Goal: Task Accomplishment & Management: Use online tool/utility

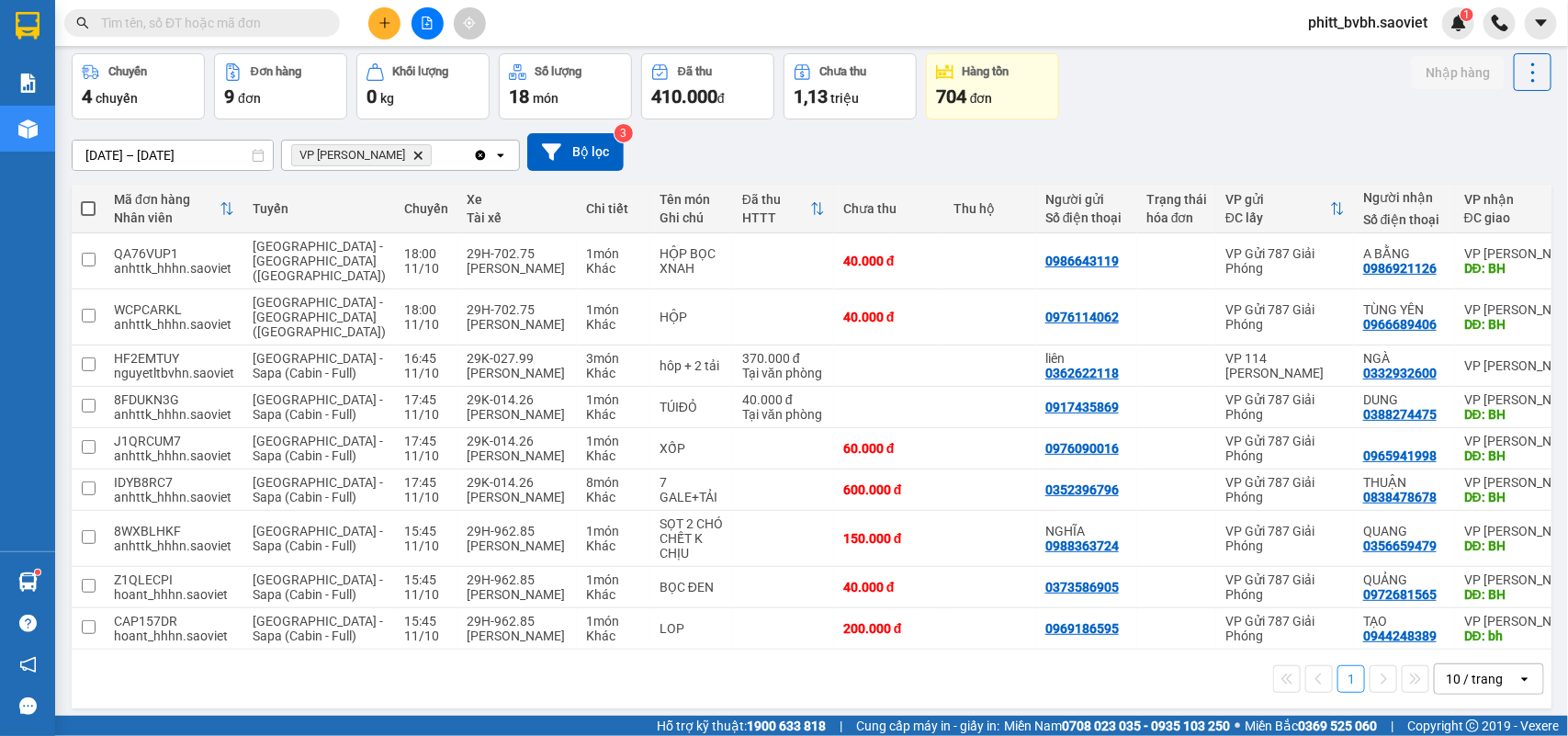
scroll to position [153, 0]
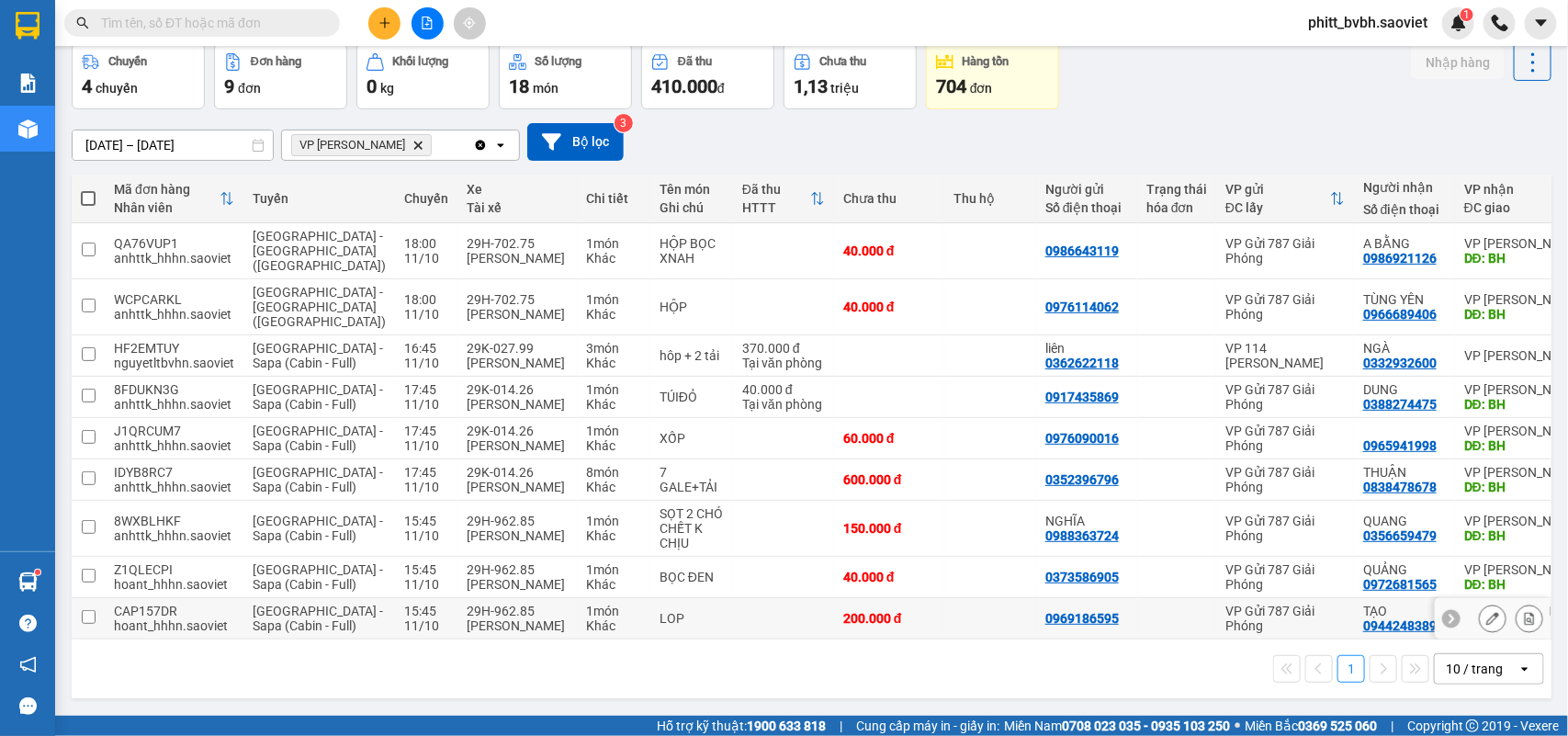
click at [659, 611] on div "LOP" at bounding box center [691, 618] width 64 height 14
checkbox input "true"
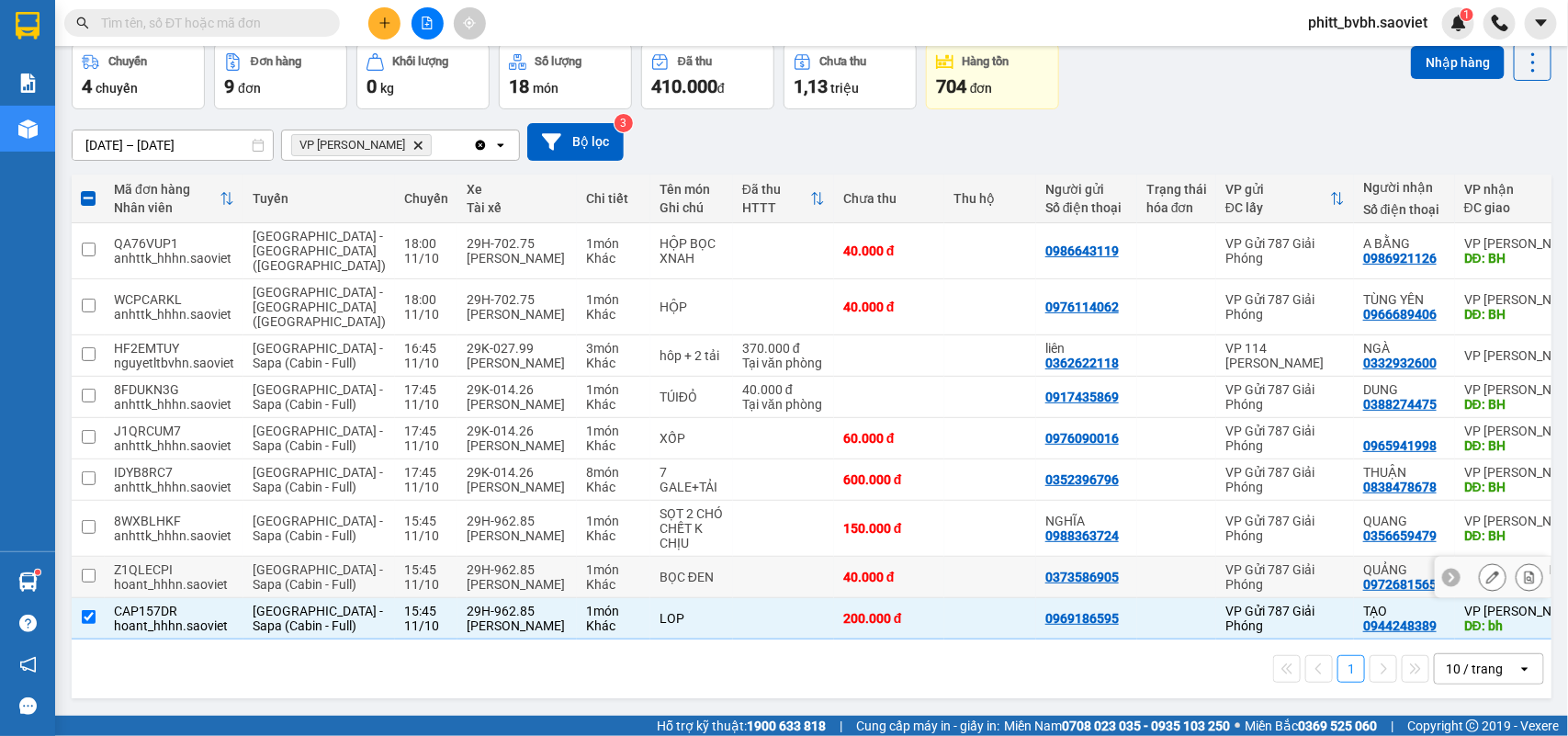
click at [659, 569] on div "BỌC ĐEN" at bounding box center [691, 576] width 64 height 14
checkbox input "true"
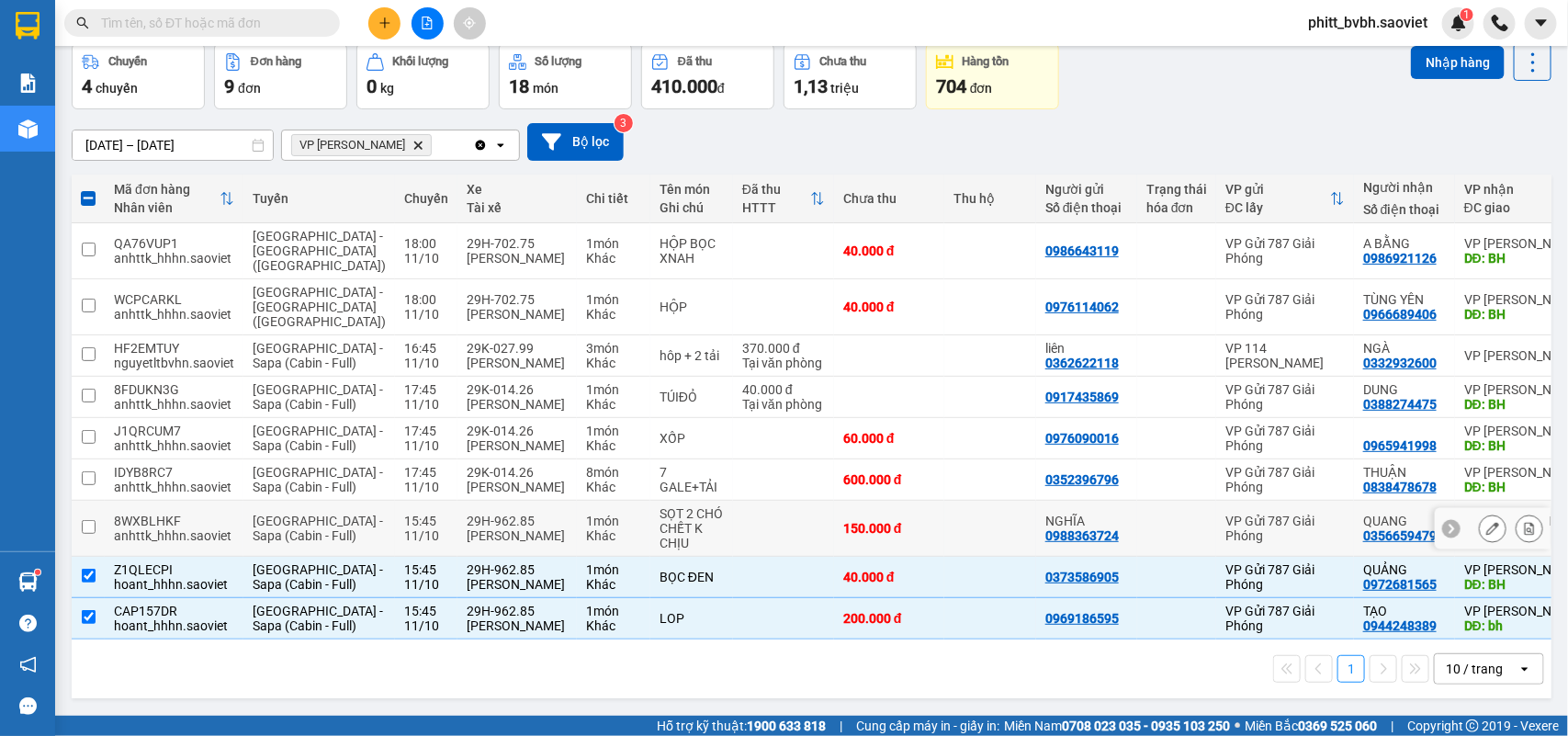
click at [659, 521] on div "CHẾT K CHỊU" at bounding box center [691, 535] width 64 height 30
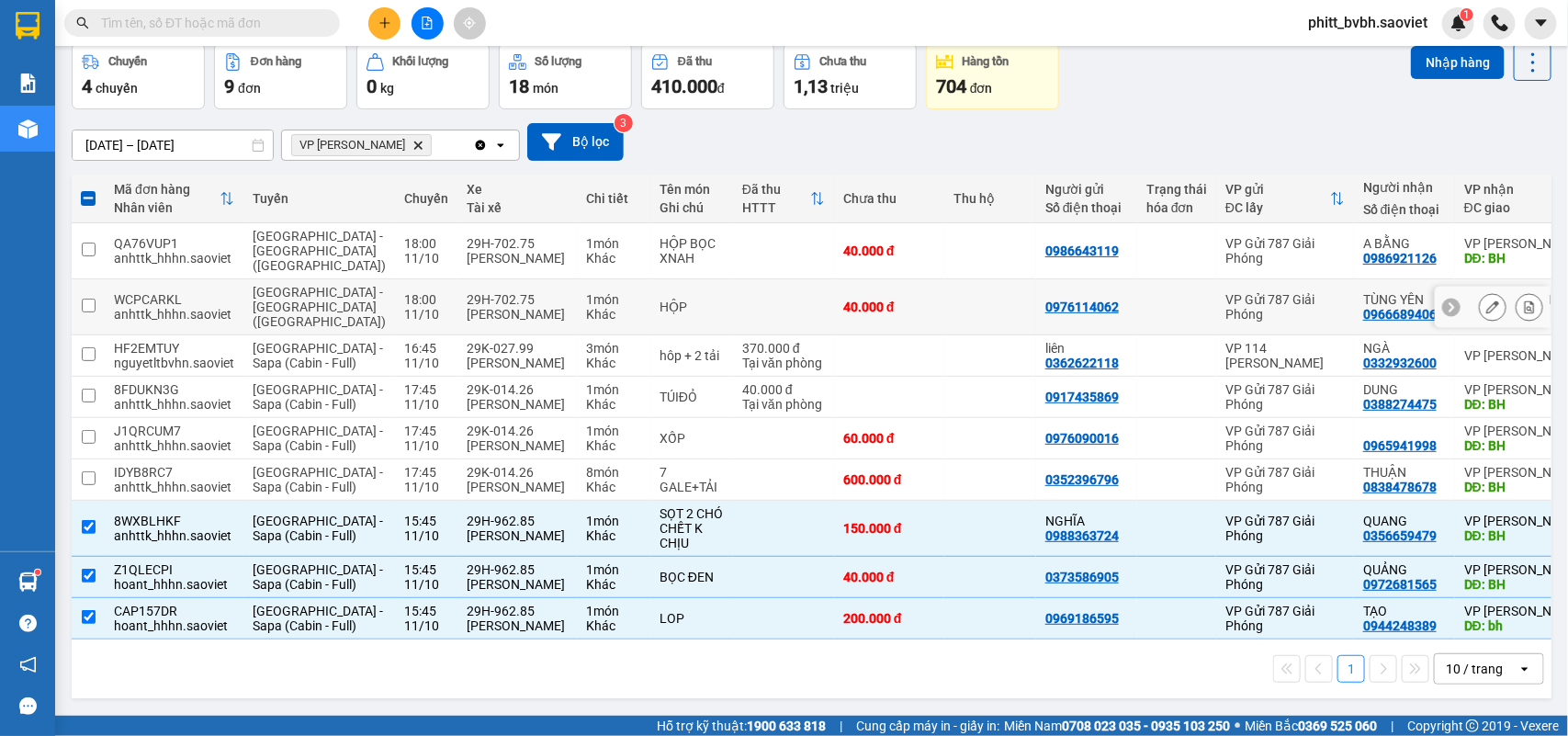
scroll to position [0, 0]
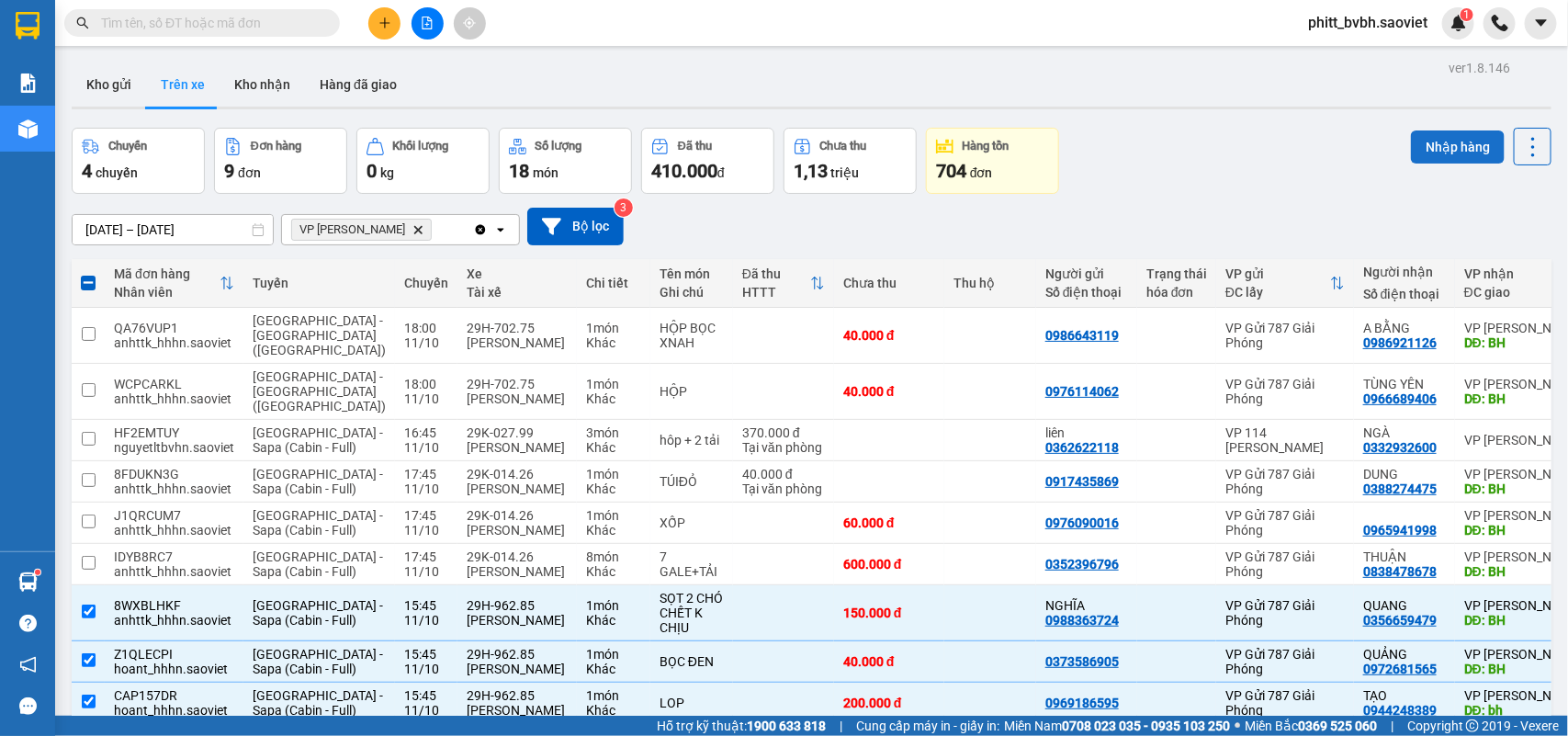
click at [1426, 139] on button "Nhập hàng" at bounding box center [1458, 147] width 94 height 33
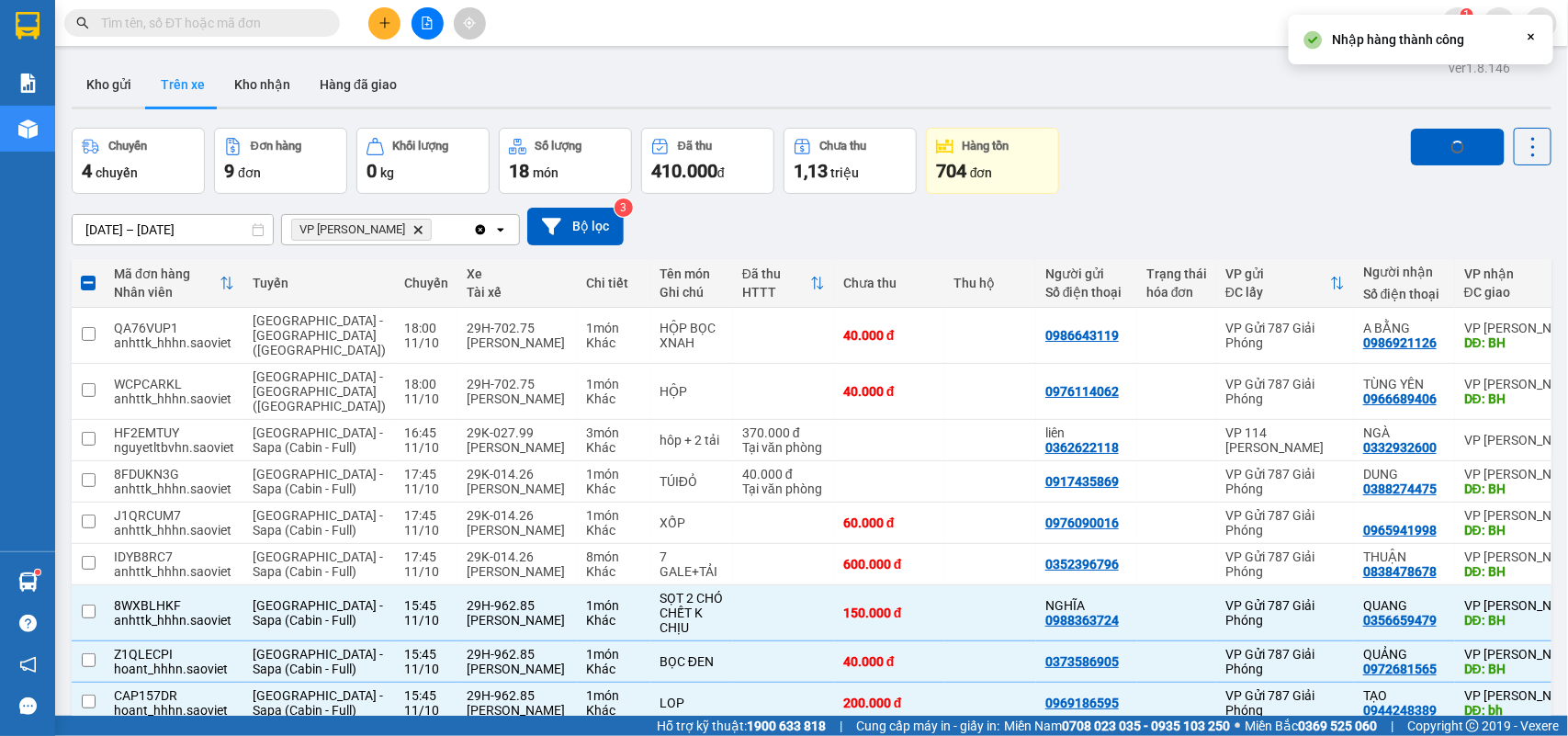
checkbox input "false"
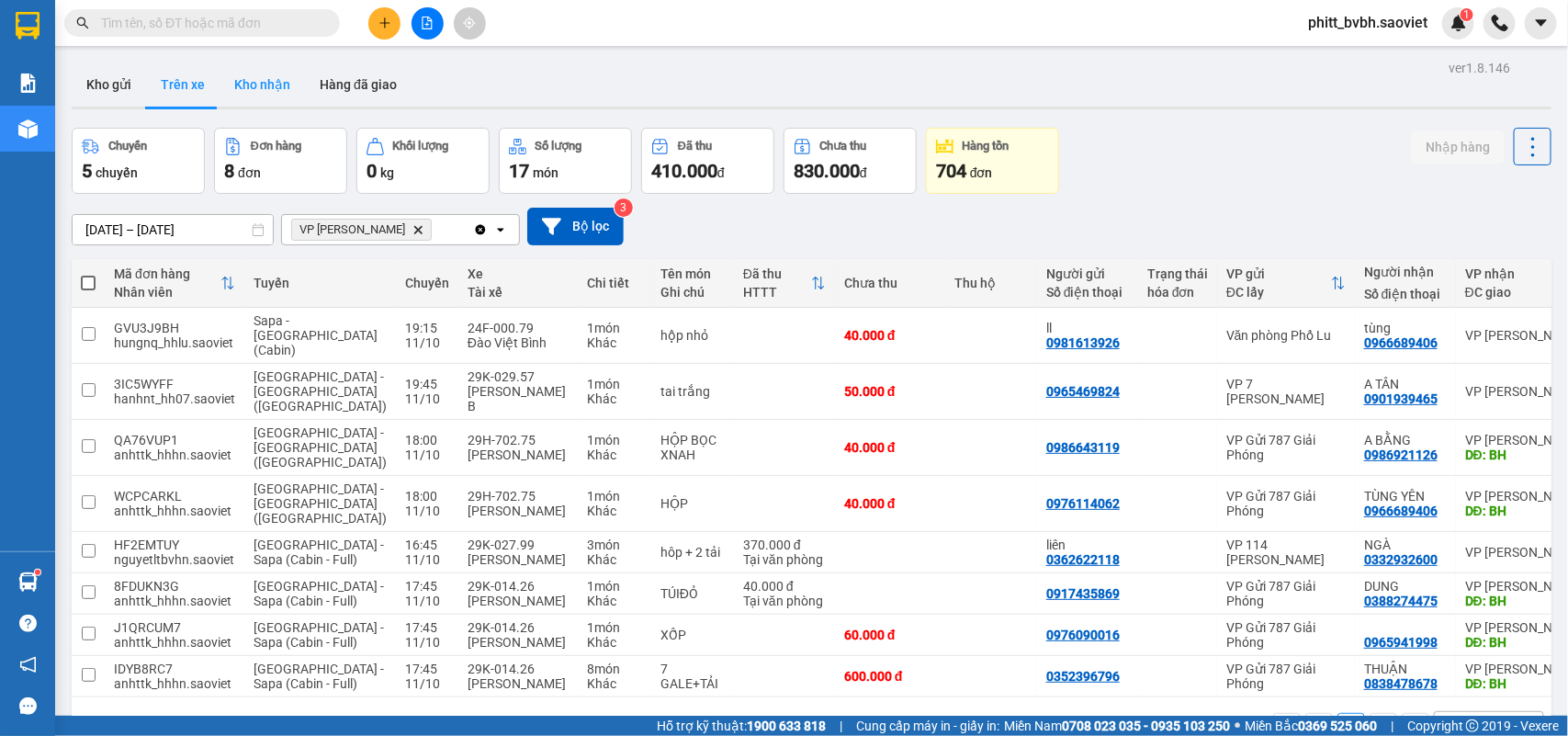
click at [258, 88] on button "Kho nhận" at bounding box center [262, 84] width 85 height 44
type input "01/10/2025 – 11/10/2025"
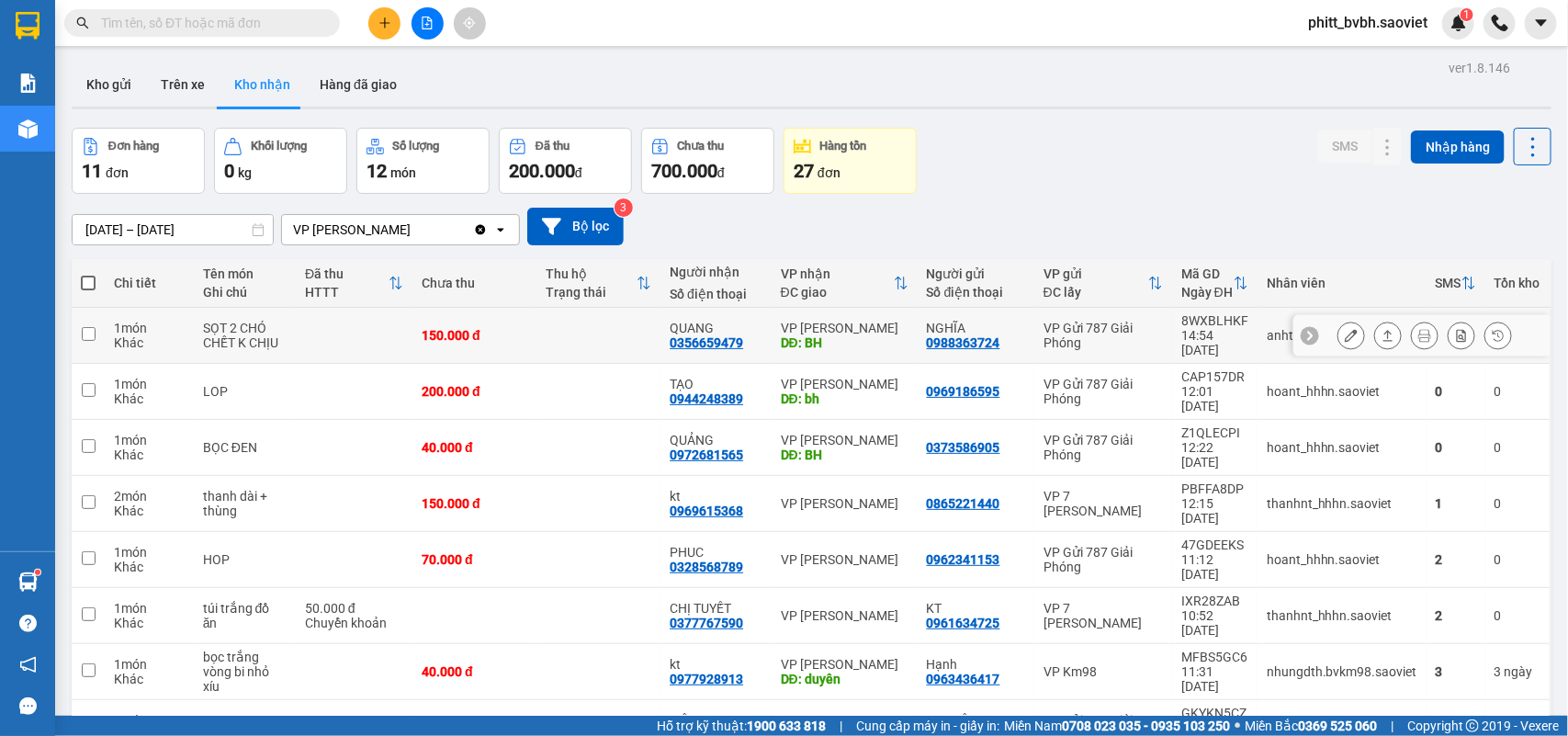
click at [372, 329] on td at bounding box center [354, 336] width 117 height 56
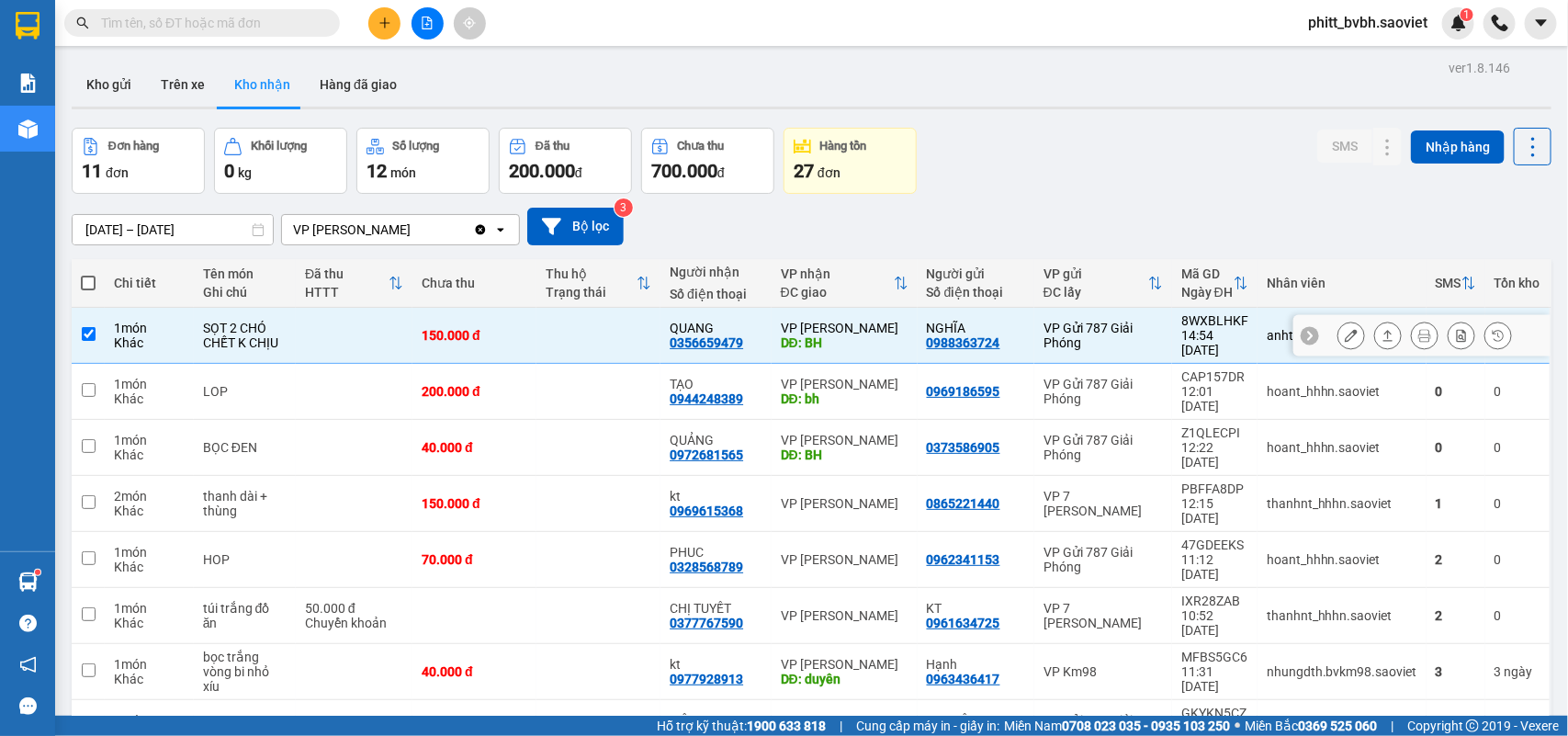
checkbox input "true"
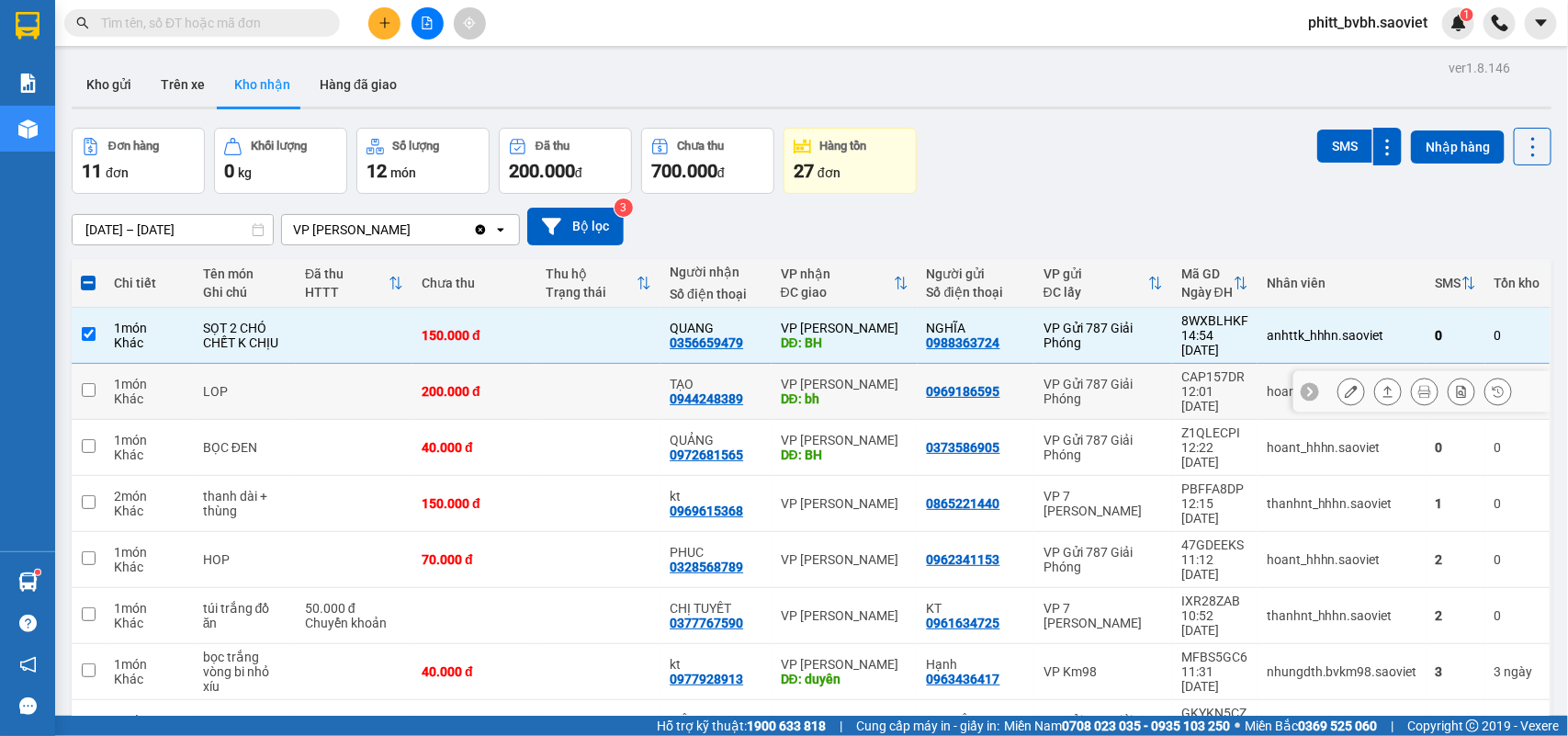
click at [354, 376] on td at bounding box center [354, 392] width 117 height 56
checkbox input "true"
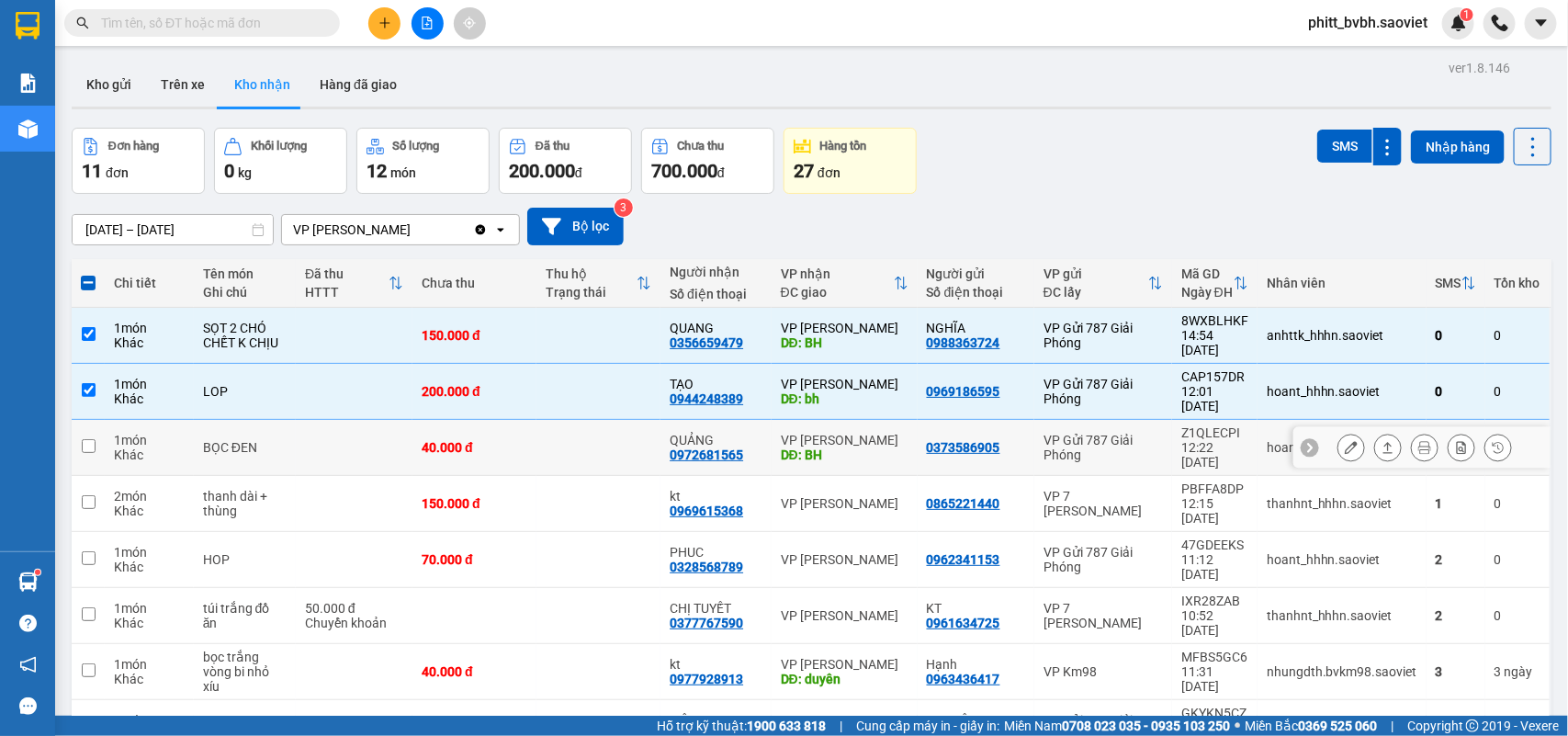
click at [332, 419] on td at bounding box center [354, 447] width 117 height 56
checkbox input "true"
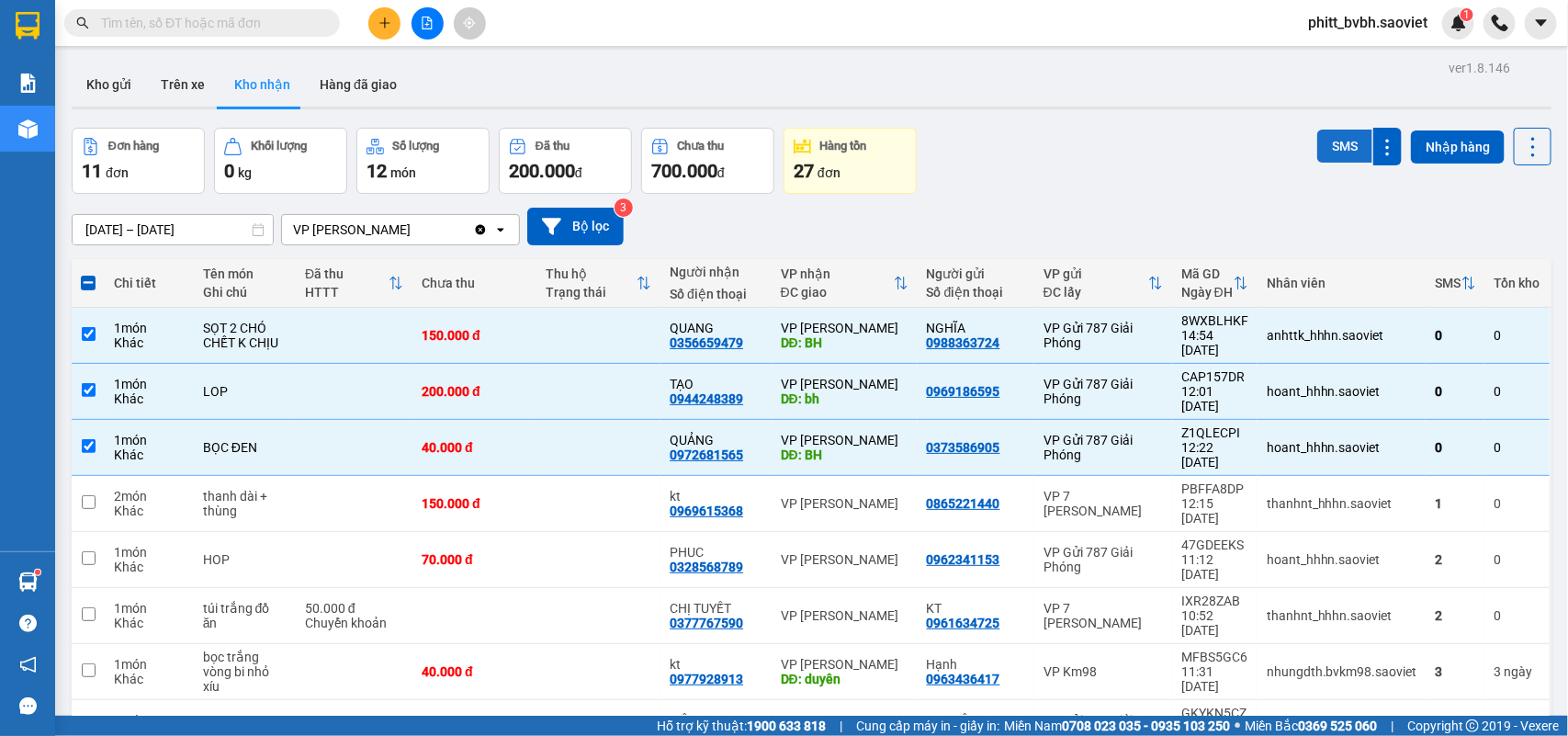
click at [1318, 140] on button "SMS" at bounding box center [1344, 146] width 55 height 33
click at [185, 85] on button "Trên xe" at bounding box center [182, 84] width 74 height 44
type input "09/10/2025 – 11/10/2025"
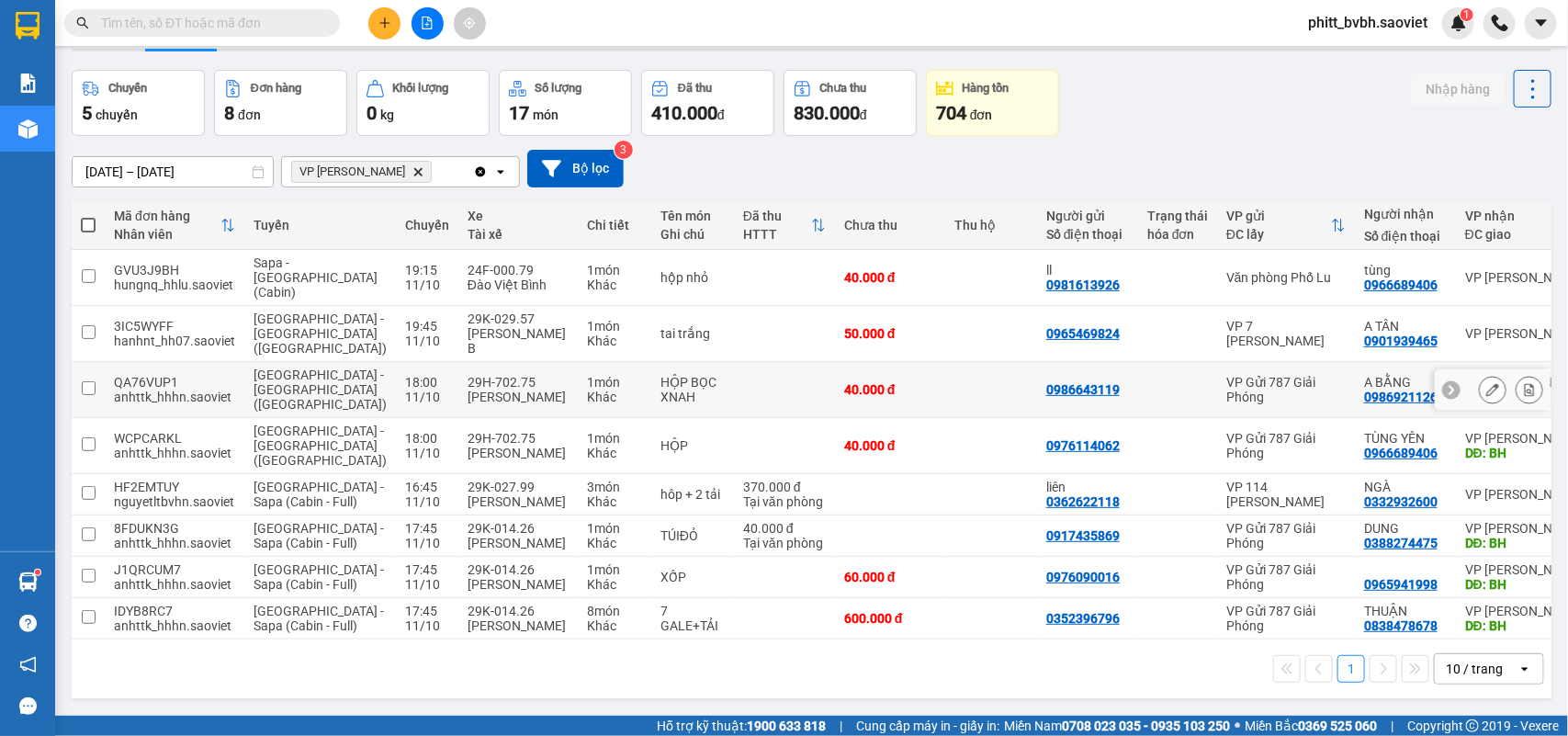
scroll to position [84, 0]
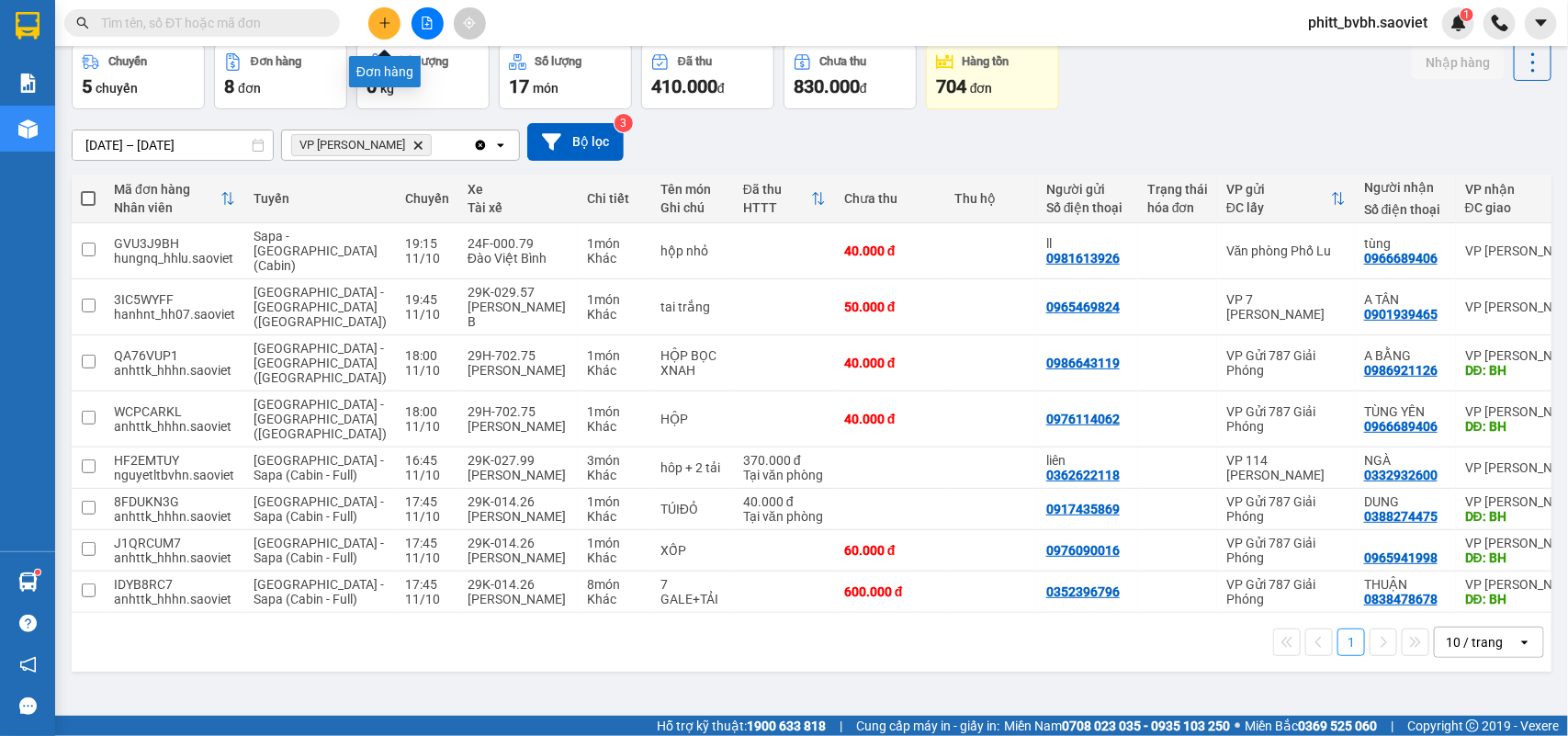
click at [387, 16] on icon "plus" at bounding box center [384, 22] width 12 height 12
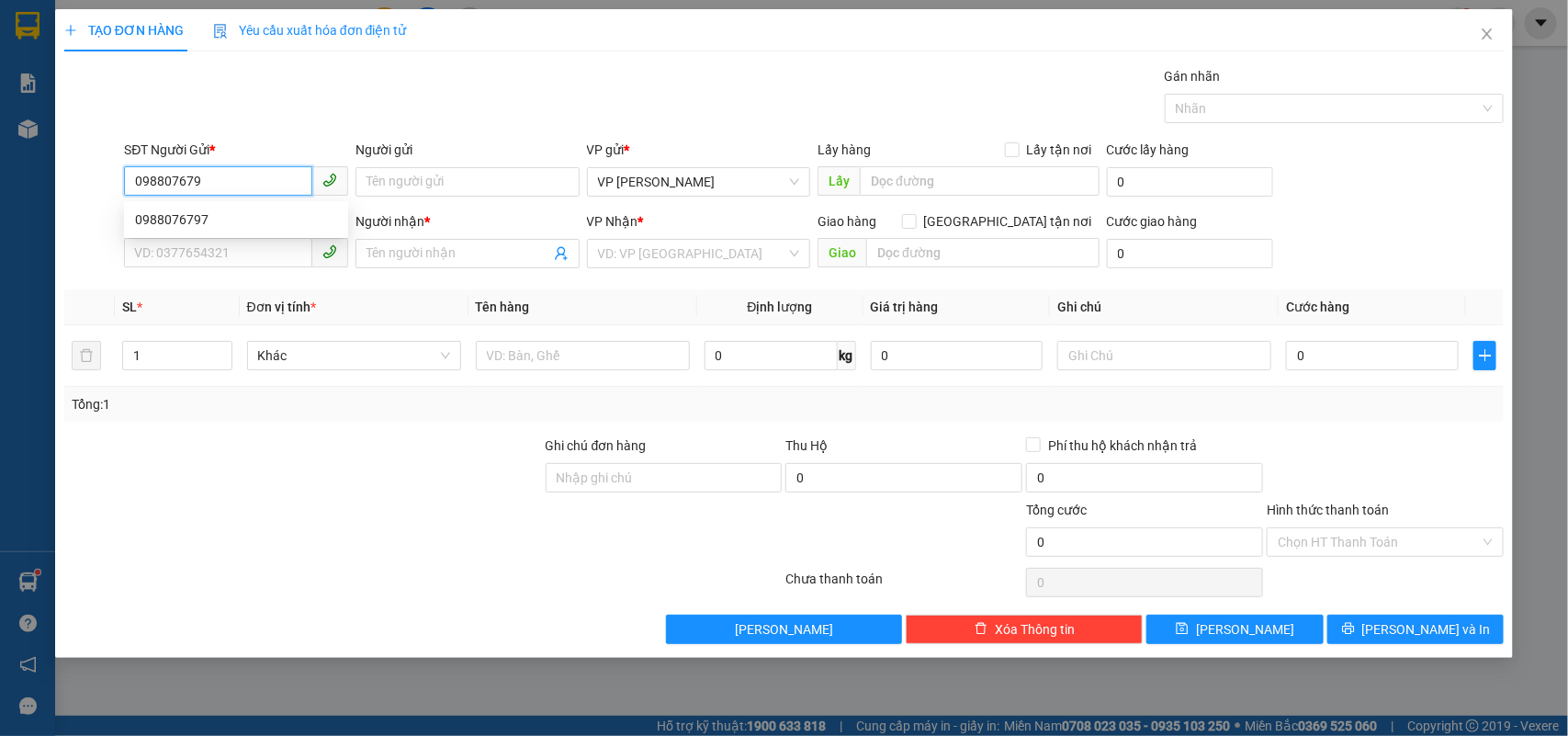
type input "0988076797"
click at [257, 219] on div "0988076797" at bounding box center [236, 219] width 202 height 20
type input "0971686070"
type input "kt"
type input "0988076797"
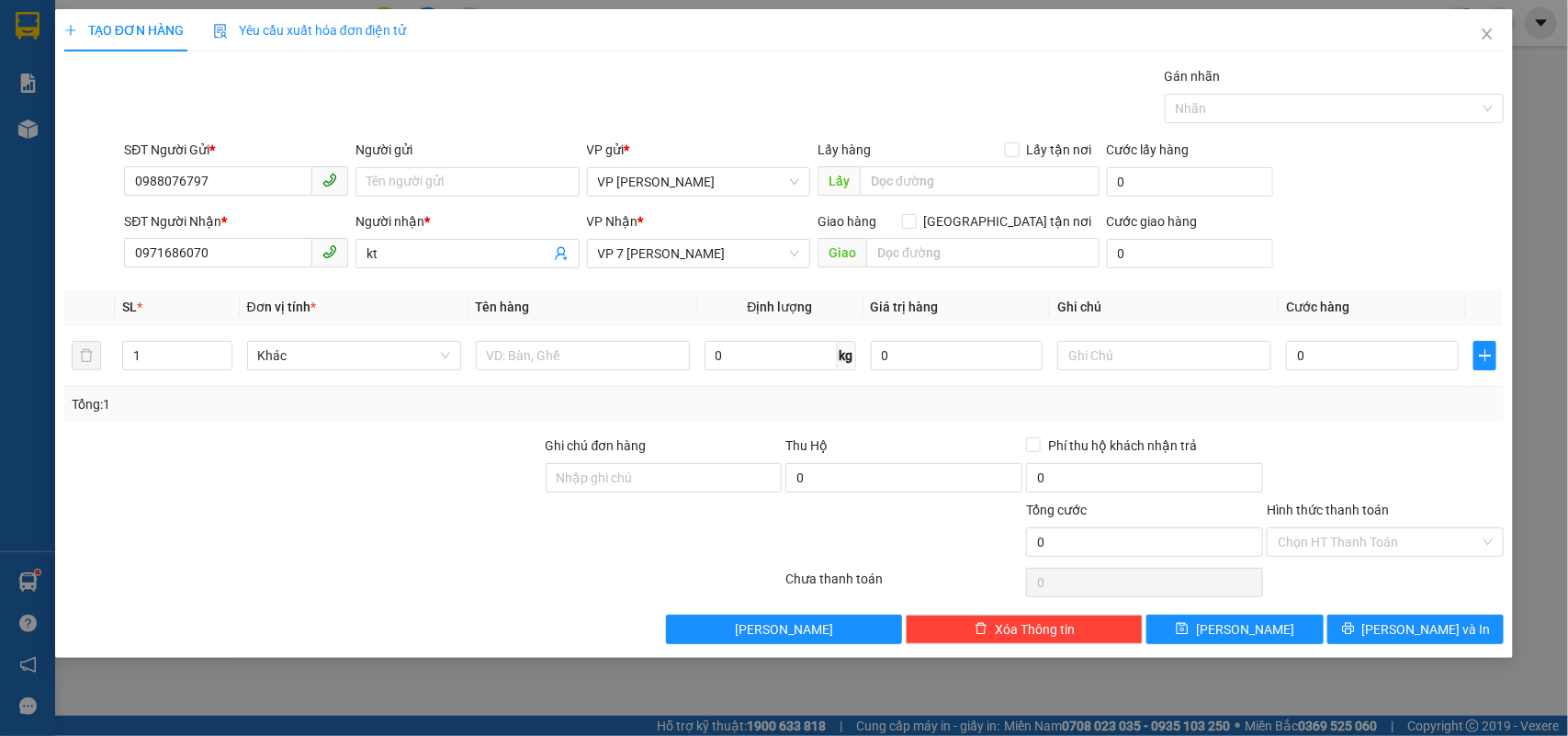
click at [434, 162] on div "Người gửi" at bounding box center [467, 153] width 225 height 28
click at [429, 171] on input "Người gửi" at bounding box center [467, 181] width 225 height 30
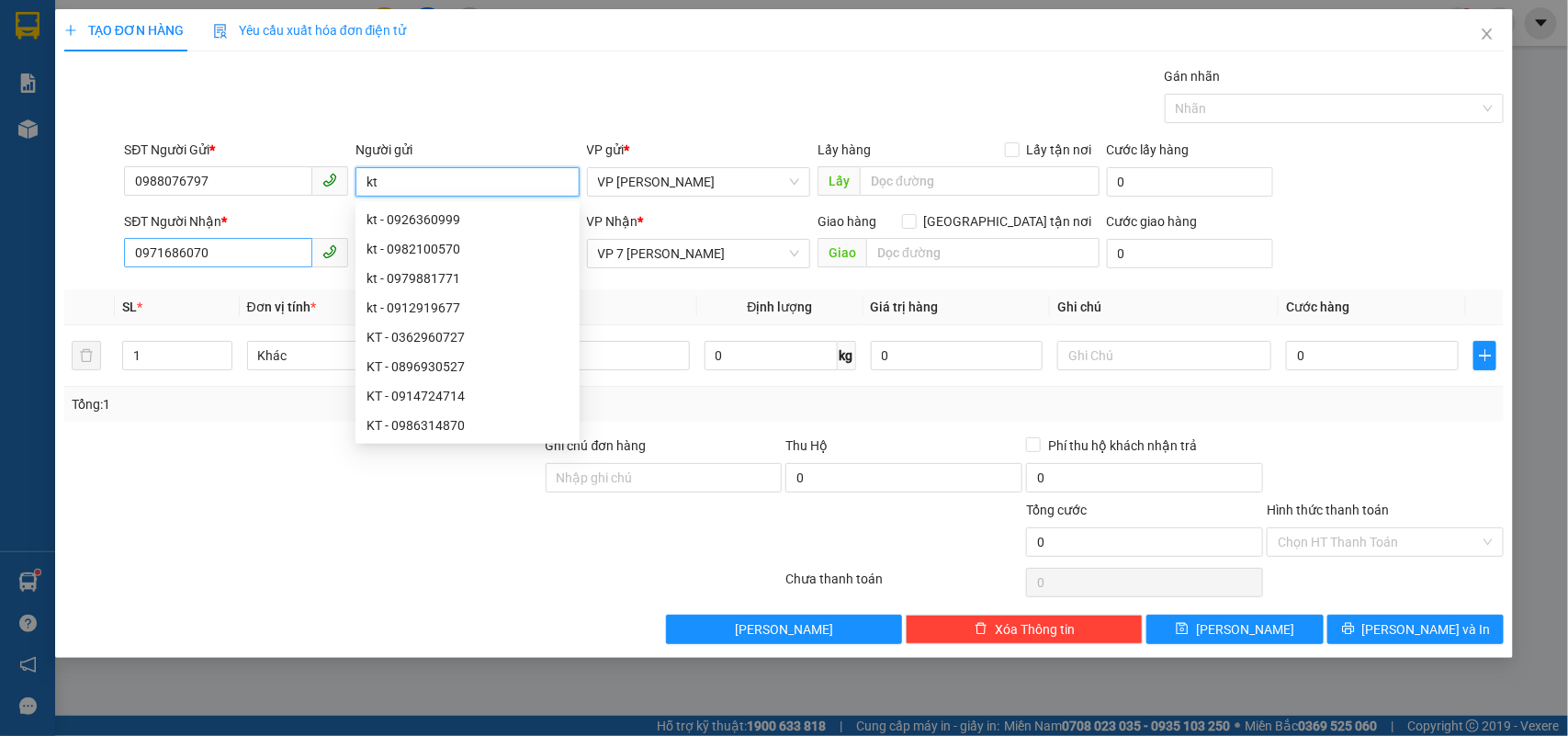
type input "kt"
click at [232, 247] on input "0971686070" at bounding box center [218, 252] width 188 height 30
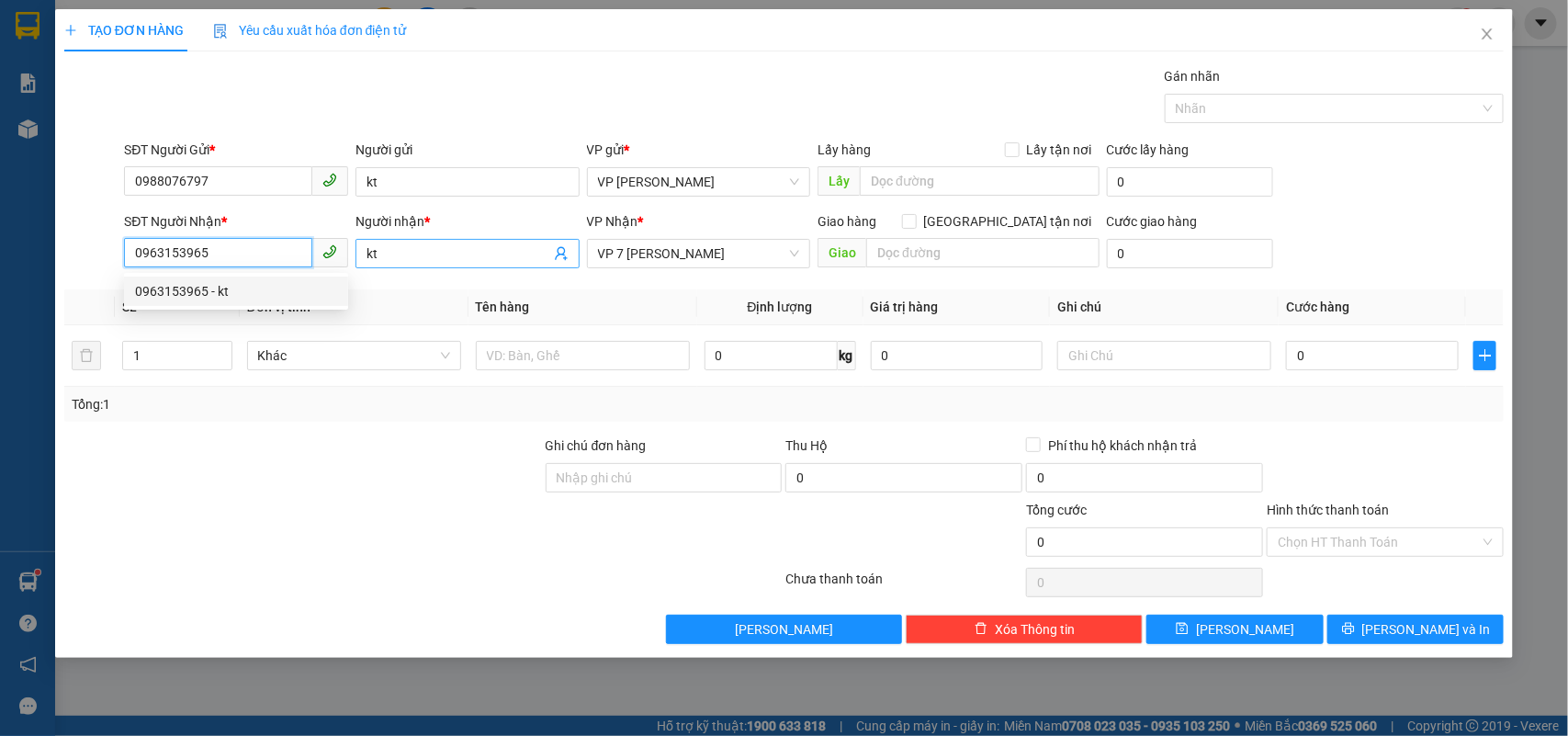
type input "0963153965"
click at [411, 253] on input "kt" at bounding box center [458, 253] width 183 height 20
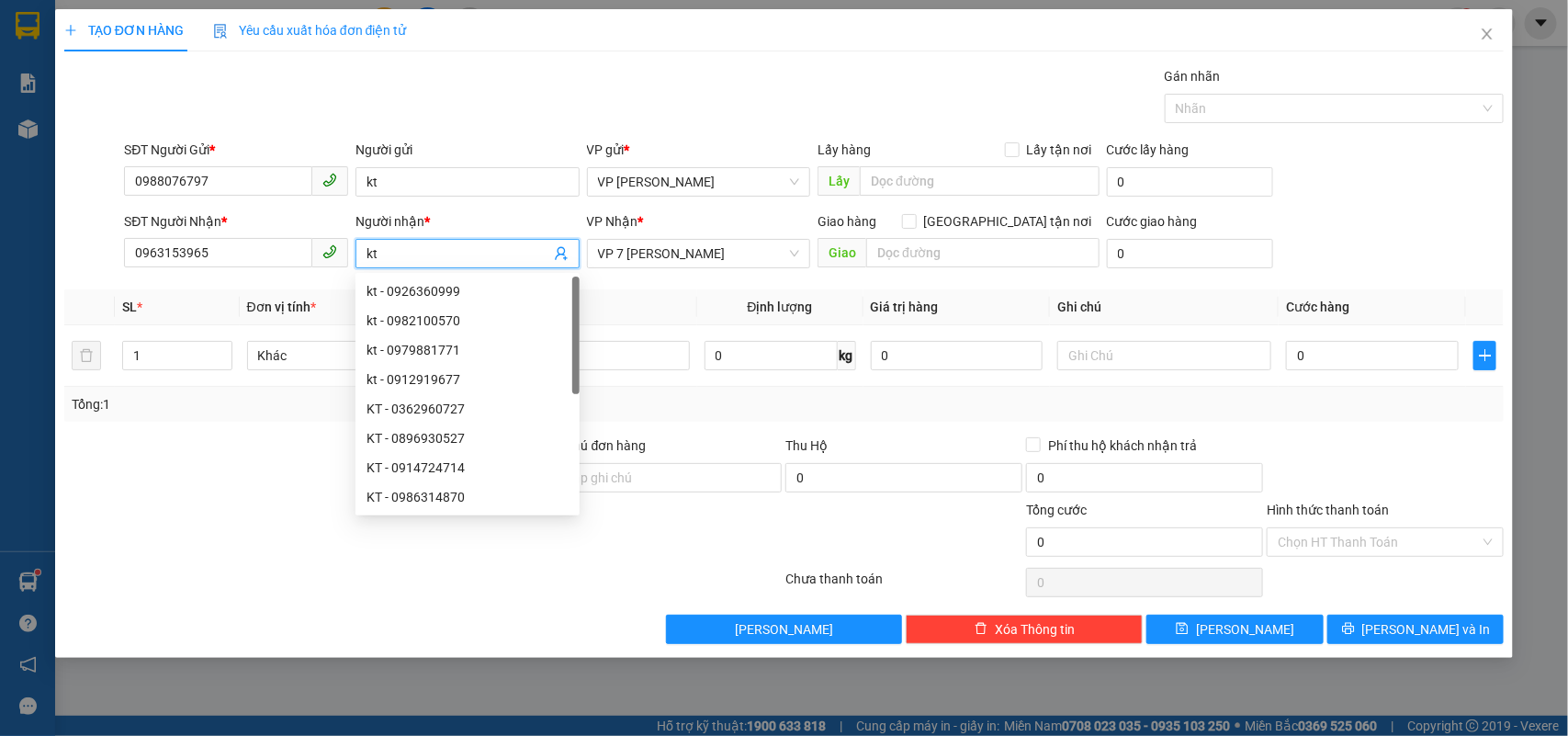
click at [411, 253] on input "kt" at bounding box center [458, 253] width 183 height 20
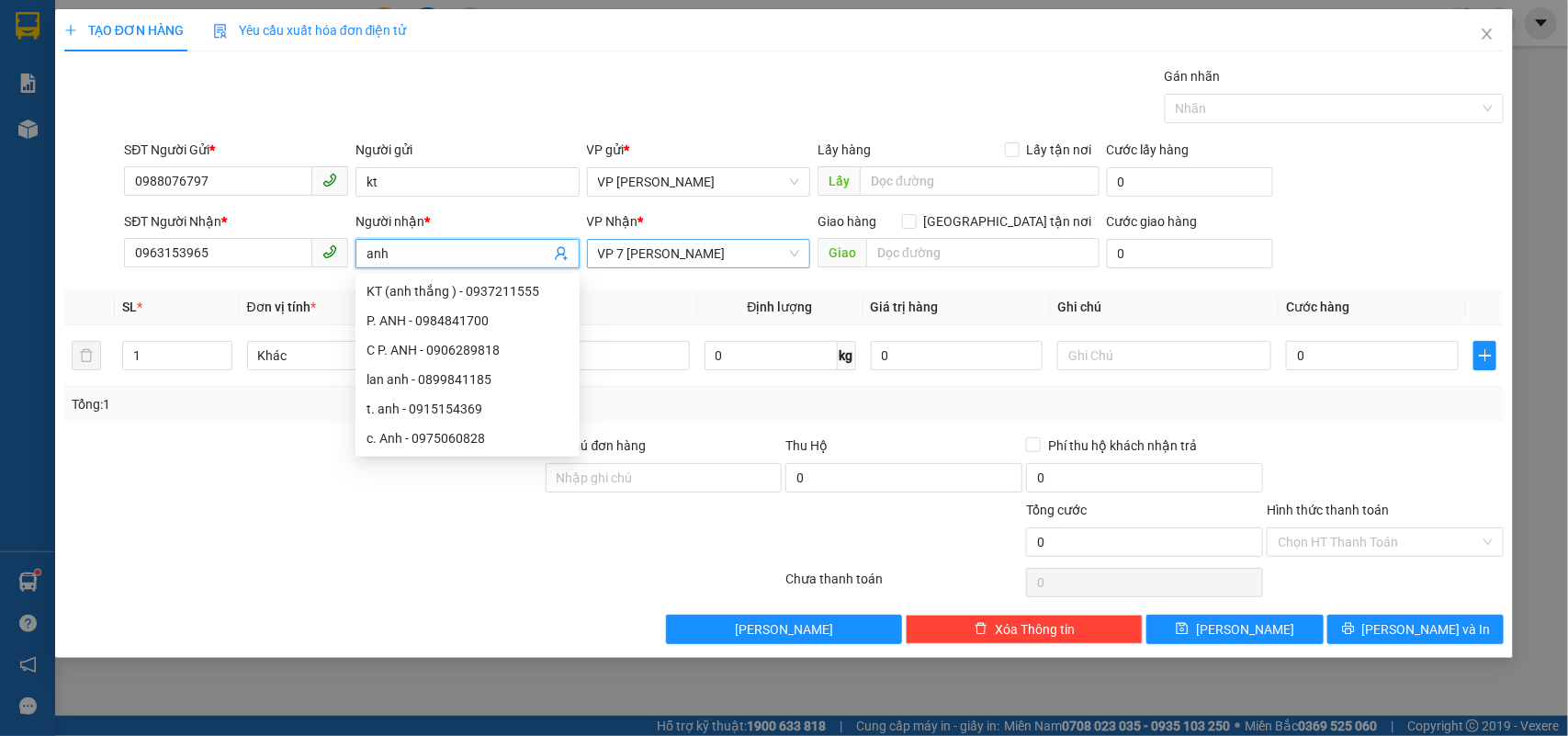
click at [756, 253] on span "VP 7 [PERSON_NAME]" at bounding box center [699, 253] width 202 height 28
type input "anh"
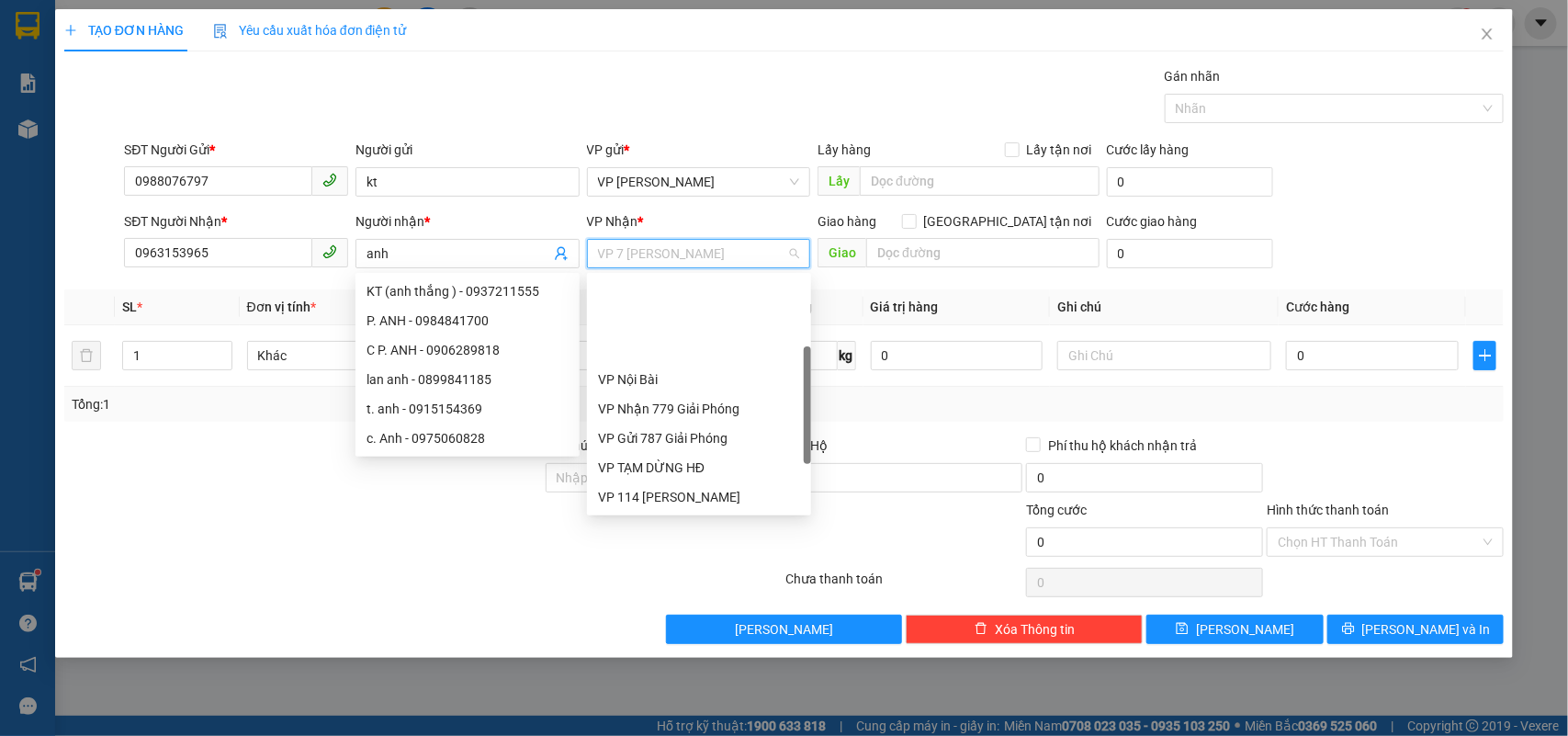
click at [756, 253] on span "VP 7 [PERSON_NAME]" at bounding box center [699, 253] width 202 height 28
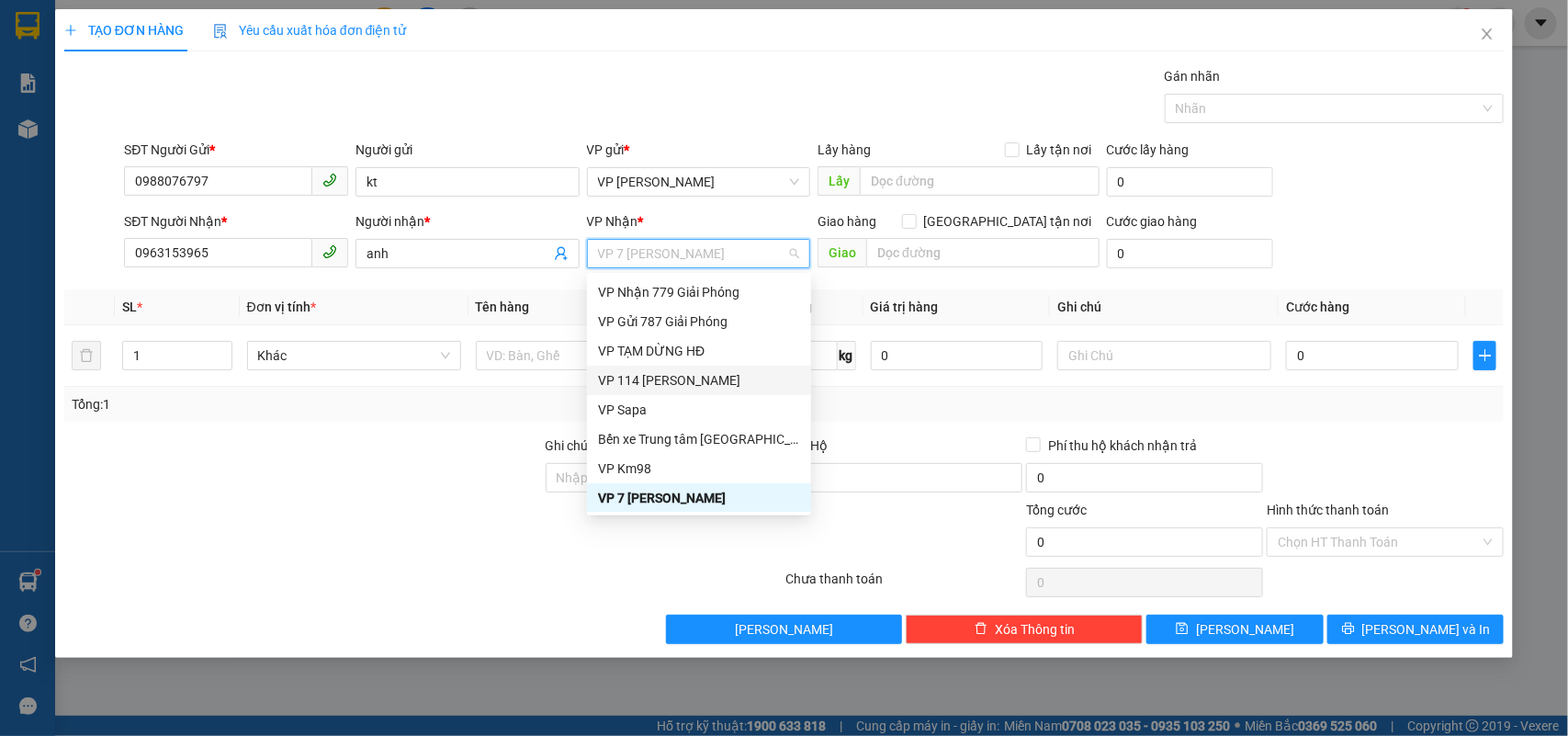
click at [686, 376] on div "VP 114 [PERSON_NAME]" at bounding box center [699, 380] width 202 height 20
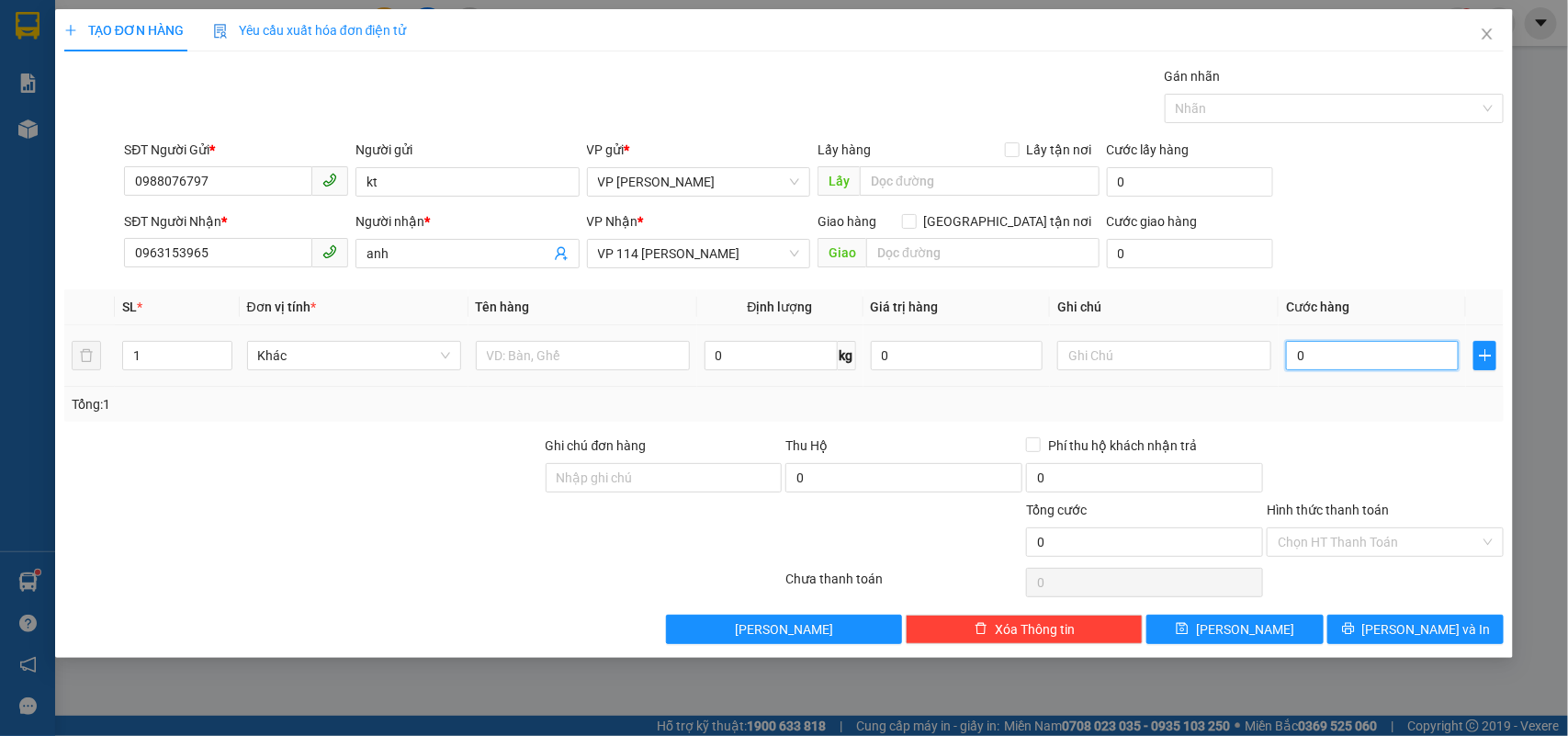
click at [1342, 369] on input "0" at bounding box center [1372, 355] width 173 height 30
type input "4"
type input "40"
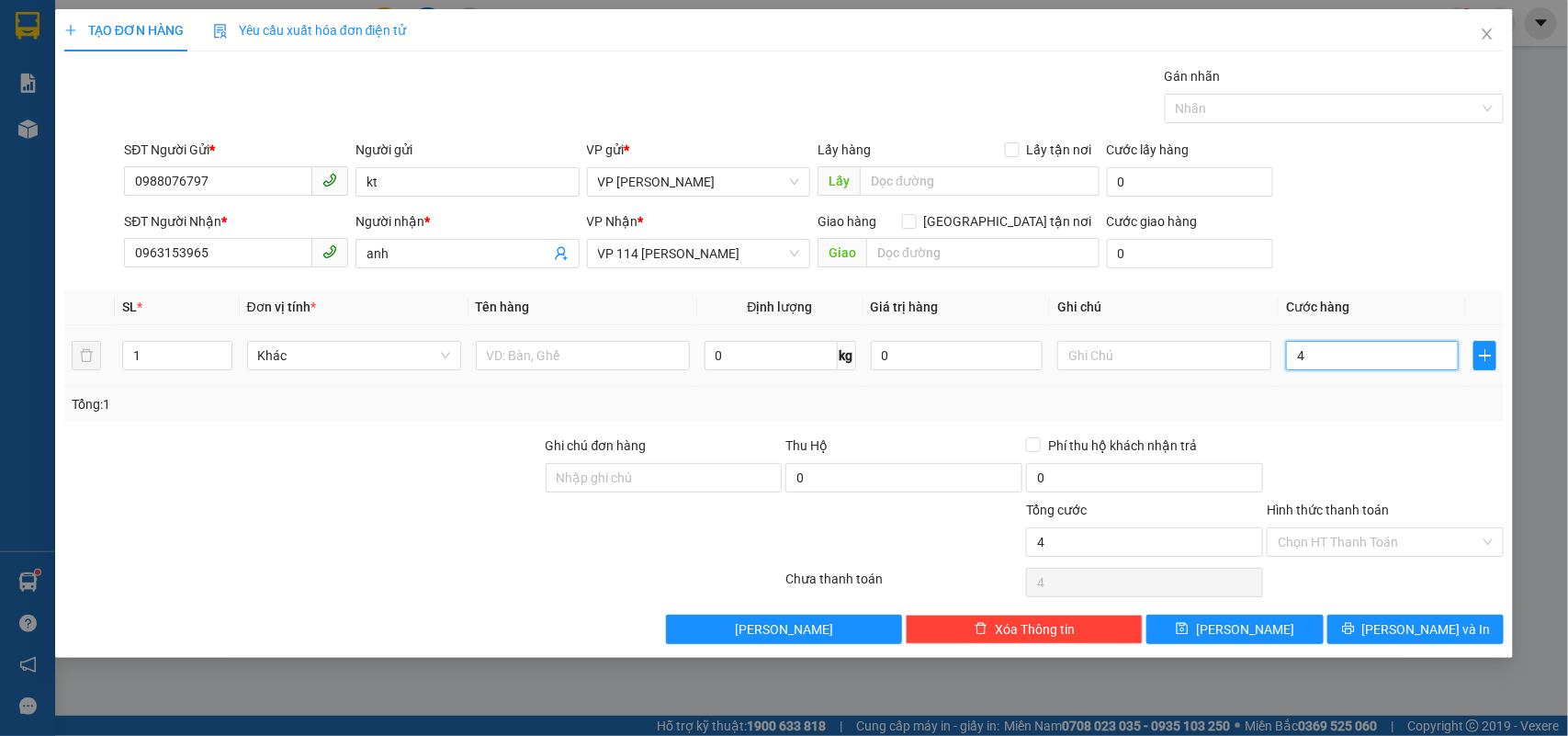
type input "40"
type input "400"
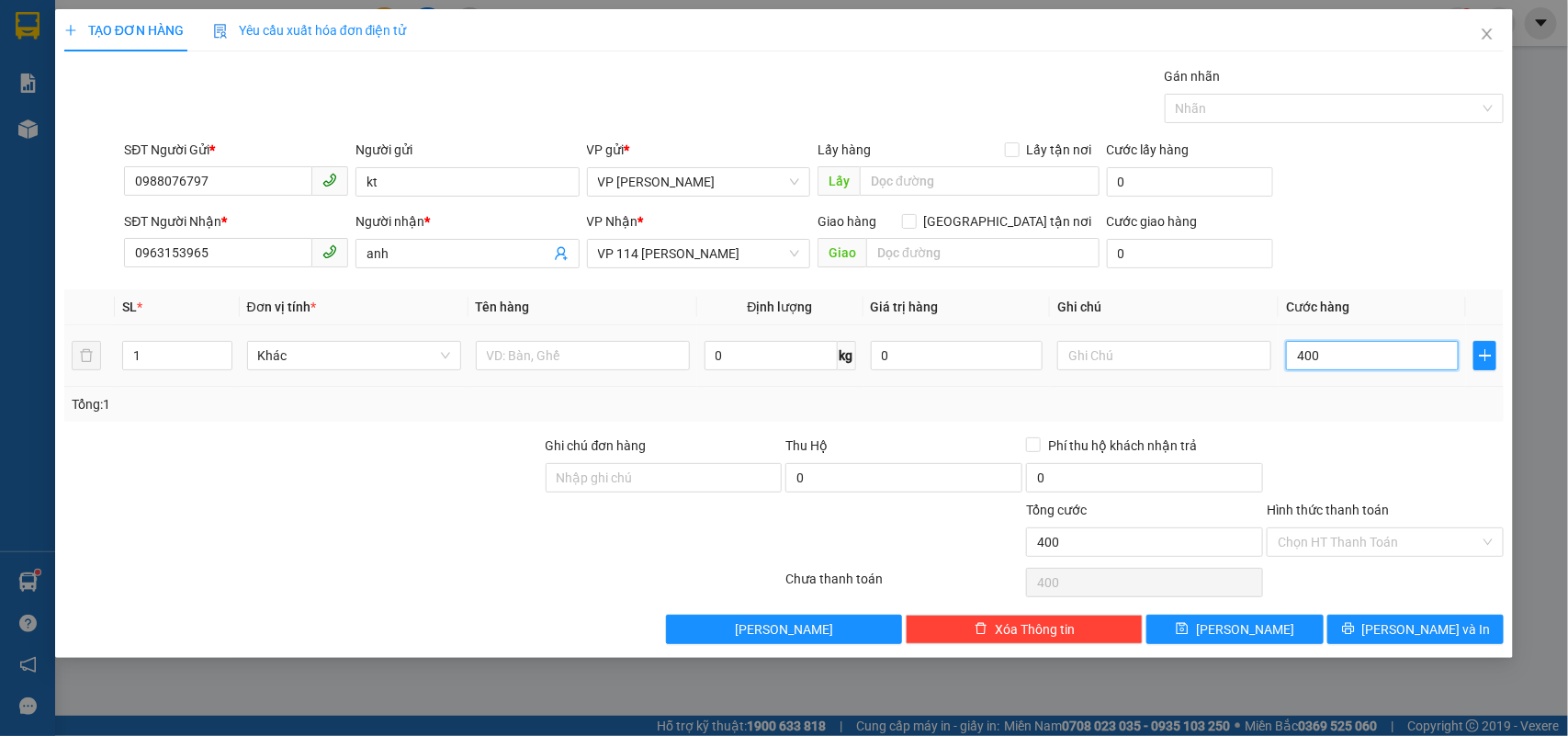
type input "4.000"
type input "40.000"
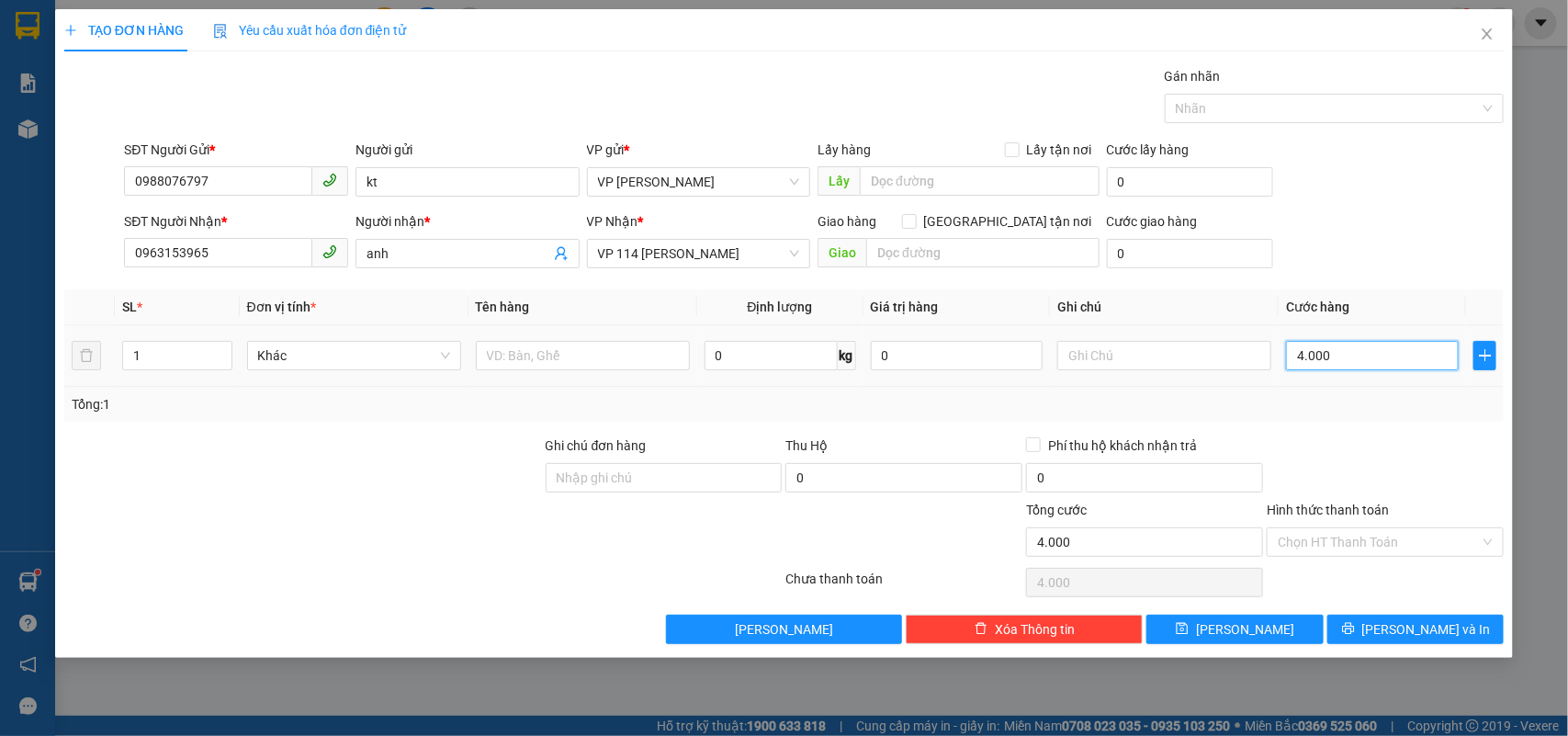
type input "40.000"
click at [539, 358] on input "text" at bounding box center [582, 355] width 214 height 30
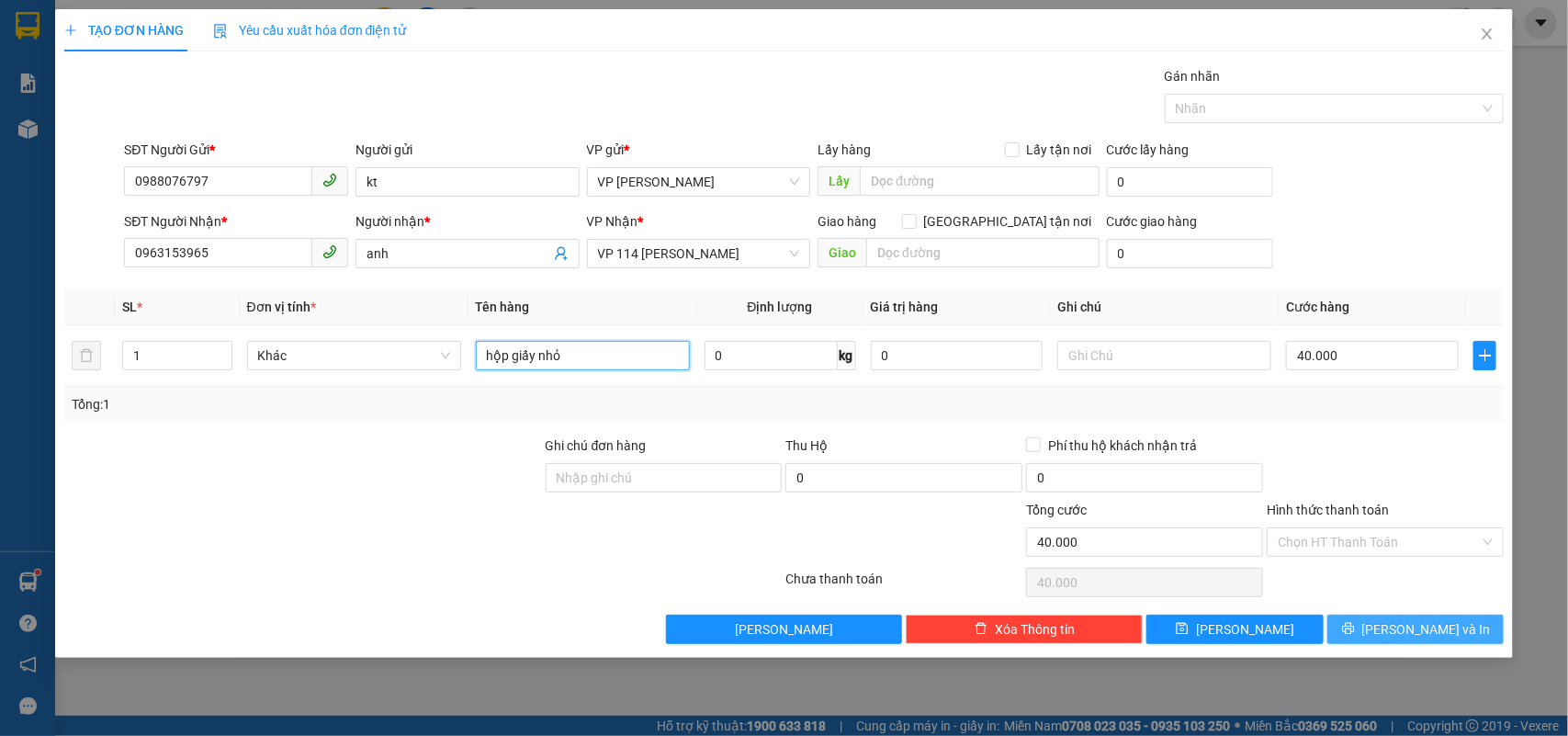
type input "hộp giấy nhỏ"
click at [1412, 633] on span "Lưu và In" at bounding box center [1427, 629] width 129 height 20
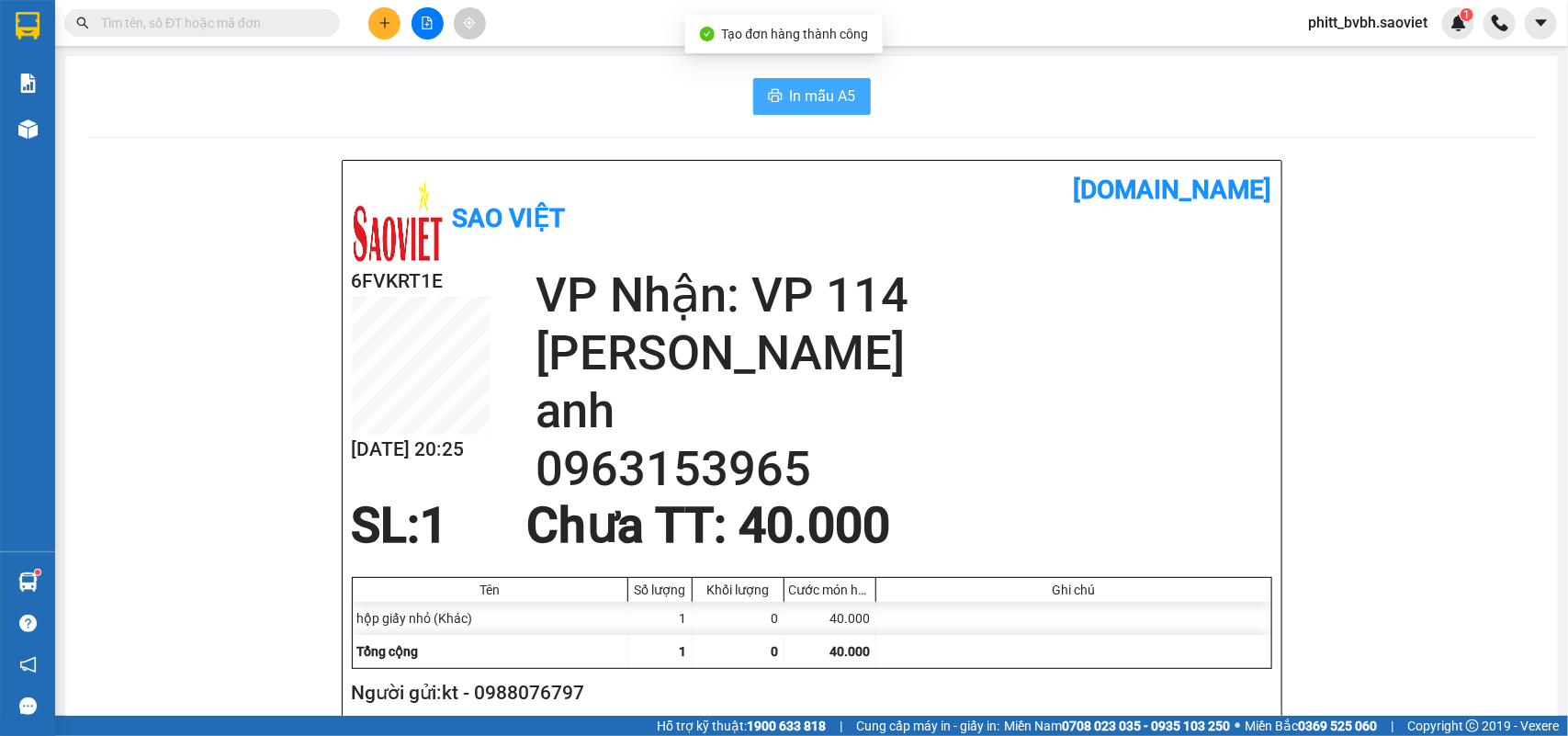
click at [829, 102] on span "In mẫu A5" at bounding box center [822, 96] width 66 height 23
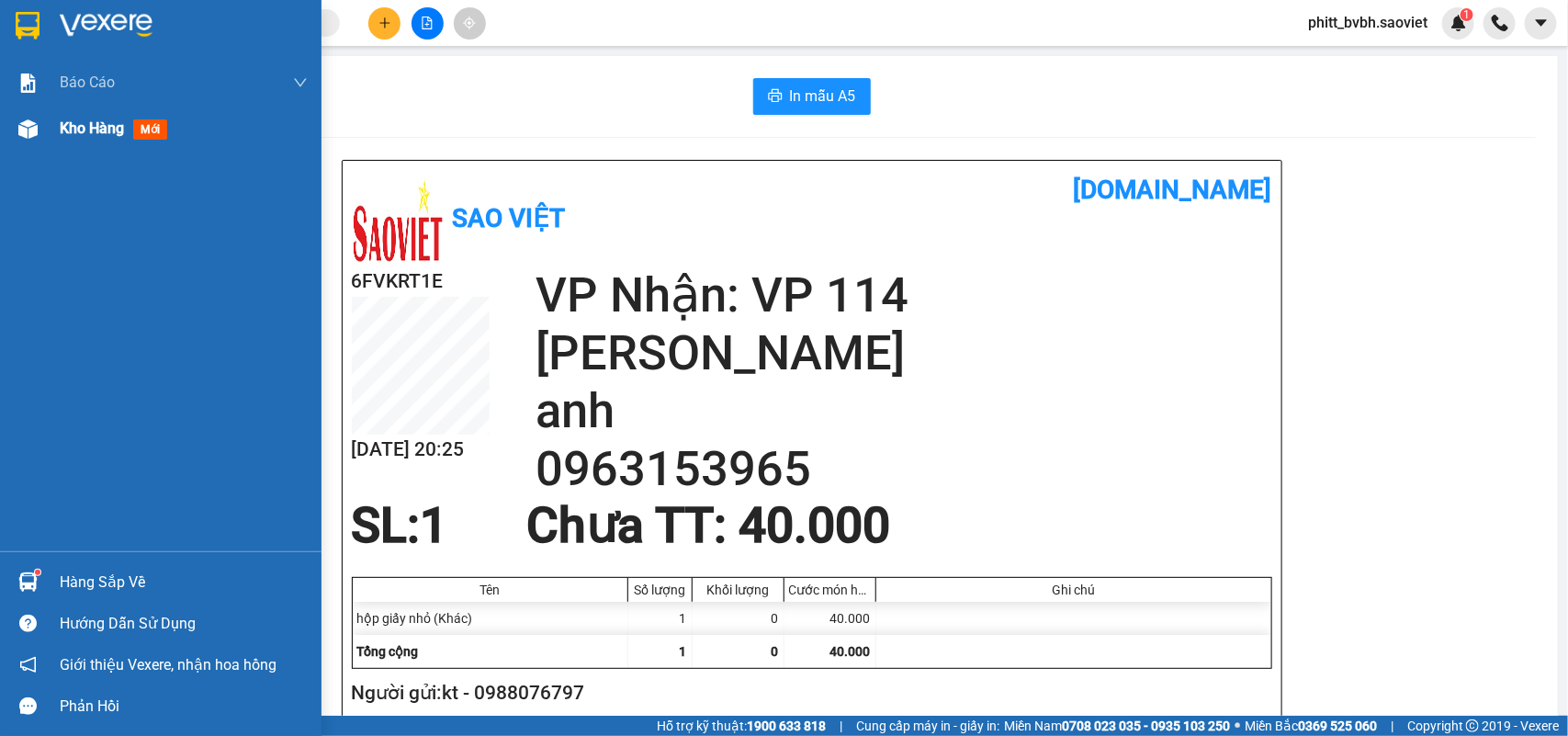
click at [89, 138] on div "Kho hàng mới" at bounding box center [117, 129] width 115 height 23
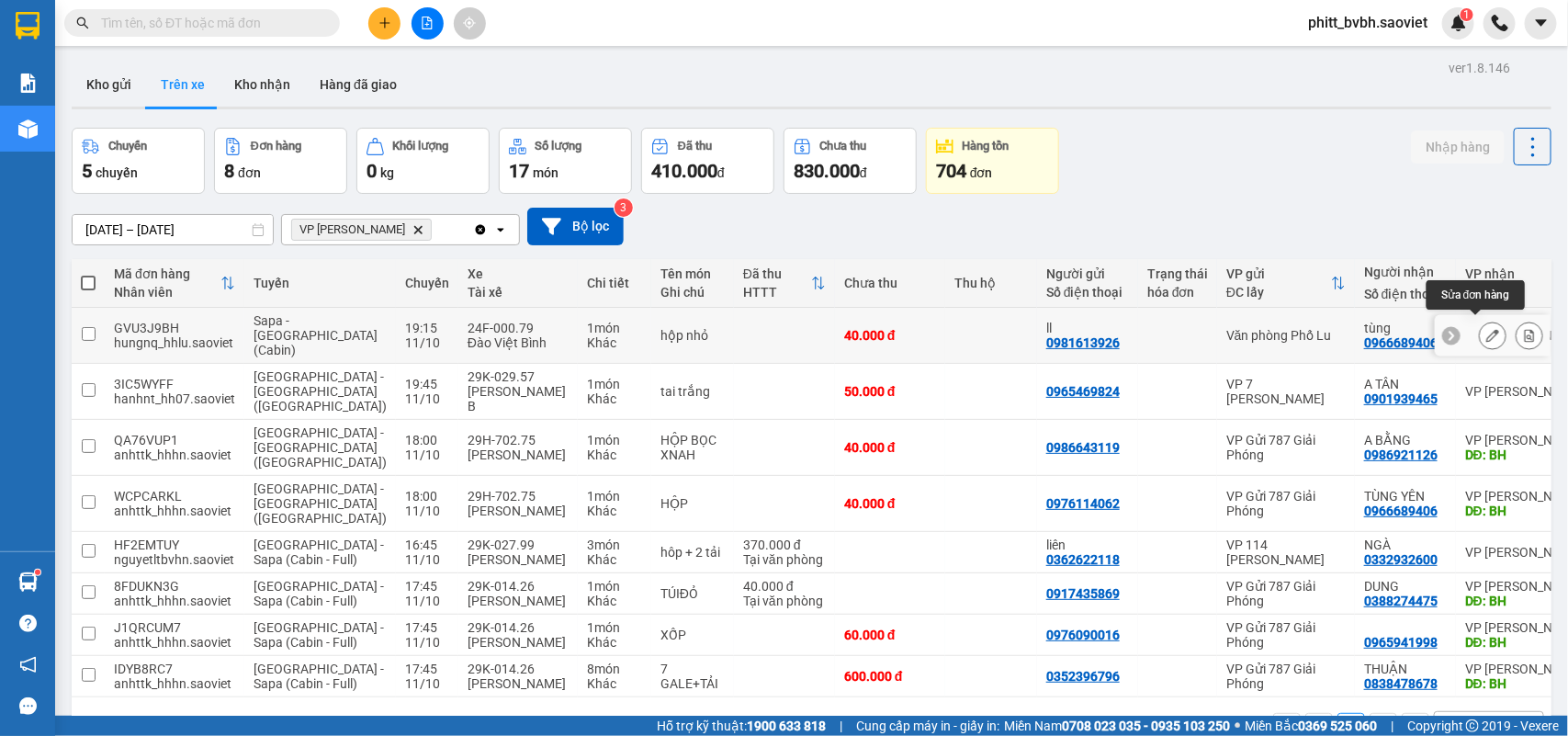
click at [1480, 320] on button at bounding box center [1492, 336] width 26 height 33
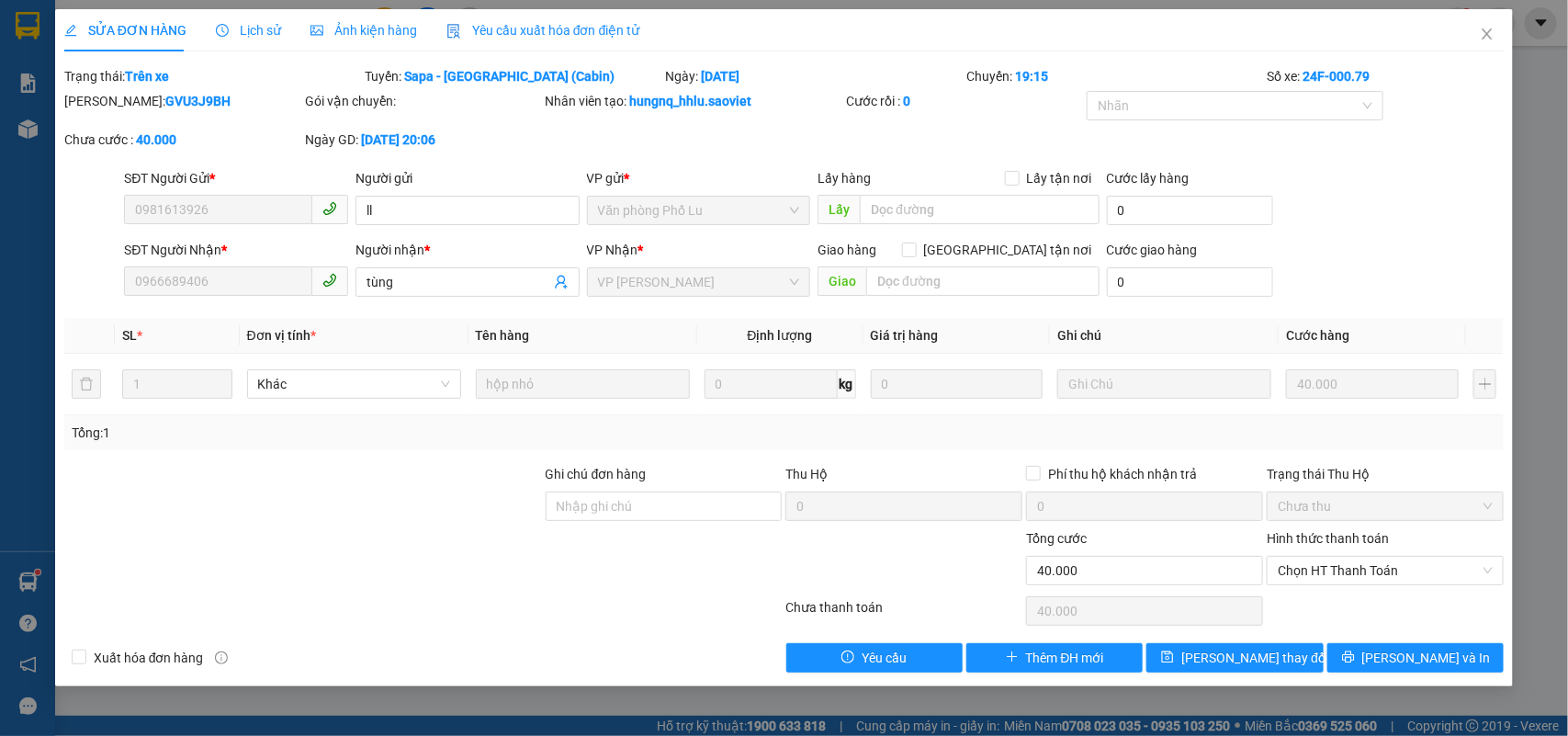
type input "0981613926"
type input "ll"
type input "0966689406"
type input "tùng"
type input "0"
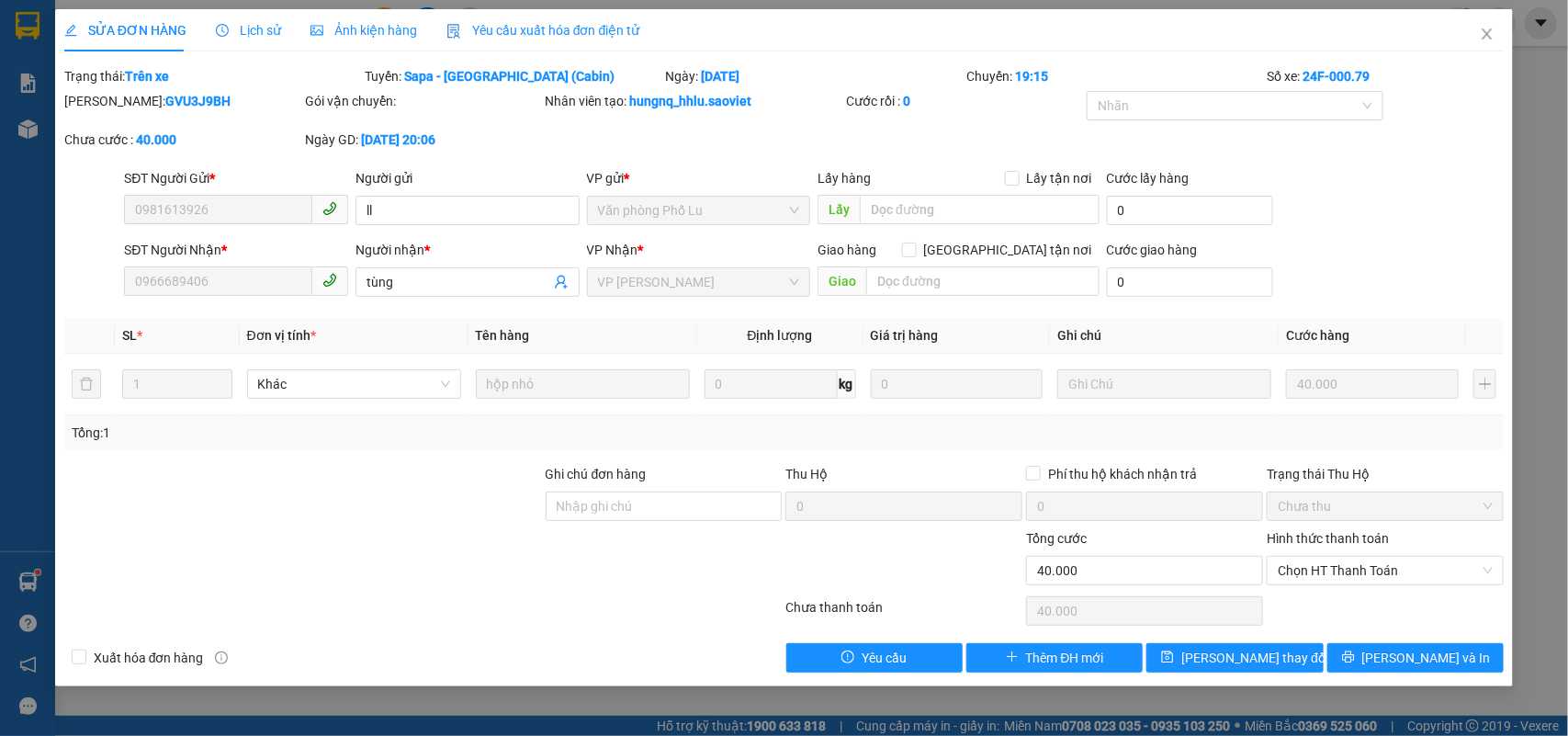
type input "40.000"
click at [265, 33] on span "Lịch sử" at bounding box center [249, 30] width 65 height 14
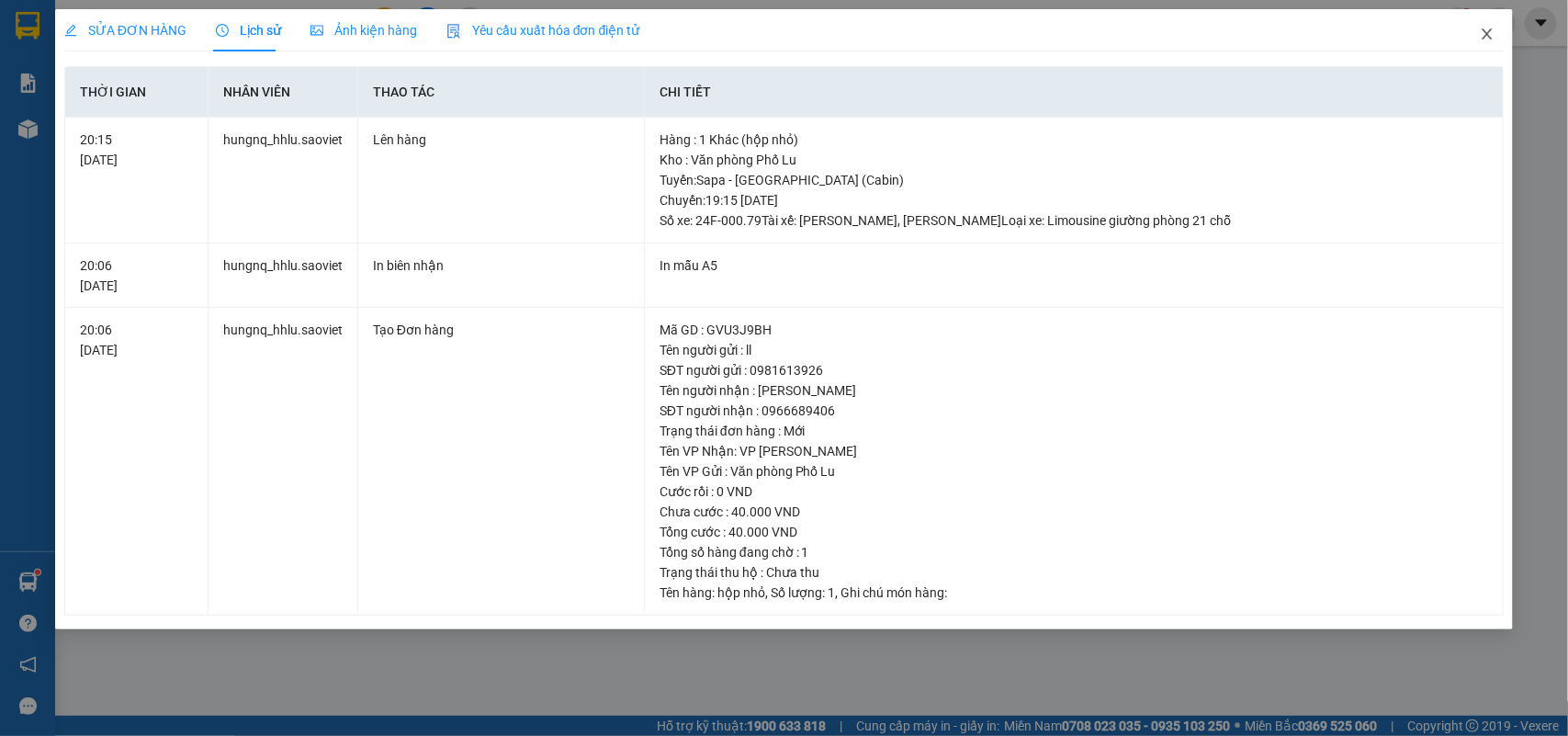
click at [1486, 31] on icon "close" at bounding box center [1486, 34] width 14 height 14
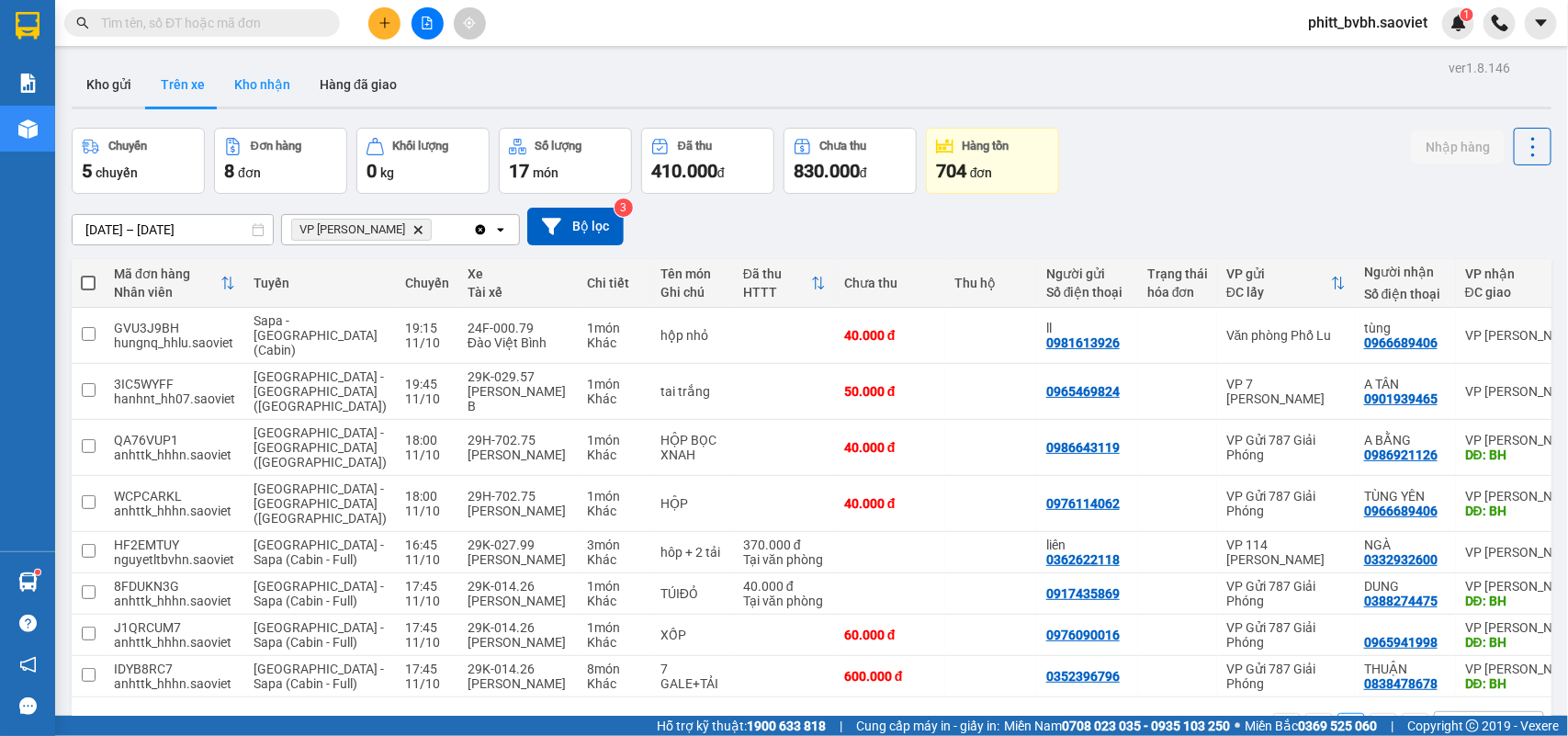
click at [272, 90] on button "Kho nhận" at bounding box center [262, 84] width 85 height 44
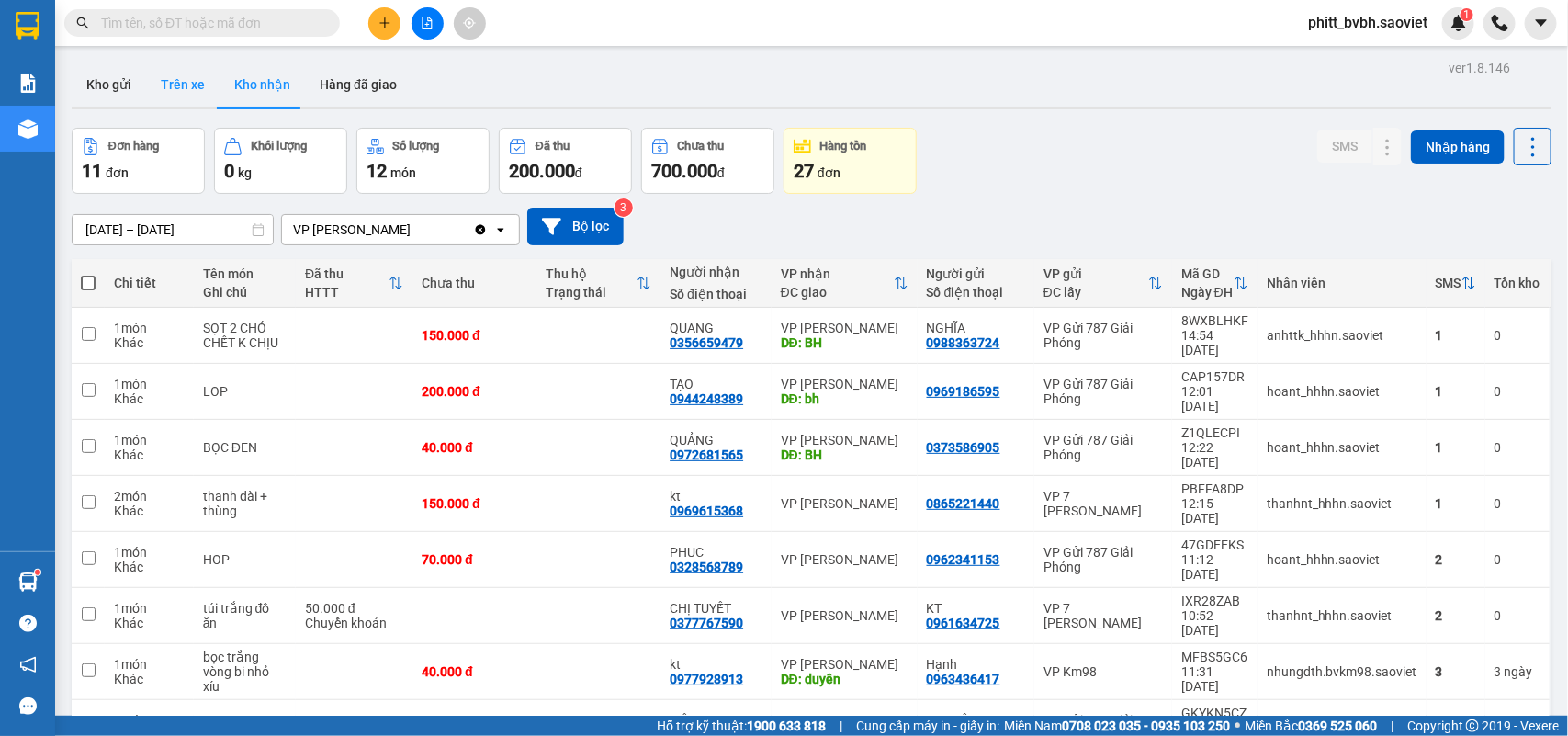
click at [191, 75] on button "Trên xe" at bounding box center [182, 84] width 74 height 44
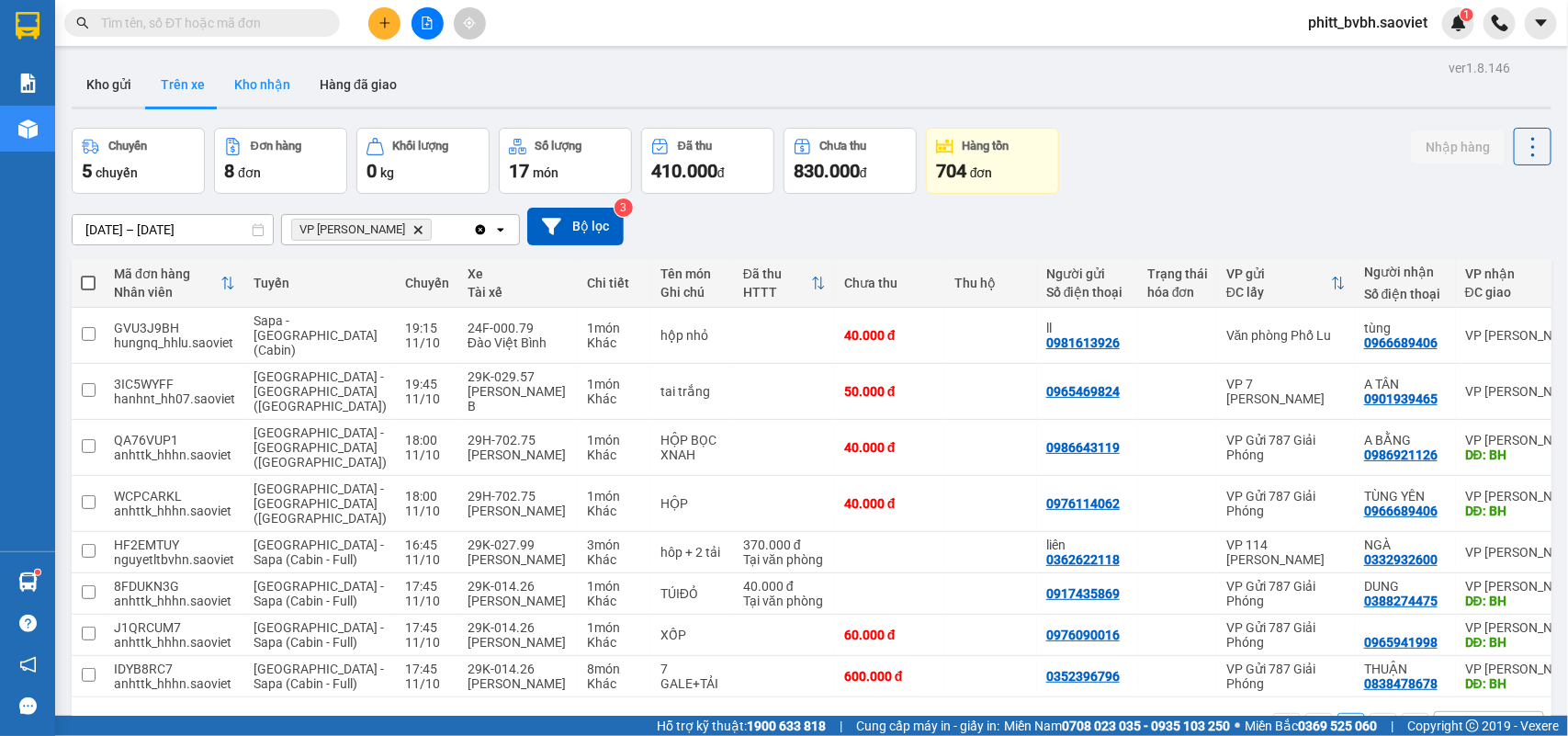
click at [248, 80] on button "Kho nhận" at bounding box center [262, 84] width 85 height 44
type input "01/10/2025 – 11/10/2025"
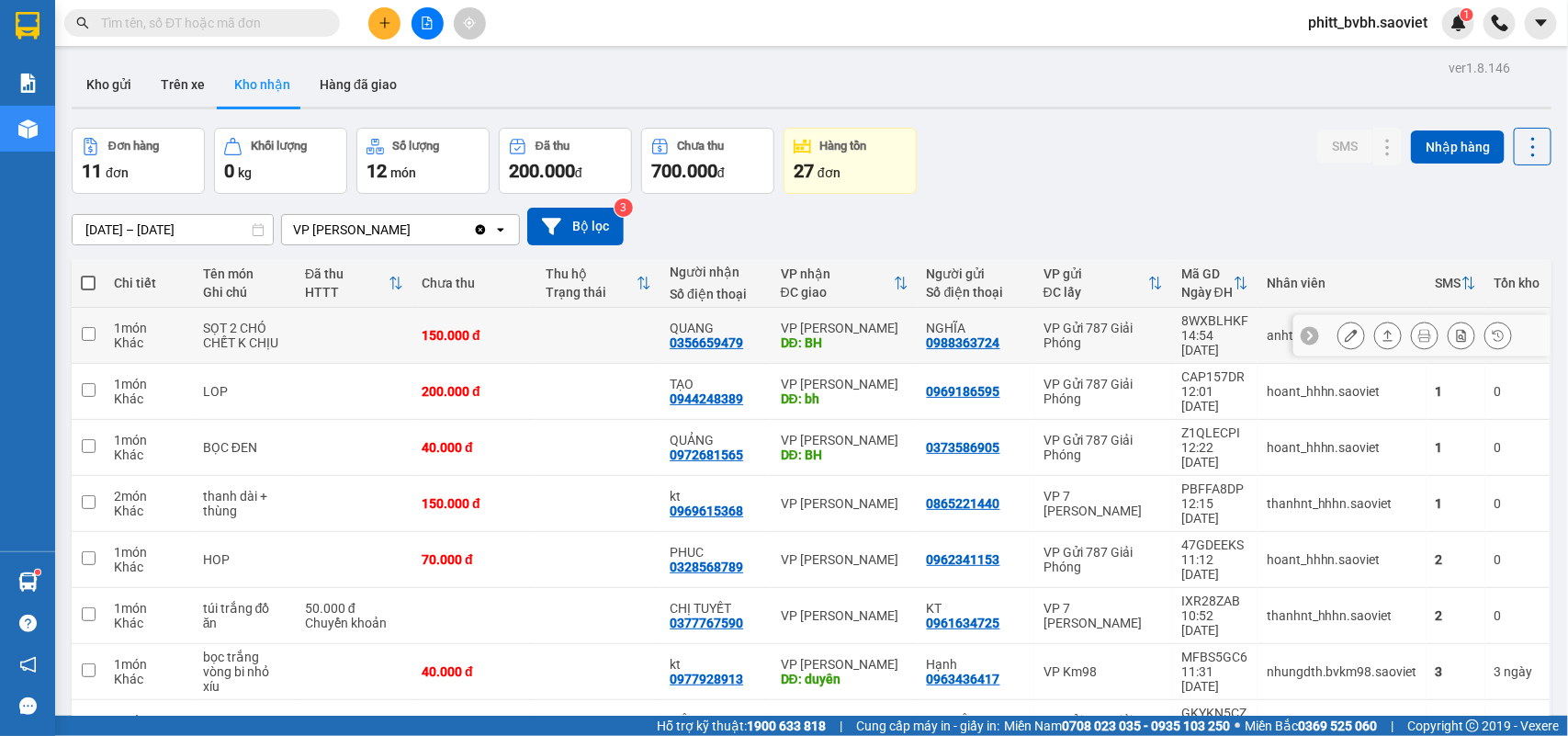
click at [542, 333] on td at bounding box center [598, 336] width 124 height 56
checkbox input "true"
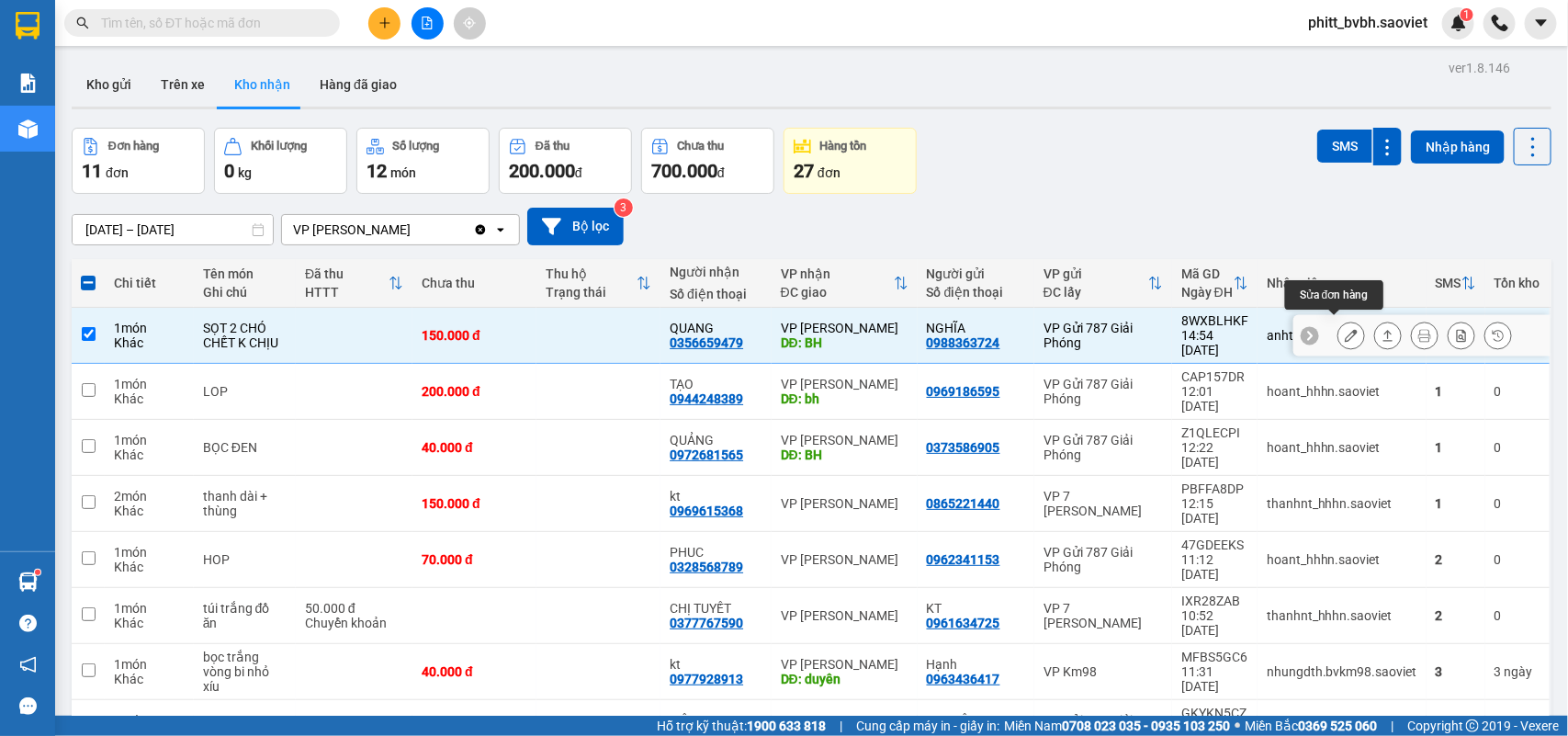
click at [1339, 320] on button at bounding box center [1351, 336] width 26 height 33
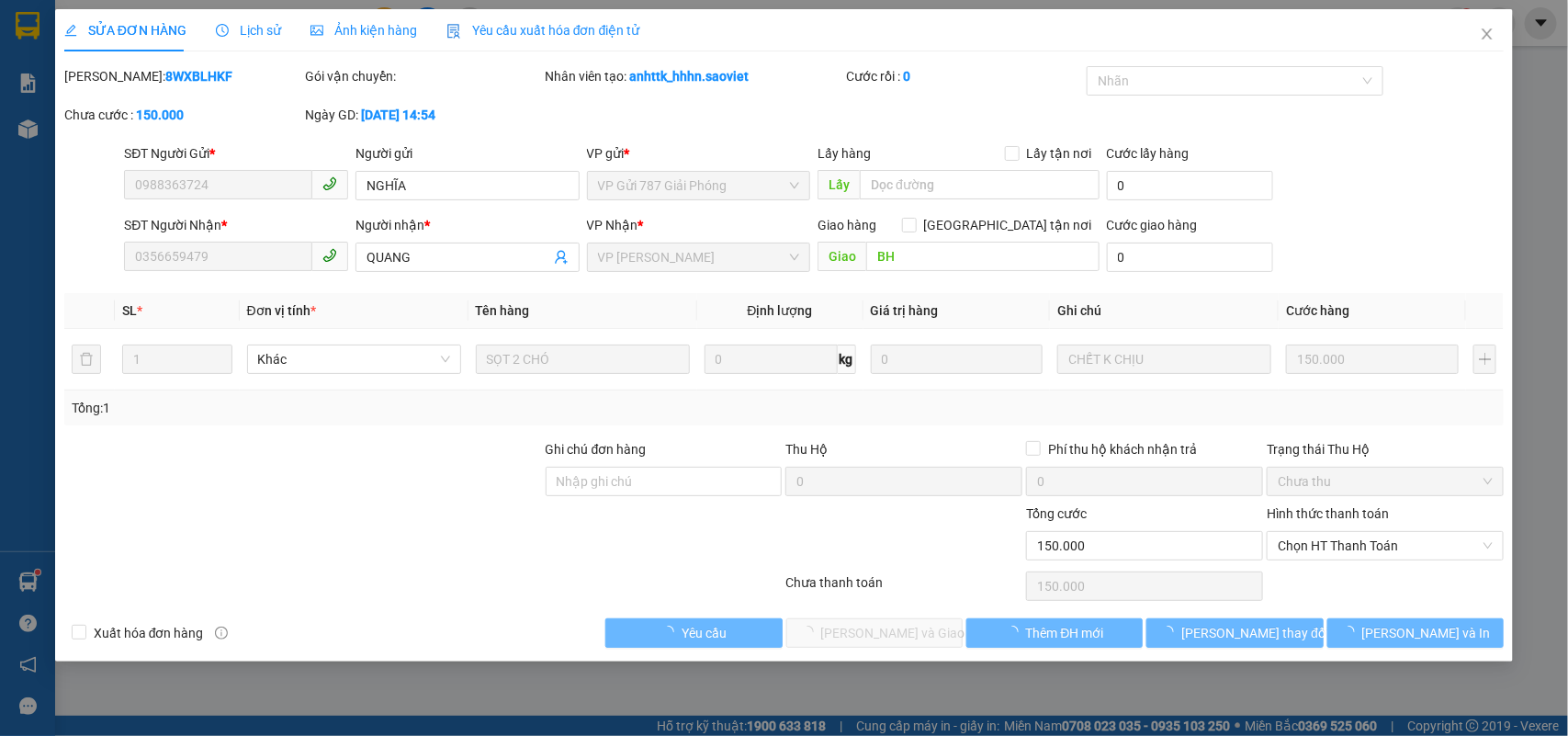
type input "0988363724"
type input "NGHĨA"
type input "0356659479"
type input "QUANG"
type input "BH"
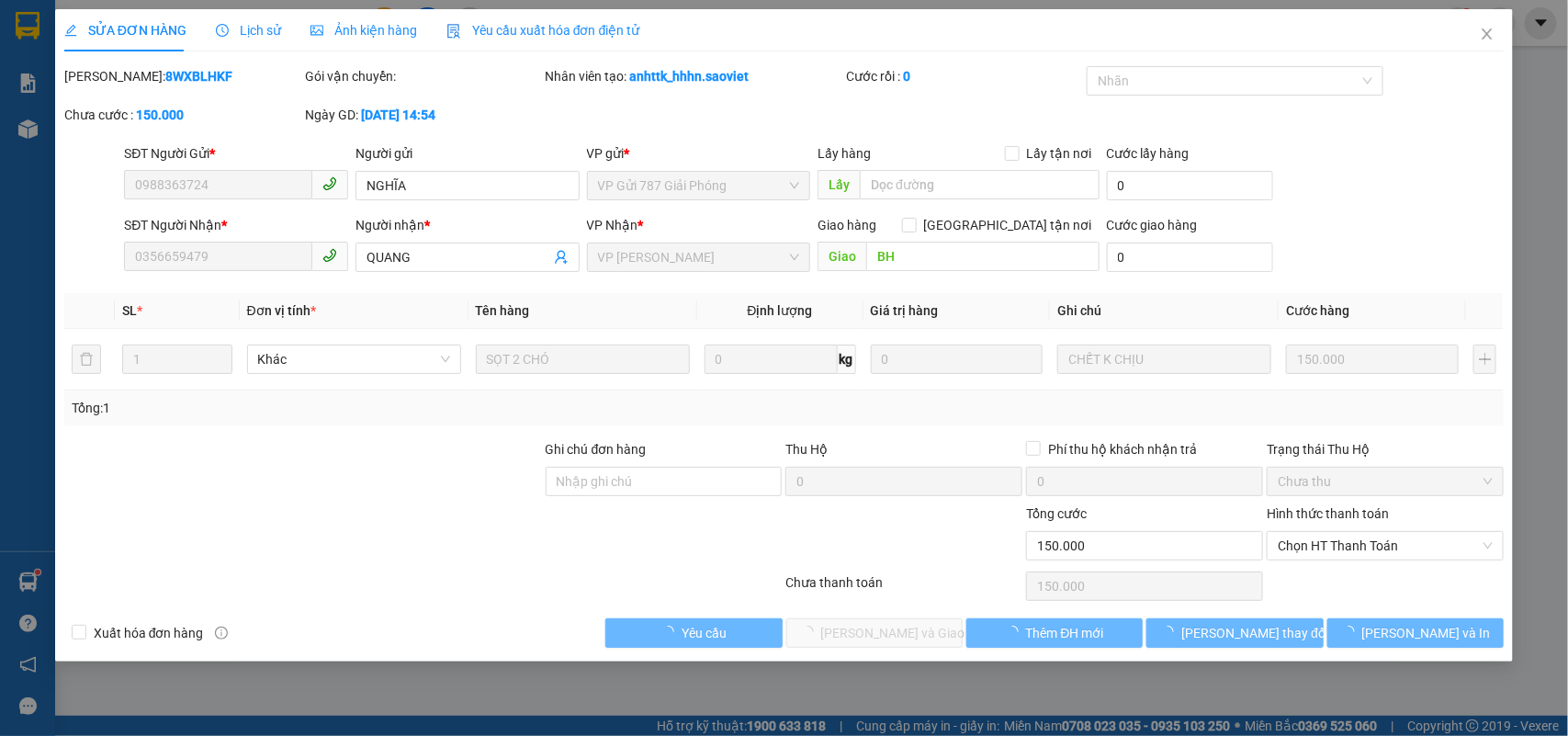
type input "0"
type input "150.000"
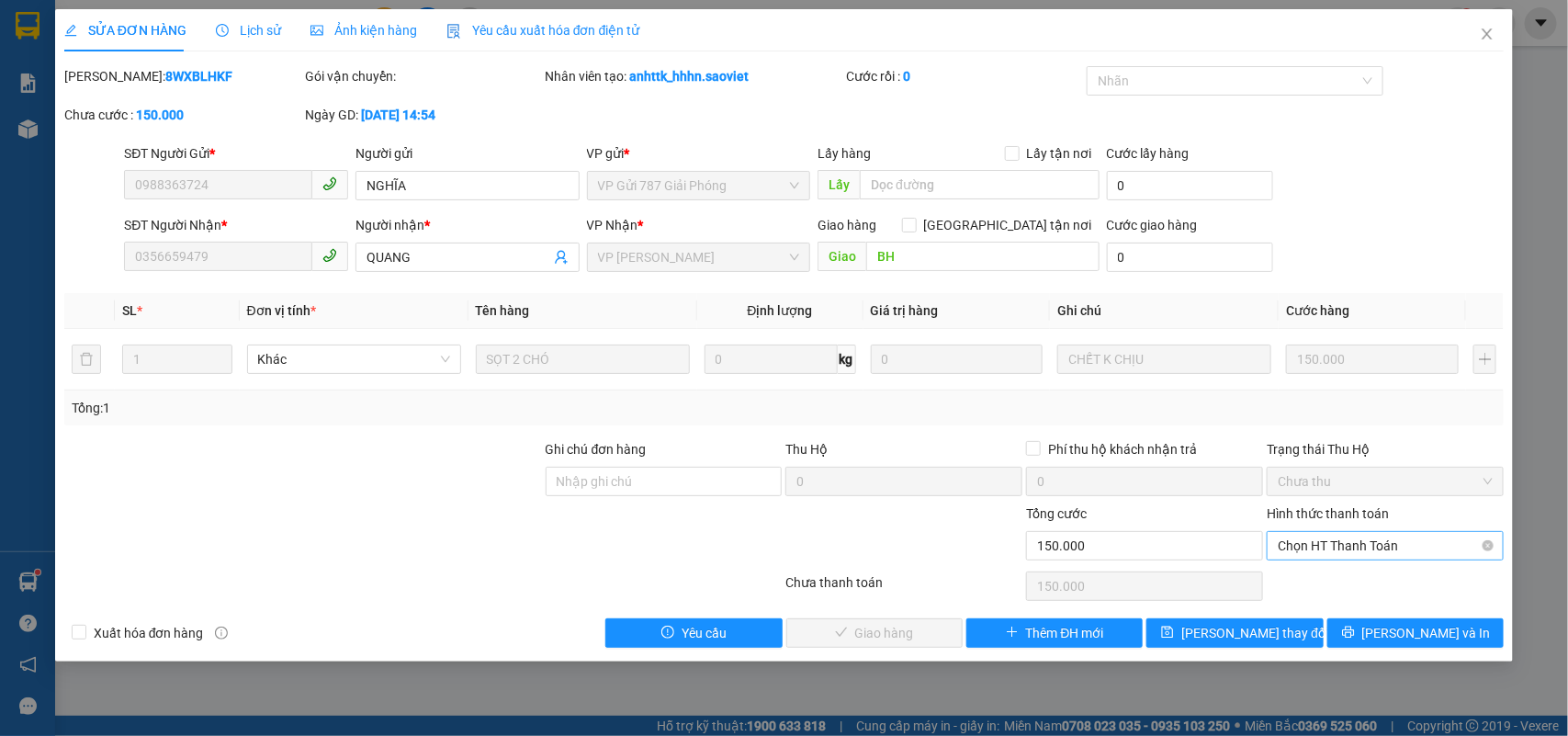
click at [1323, 535] on span "Chọn HT Thanh Toán" at bounding box center [1385, 545] width 215 height 28
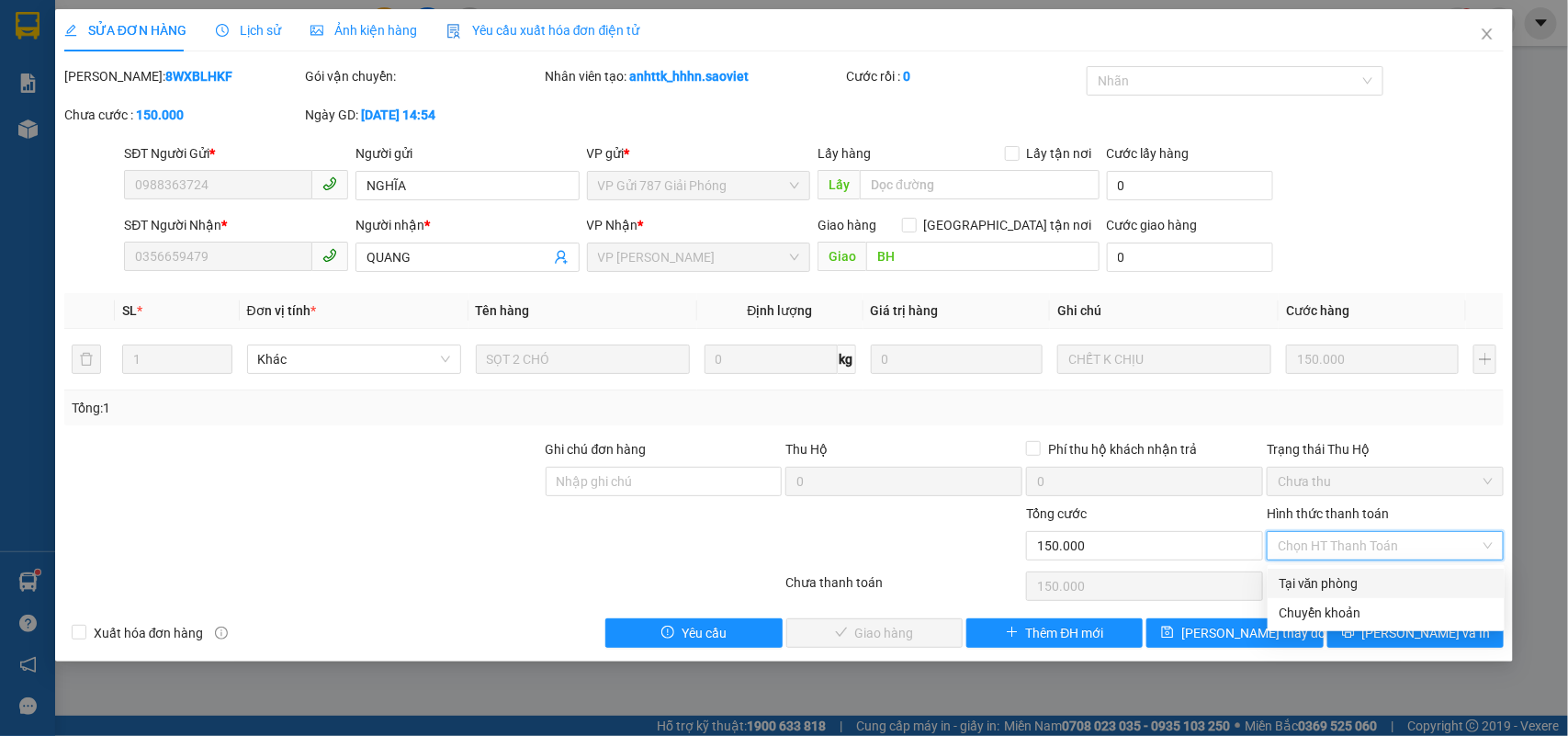
click at [1325, 586] on div "Tại văn phòng" at bounding box center [1386, 582] width 215 height 20
type input "0"
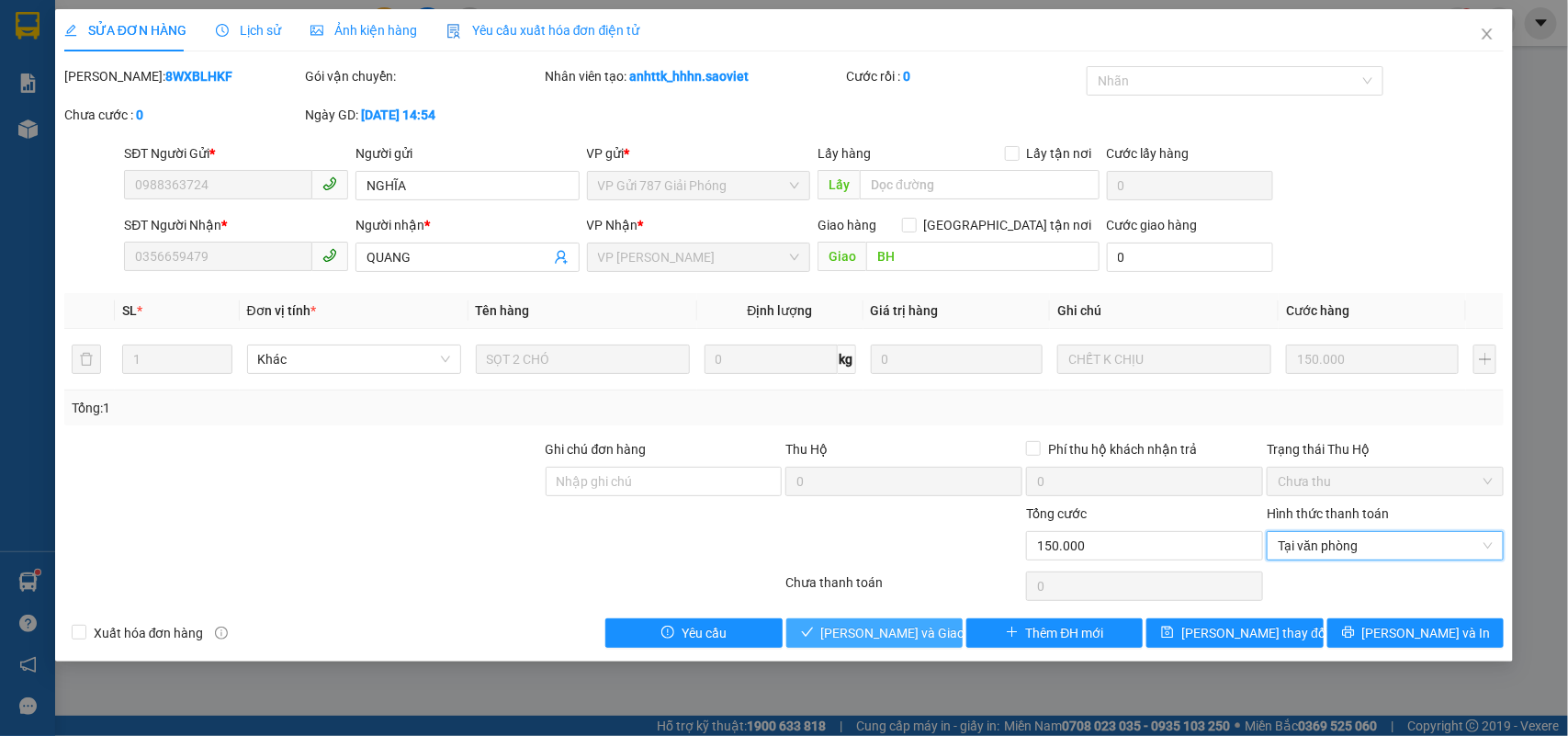
click at [905, 622] on button "Lưu và Giao hàng" at bounding box center [874, 632] width 177 height 30
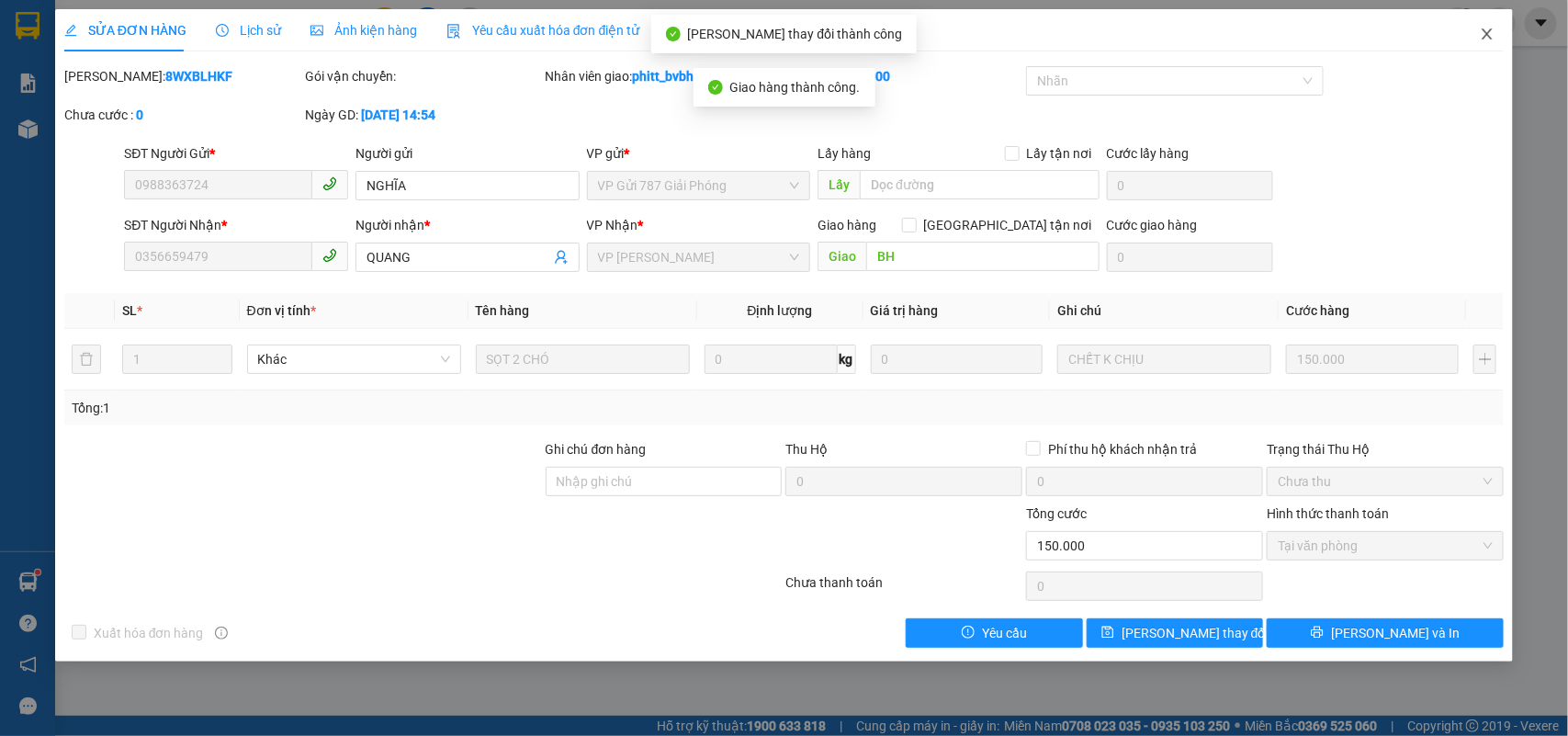
click at [1485, 23] on span "Close" at bounding box center [1487, 36] width 52 height 52
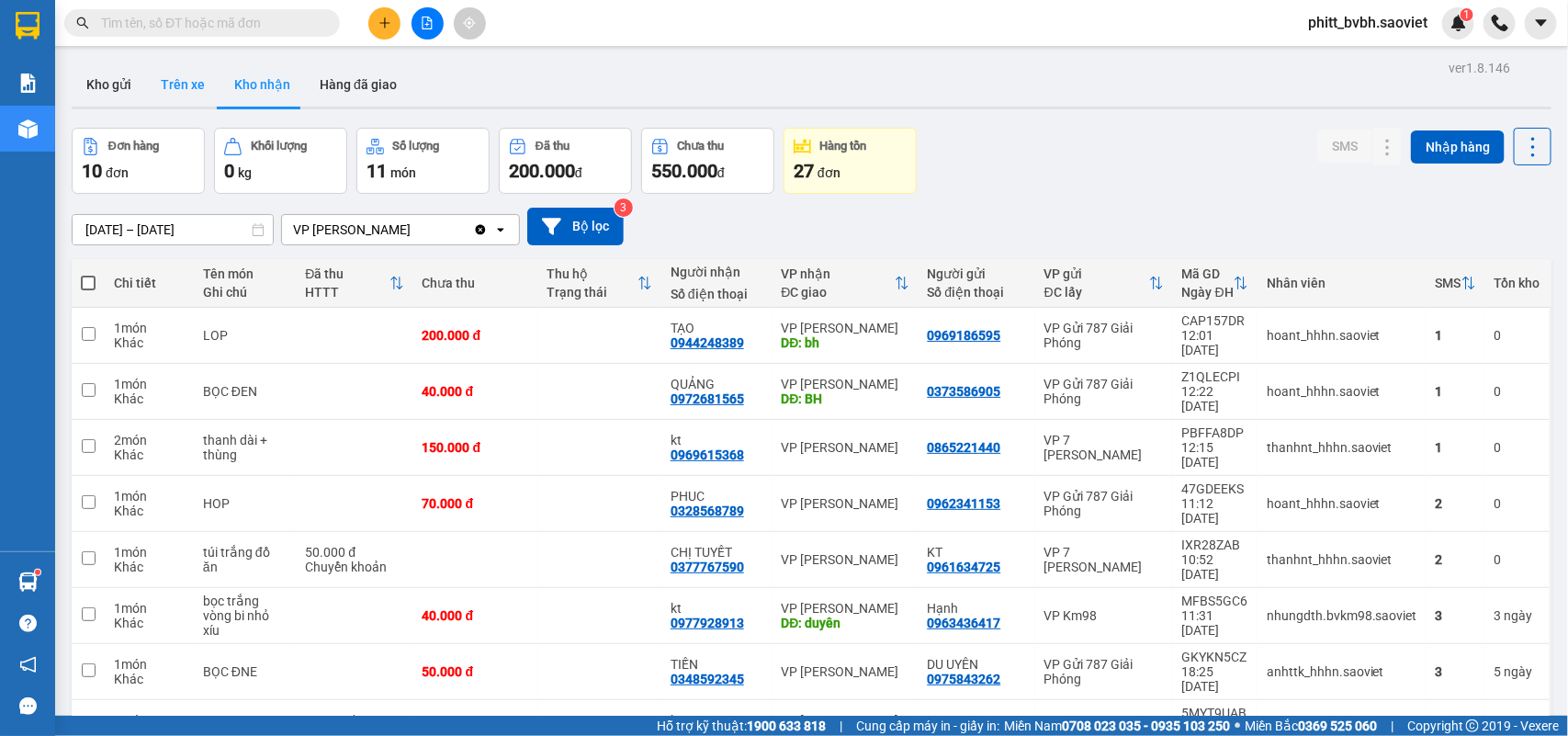
click at [173, 72] on button "Trên xe" at bounding box center [182, 84] width 74 height 44
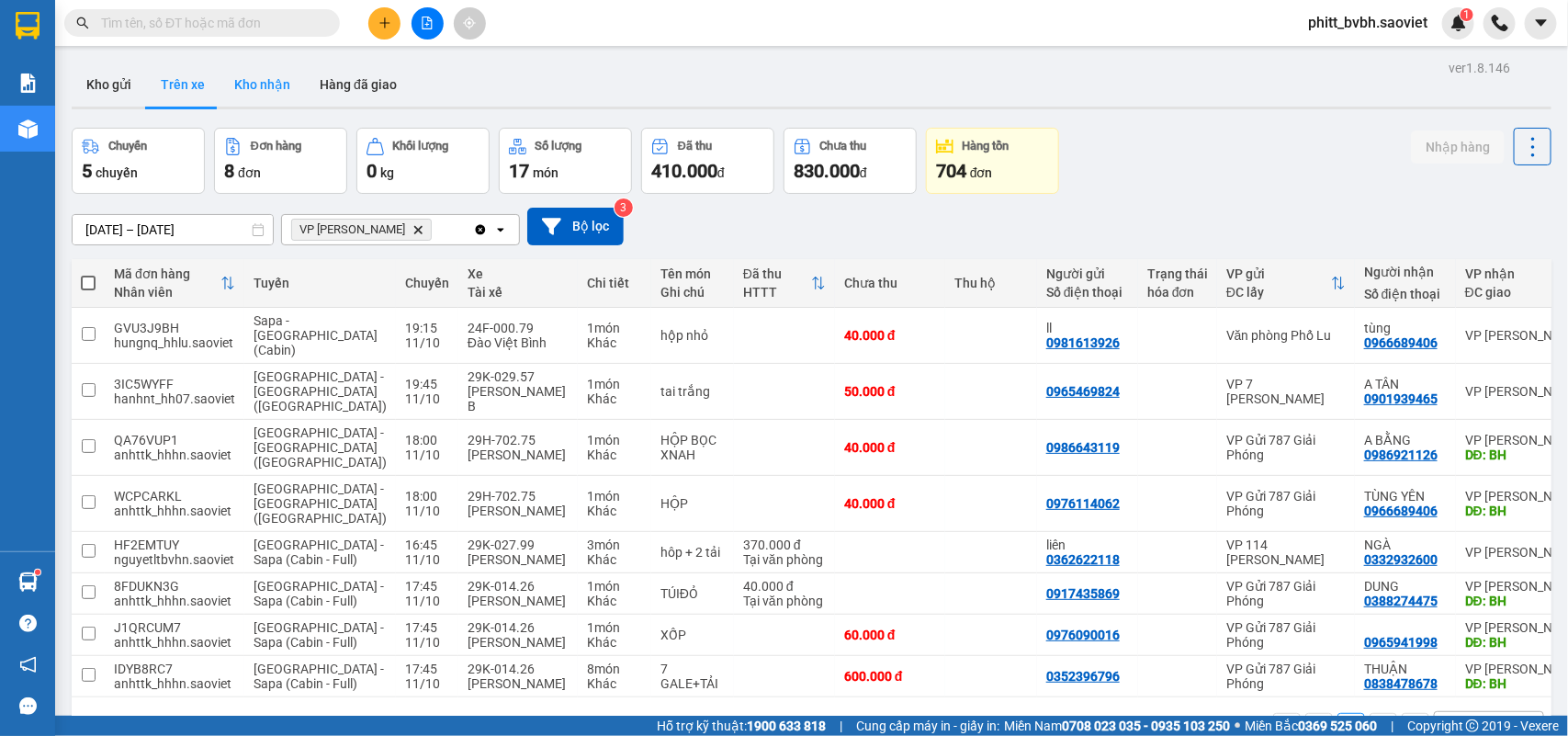
click at [250, 75] on button "Kho nhận" at bounding box center [262, 84] width 85 height 44
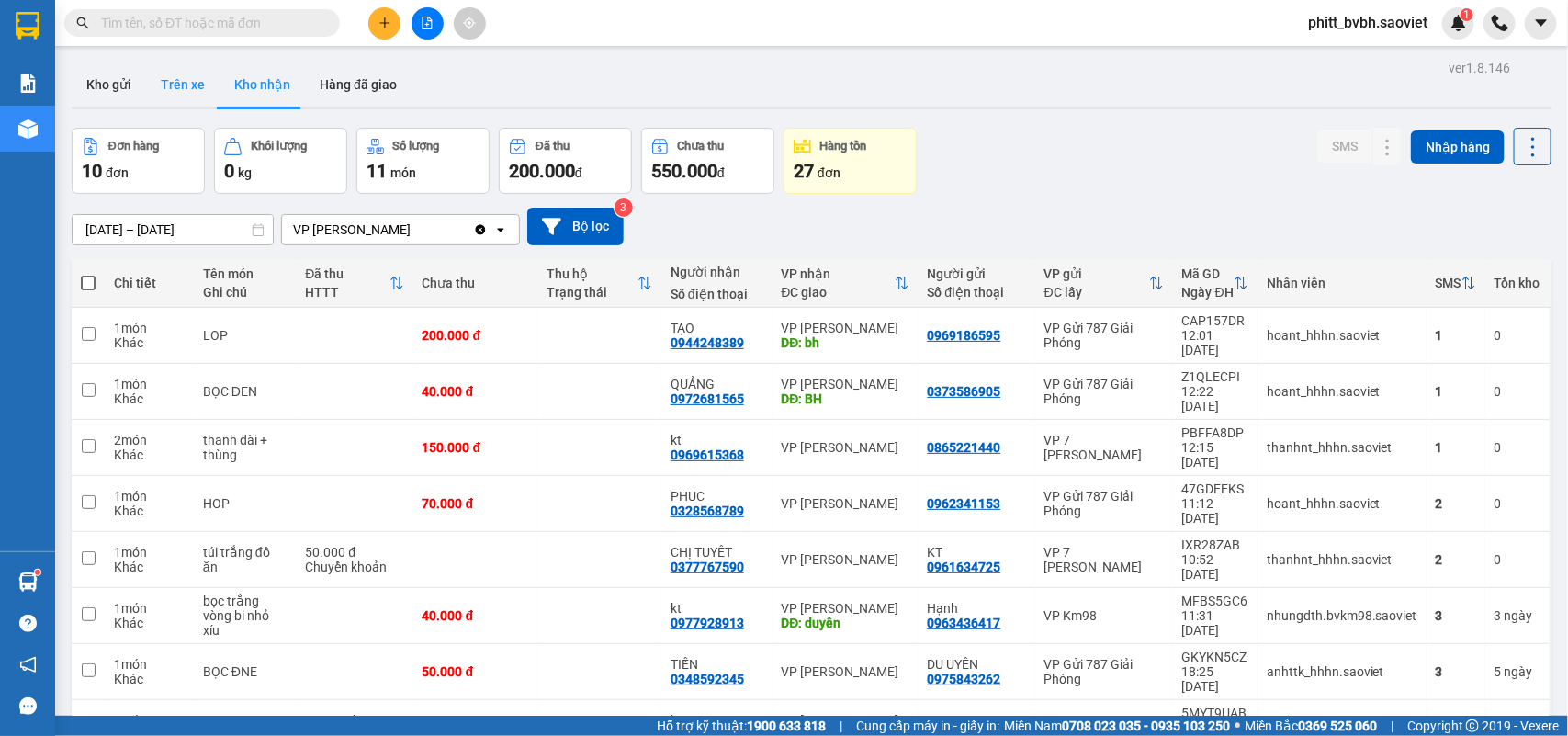
click at [163, 65] on button "Trên xe" at bounding box center [182, 84] width 74 height 44
type input "09/10/2025 – 11/10/2025"
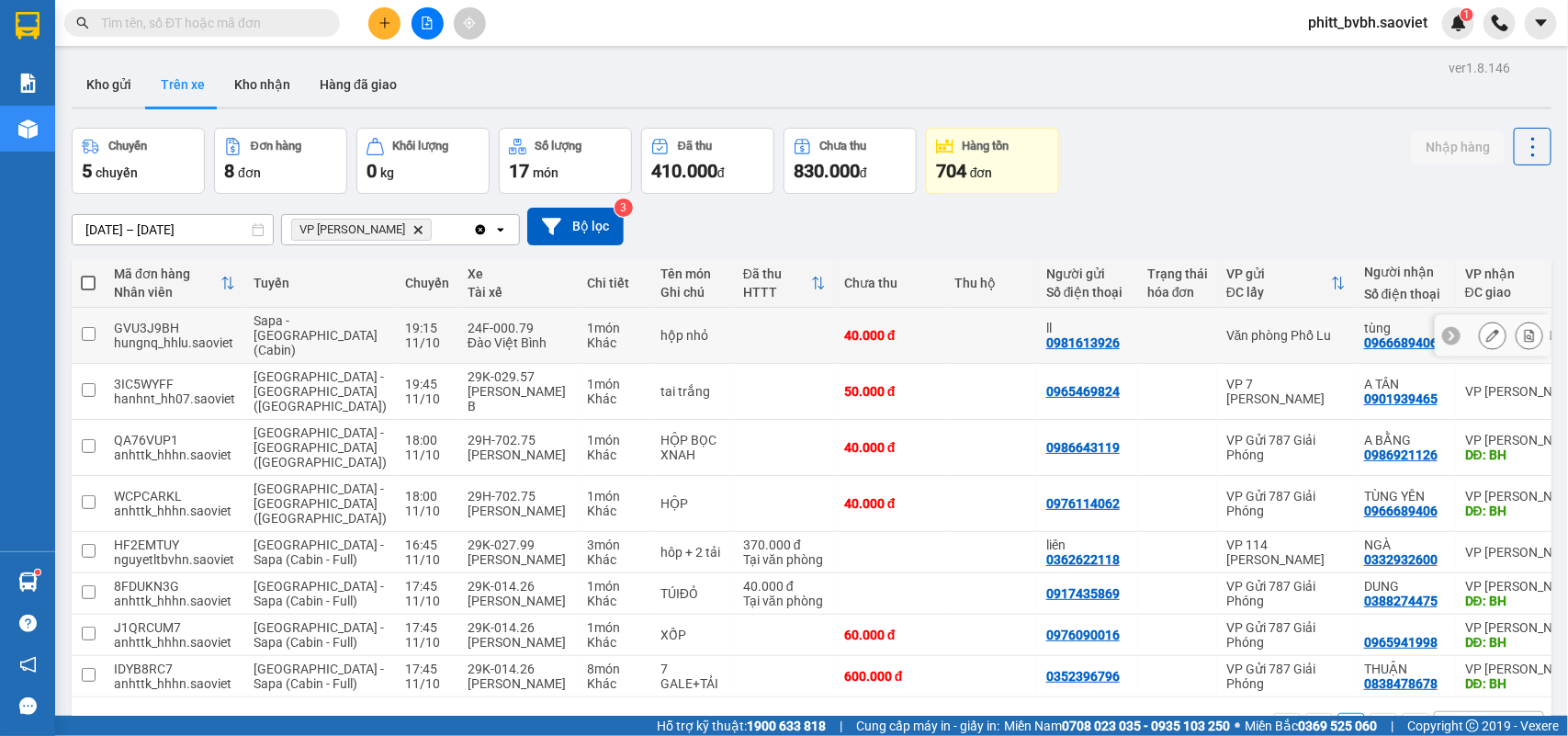
click at [405, 335] on div "11/10" at bounding box center [427, 342] width 44 height 14
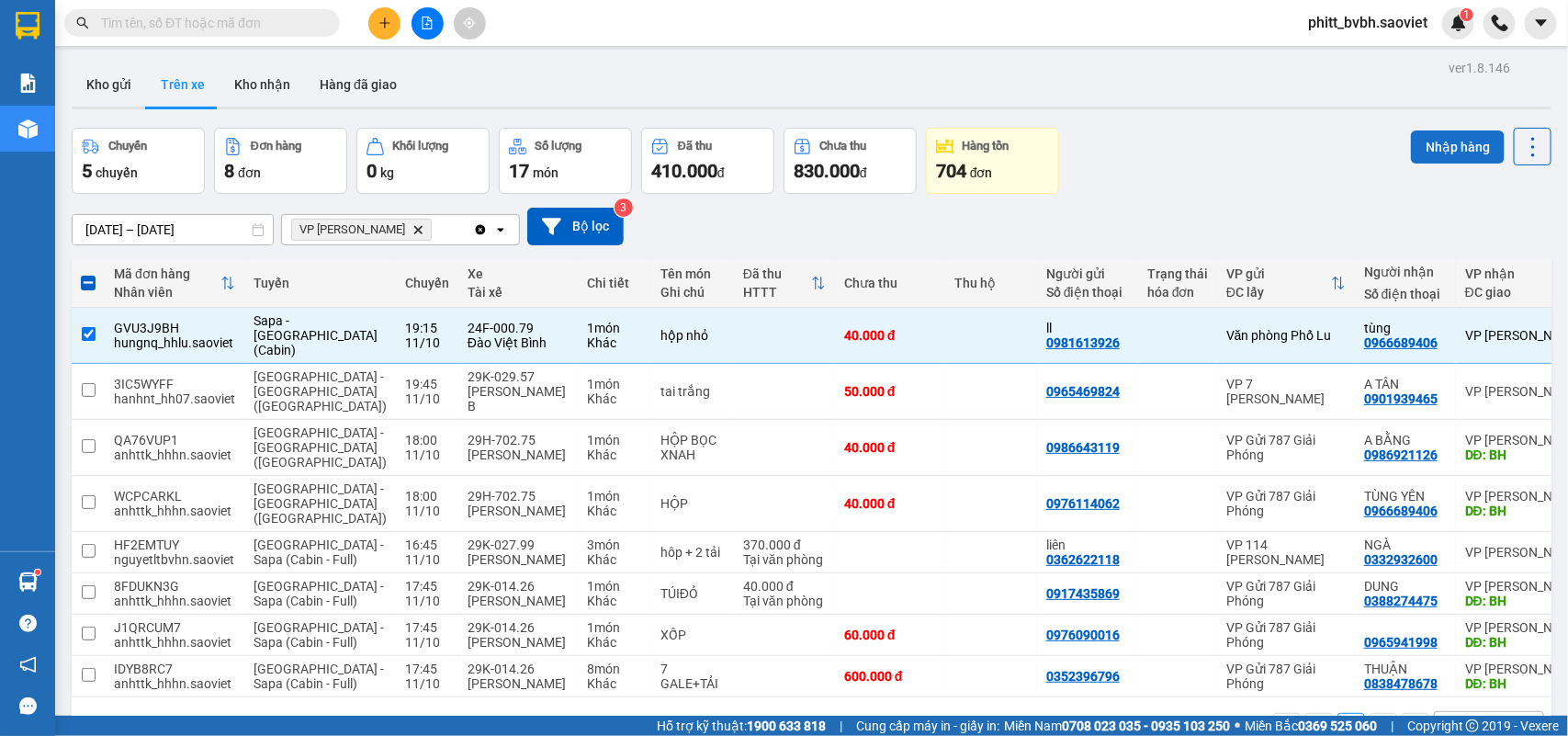
click at [1426, 138] on button "Nhập hàng" at bounding box center [1458, 147] width 94 height 33
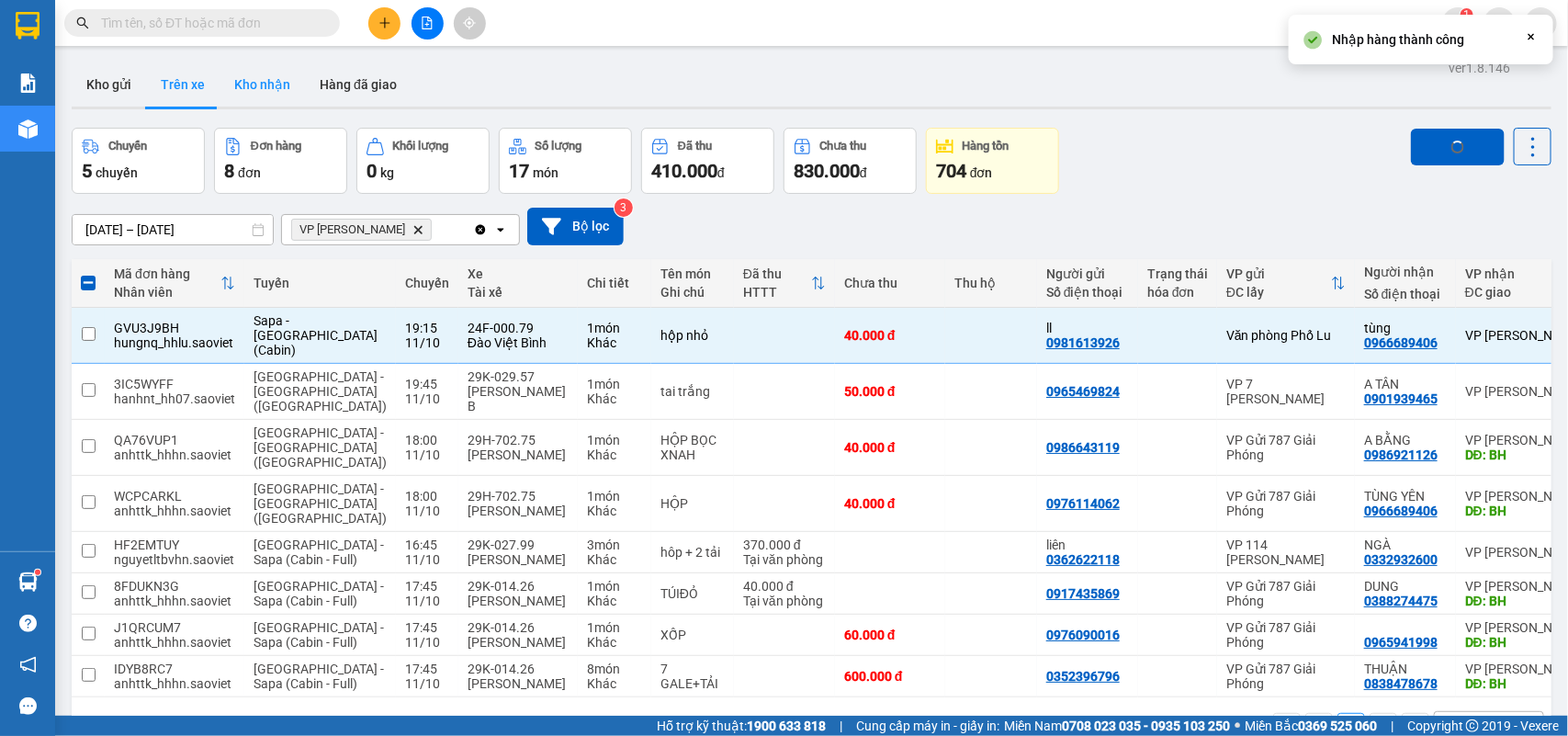
checkbox input "false"
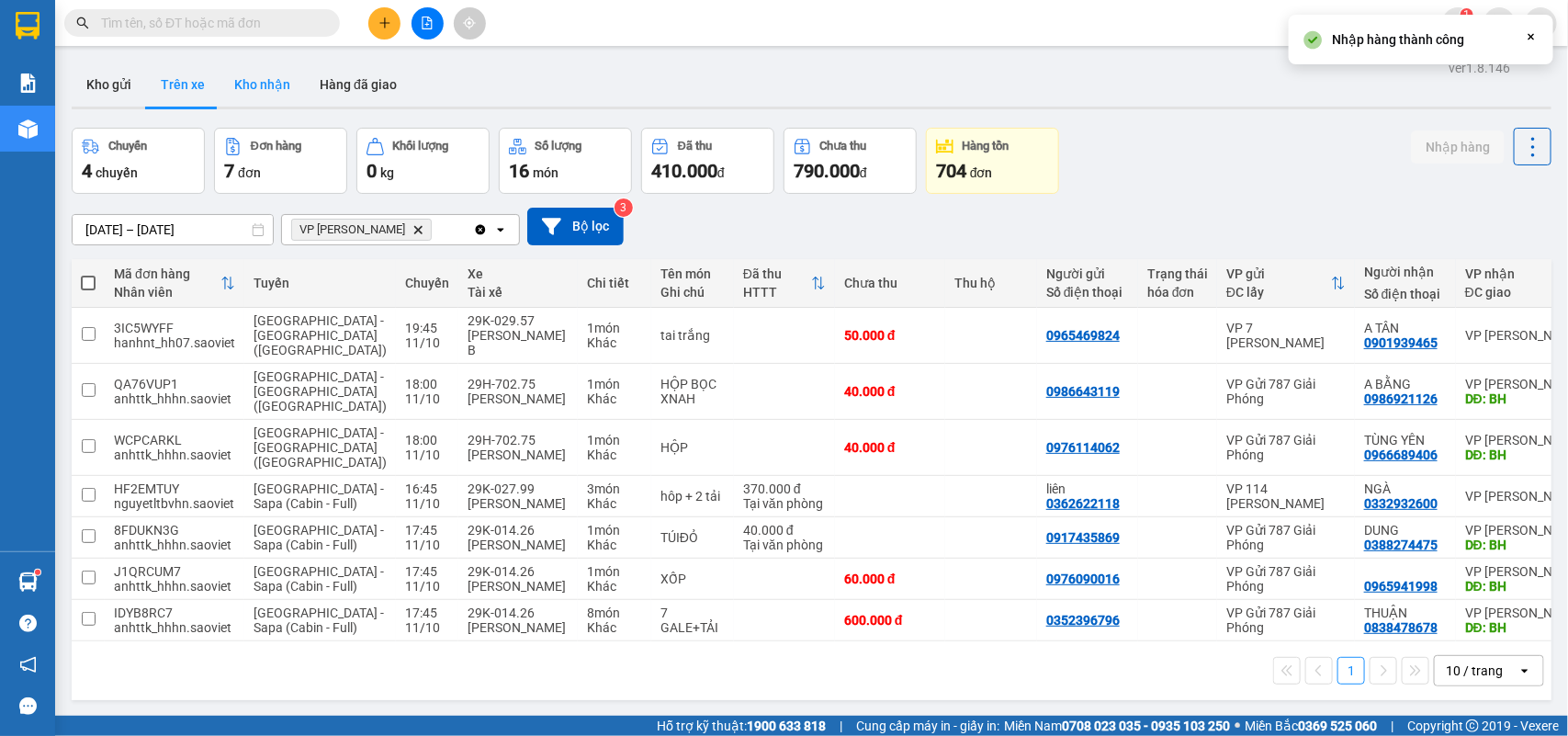
click at [257, 83] on button "Kho nhận" at bounding box center [262, 84] width 85 height 44
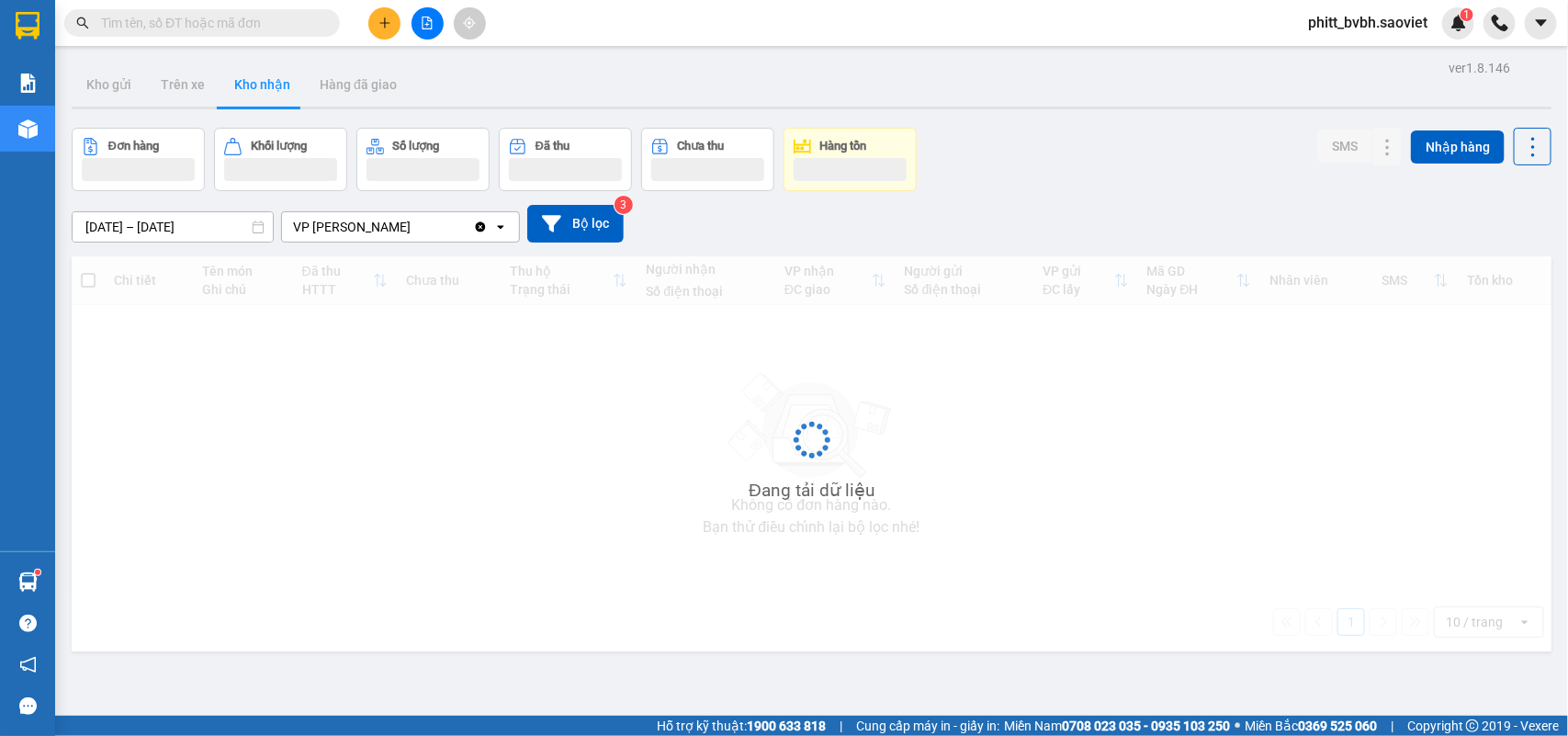
type input "01/10/2025 – 11/10/2025"
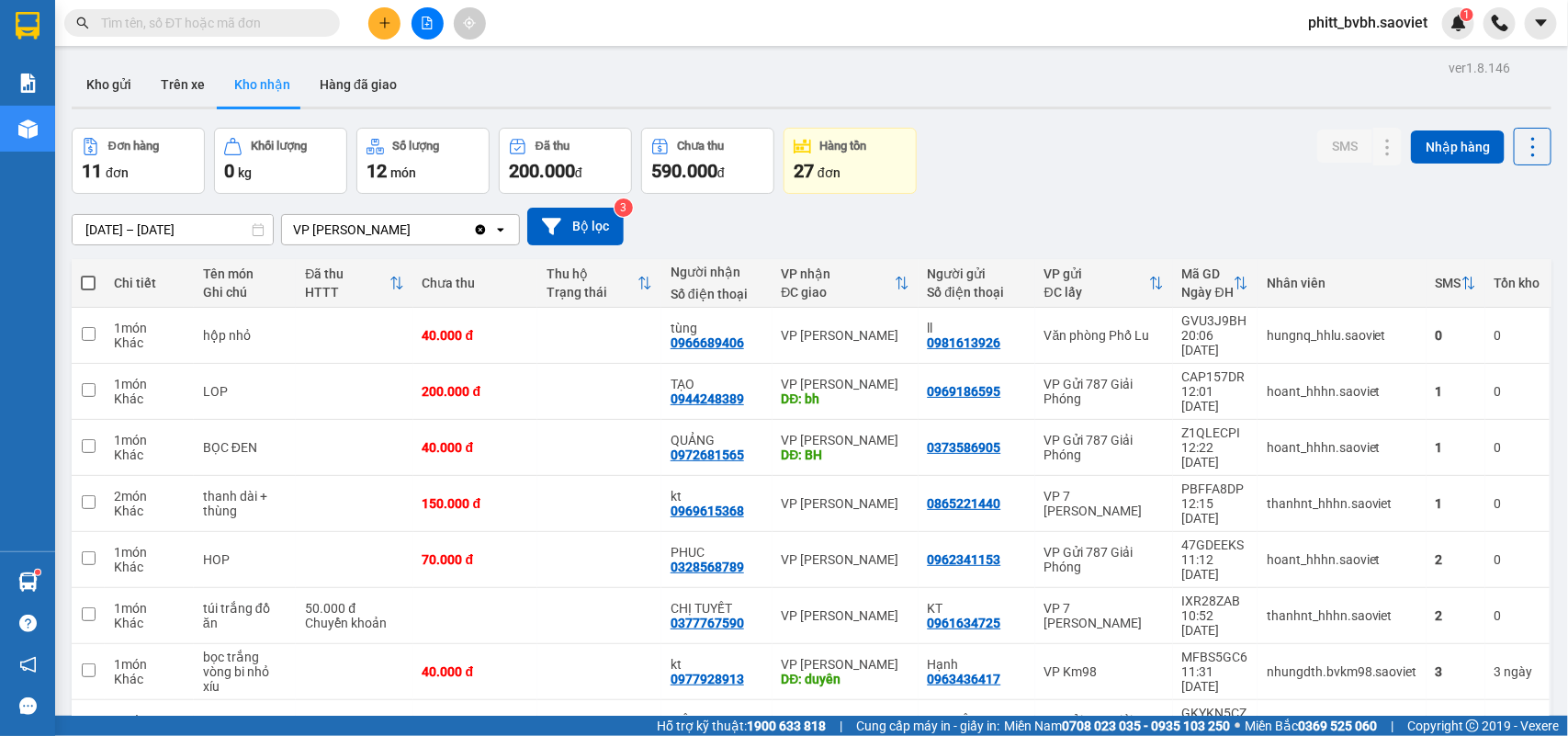
click at [462, 306] on th "Chưa thu" at bounding box center [475, 283] width 124 height 49
click at [661, 308] on th "Người nhận Số điện thoại" at bounding box center [717, 283] width 111 height 49
click at [671, 321] on div "tùng" at bounding box center [717, 327] width 93 height 14
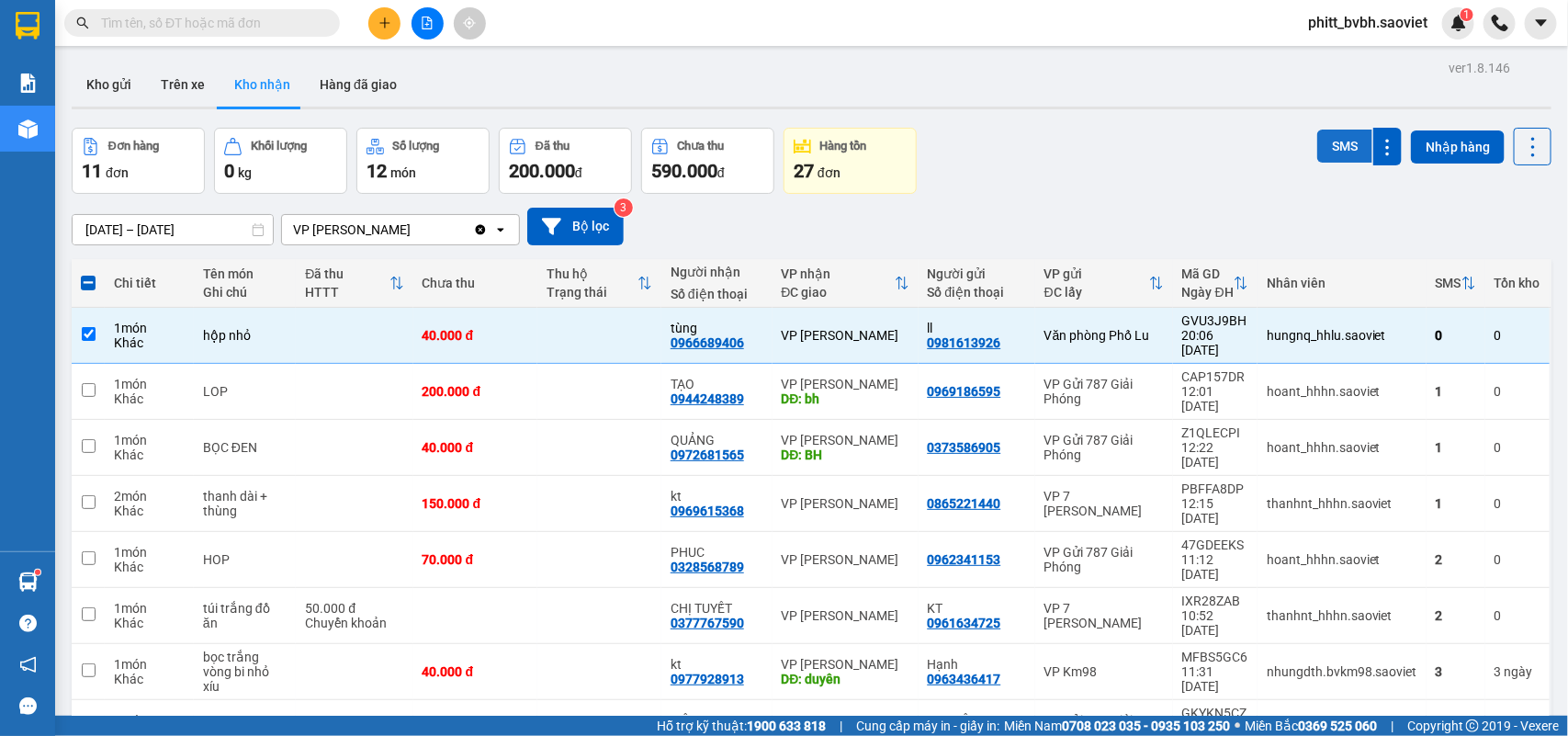
click at [1322, 144] on button "SMS" at bounding box center [1344, 146] width 55 height 33
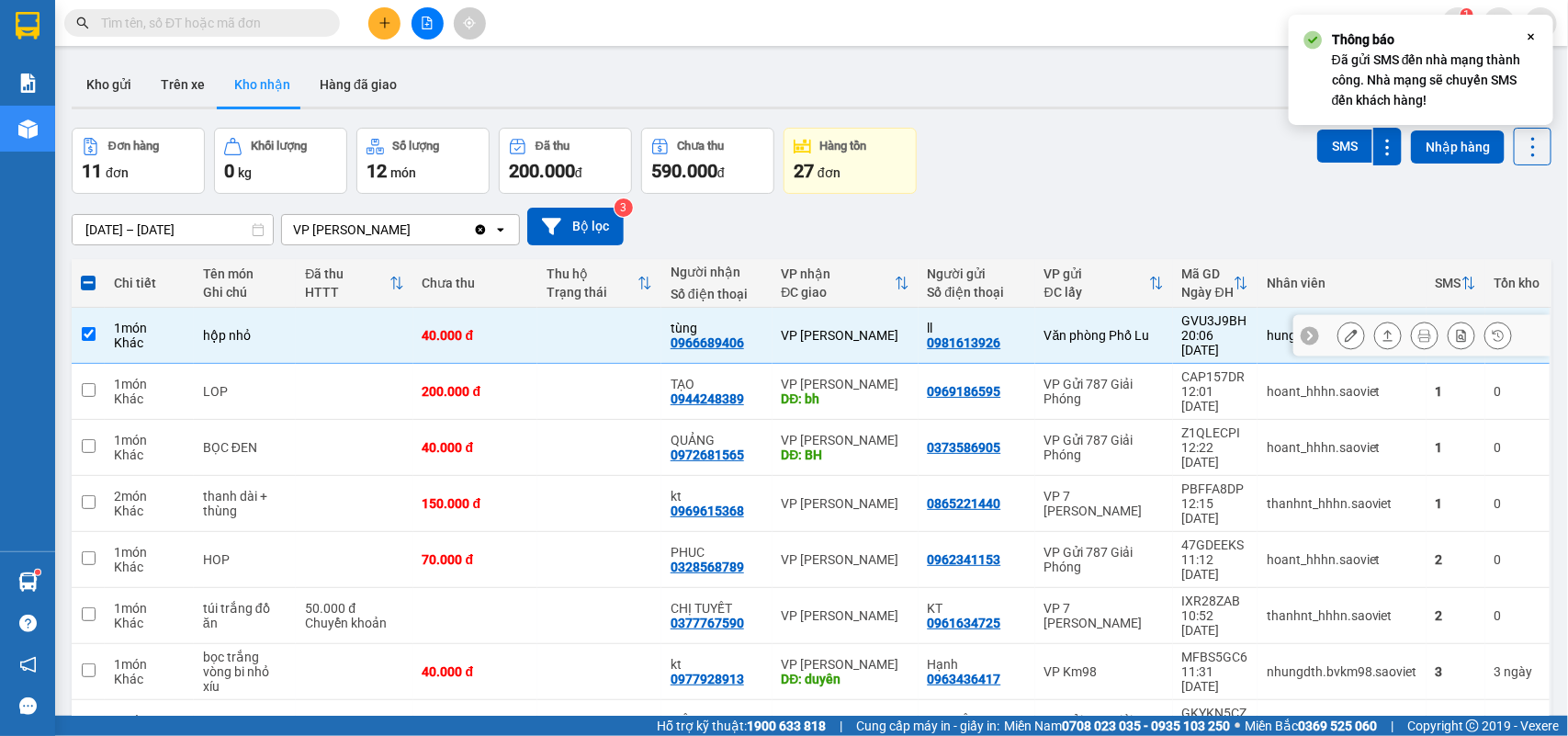
click at [110, 333] on td "1 món Khác" at bounding box center [149, 336] width 89 height 56
checkbox input "false"
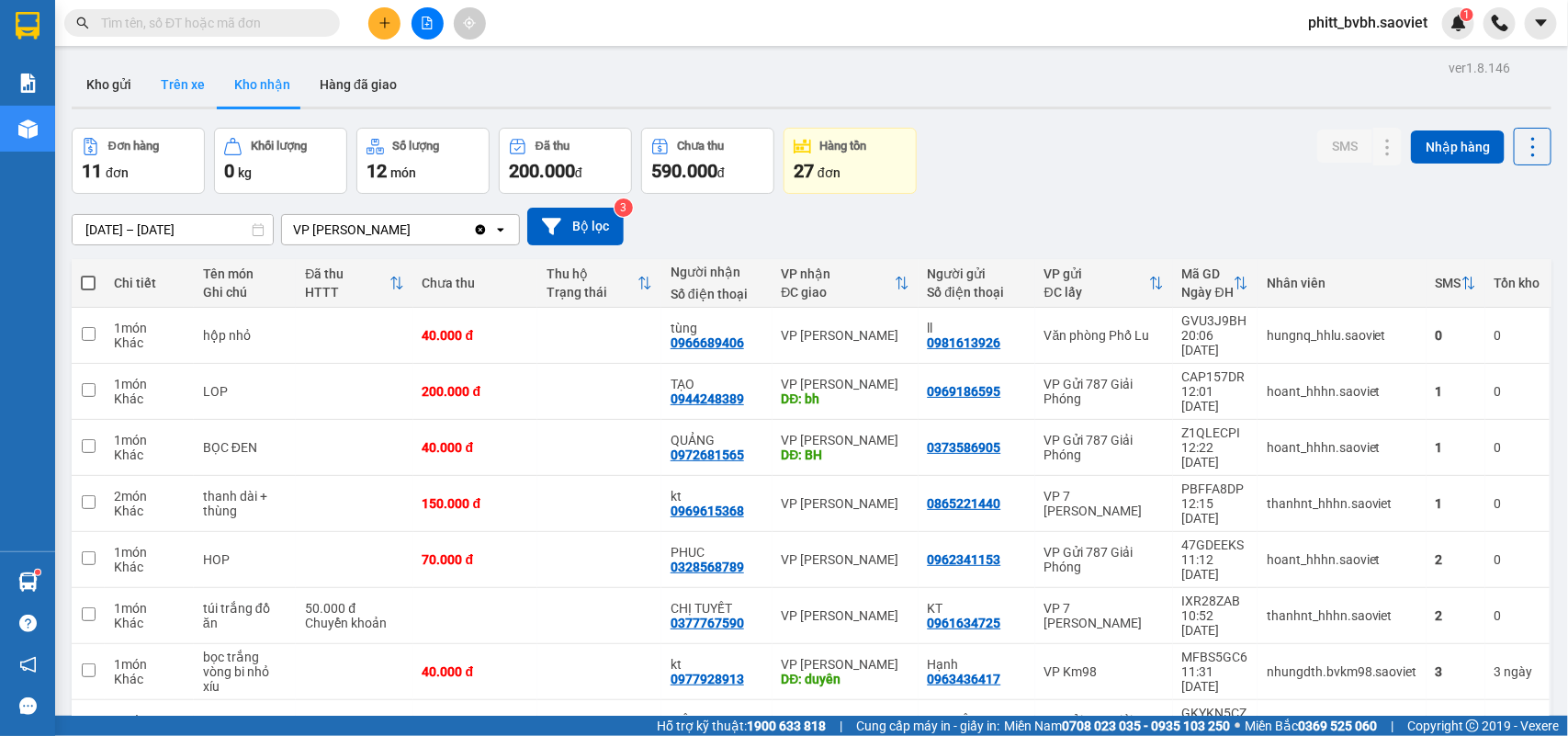
click at [193, 76] on button "Trên xe" at bounding box center [182, 84] width 74 height 44
type input "09/10/2025 – 11/10/2025"
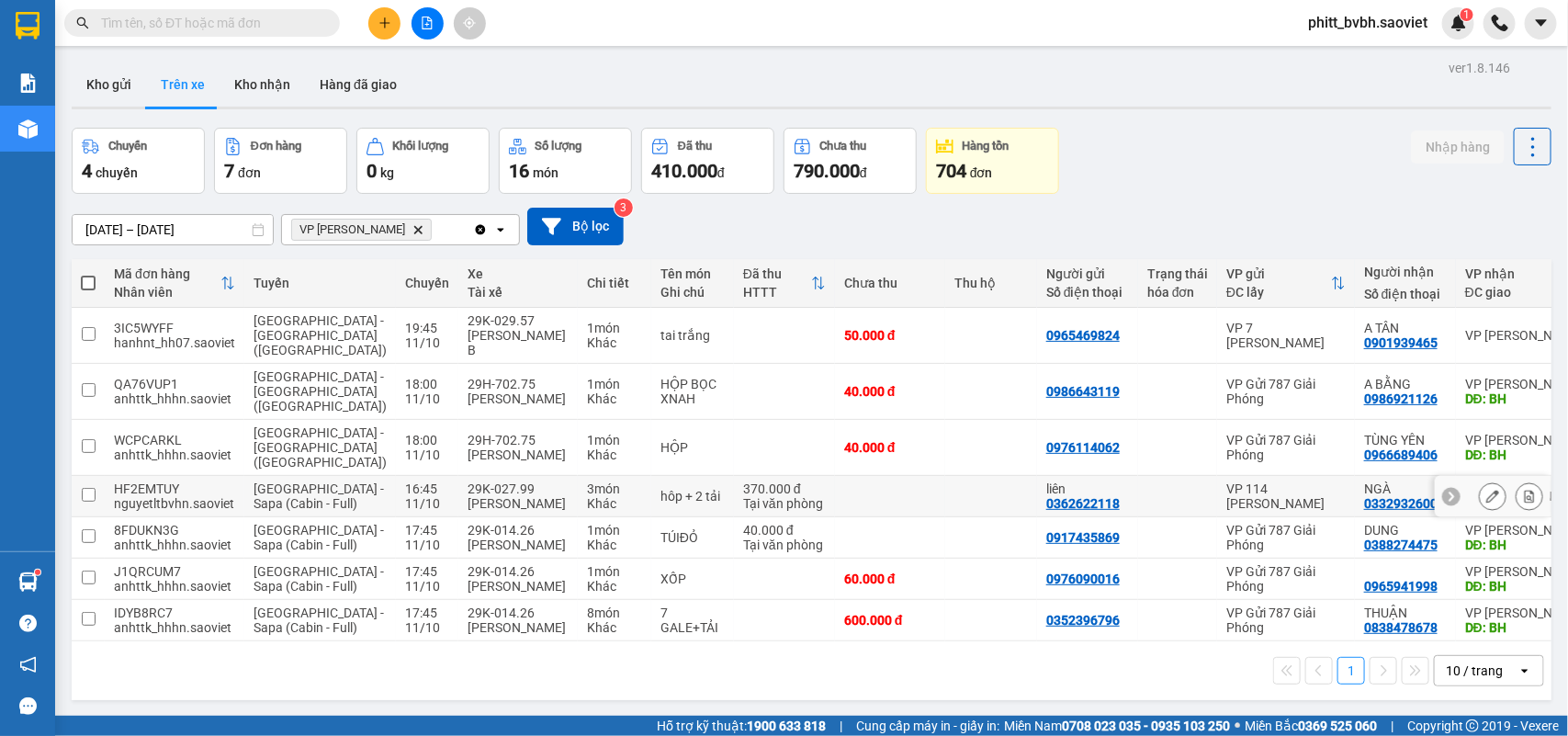
click at [652, 478] on td "hôp + 2 tải" at bounding box center [693, 496] width 83 height 41
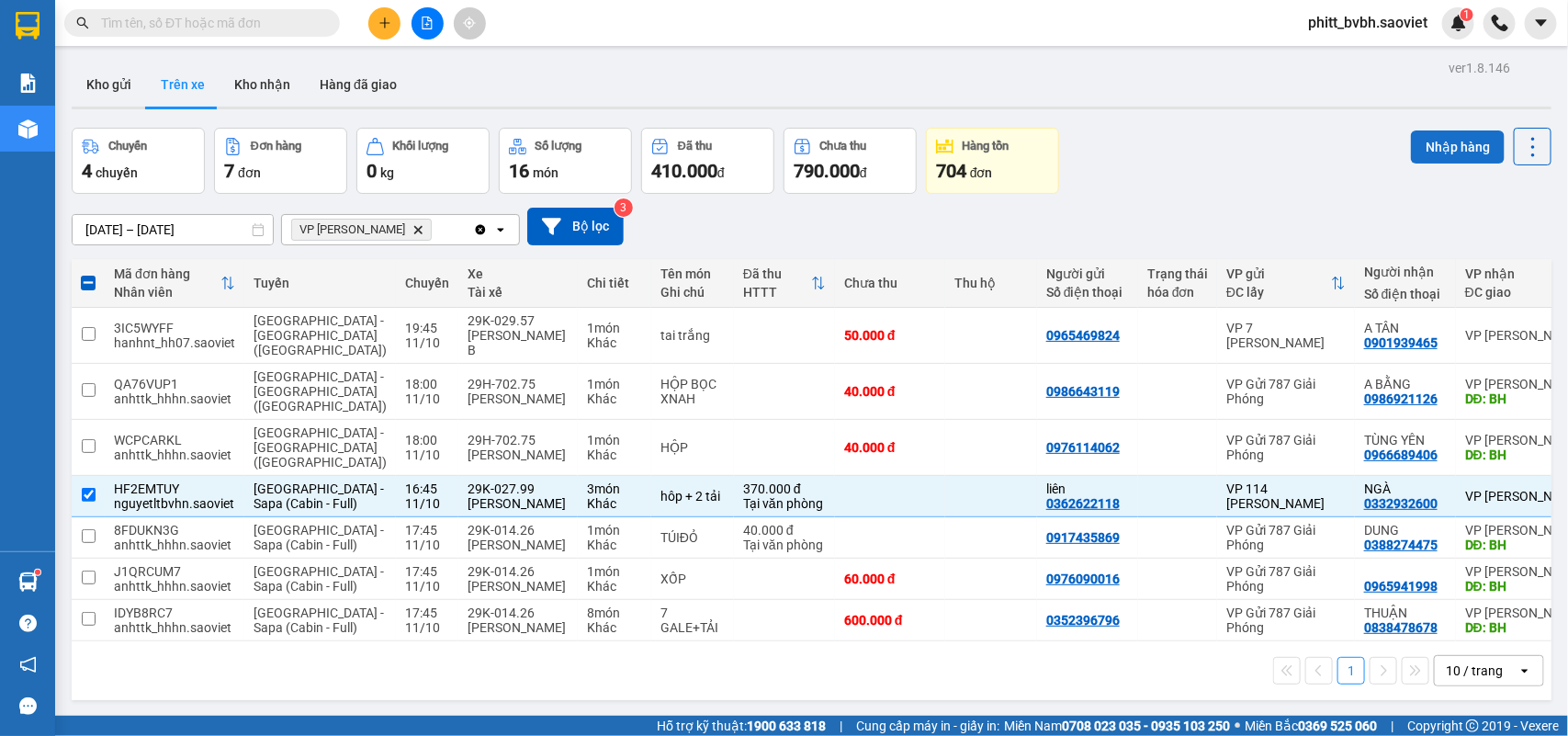
click at [1434, 144] on button "Nhập hàng" at bounding box center [1458, 147] width 94 height 33
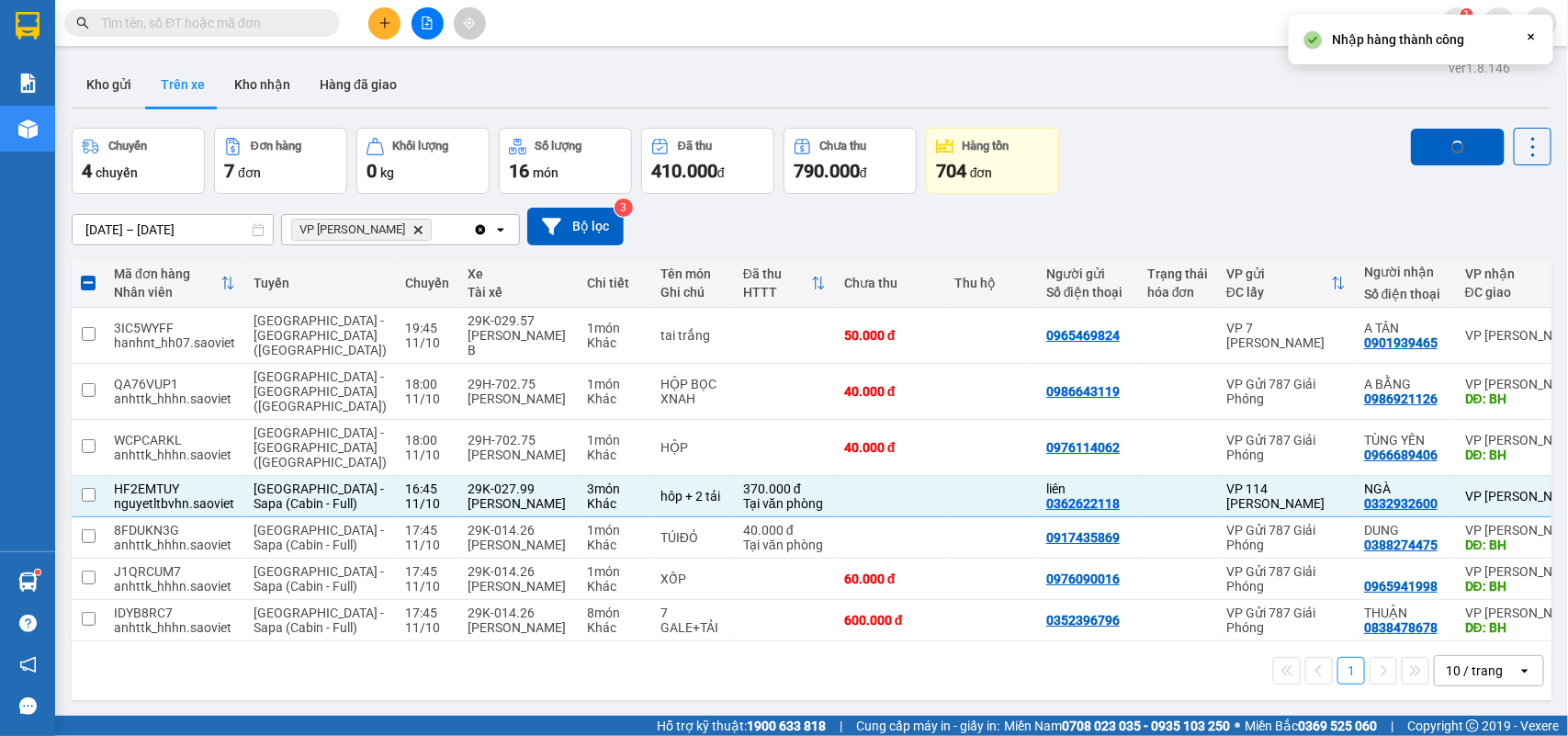
checkbox input "false"
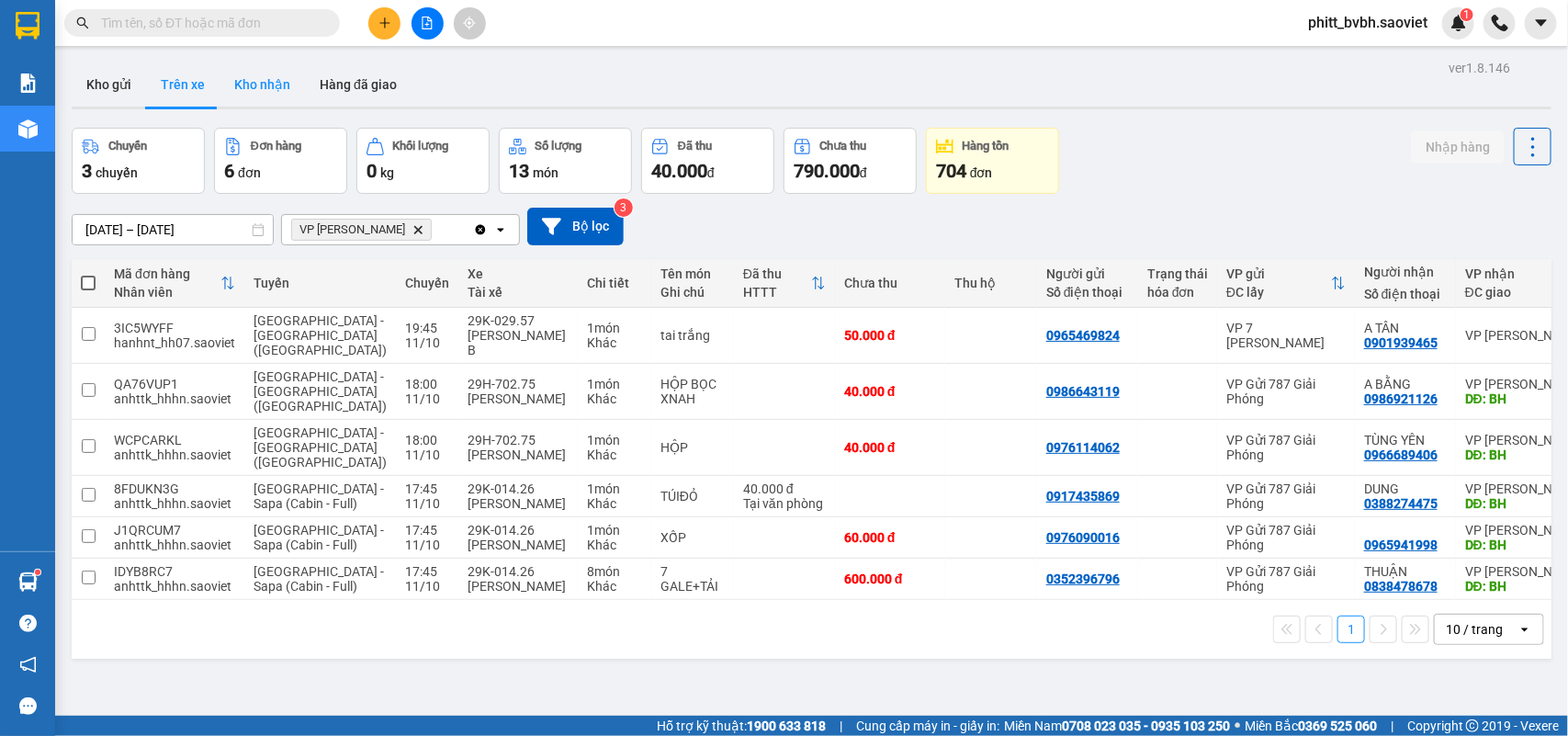
click at [248, 80] on button "Kho nhận" at bounding box center [262, 84] width 85 height 44
type input "01/10/2025 – 11/10/2025"
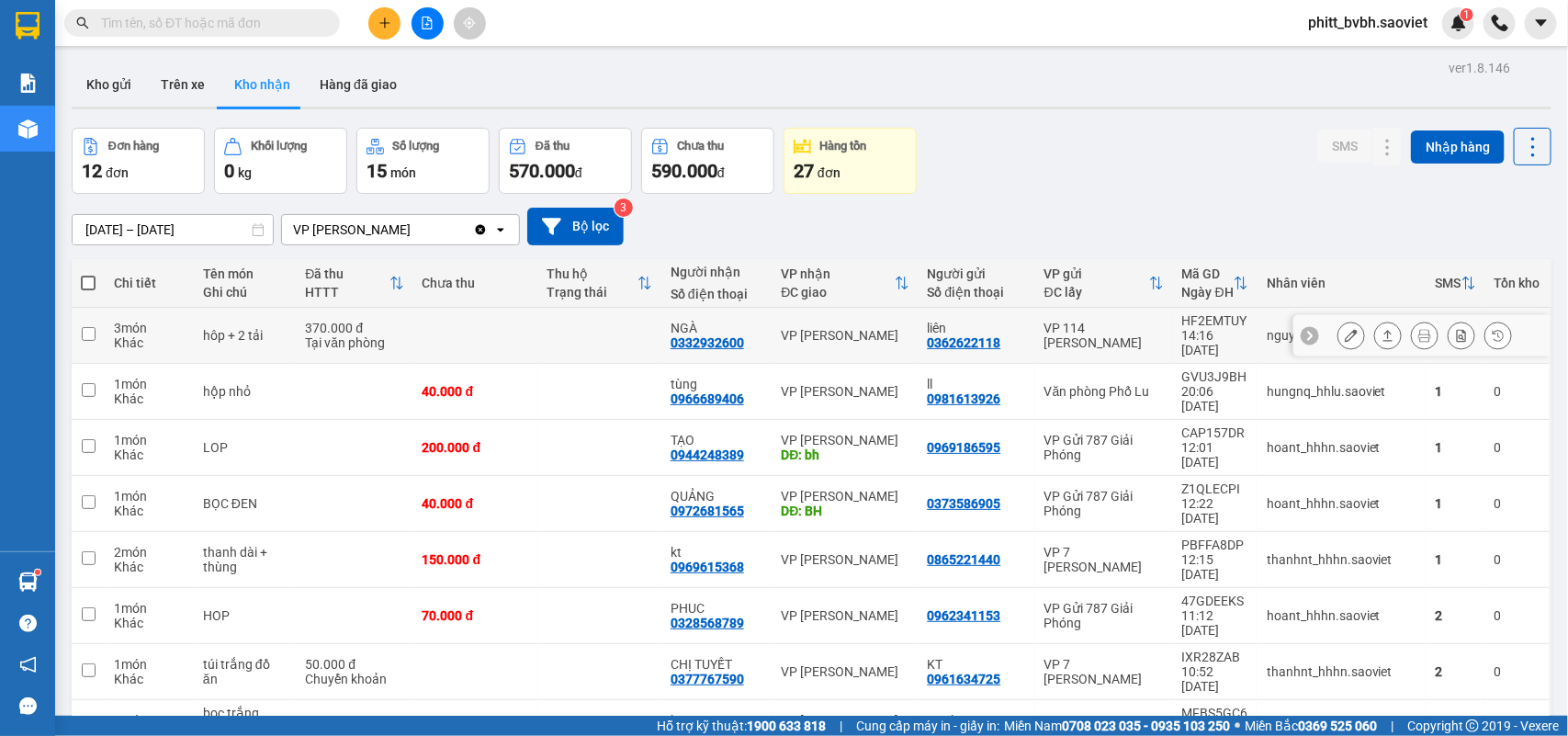
click at [397, 328] on td "370.000 đ Tại văn phòng" at bounding box center [354, 336] width 117 height 56
checkbox input "true"
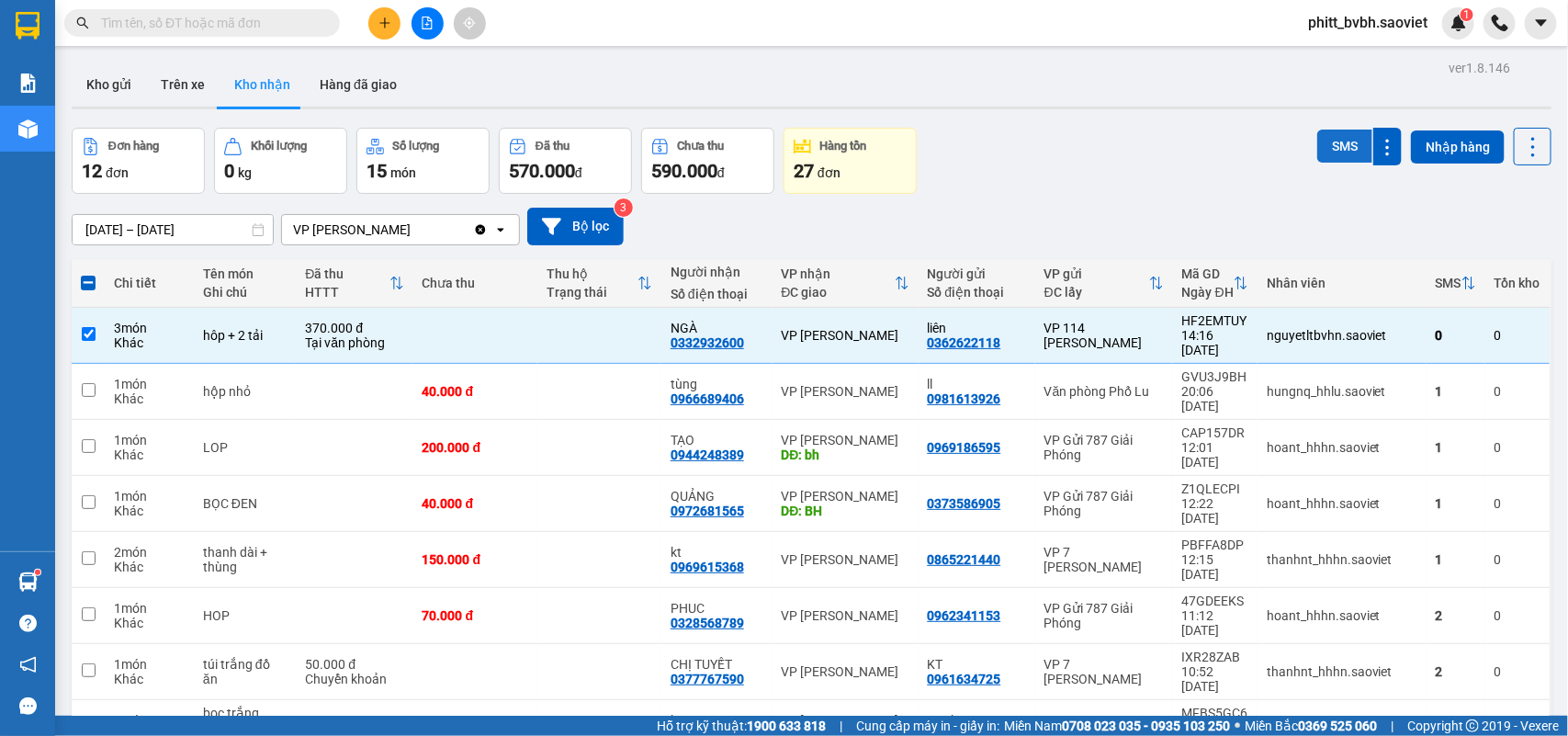
click at [1324, 142] on button "SMS" at bounding box center [1344, 146] width 55 height 33
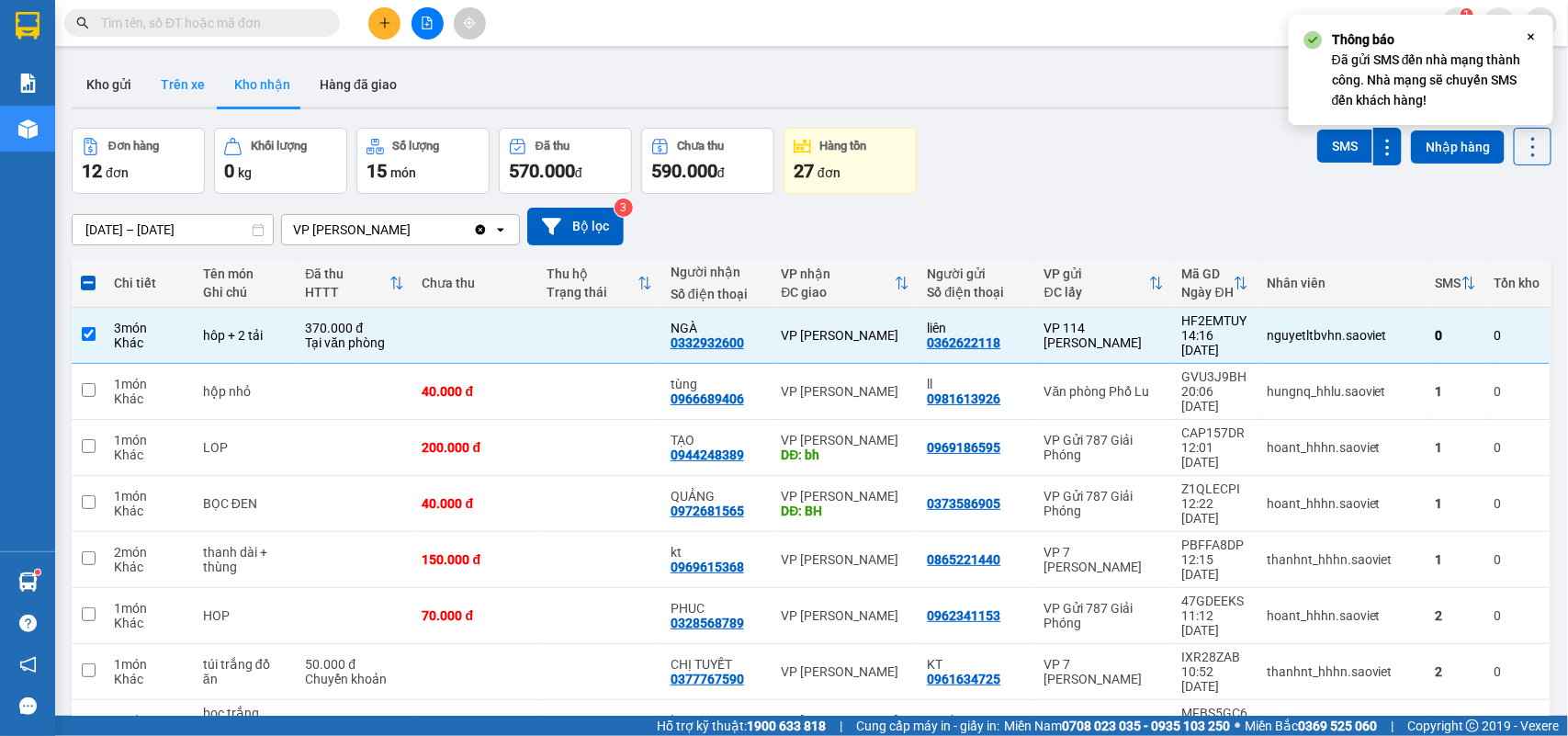
click at [181, 78] on button "Trên xe" at bounding box center [182, 84] width 74 height 44
type input "09/10/2025 – 11/10/2025"
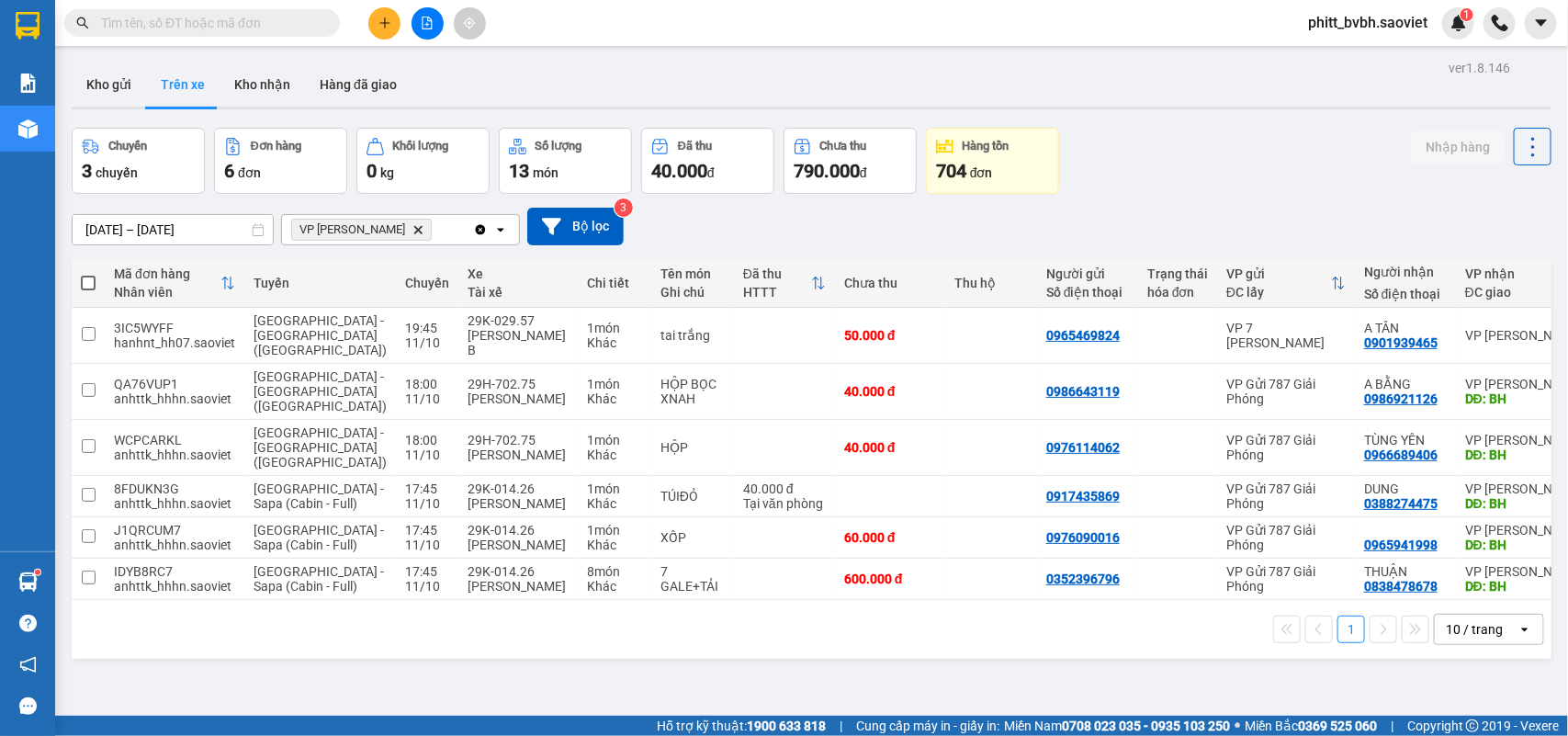
click at [146, 62] on button "Trên xe" at bounding box center [182, 84] width 74 height 44
click at [587, 590] on div "Khác" at bounding box center [614, 585] width 55 height 14
checkbox input "true"
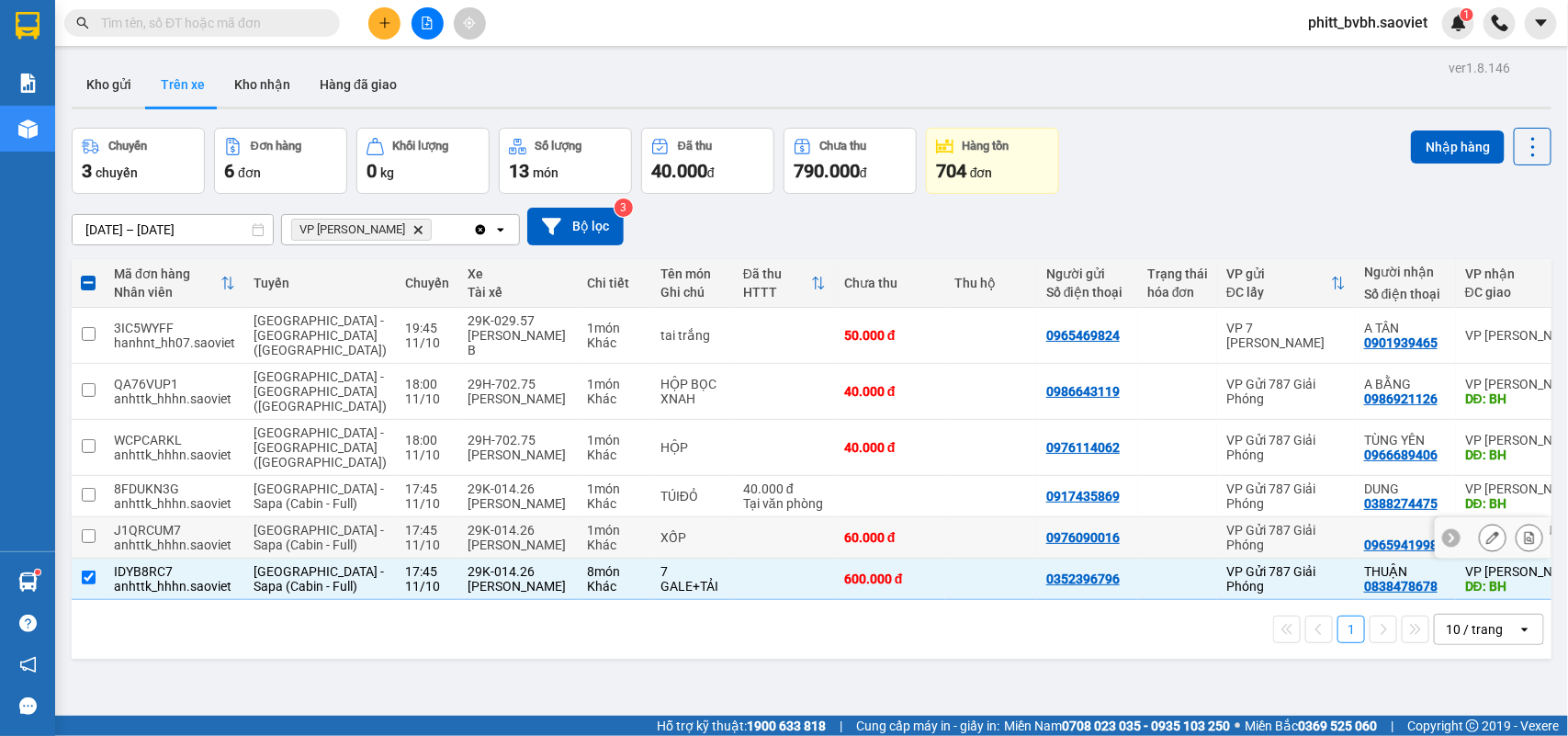
click at [587, 525] on div "1 món" at bounding box center [614, 530] width 55 height 14
checkbox input "true"
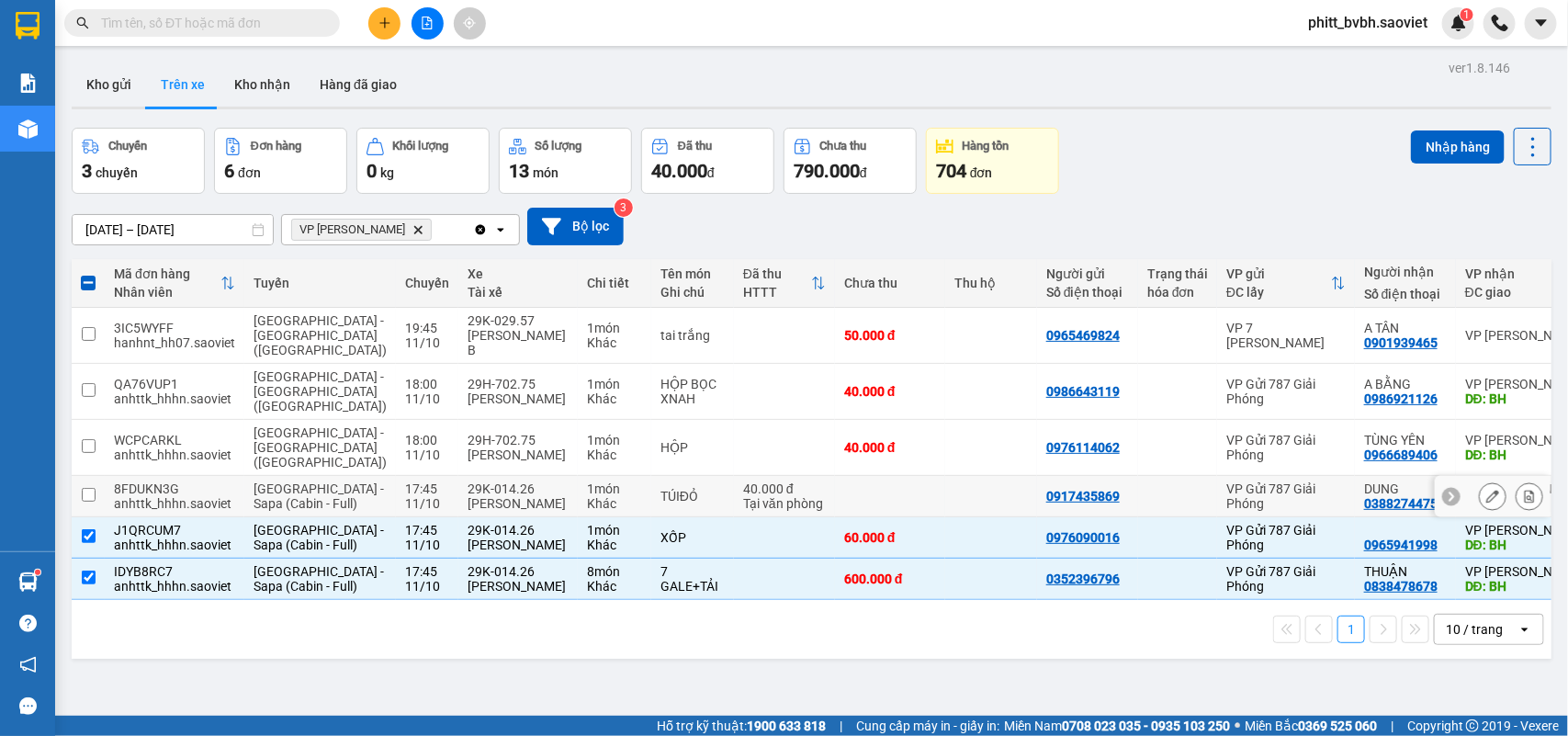
click at [660, 488] on div "TÚIĐỎ" at bounding box center [692, 495] width 64 height 14
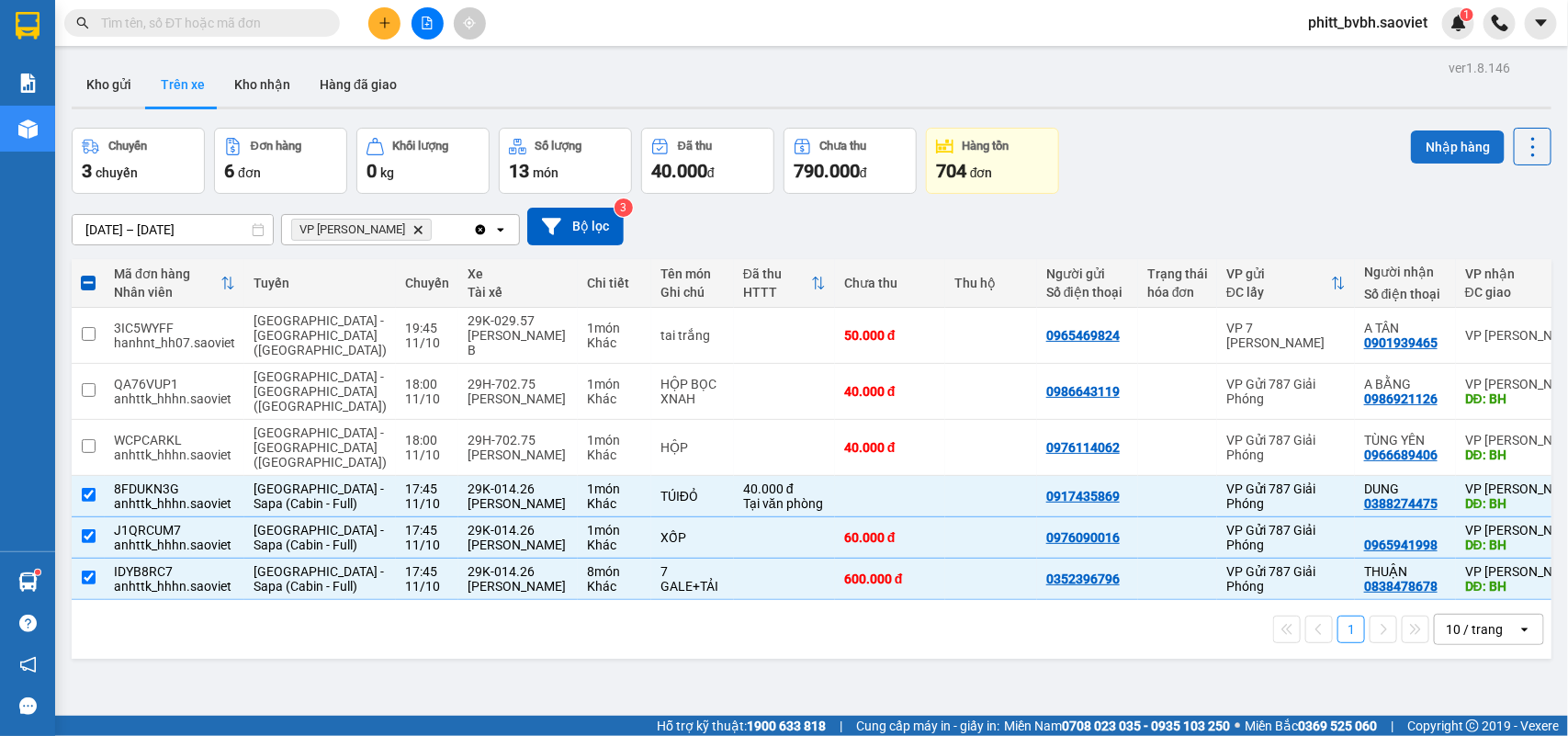
click at [1436, 149] on button "Nhập hàng" at bounding box center [1458, 147] width 94 height 33
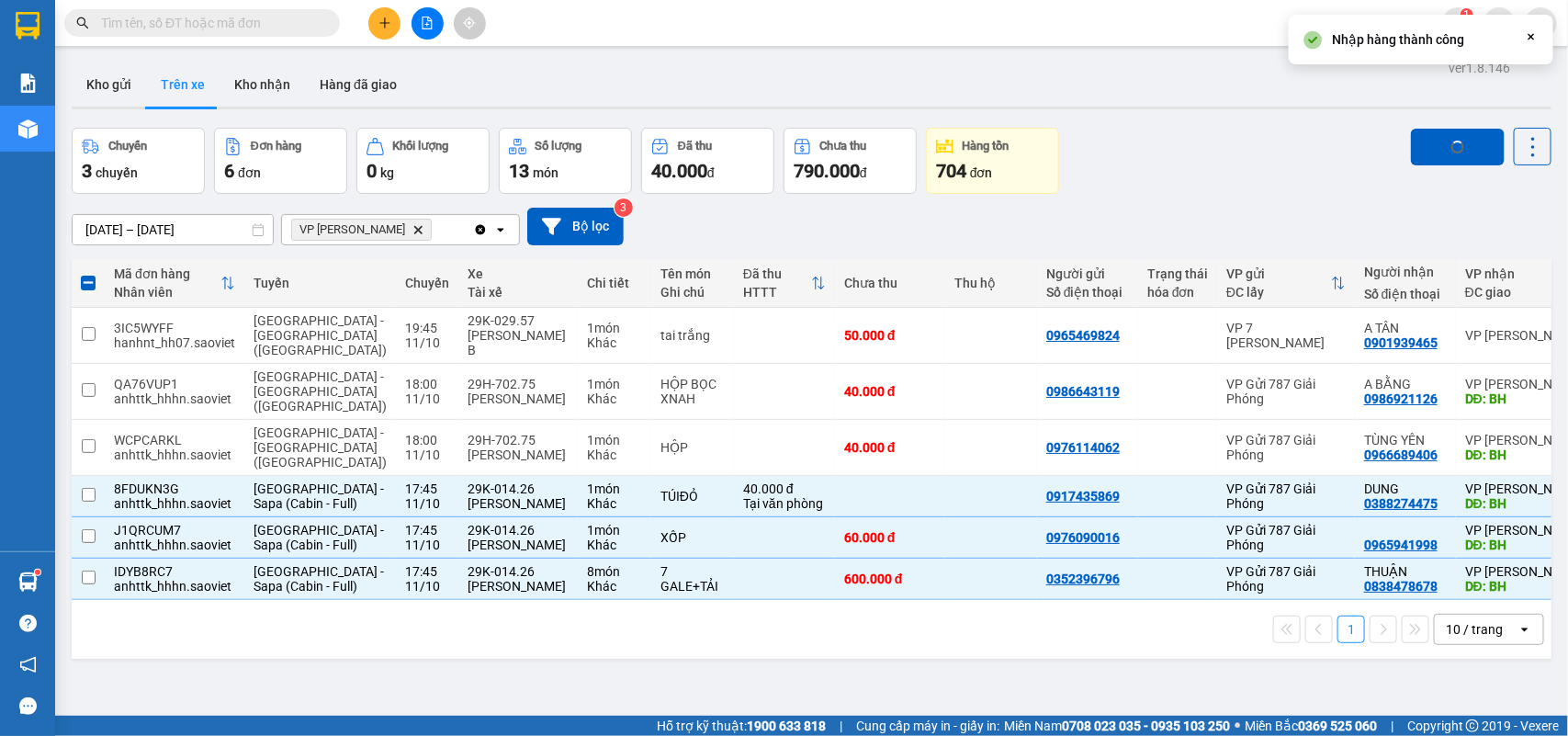
checkbox input "false"
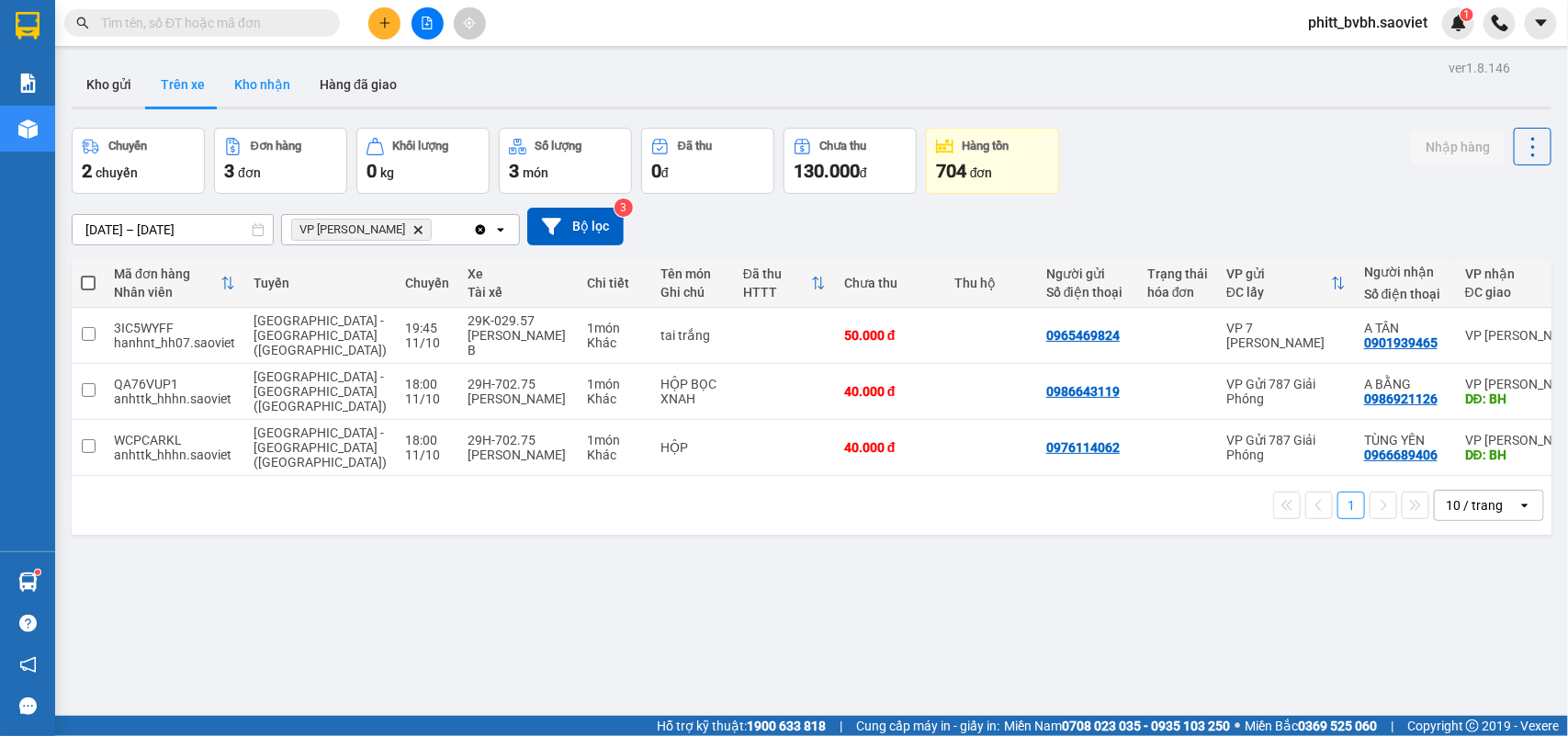
click at [248, 79] on button "Kho nhận" at bounding box center [262, 84] width 85 height 44
type input "01/10/2025 – 11/10/2025"
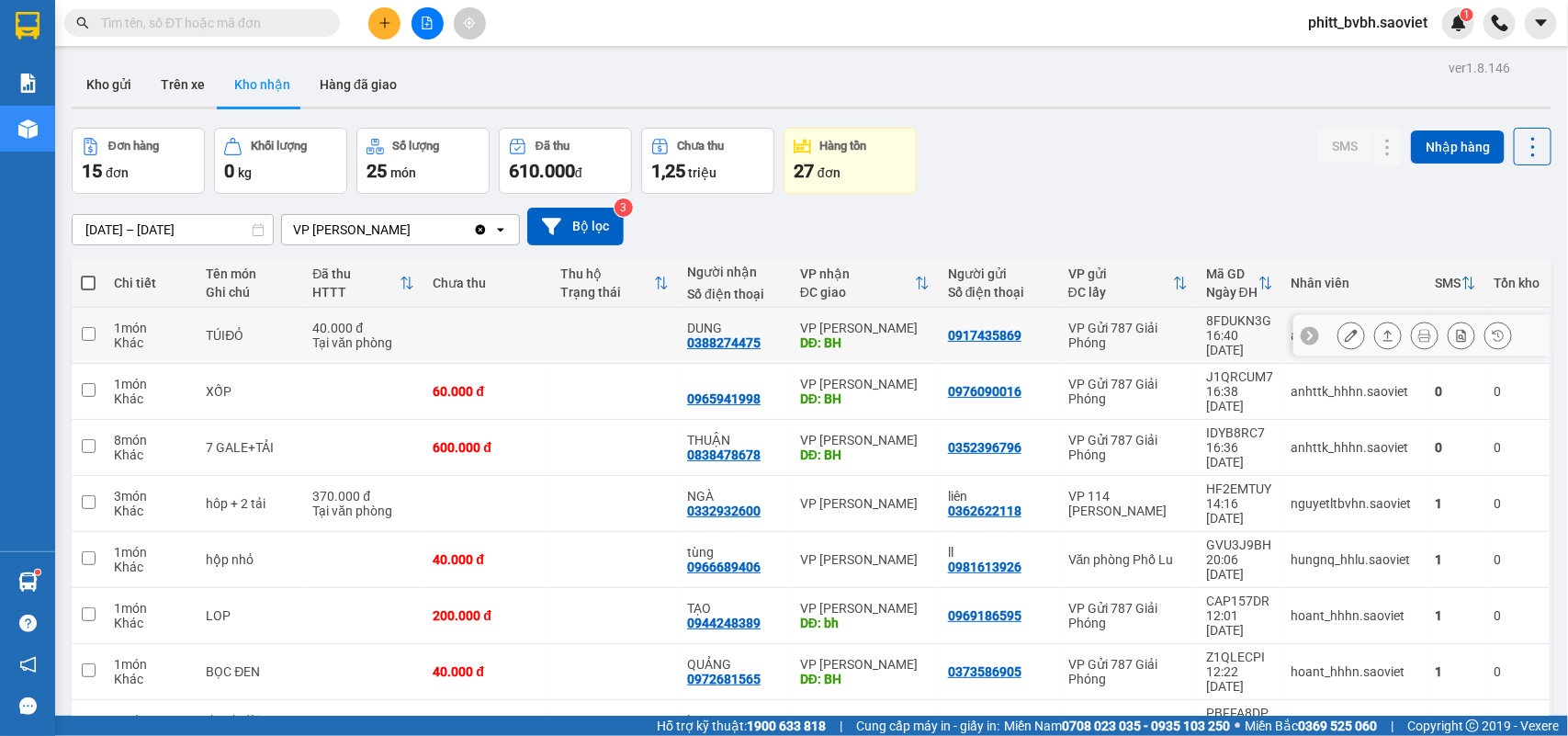
click at [478, 322] on td at bounding box center [487, 336] width 127 height 56
checkbox input "true"
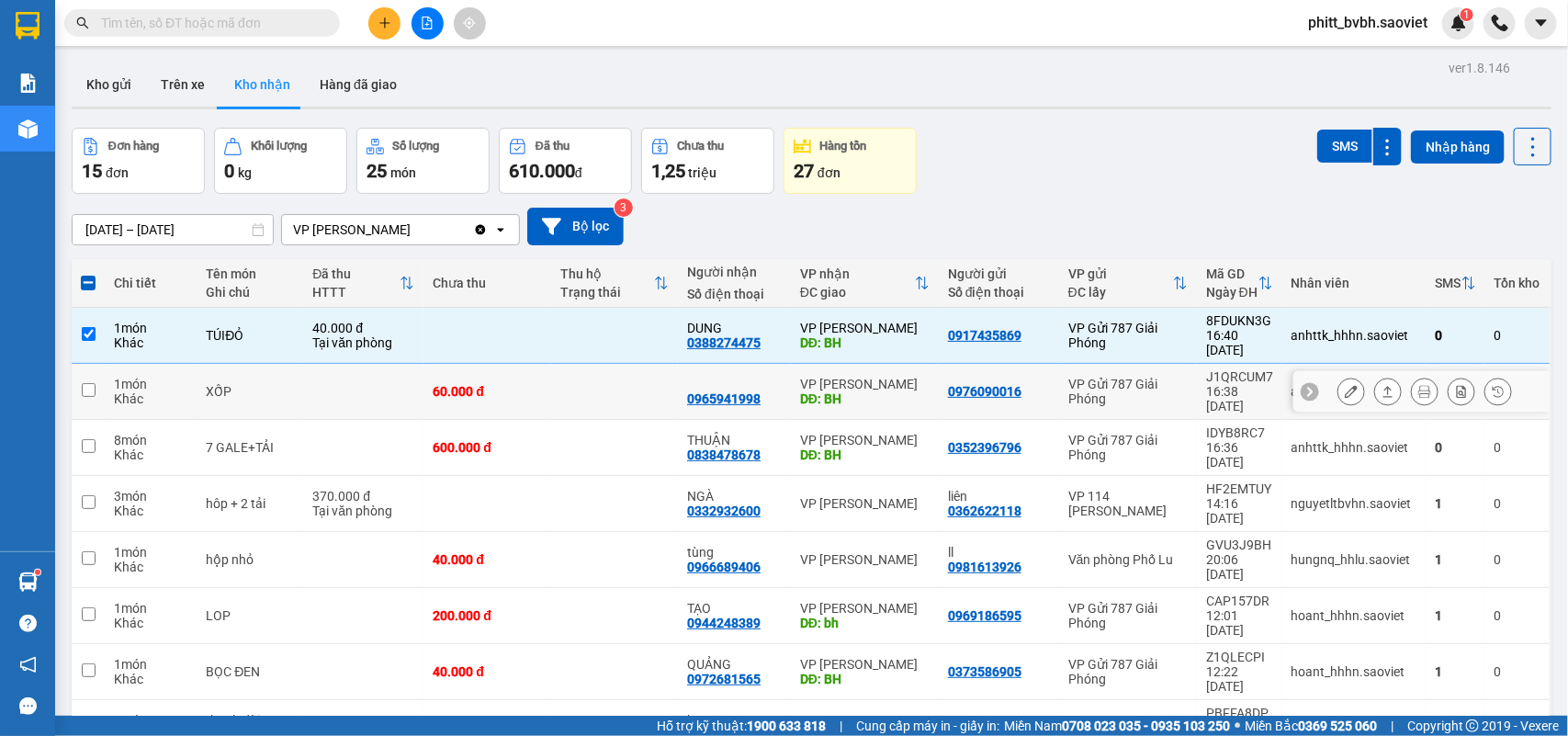
click at [479, 384] on div "60.000 đ" at bounding box center [487, 391] width 108 height 14
checkbox input "true"
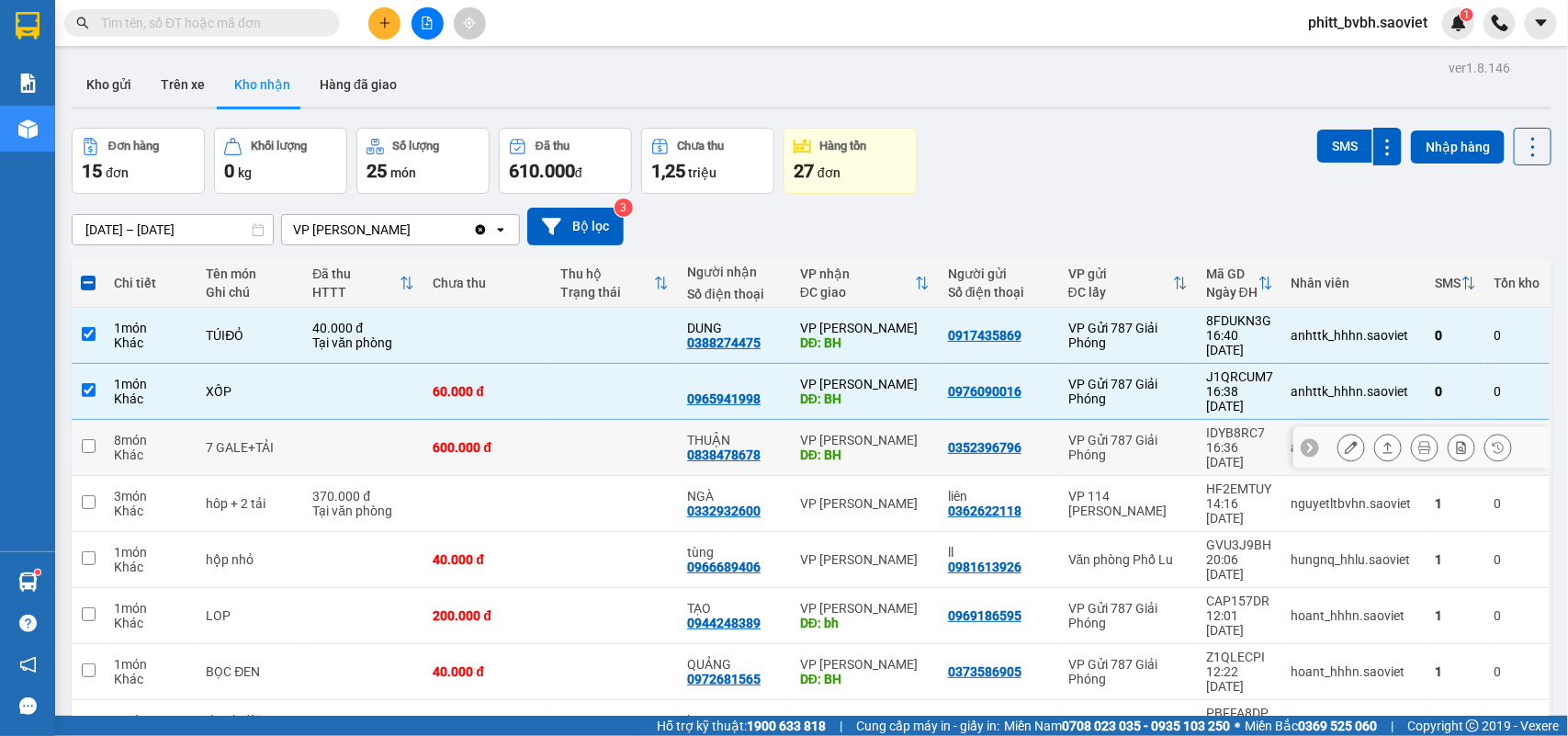
click at [479, 440] on div "600.000 đ" at bounding box center [487, 447] width 108 height 14
checkbox input "true"
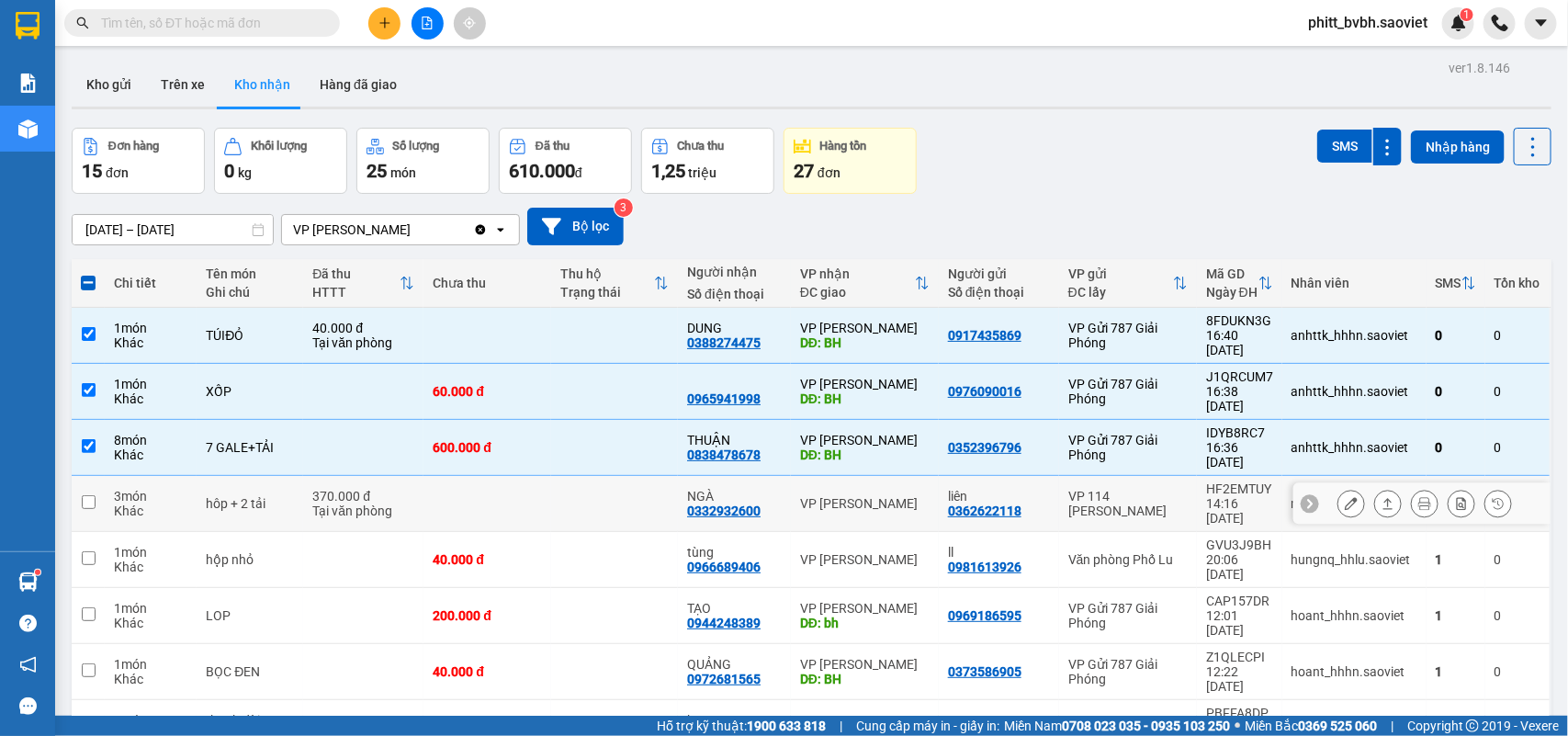
click at [466, 476] on td at bounding box center [487, 504] width 127 height 56
checkbox input "true"
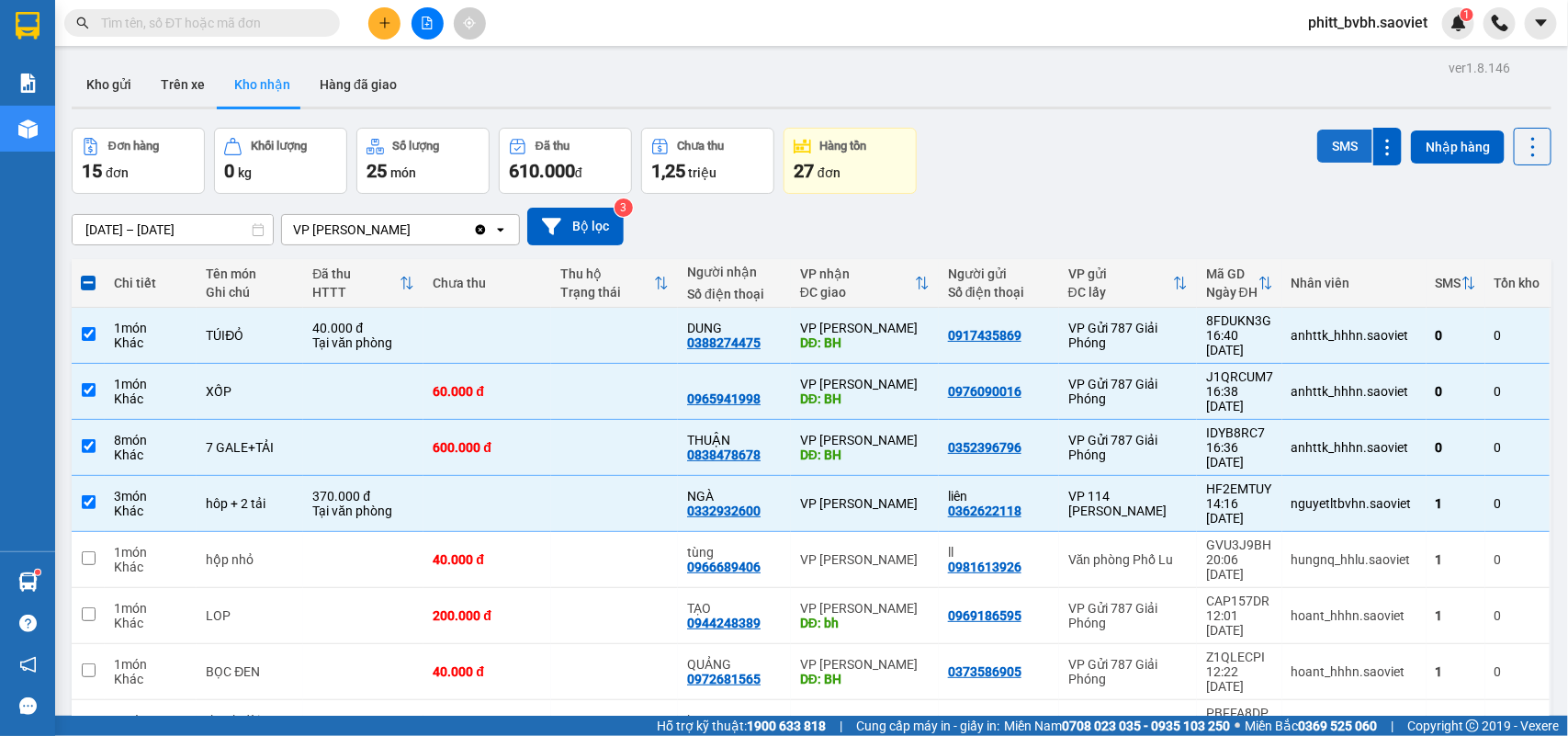
click at [1337, 144] on button "SMS" at bounding box center [1344, 146] width 55 height 33
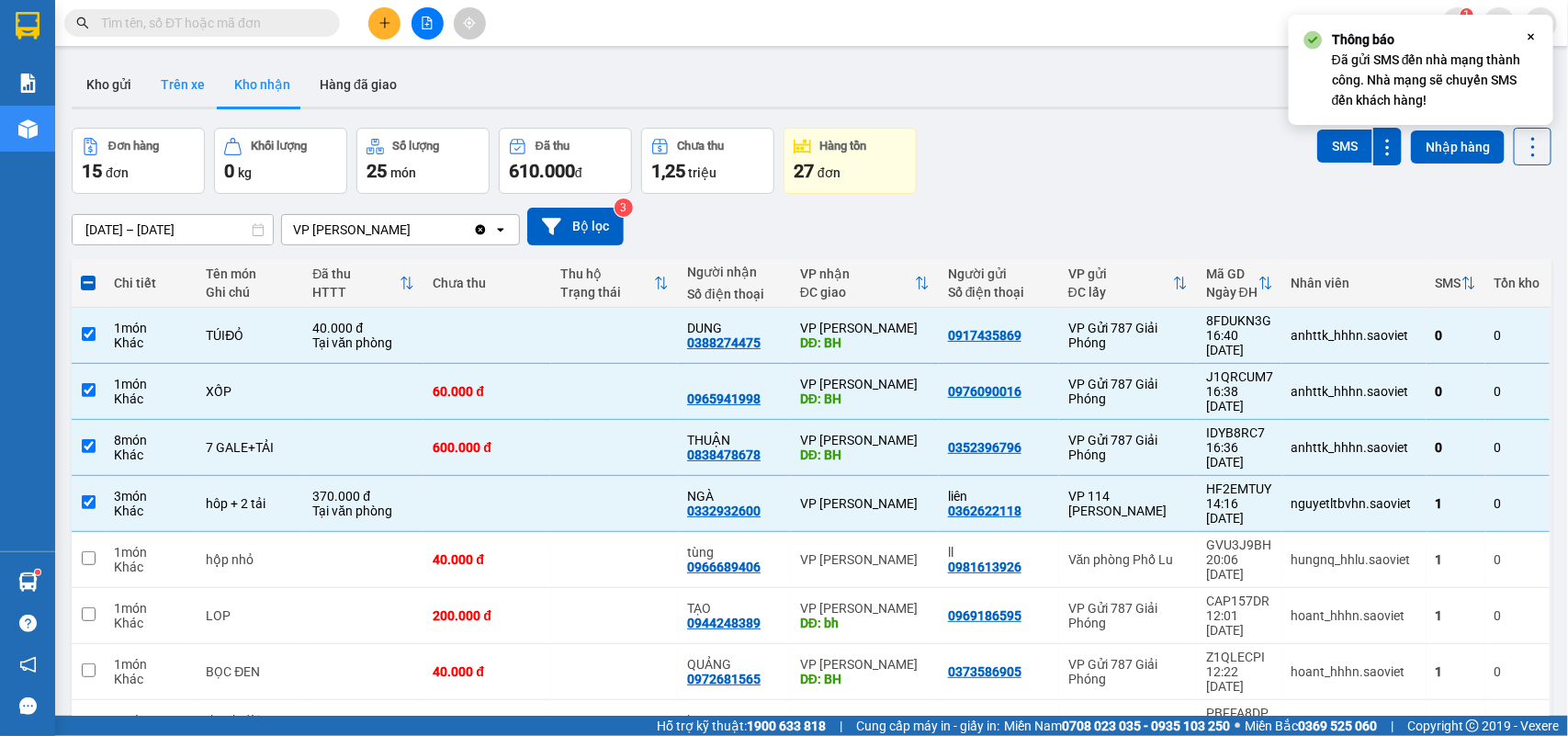
click at [184, 81] on button "Trên xe" at bounding box center [182, 84] width 74 height 44
type input "09/10/2025 – 11/10/2025"
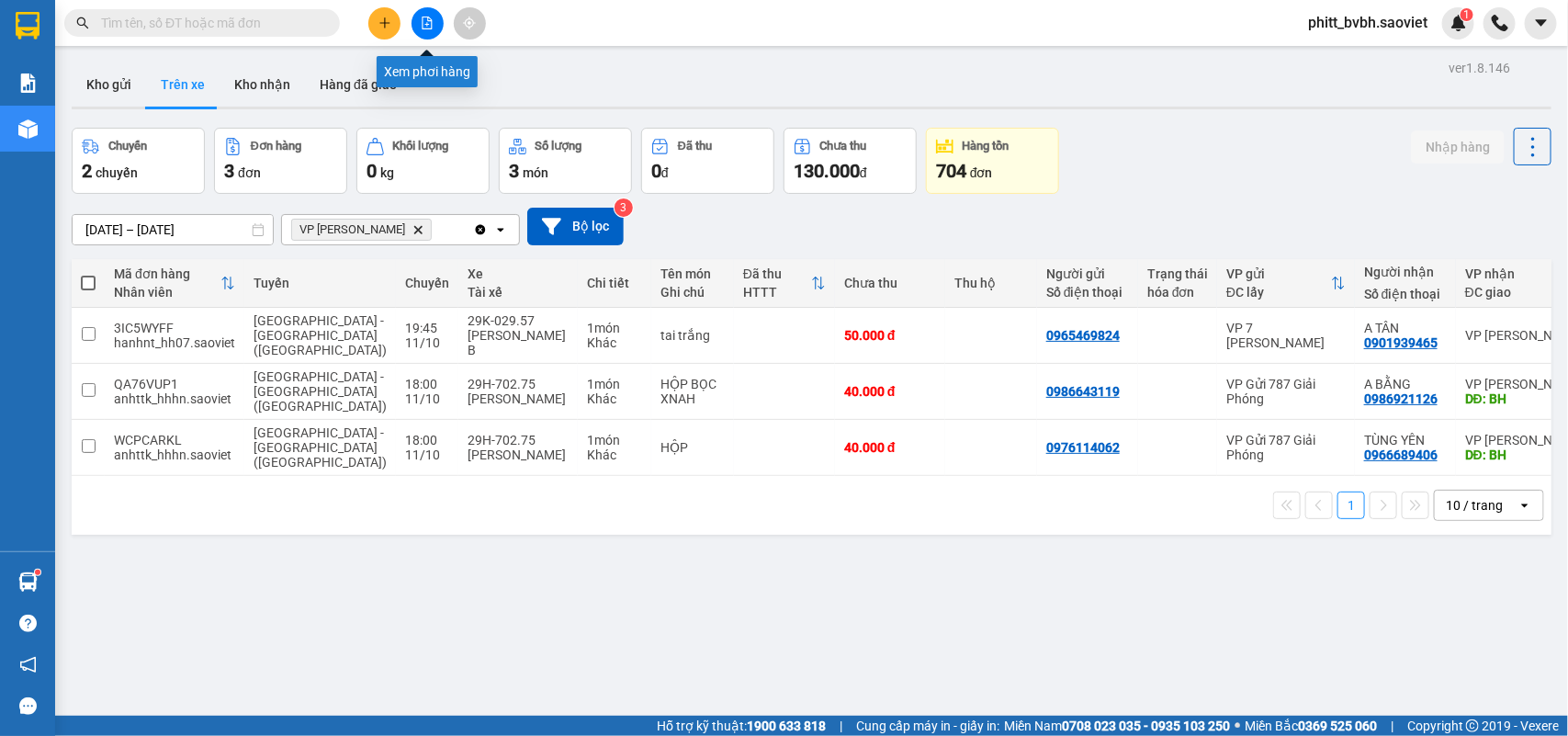
click at [419, 33] on button at bounding box center [428, 24] width 33 height 33
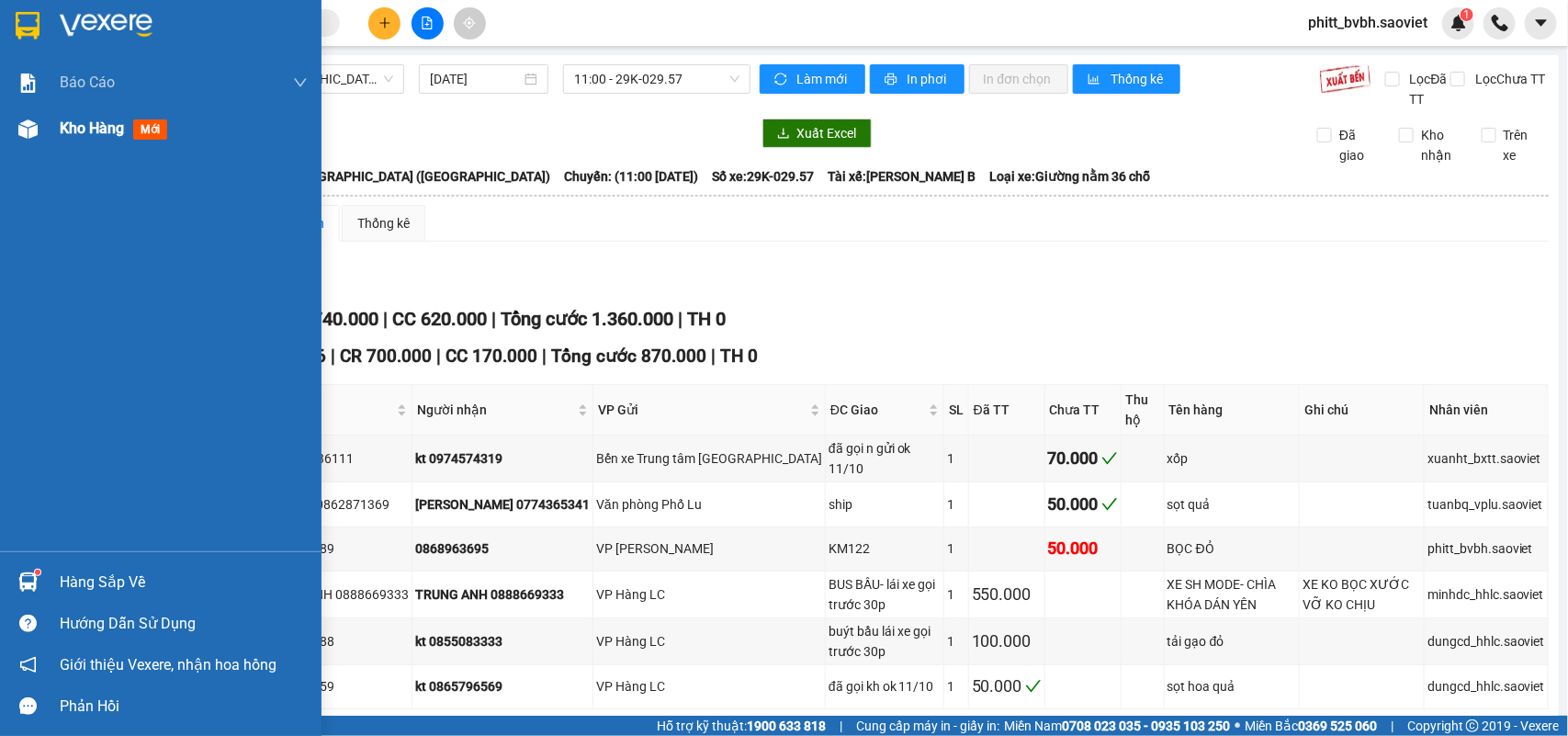
click at [85, 133] on span "Kho hàng" at bounding box center [91, 128] width 64 height 17
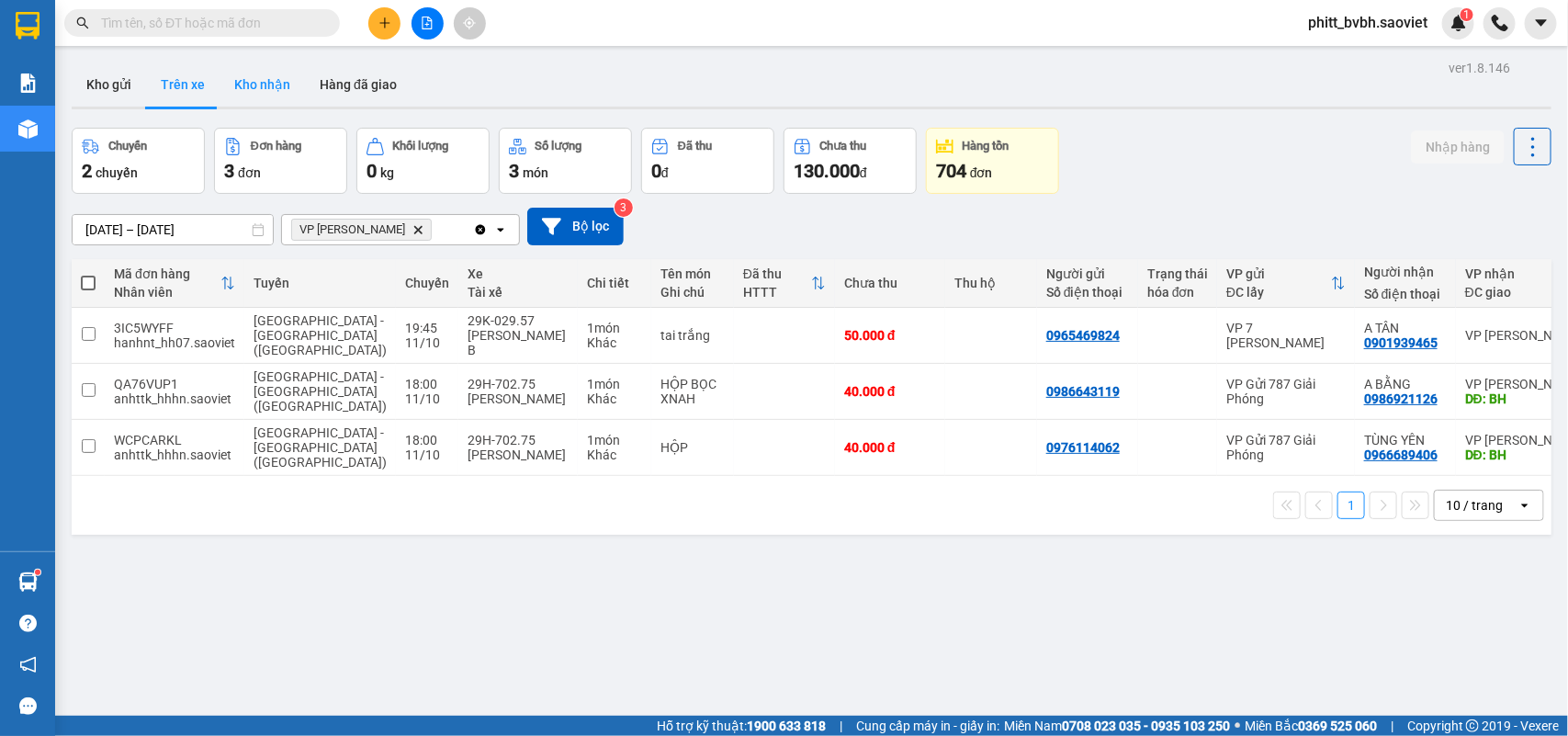
click at [265, 90] on button "Kho nhận" at bounding box center [262, 84] width 85 height 44
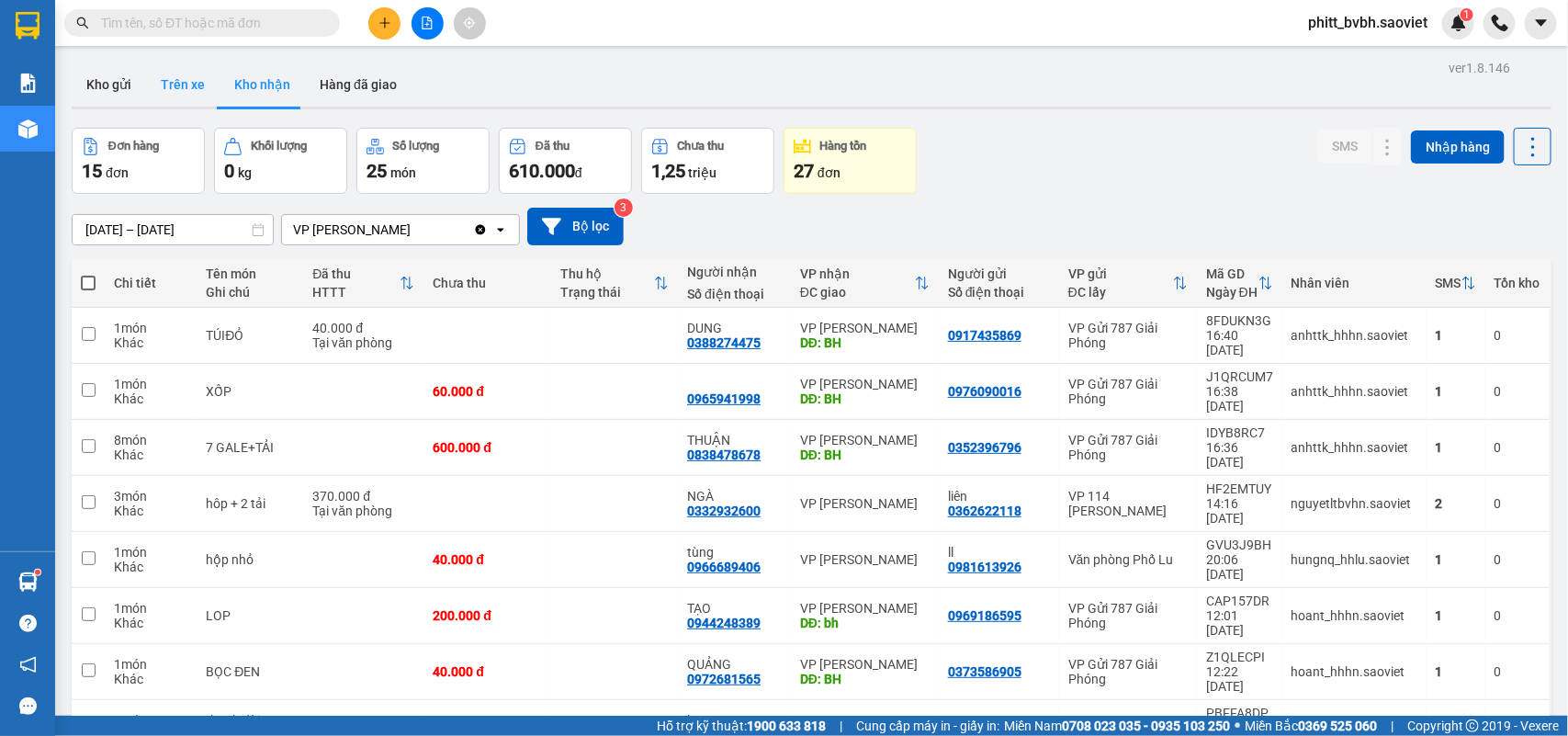
click at [184, 80] on button "Trên xe" at bounding box center [182, 84] width 74 height 44
type input "09/10/2025 – 11/10/2025"
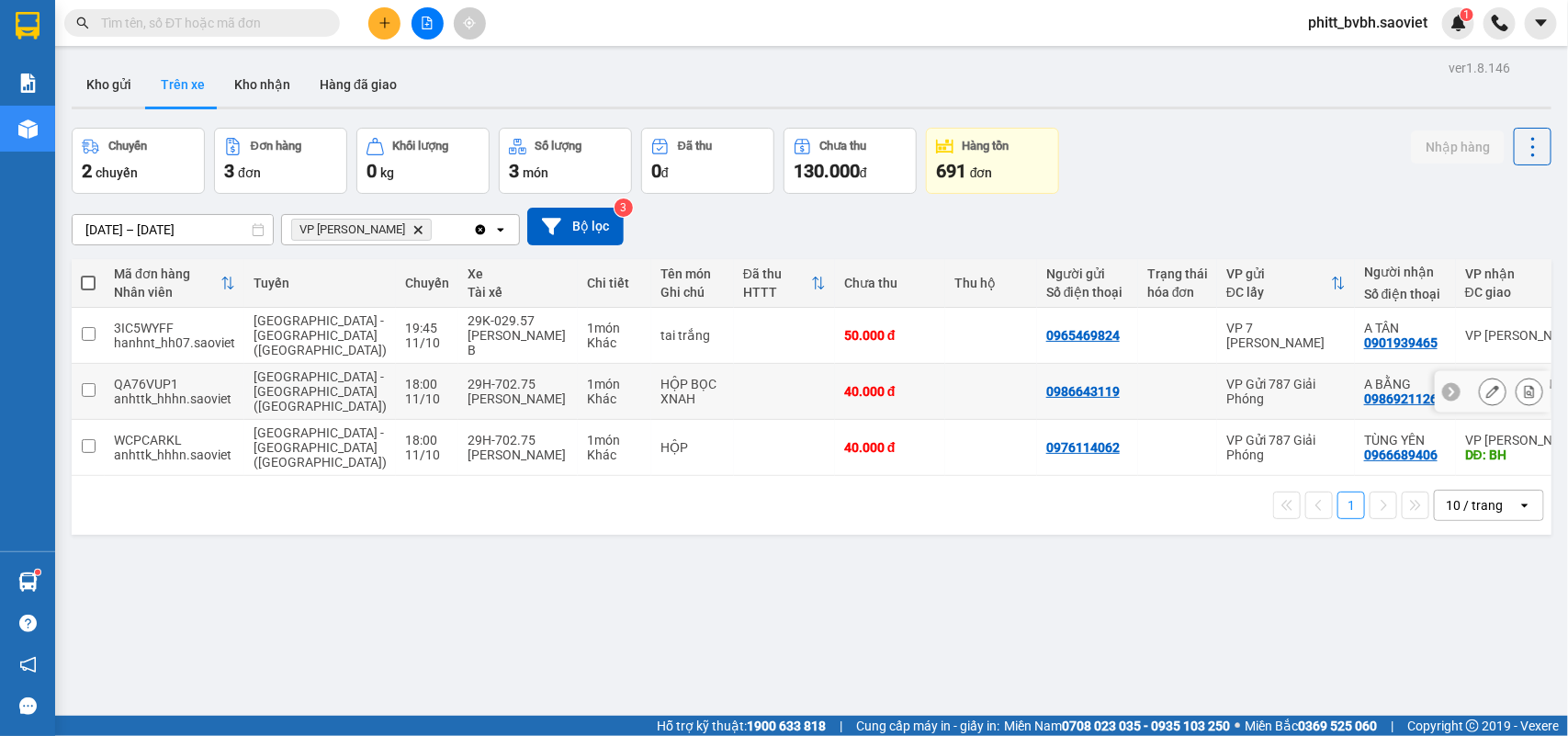
click at [467, 392] on div "Đào Tiến Tài" at bounding box center [517, 398] width 101 height 14
checkbox input "true"
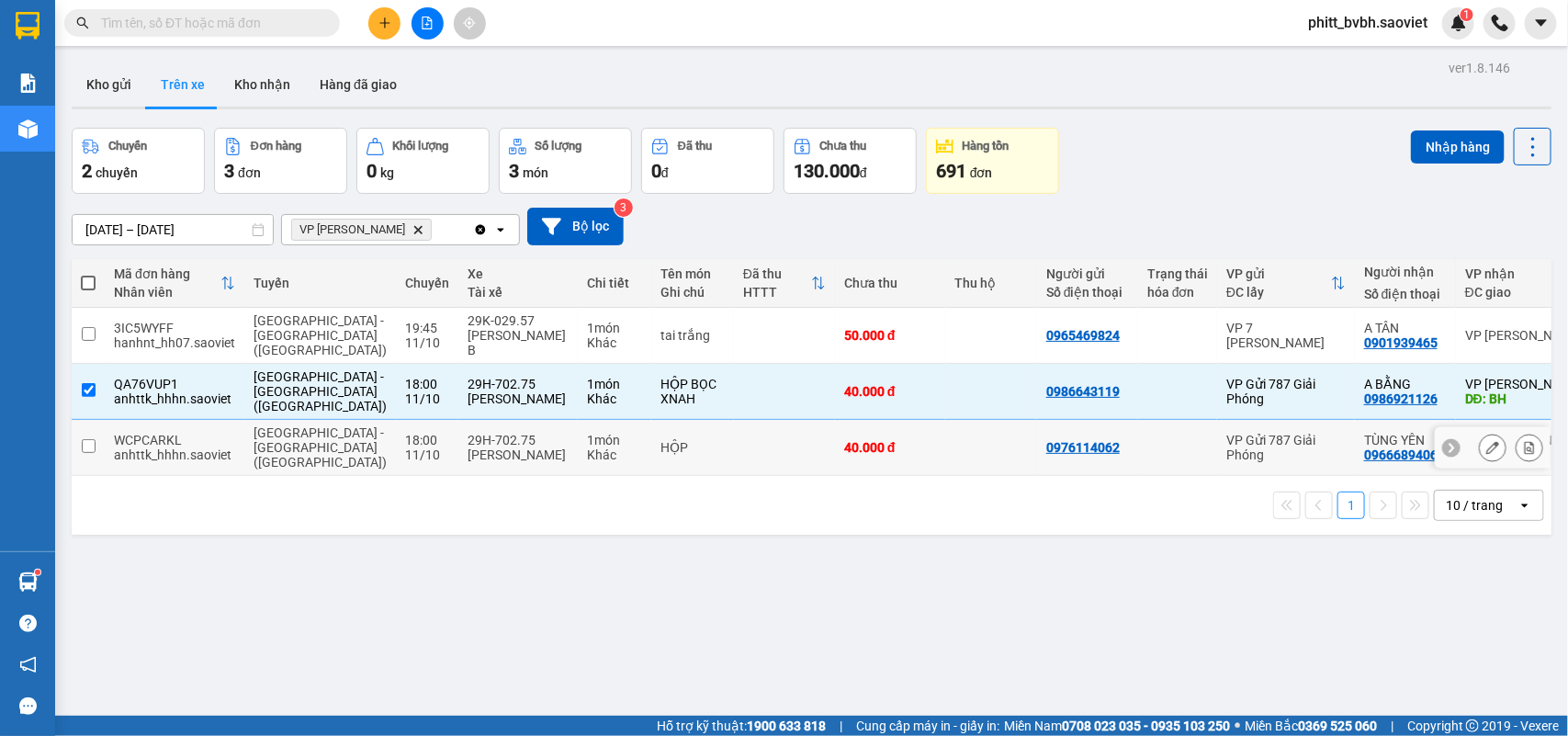
click at [467, 447] on div "Đào Tiến Tài" at bounding box center [517, 454] width 101 height 14
checkbox input "true"
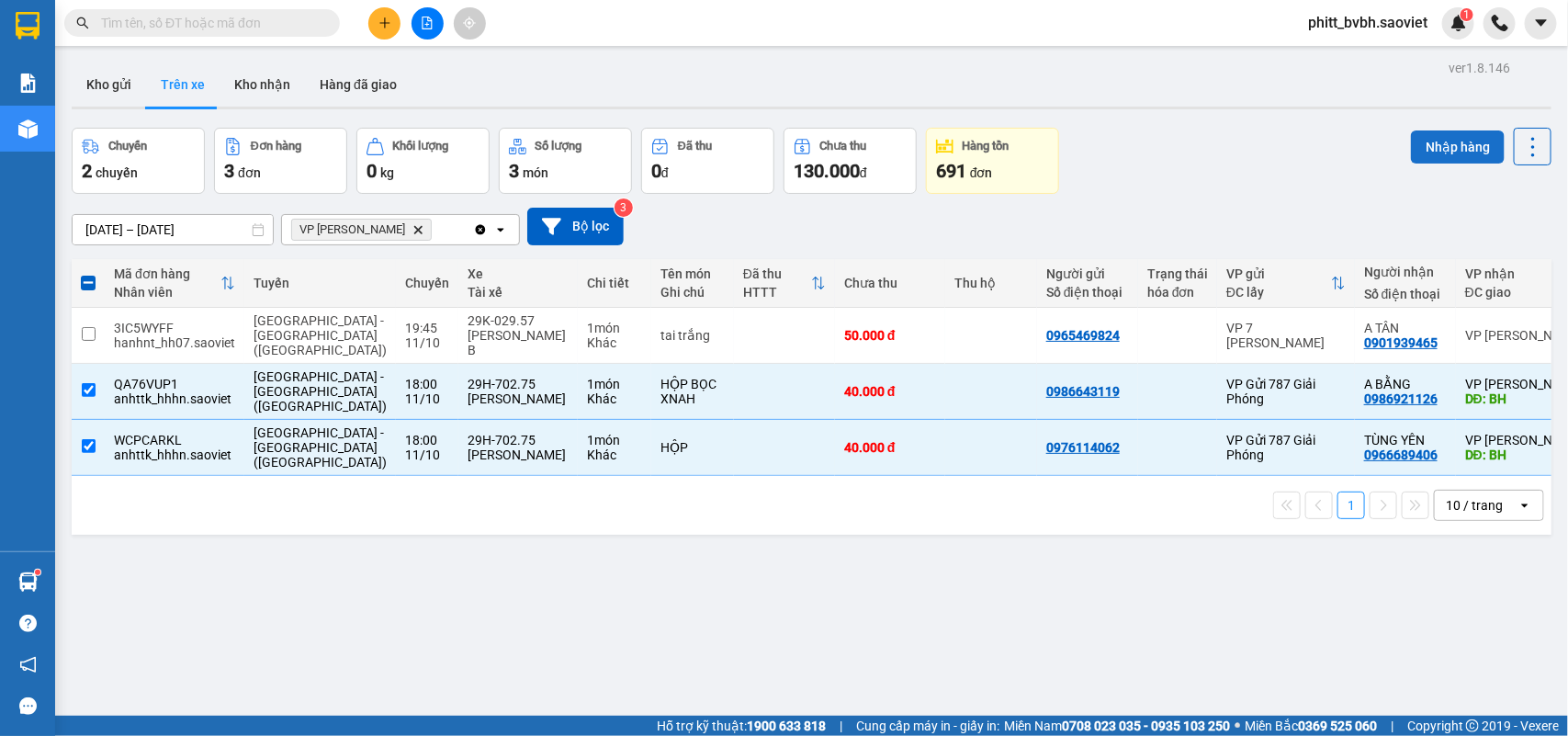
click at [1447, 144] on button "Nhập hàng" at bounding box center [1458, 147] width 94 height 33
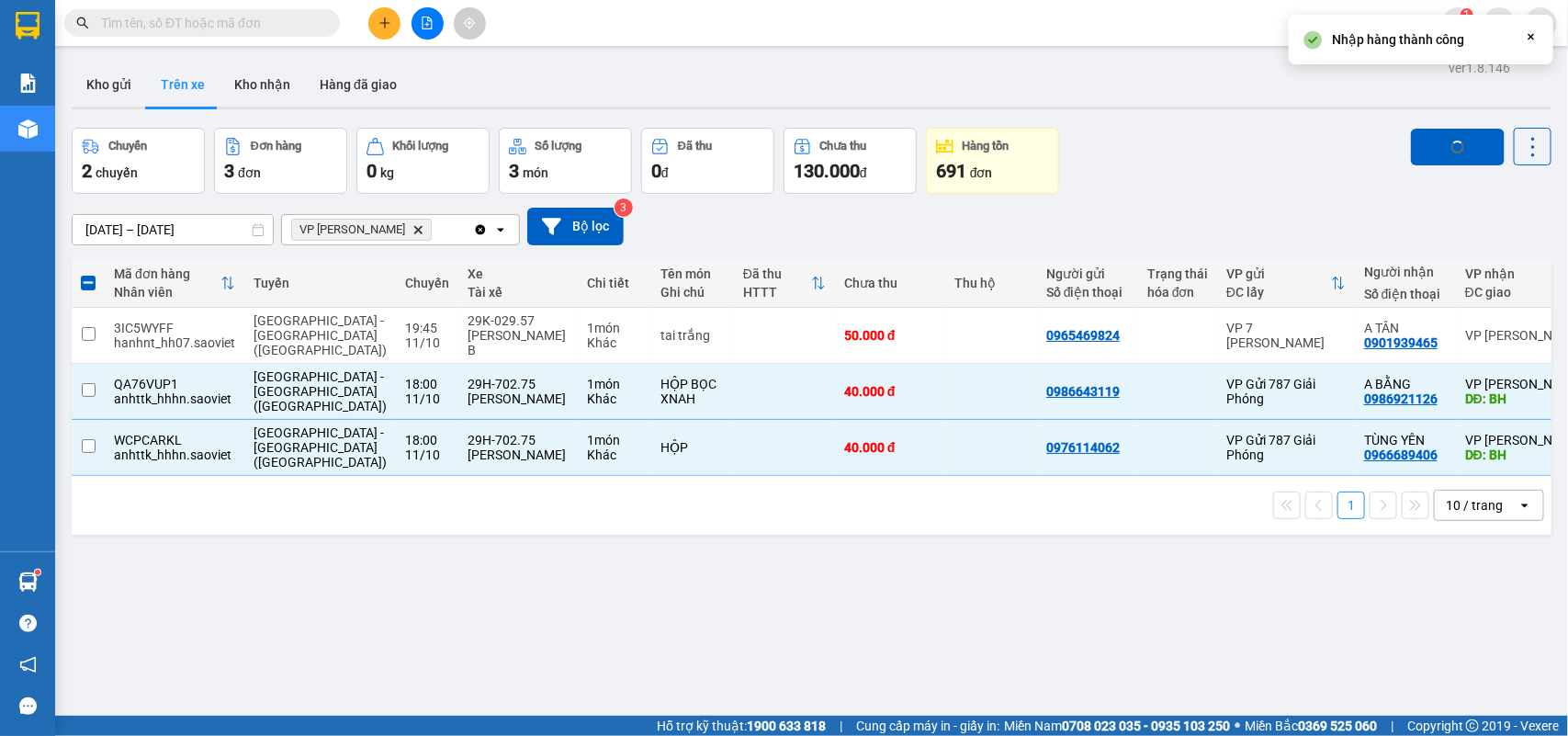
checkbox input "false"
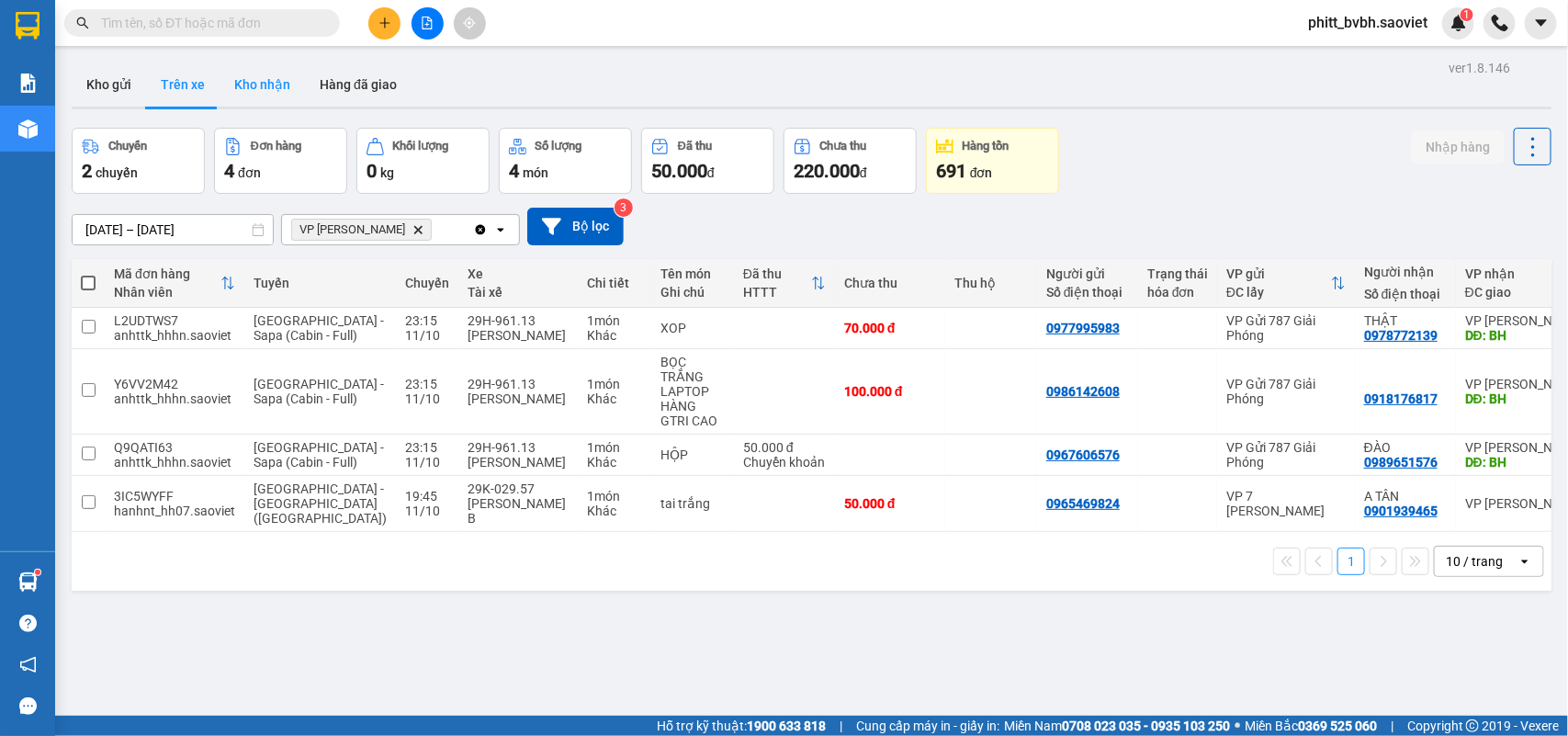
click at [269, 85] on button "Kho nhận" at bounding box center [262, 84] width 85 height 44
type input "01/10/2025 – 11/10/2025"
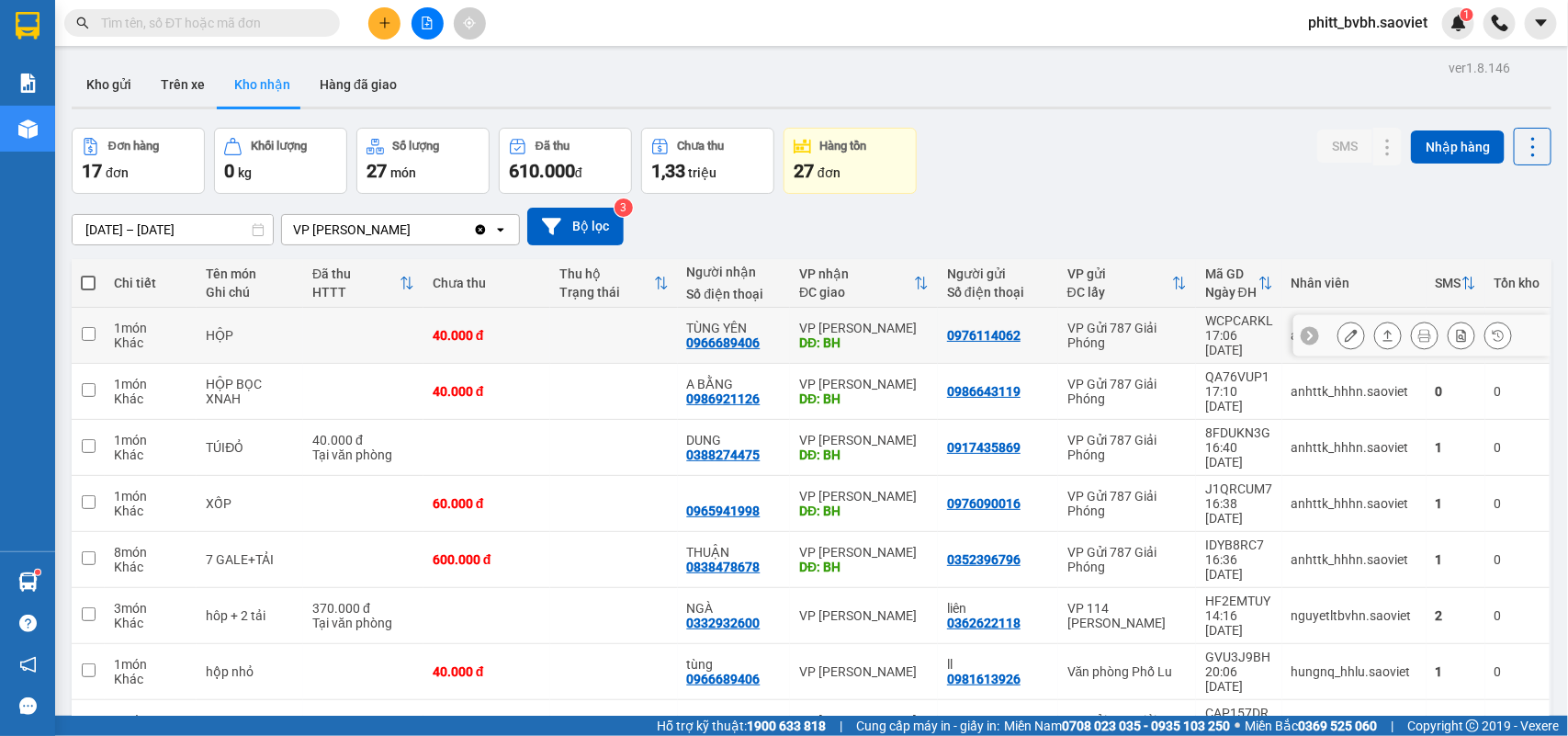
click at [375, 329] on td at bounding box center [363, 336] width 120 height 56
checkbox input "true"
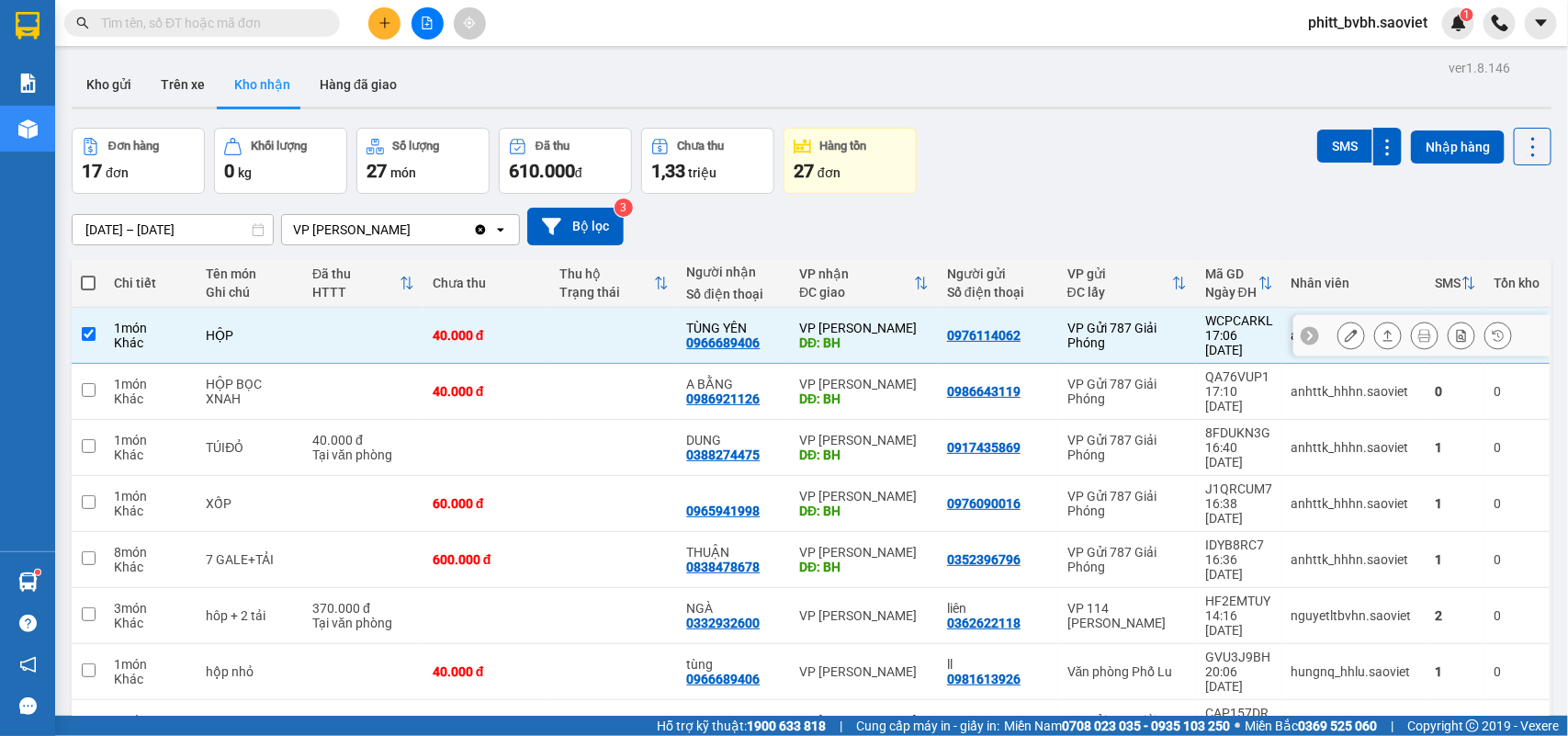
click at [376, 364] on td at bounding box center [363, 392] width 120 height 56
checkbox input "true"
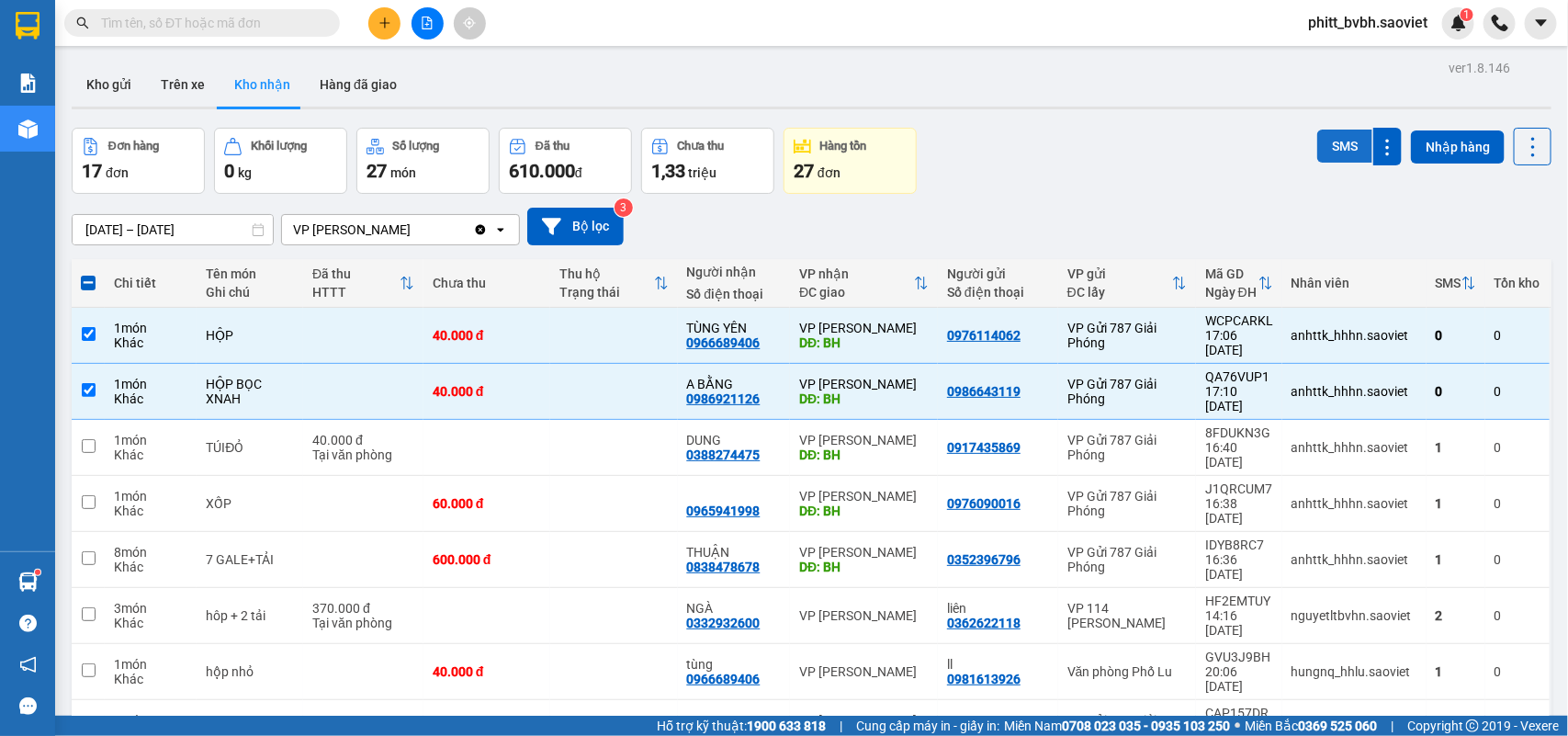
click at [1337, 154] on button "SMS" at bounding box center [1344, 146] width 55 height 33
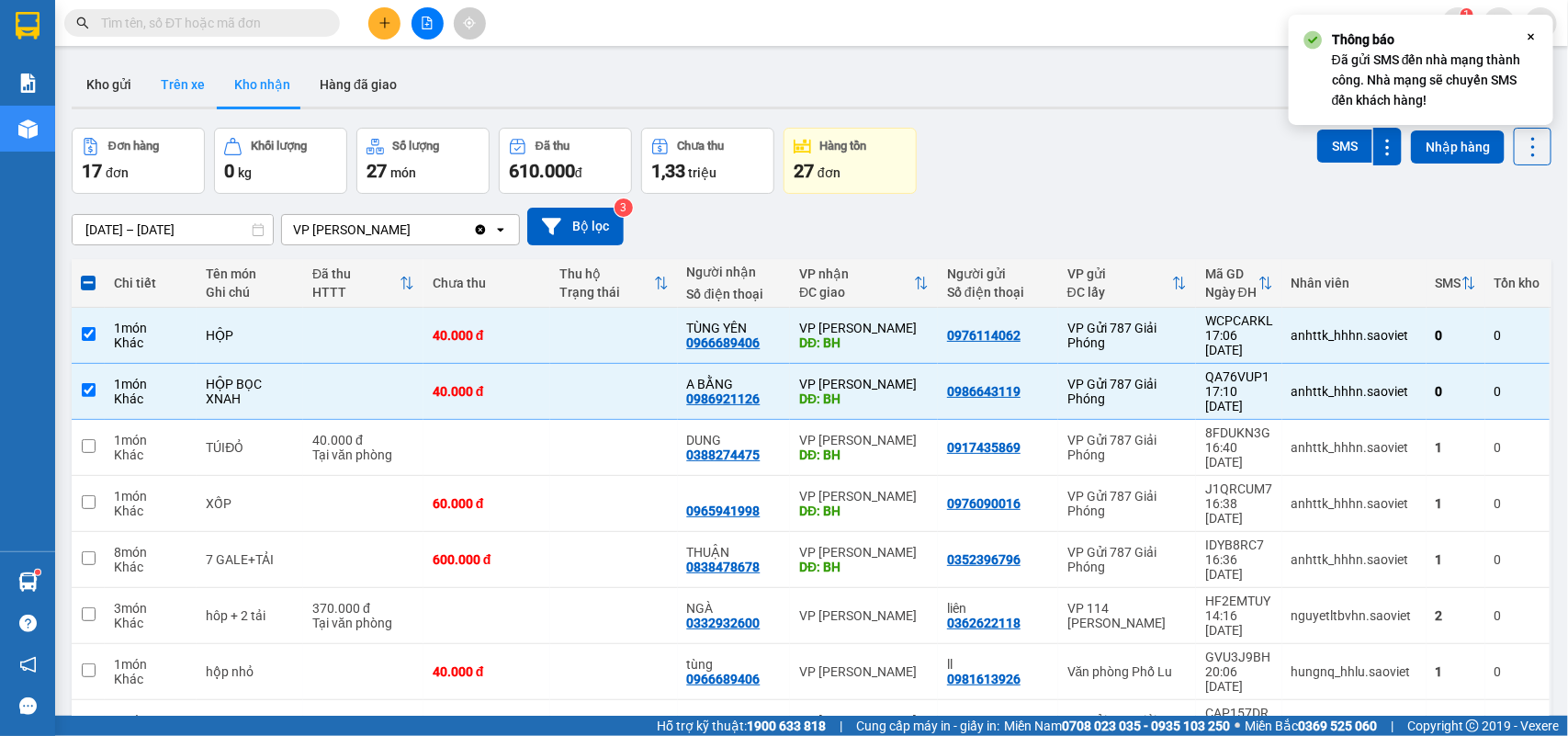
click at [177, 66] on button "Trên xe" at bounding box center [182, 84] width 74 height 44
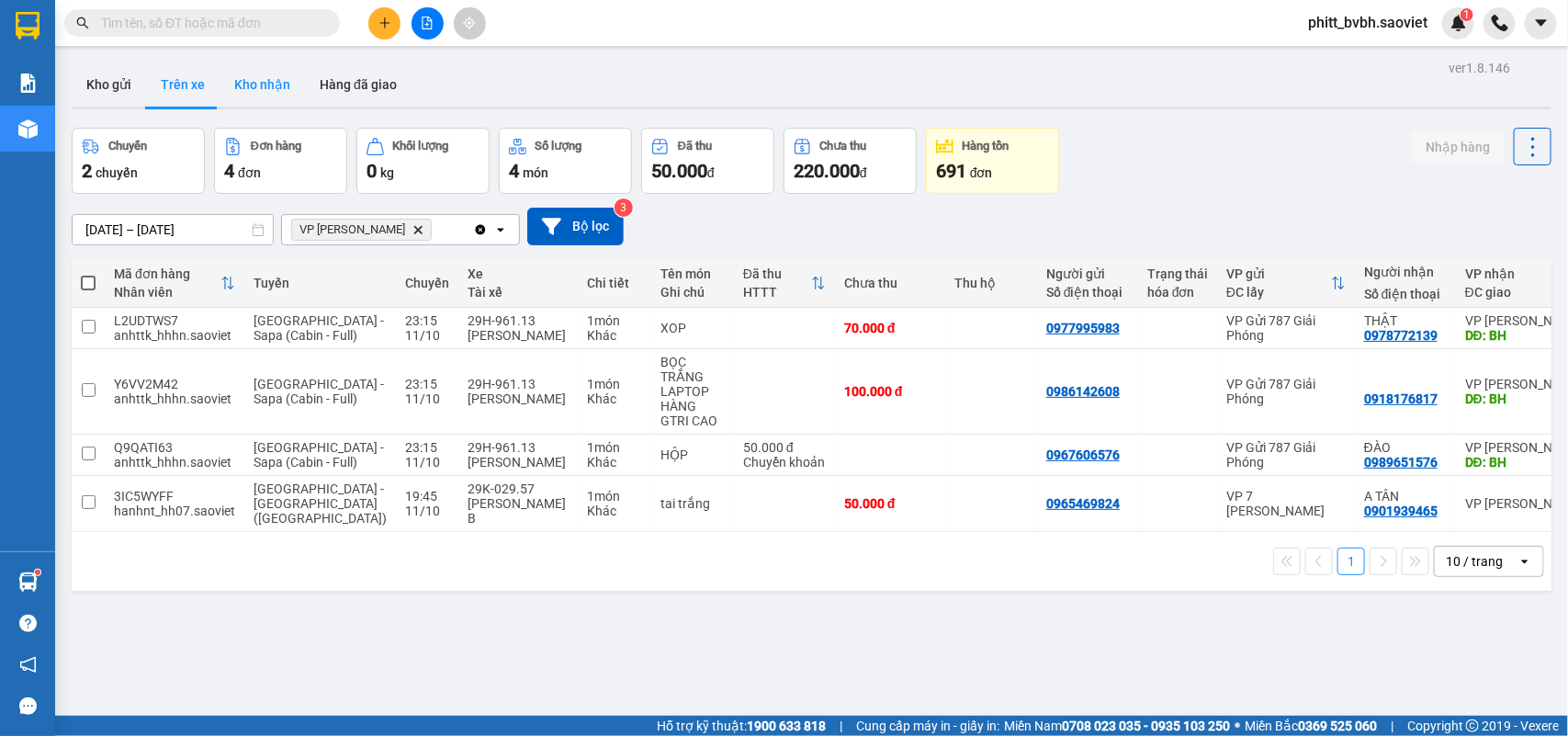
click at [278, 89] on button "Kho nhận" at bounding box center [262, 84] width 85 height 44
type input "01/10/2025 – 11/10/2025"
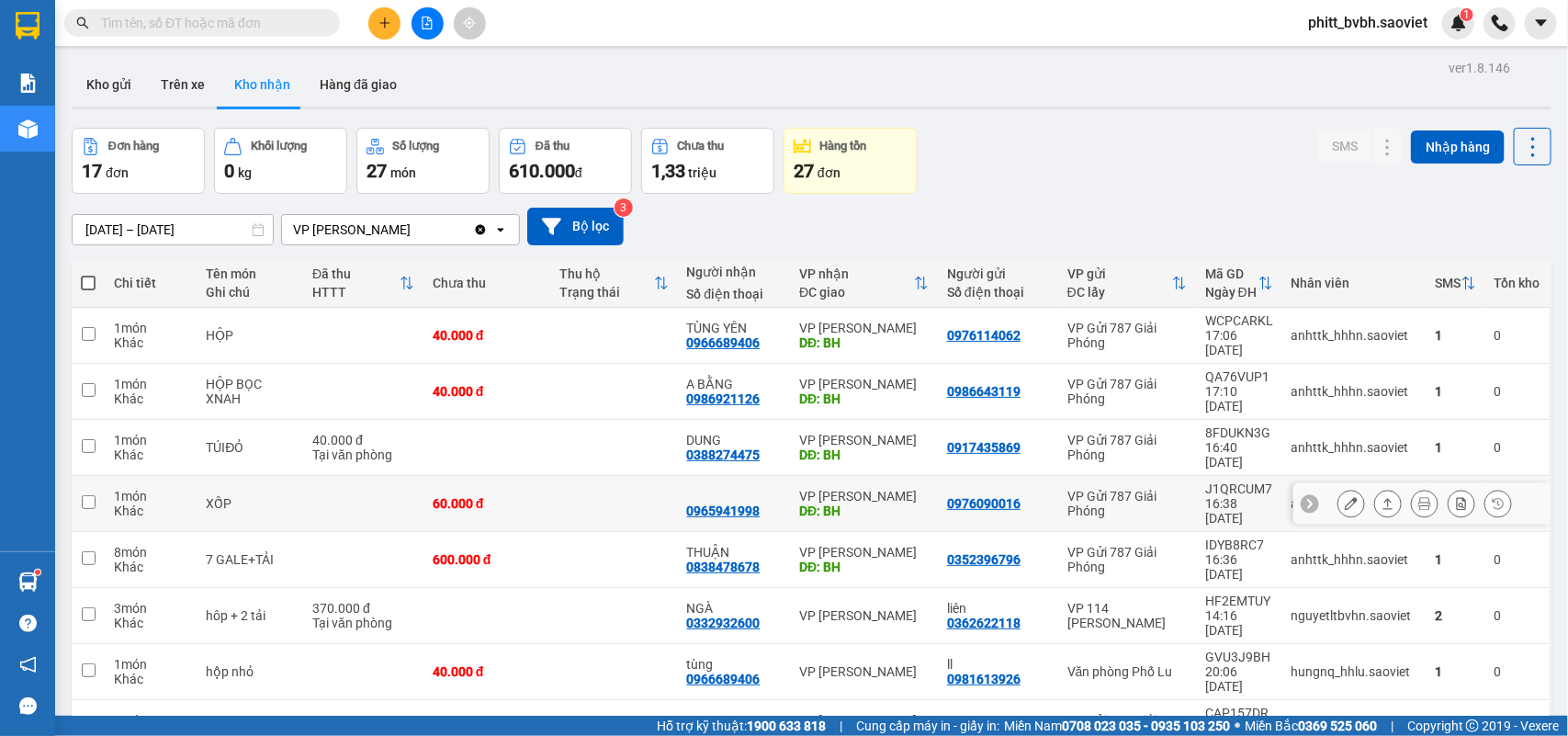
click at [741, 504] on div "0965941998" at bounding box center [724, 510] width 74 height 14
click at [1344, 497] on icon at bounding box center [1350, 503] width 12 height 12
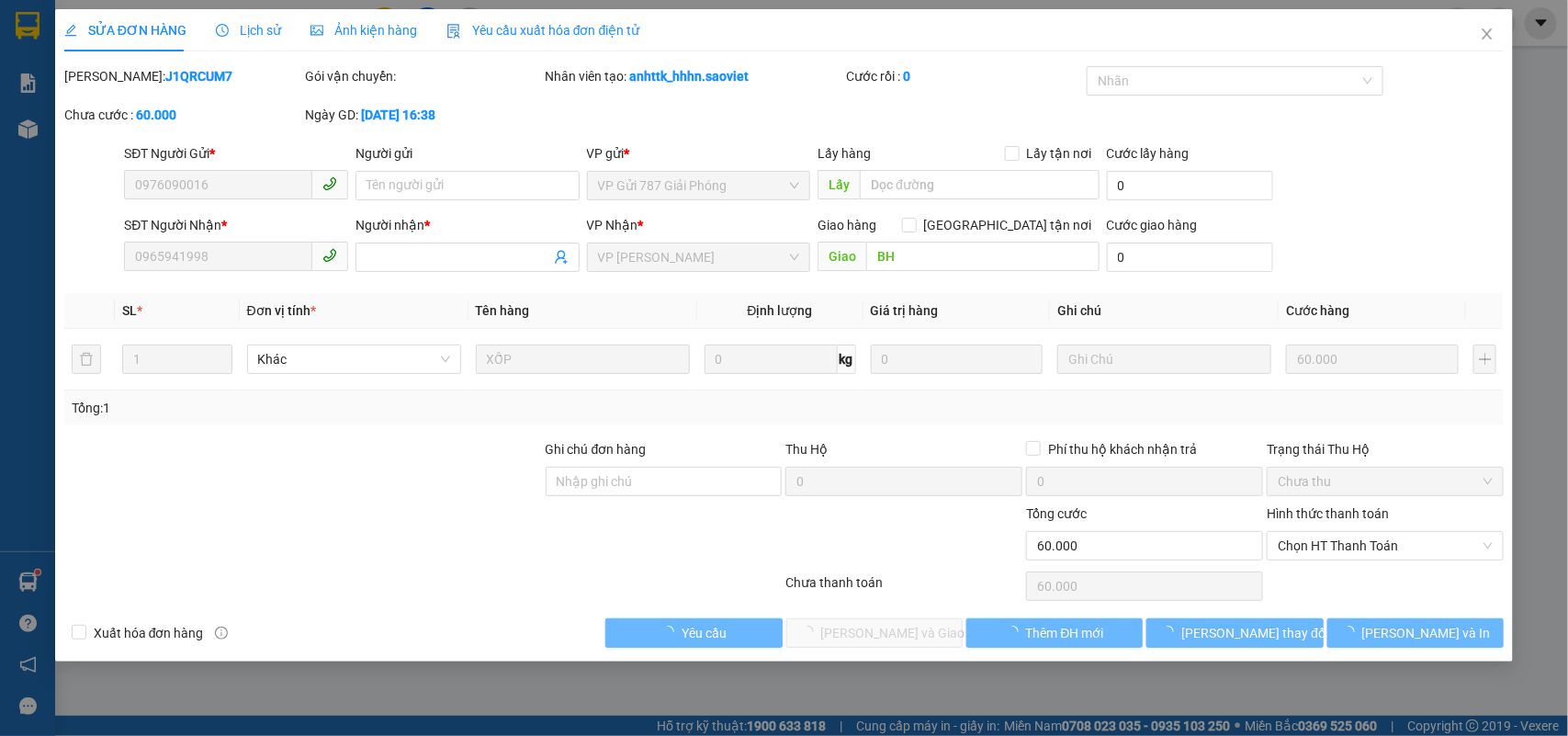
type input "0976090016"
type input "0965941998"
type input "BH"
type input "0"
type input "60.000"
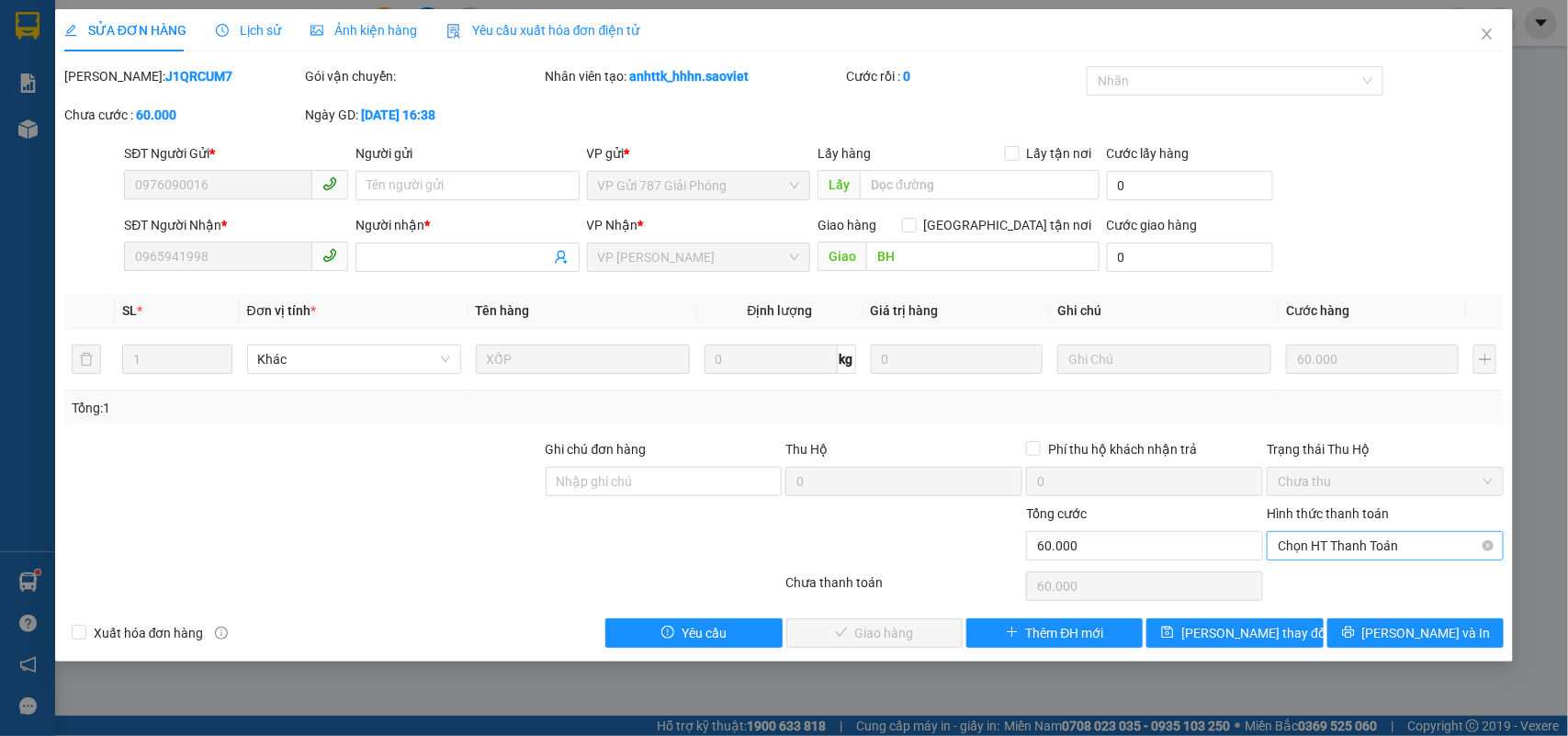
click at [1323, 543] on span "Chọn HT Thanh Toán" at bounding box center [1385, 545] width 215 height 28
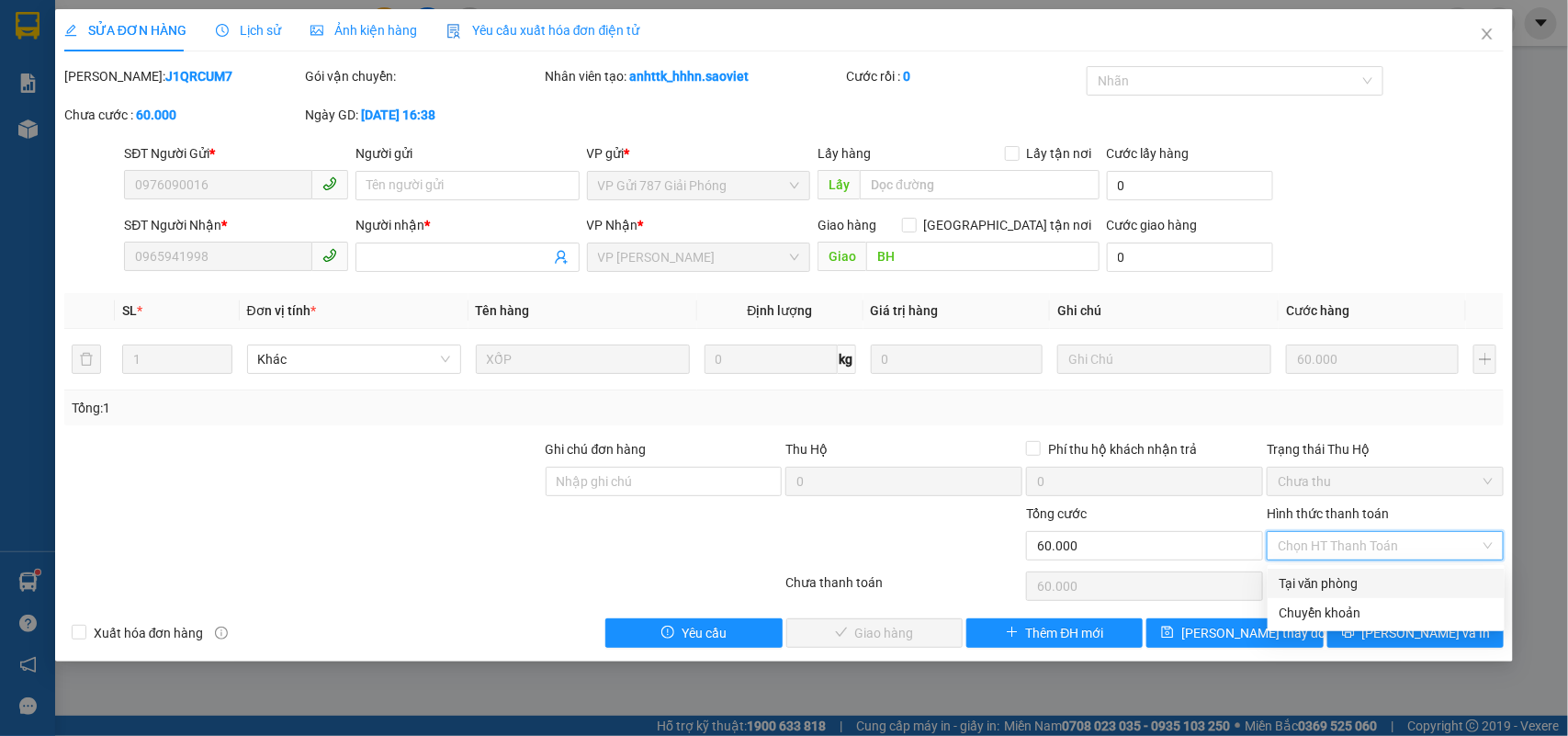
click at [1319, 581] on div "Tại văn phòng" at bounding box center [1386, 582] width 215 height 20
type input "0"
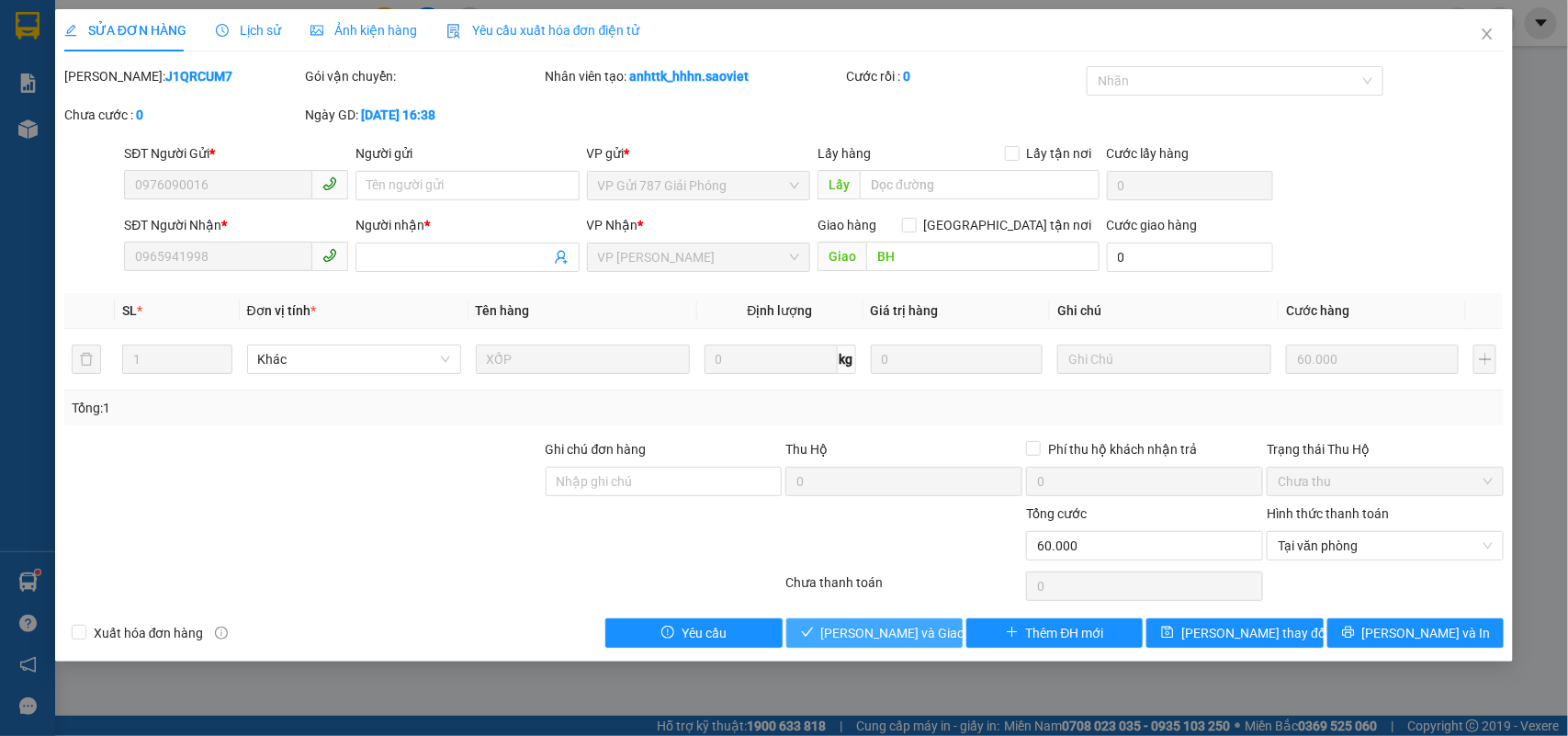
click at [923, 627] on span "Lưu và Giao hàng" at bounding box center [910, 632] width 177 height 20
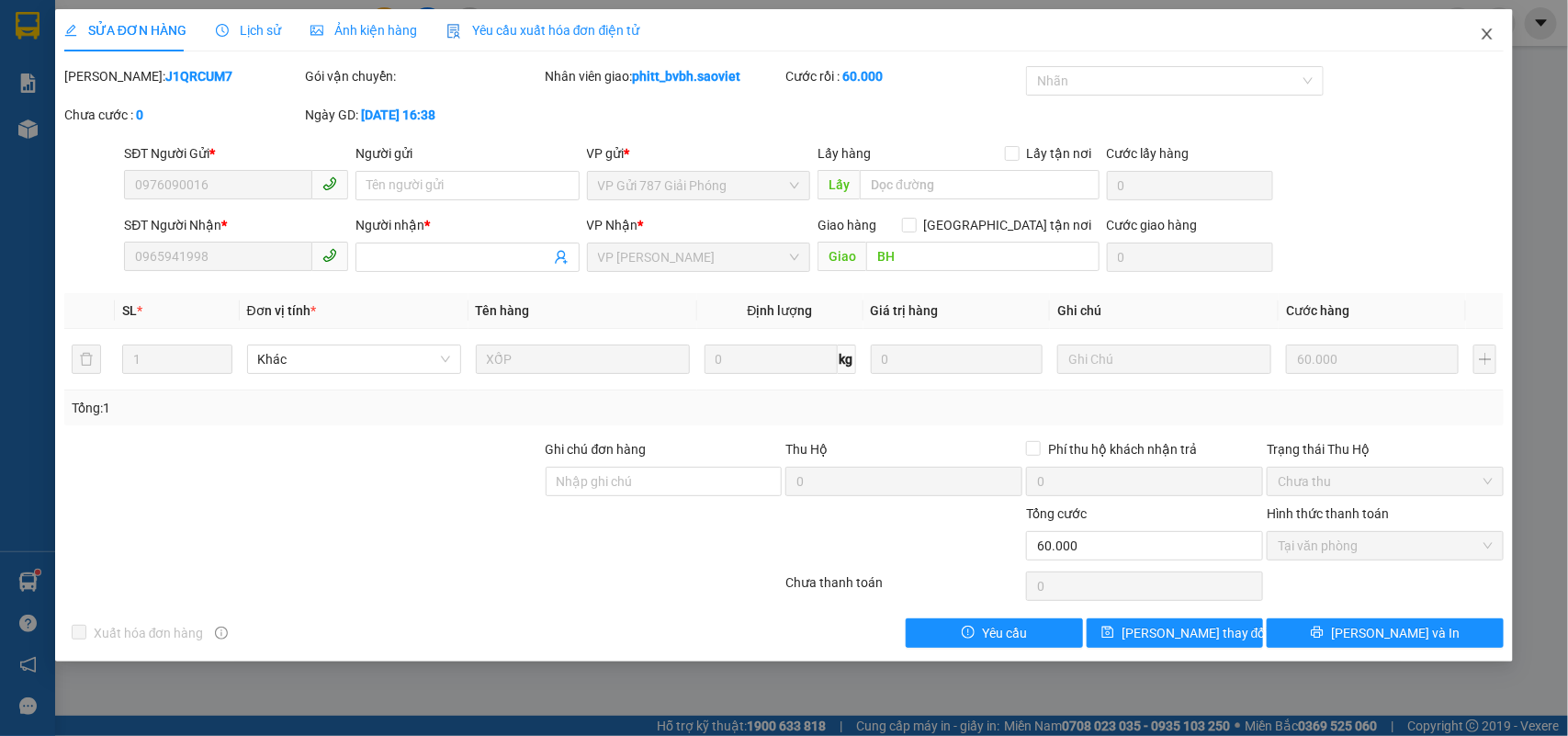
click at [1489, 42] on span "Close" at bounding box center [1487, 36] width 52 height 52
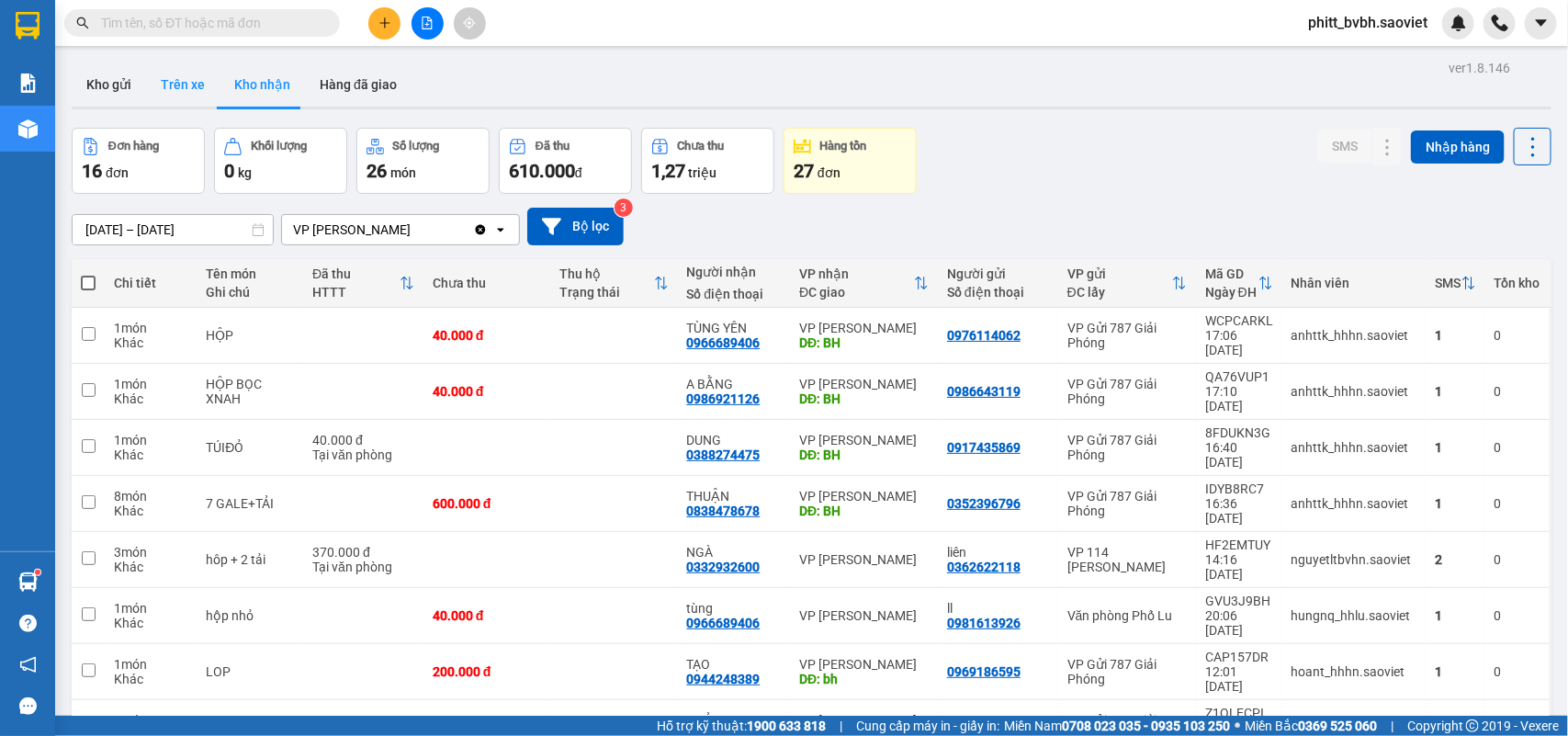
click at [175, 95] on button "Trên xe" at bounding box center [182, 84] width 74 height 44
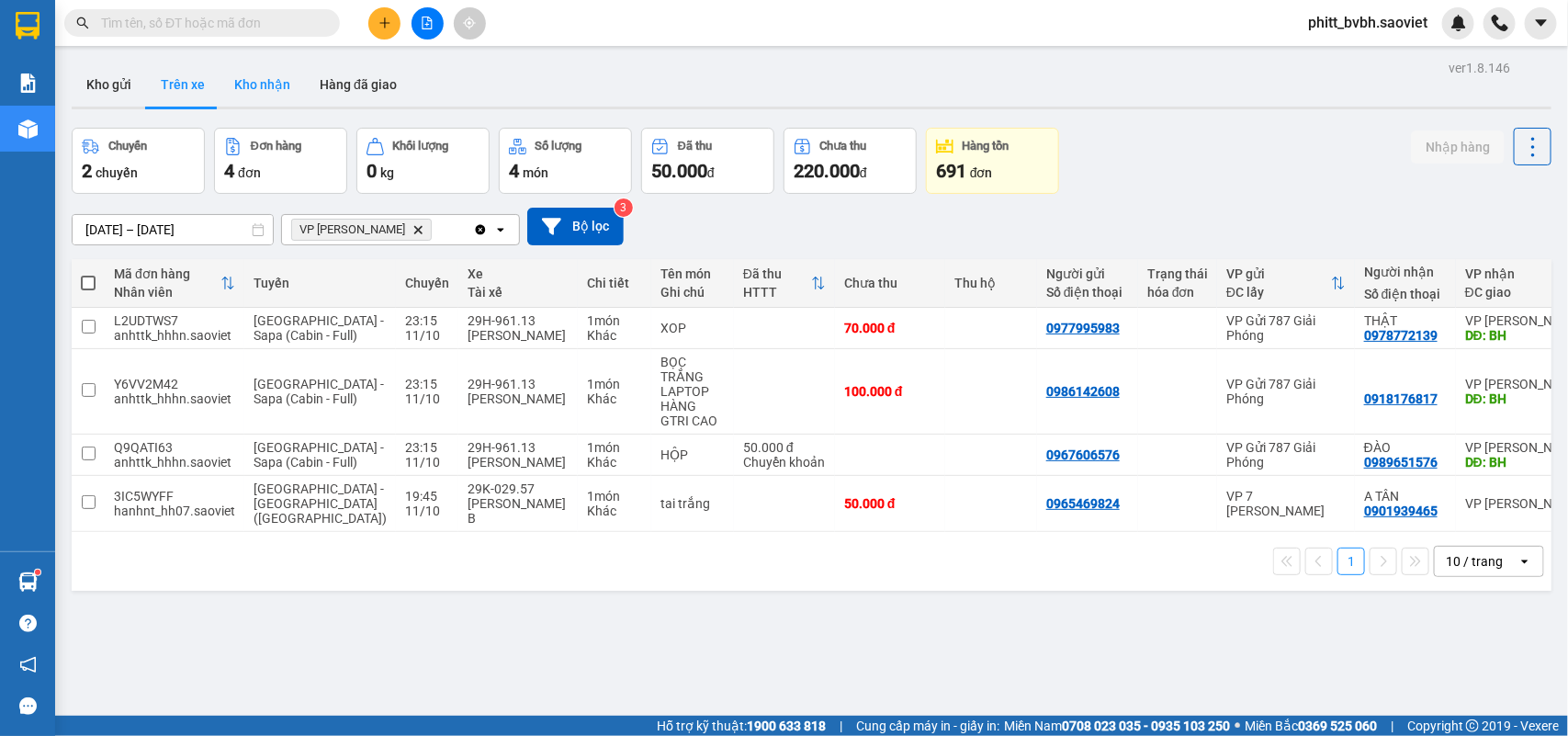
click at [249, 93] on button "Kho nhận" at bounding box center [262, 84] width 85 height 44
type input "01/10/2025 – 11/10/2025"
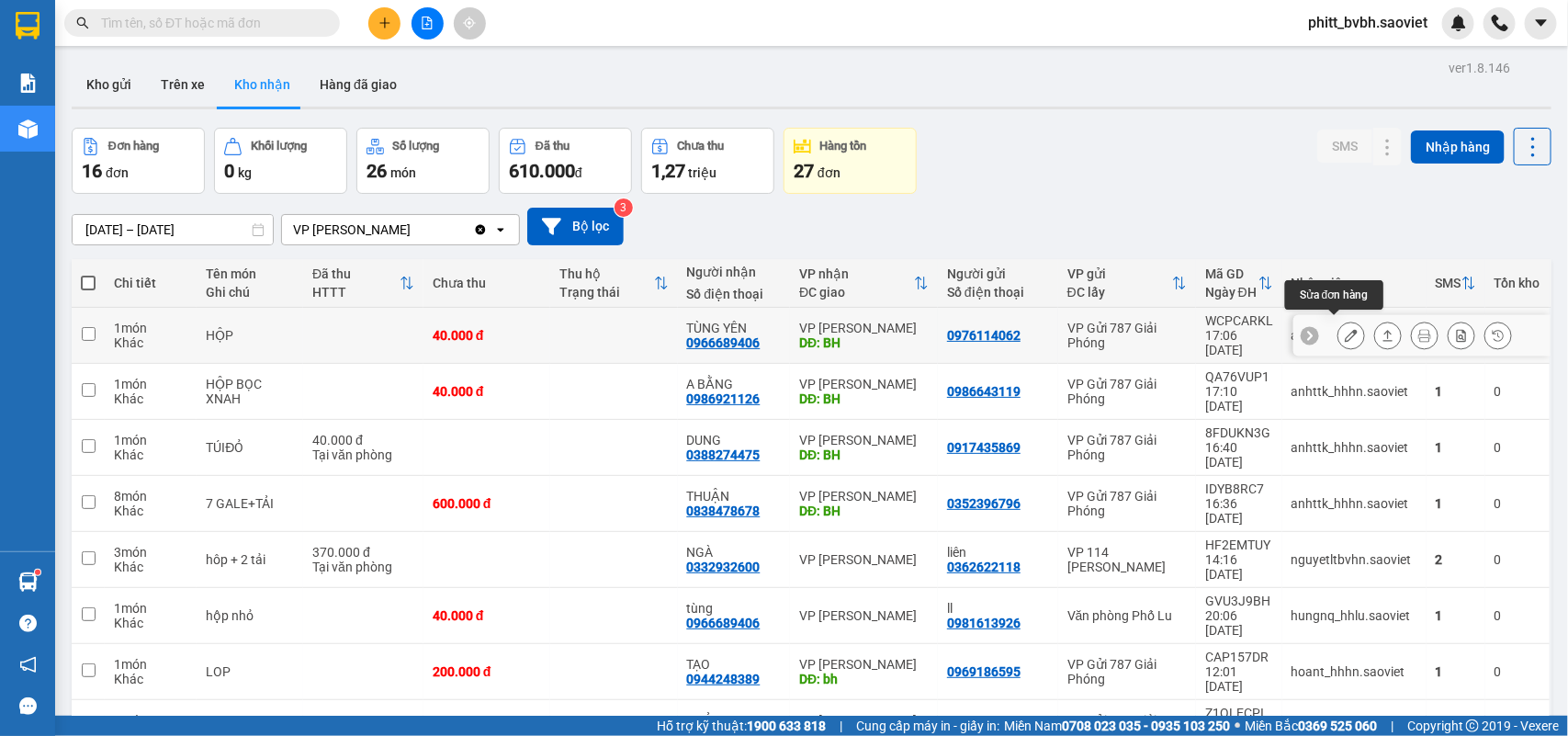
click at [1339, 321] on button at bounding box center [1351, 336] width 26 height 33
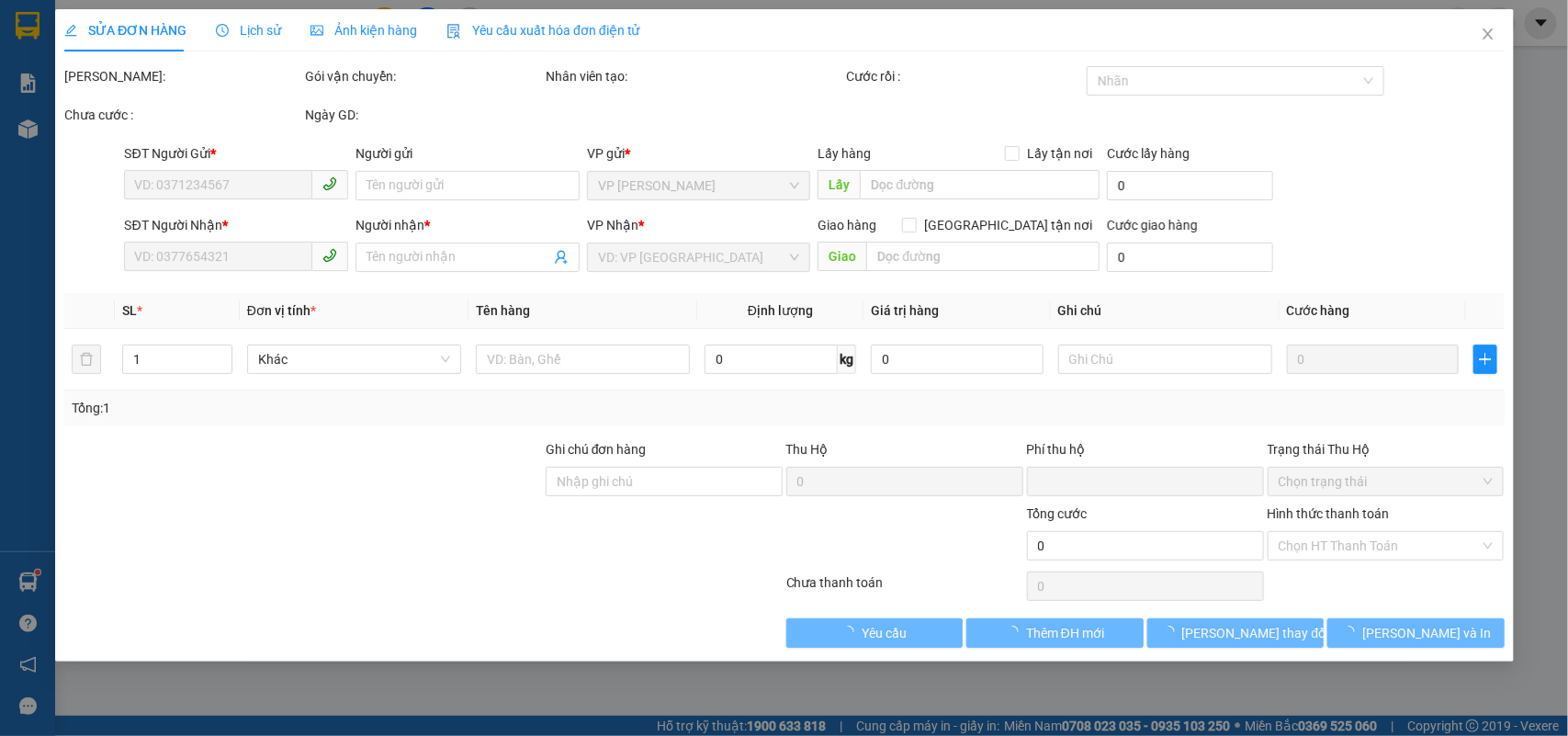
type input "0976114062"
type input "0966689406"
type input "TÙNG YÊN"
type input "BH"
type input "0"
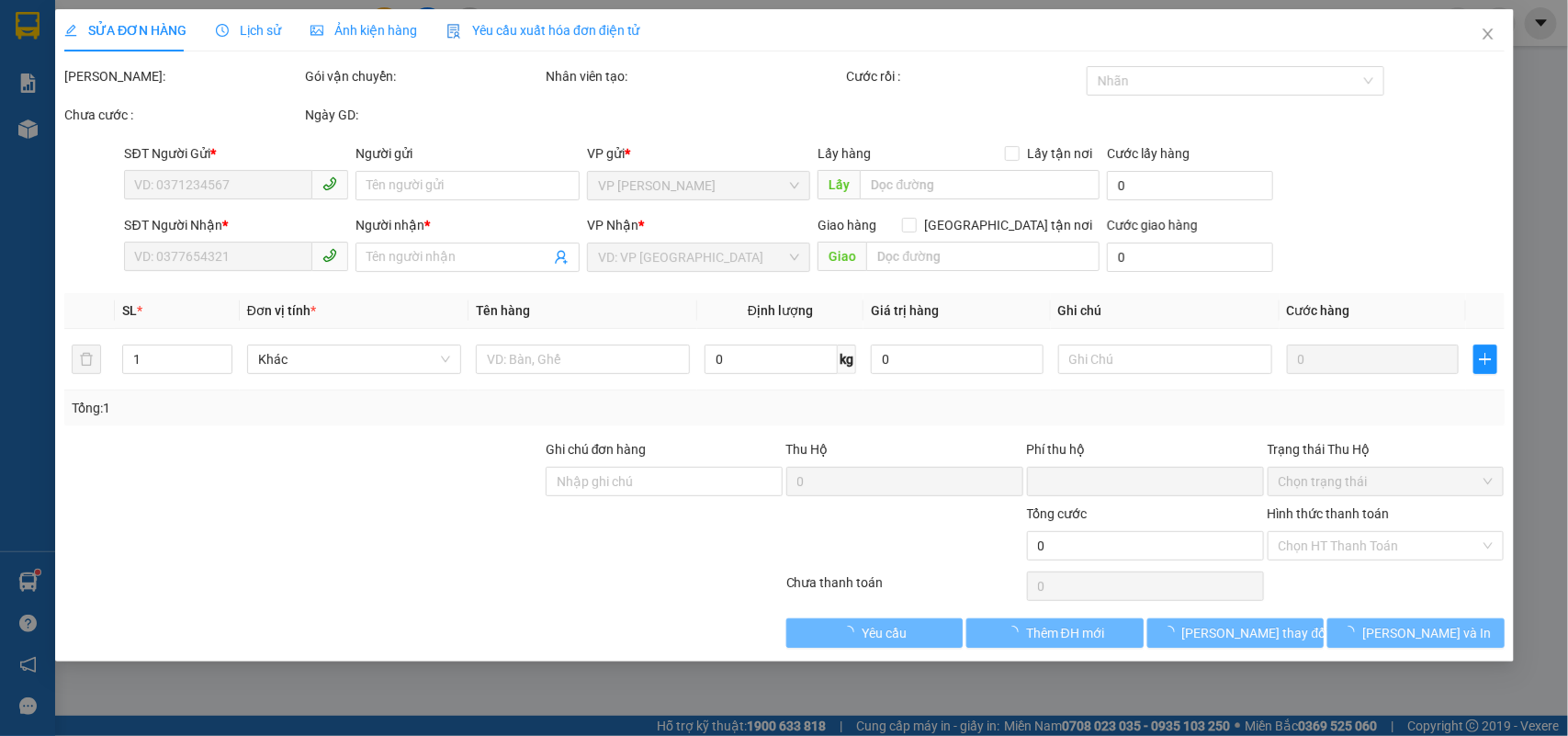
type input "40.000"
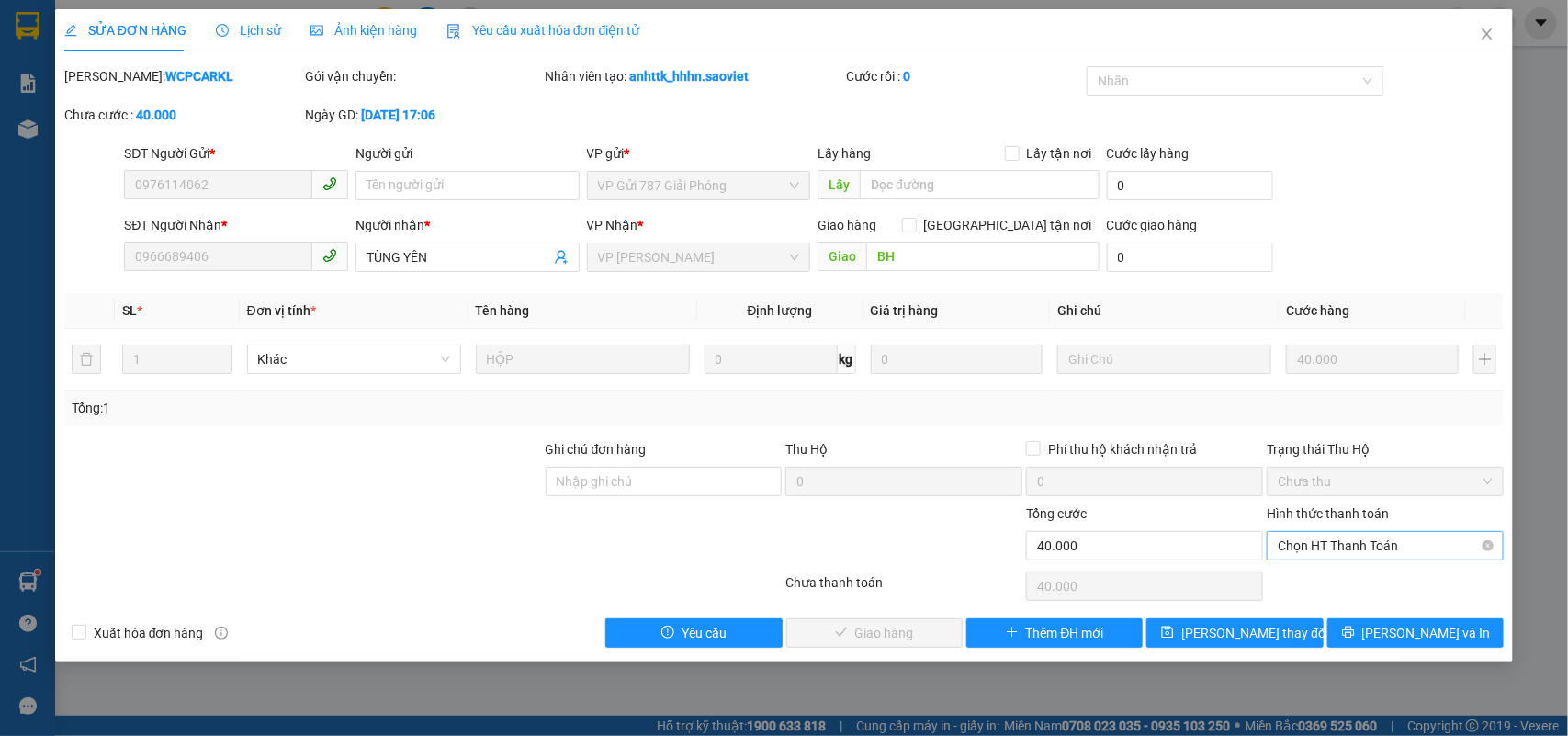
click at [1342, 548] on span "Chọn HT Thanh Toán" at bounding box center [1385, 545] width 215 height 28
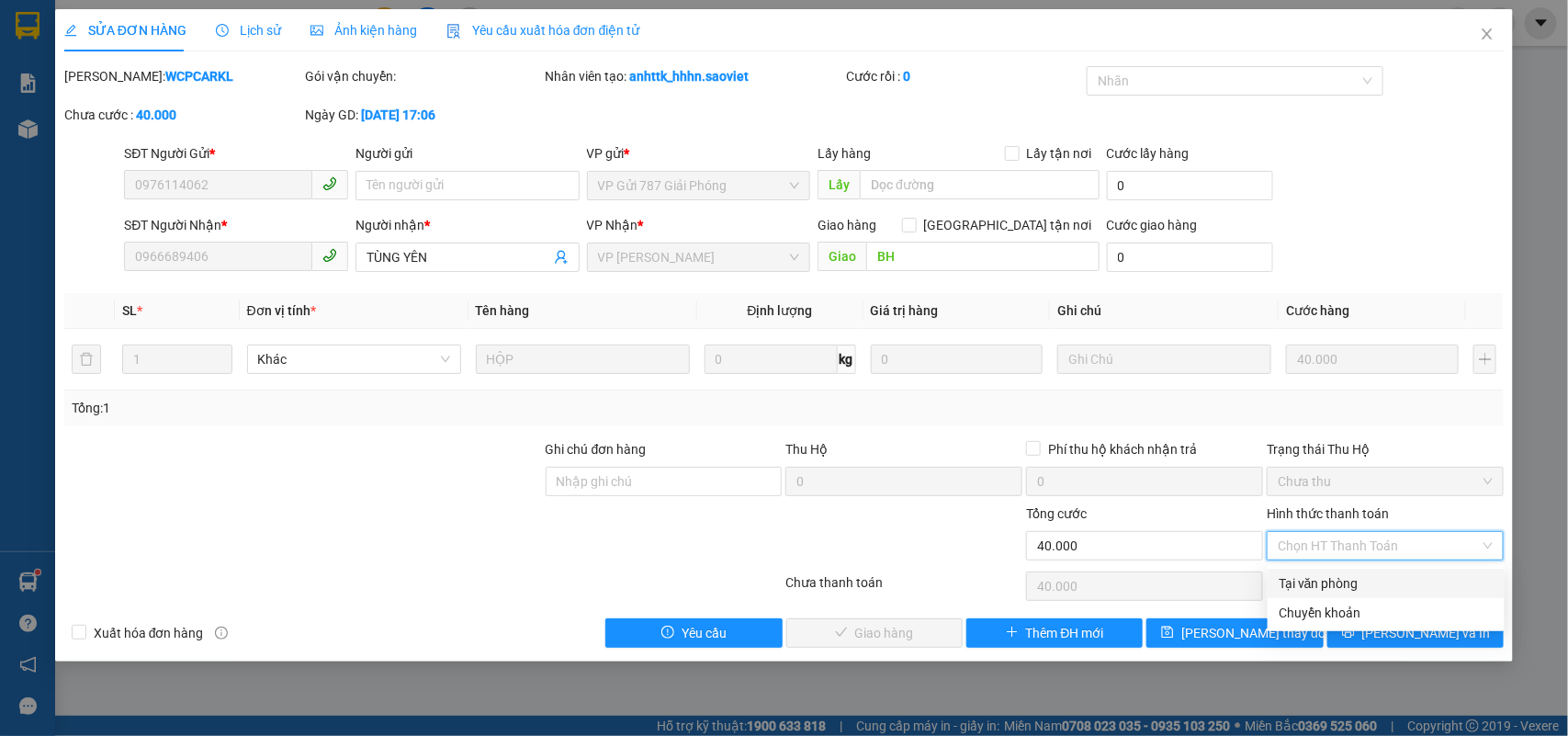
click at [1332, 588] on div "Tại văn phòng" at bounding box center [1386, 582] width 215 height 20
type input "0"
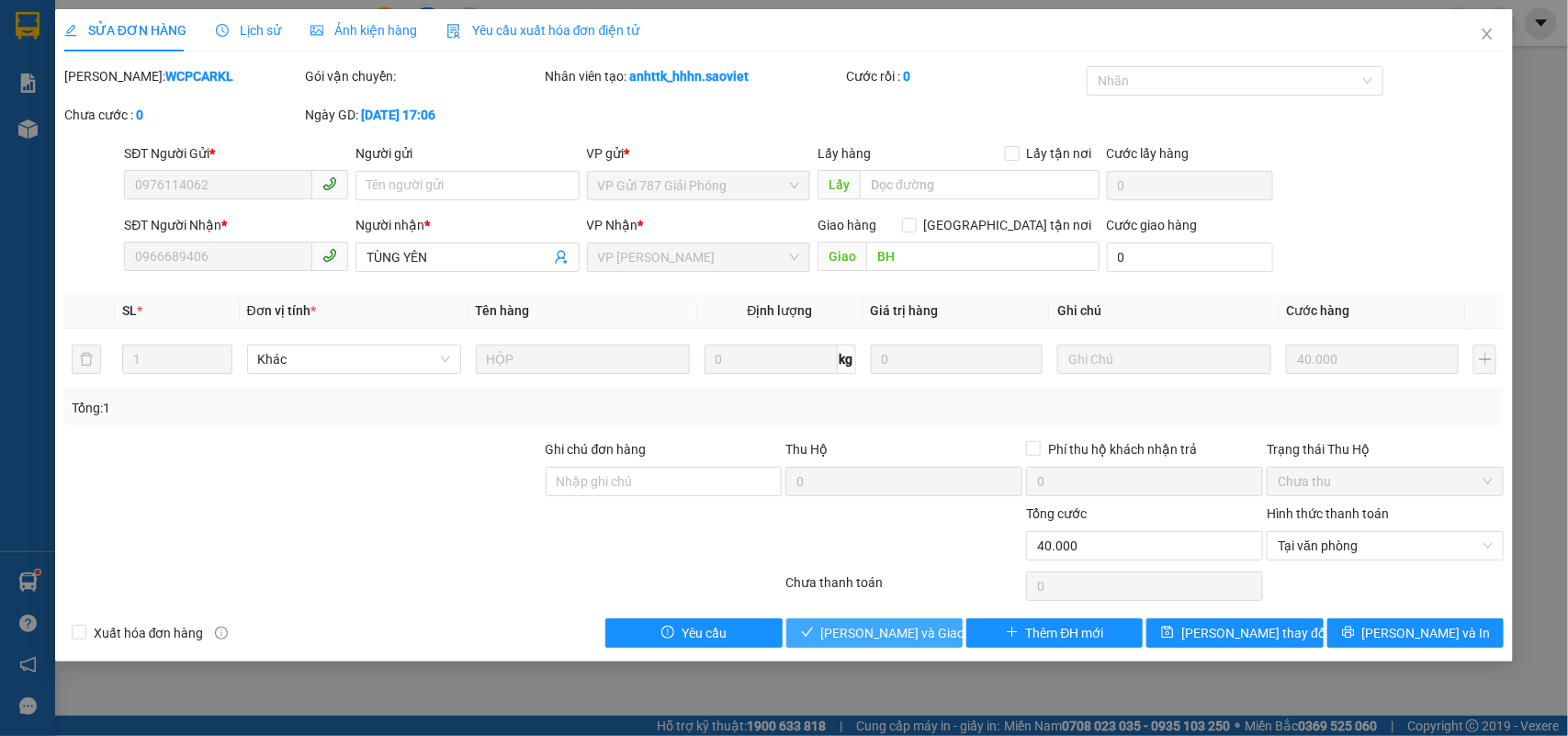
click at [908, 628] on span "Lưu và Giao hàng" at bounding box center [910, 632] width 177 height 20
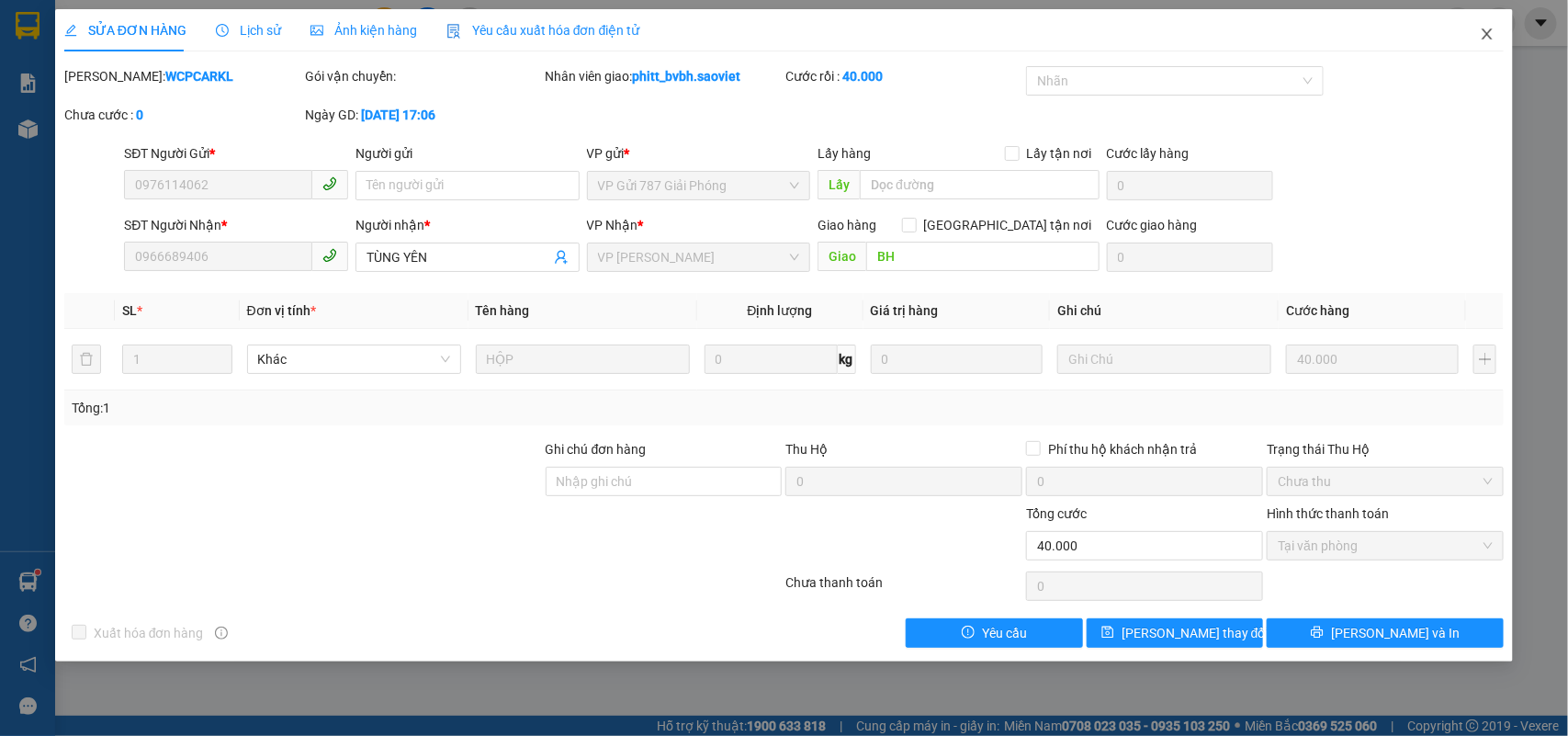
click at [1489, 35] on icon "close" at bounding box center [1487, 34] width 11 height 11
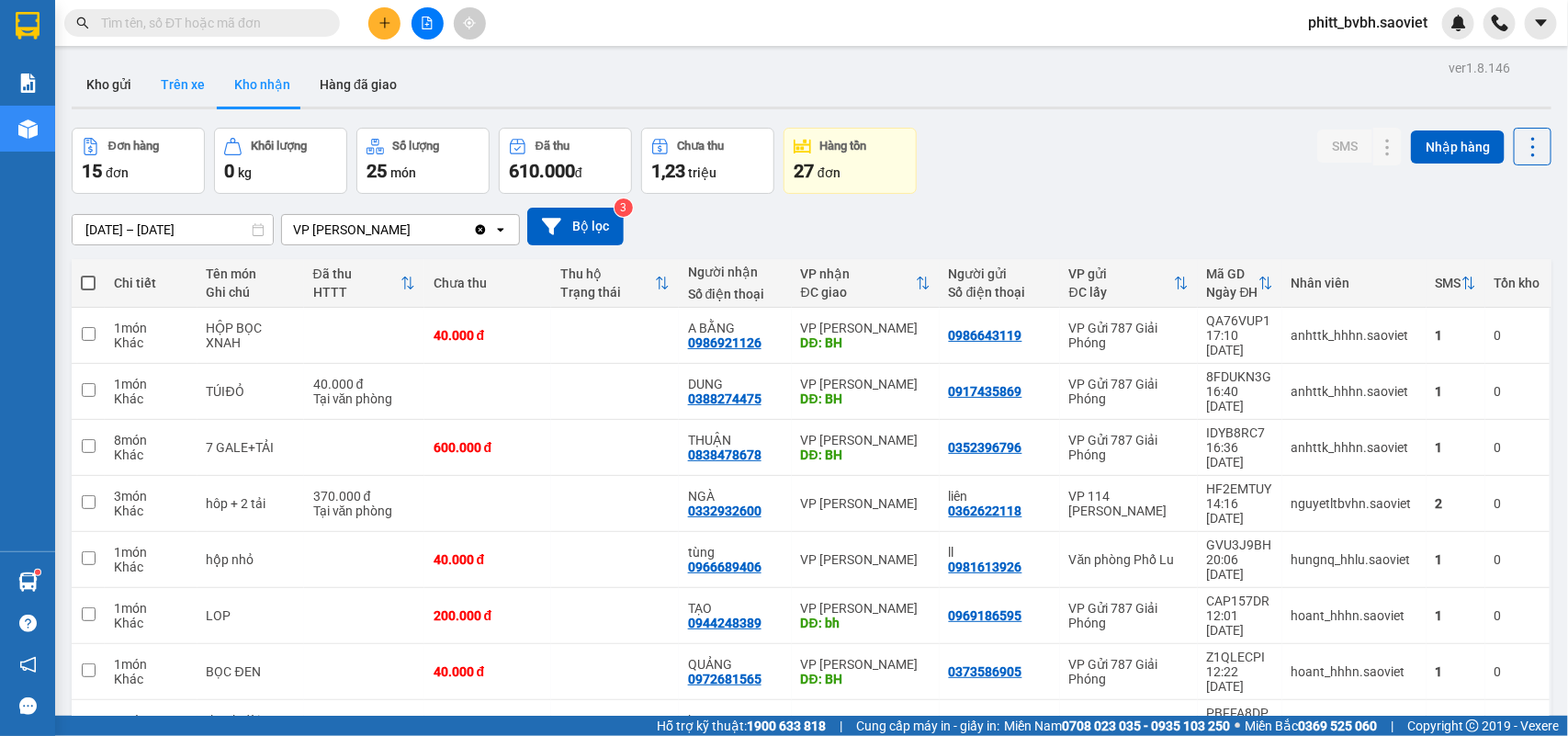
click at [172, 83] on button "Trên xe" at bounding box center [182, 84] width 74 height 44
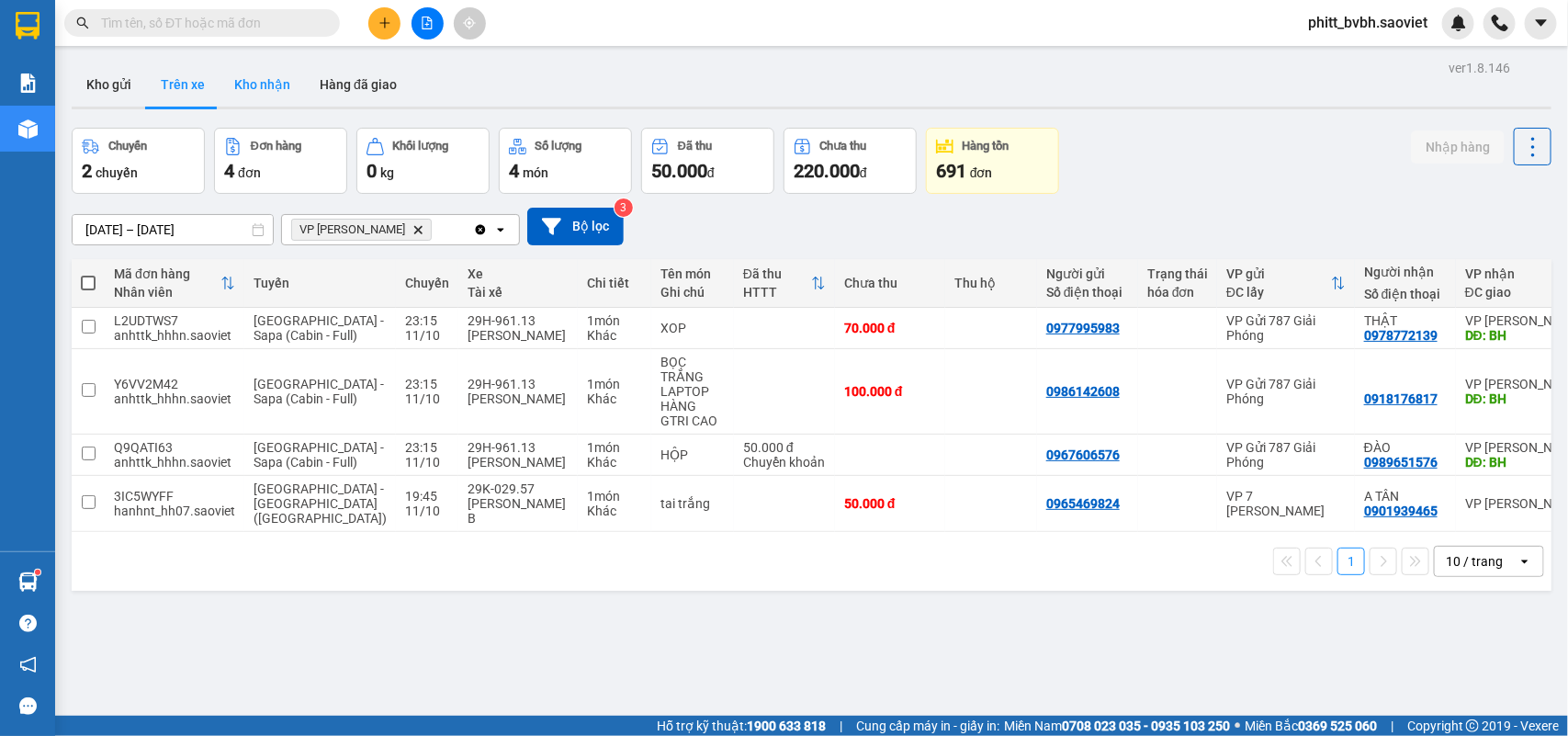
click at [221, 89] on button "Kho nhận" at bounding box center [262, 84] width 85 height 44
type input "01/10/2025 – 11/10/2025"
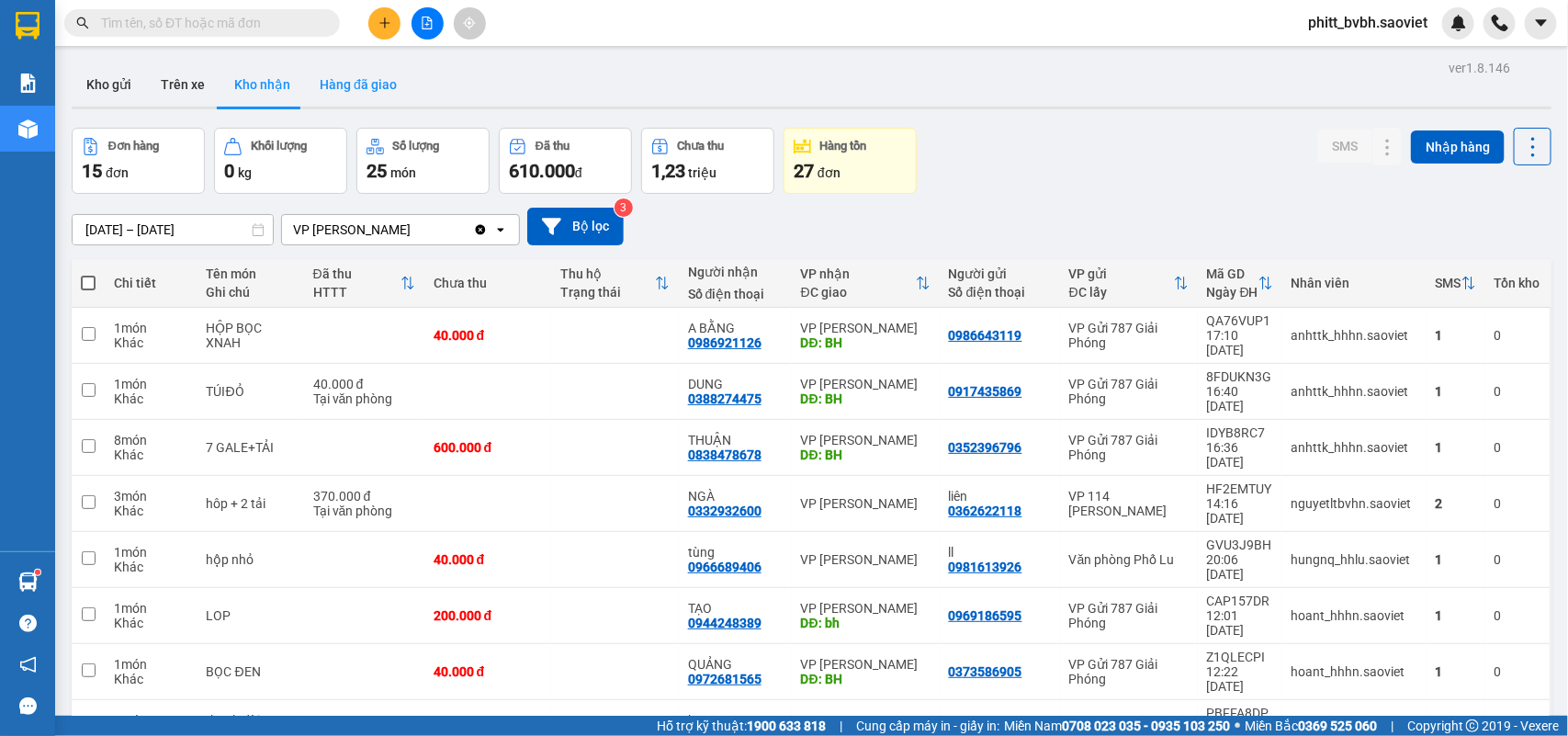
click at [368, 83] on button "Hàng đã giao" at bounding box center [358, 84] width 107 height 44
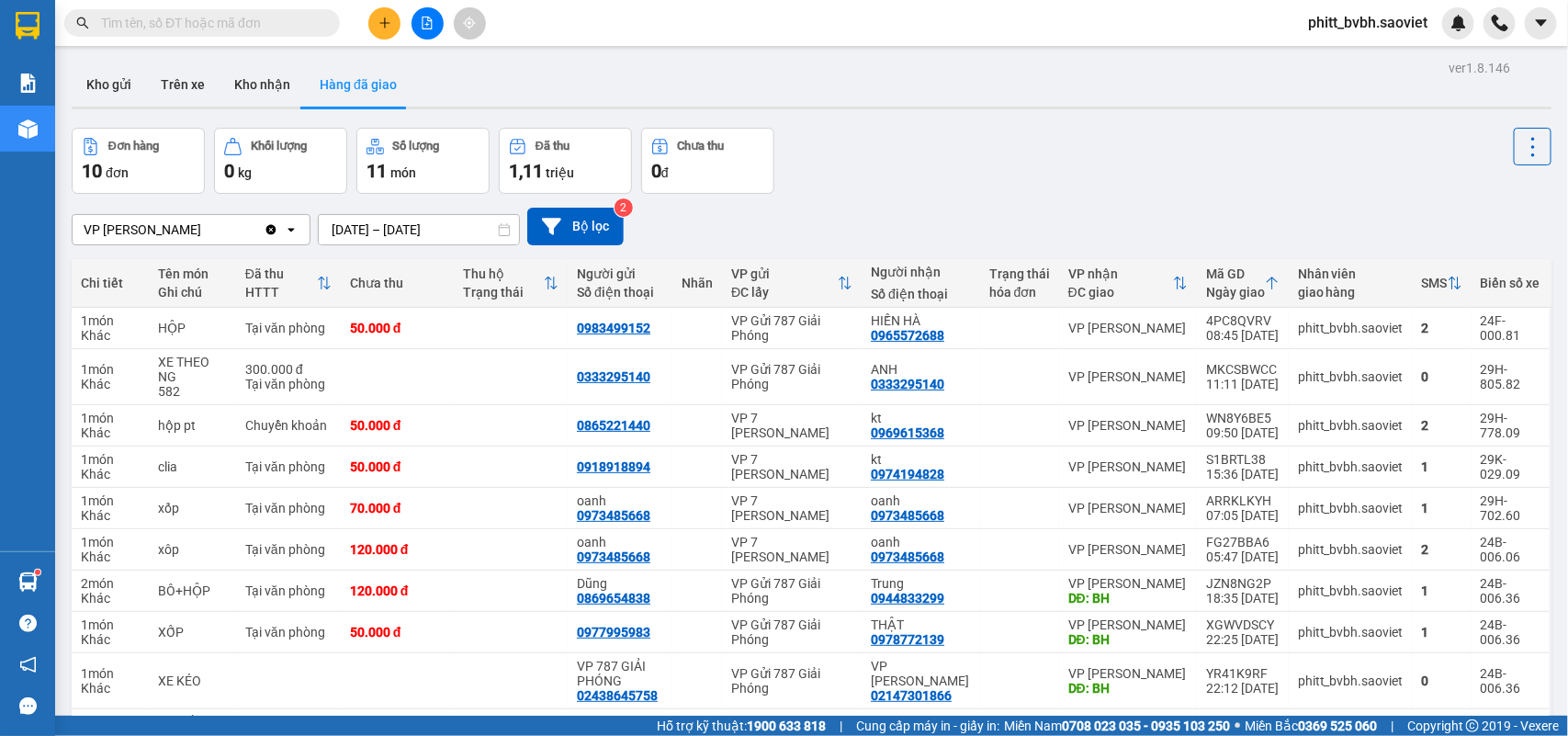
click at [428, 226] on input "10/10/2025 – 10/10/2025" at bounding box center [418, 229] width 201 height 30
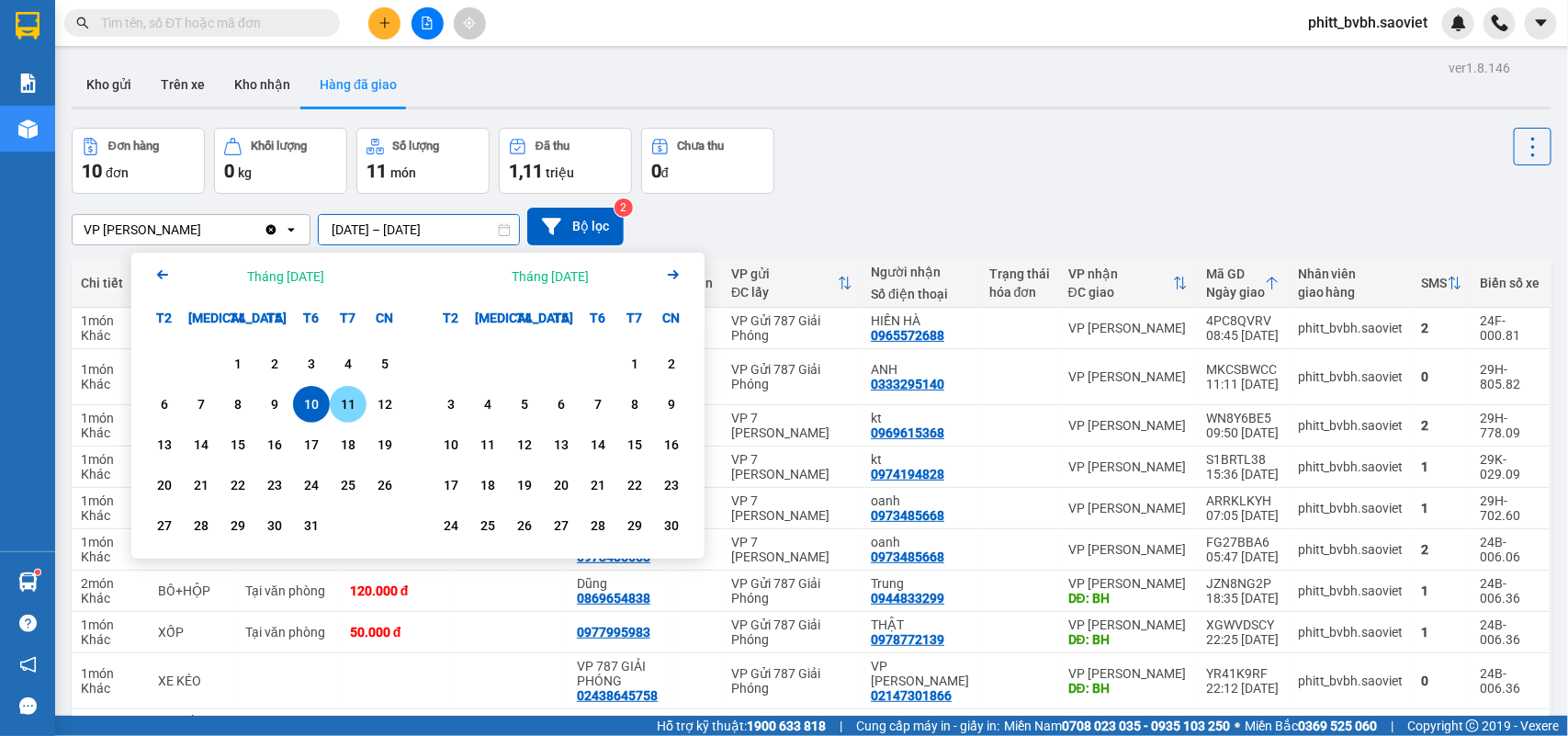
click at [337, 396] on div "11" at bounding box center [347, 404] width 26 height 22
click at [318, 393] on div "10" at bounding box center [311, 404] width 26 height 22
type input "10/10/2025 – 11/10/2025"
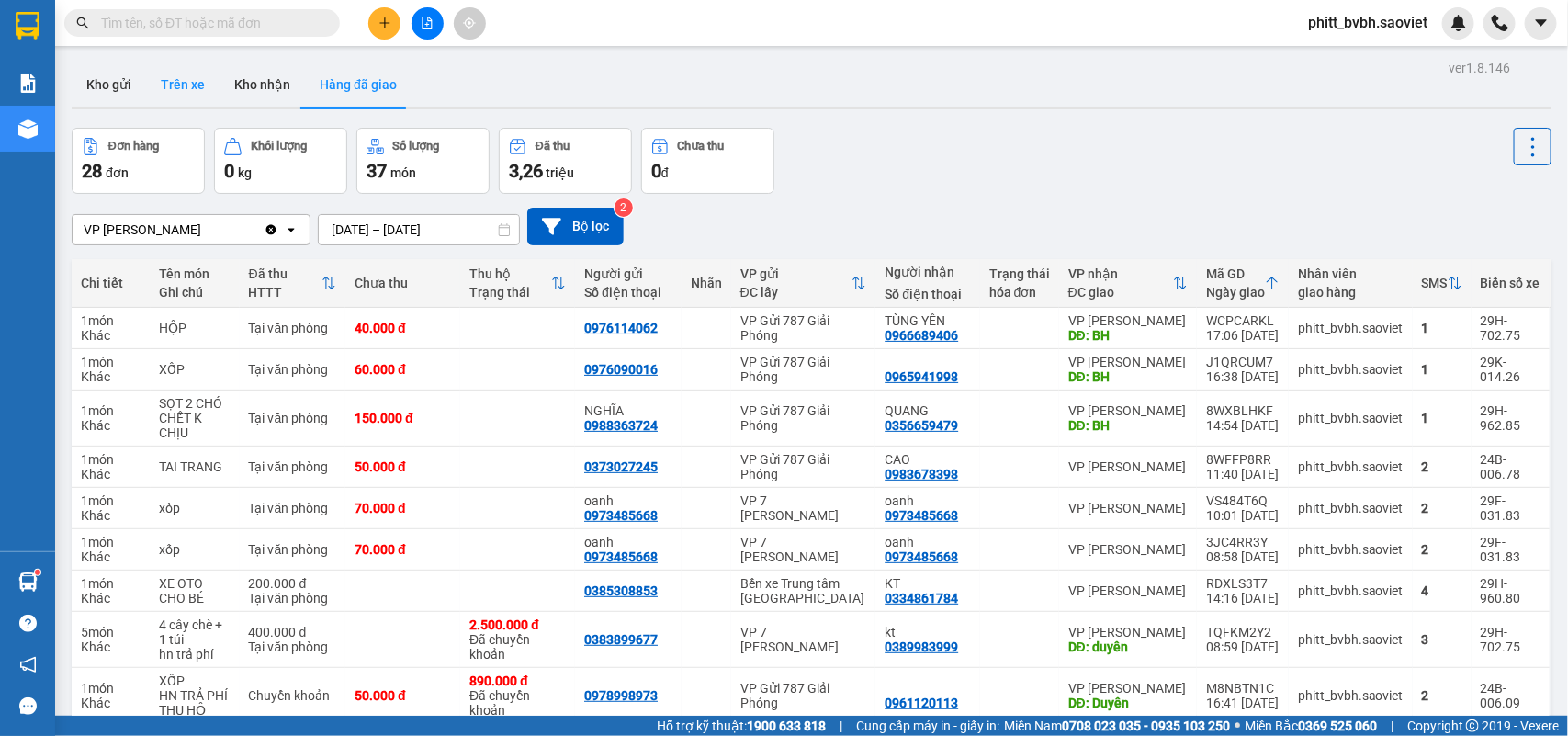
click at [182, 90] on button "Trên xe" at bounding box center [182, 84] width 74 height 44
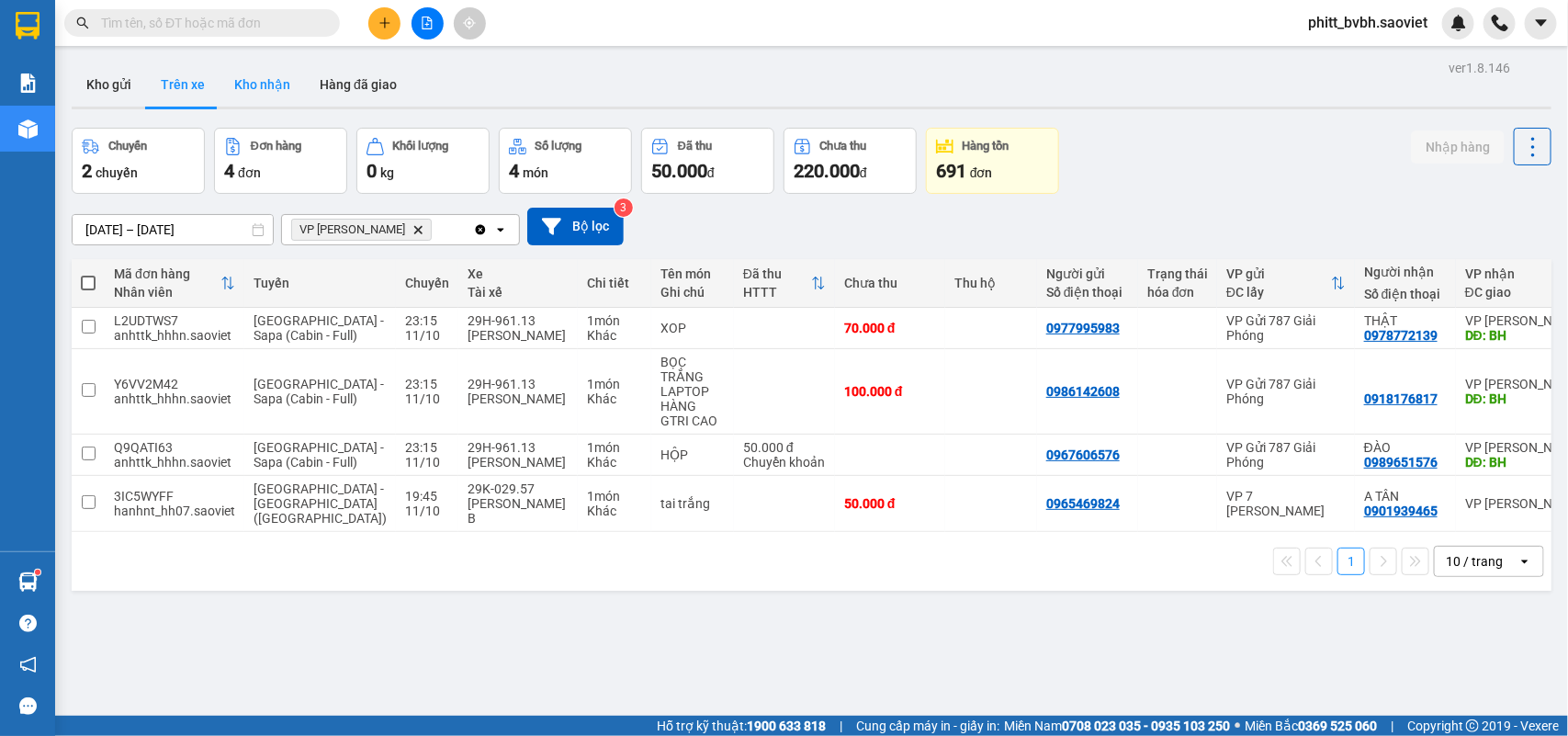
click at [265, 83] on button "Kho nhận" at bounding box center [262, 84] width 85 height 44
type input "01/10/2025 – 11/10/2025"
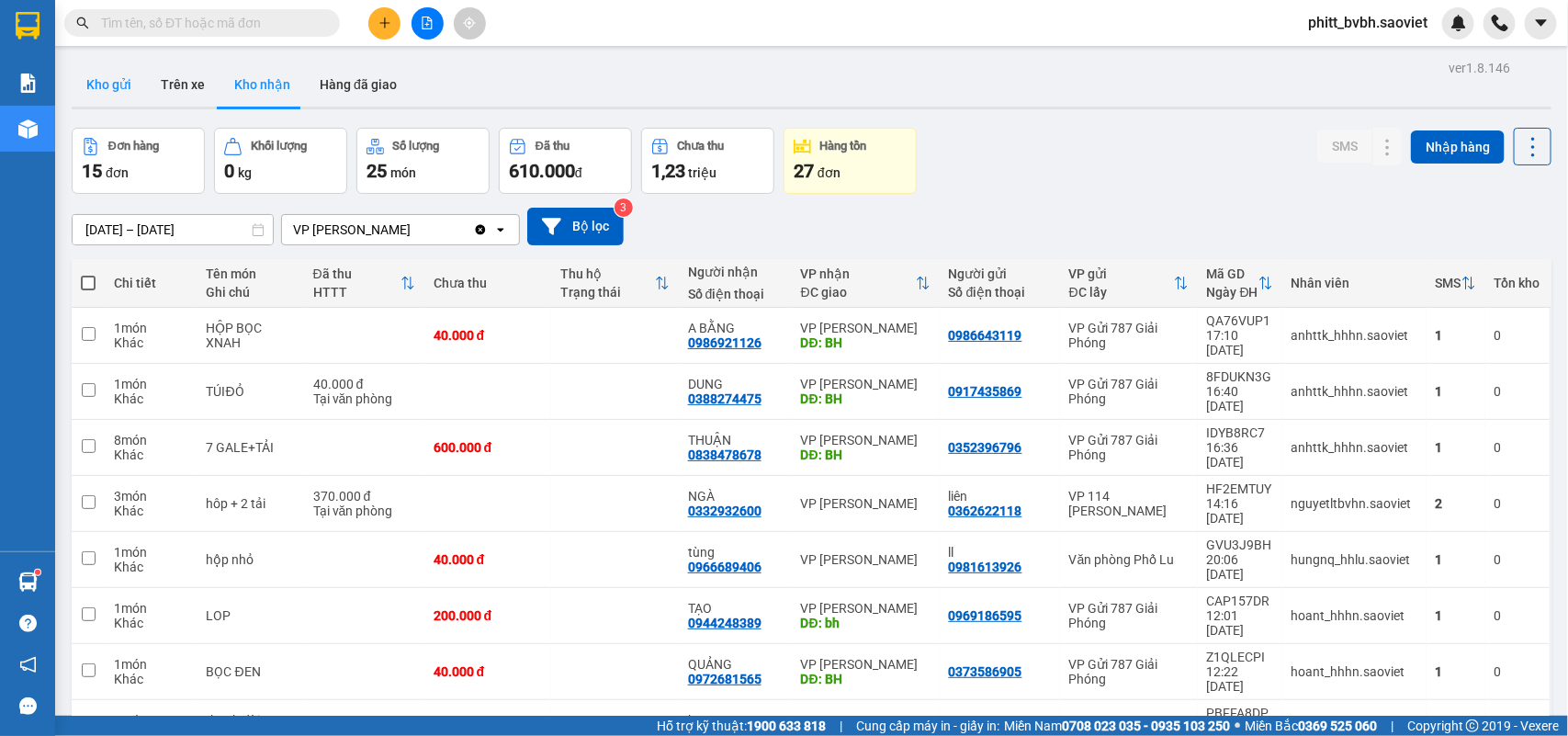
click at [102, 78] on button "Kho gửi" at bounding box center [109, 84] width 75 height 44
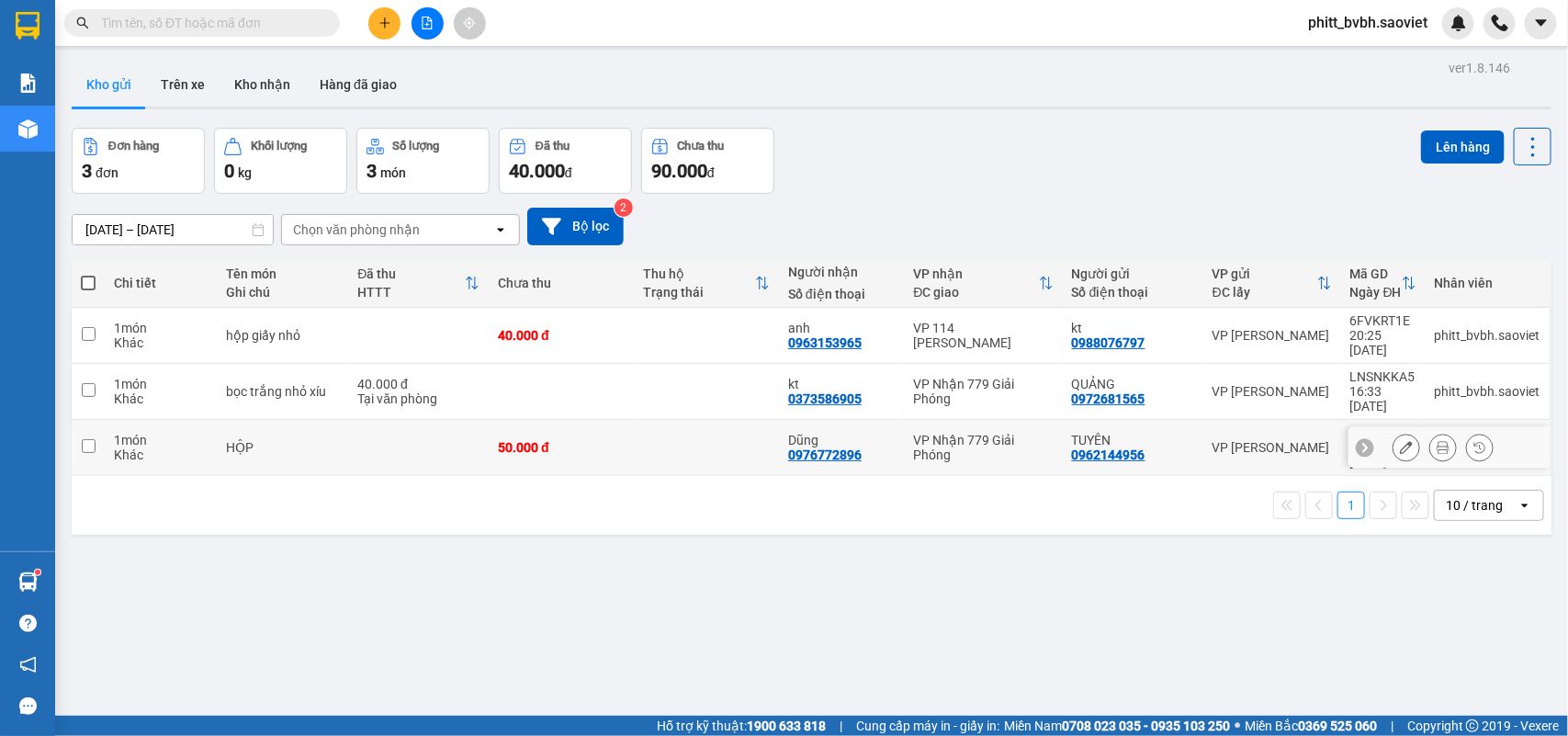
click at [714, 419] on td at bounding box center [705, 447] width 145 height 56
checkbox input "true"
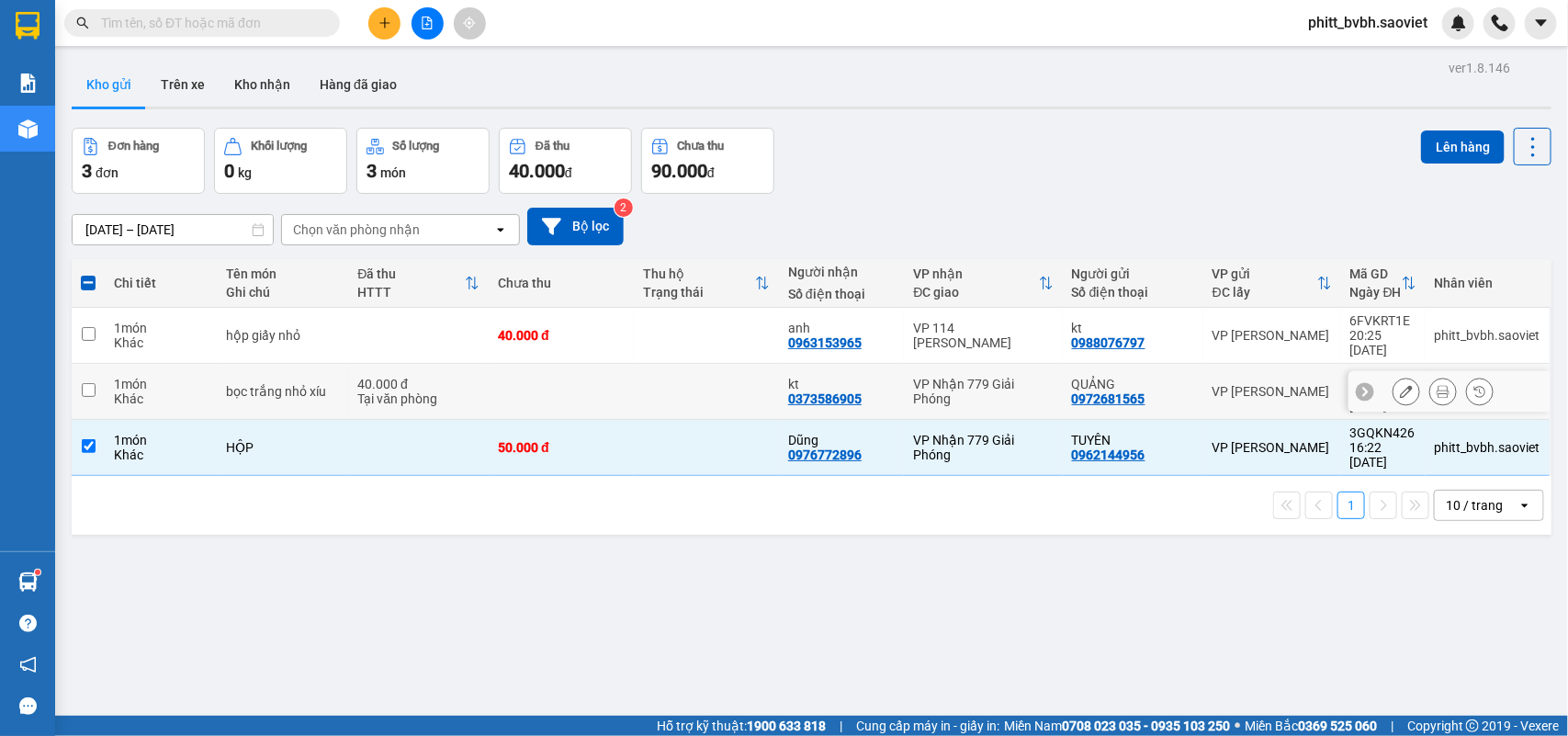
click at [779, 370] on td "kt 0373586905" at bounding box center [842, 392] width 125 height 56
checkbox input "true"
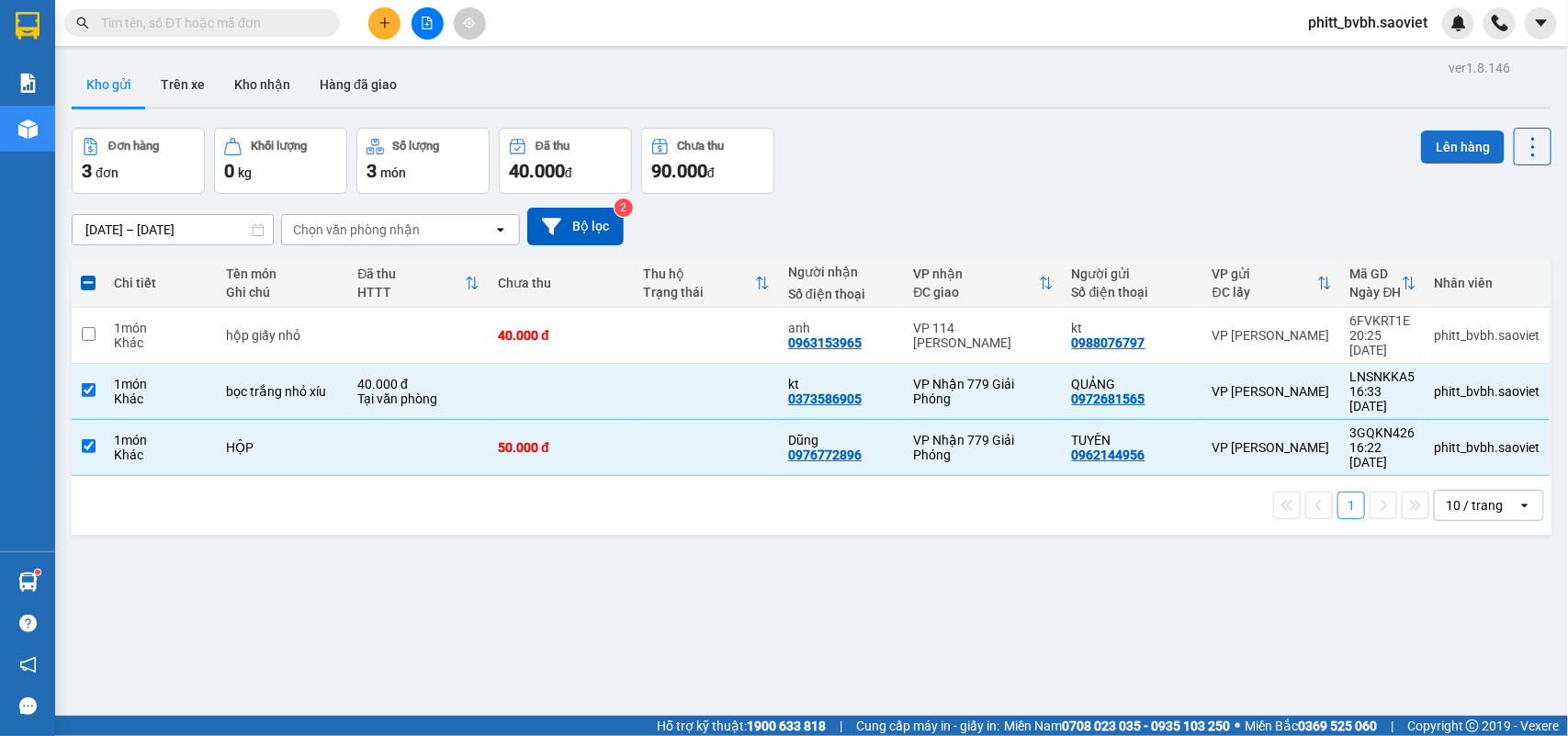
click at [1436, 148] on button "Lên hàng" at bounding box center [1462, 147] width 83 height 33
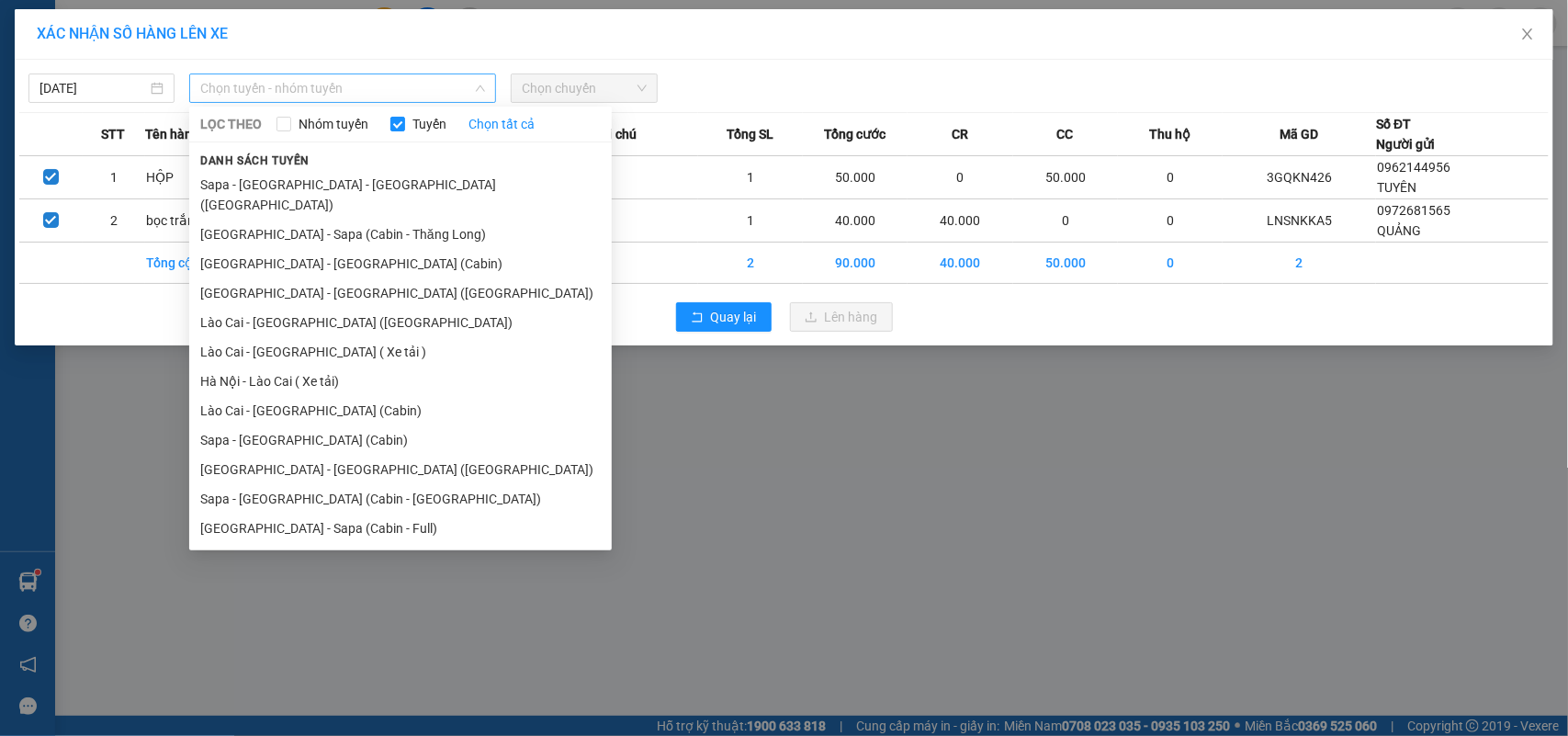
click at [479, 78] on span "Chọn tuyến - nhóm tuyến" at bounding box center [343, 88] width 285 height 28
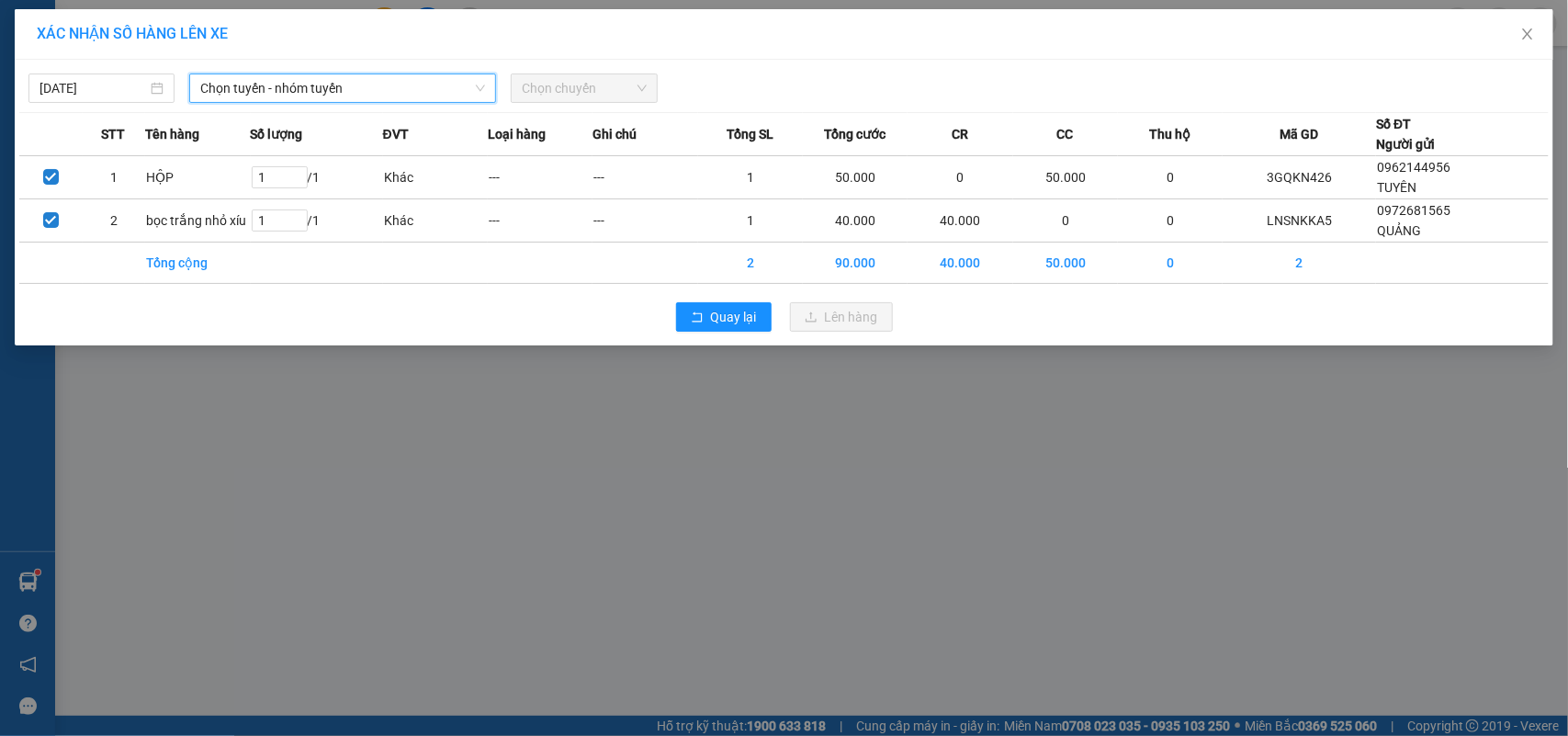
click at [378, 89] on span "Chọn tuyến - nhóm tuyến" at bounding box center [343, 88] width 285 height 28
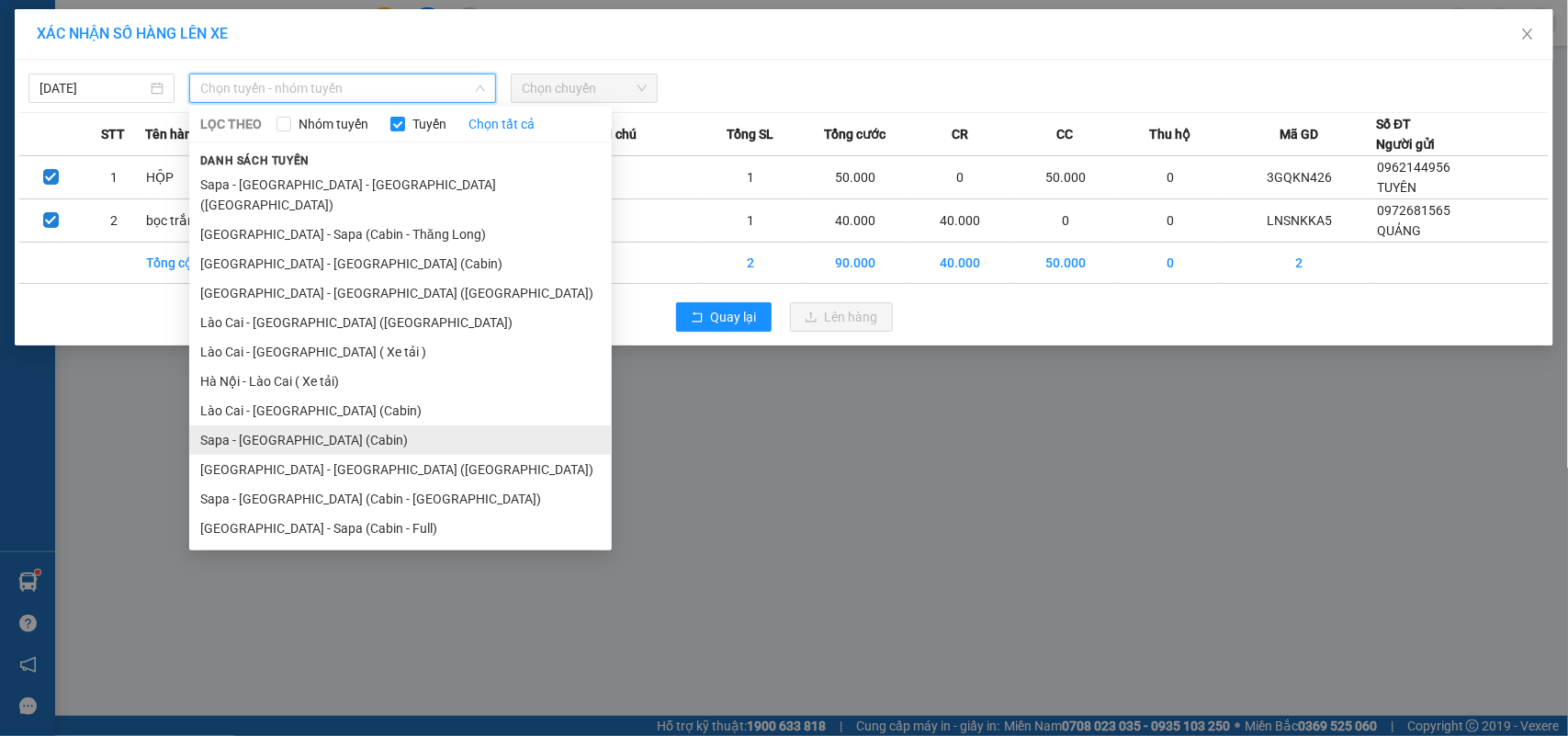
click at [321, 425] on li "Sapa - [GEOGRAPHIC_DATA] (Cabin)" at bounding box center [400, 439] width 422 height 30
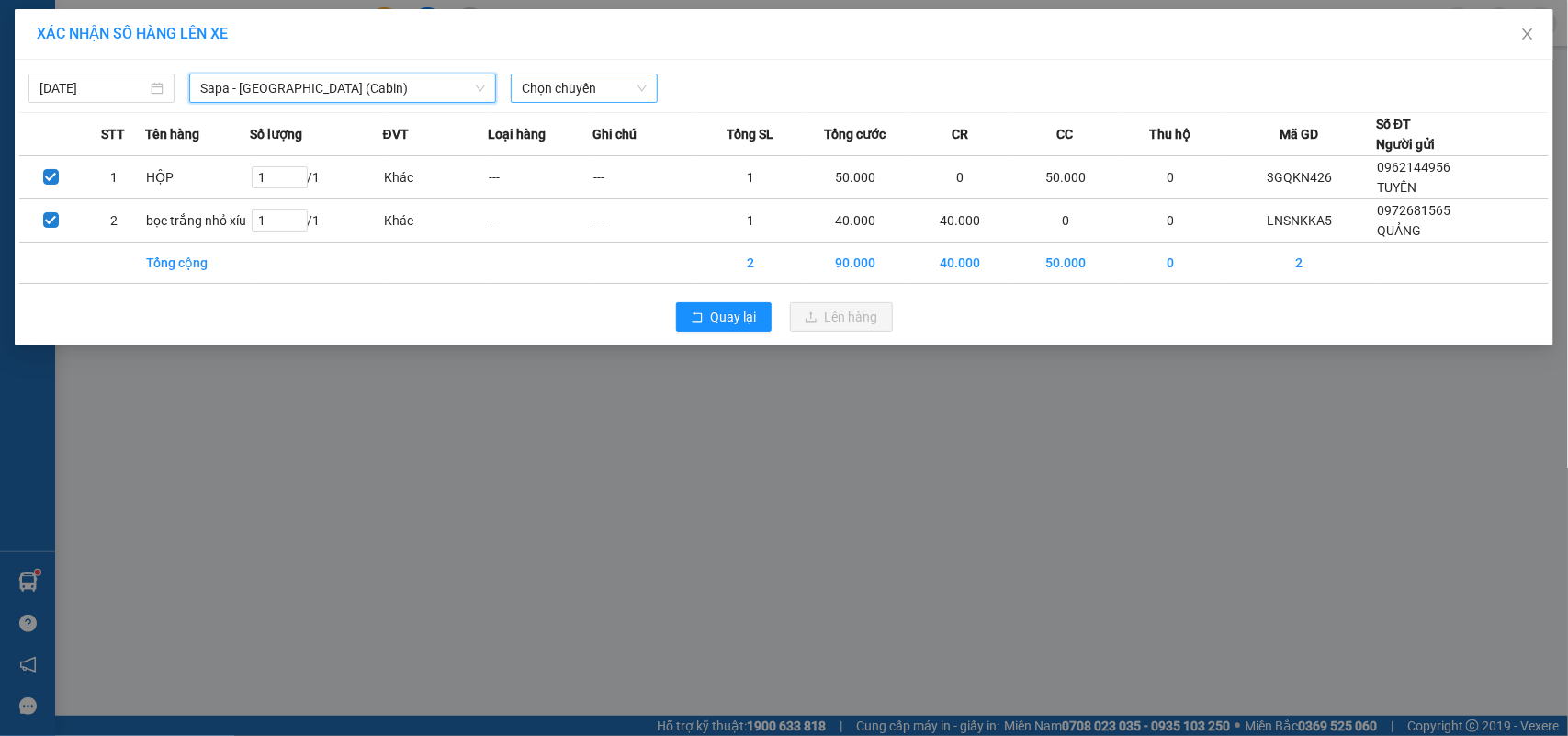
click at [566, 75] on span "Chọn chuyến" at bounding box center [583, 88] width 124 height 28
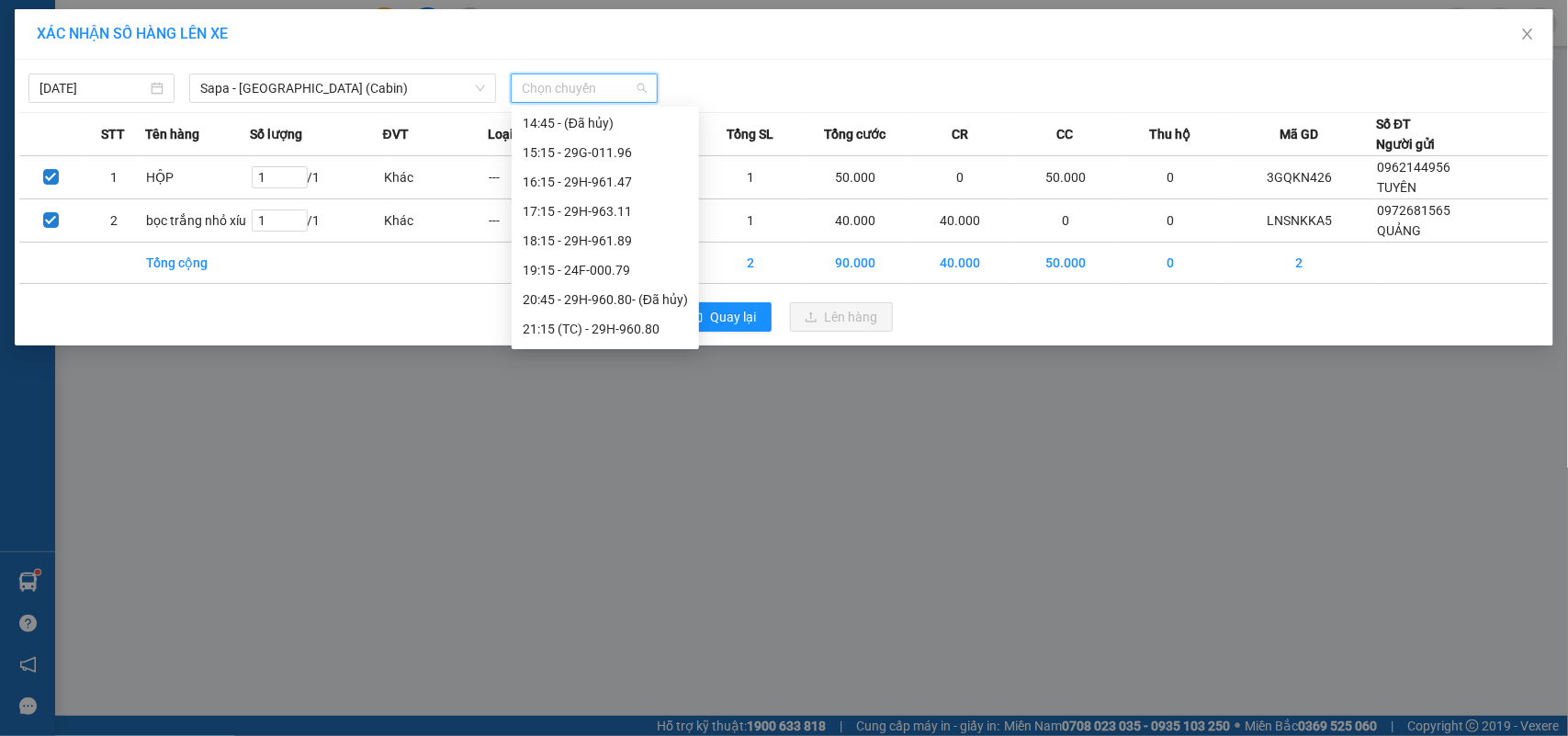
scroll to position [460, 0]
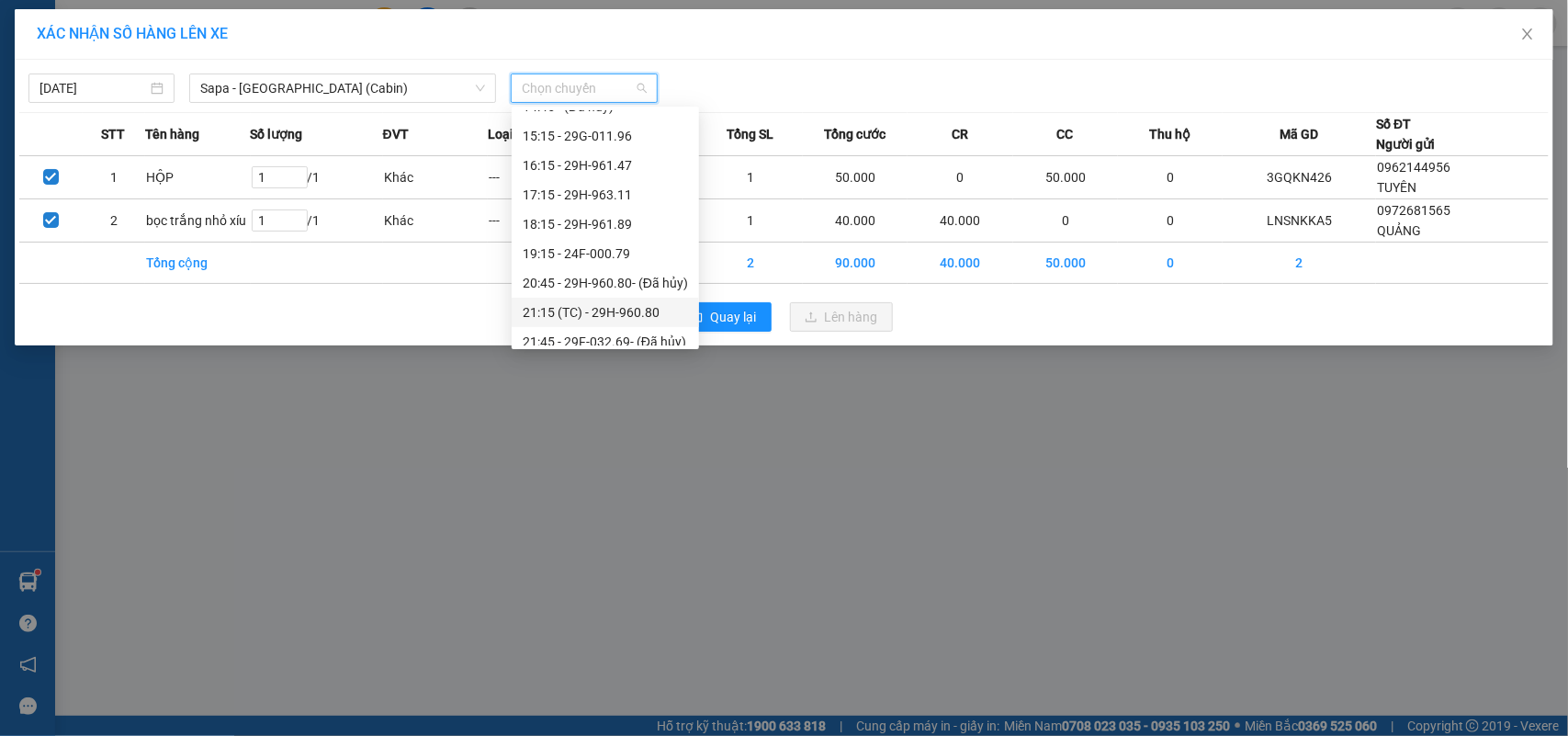
click at [669, 313] on div "21:15 (TC) - 29H-960.80" at bounding box center [606, 312] width 165 height 20
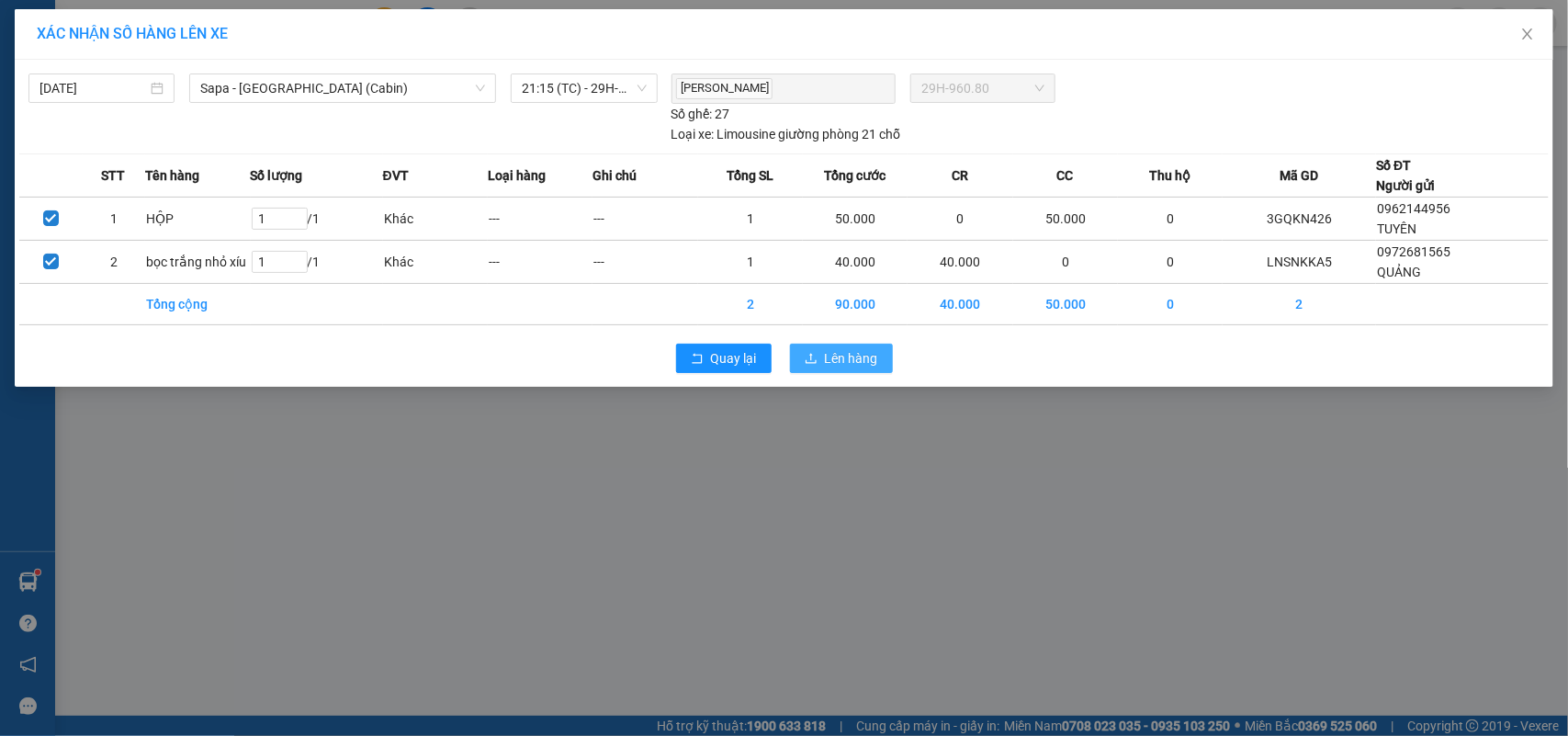
click at [833, 361] on span "Lên hàng" at bounding box center [852, 358] width 54 height 20
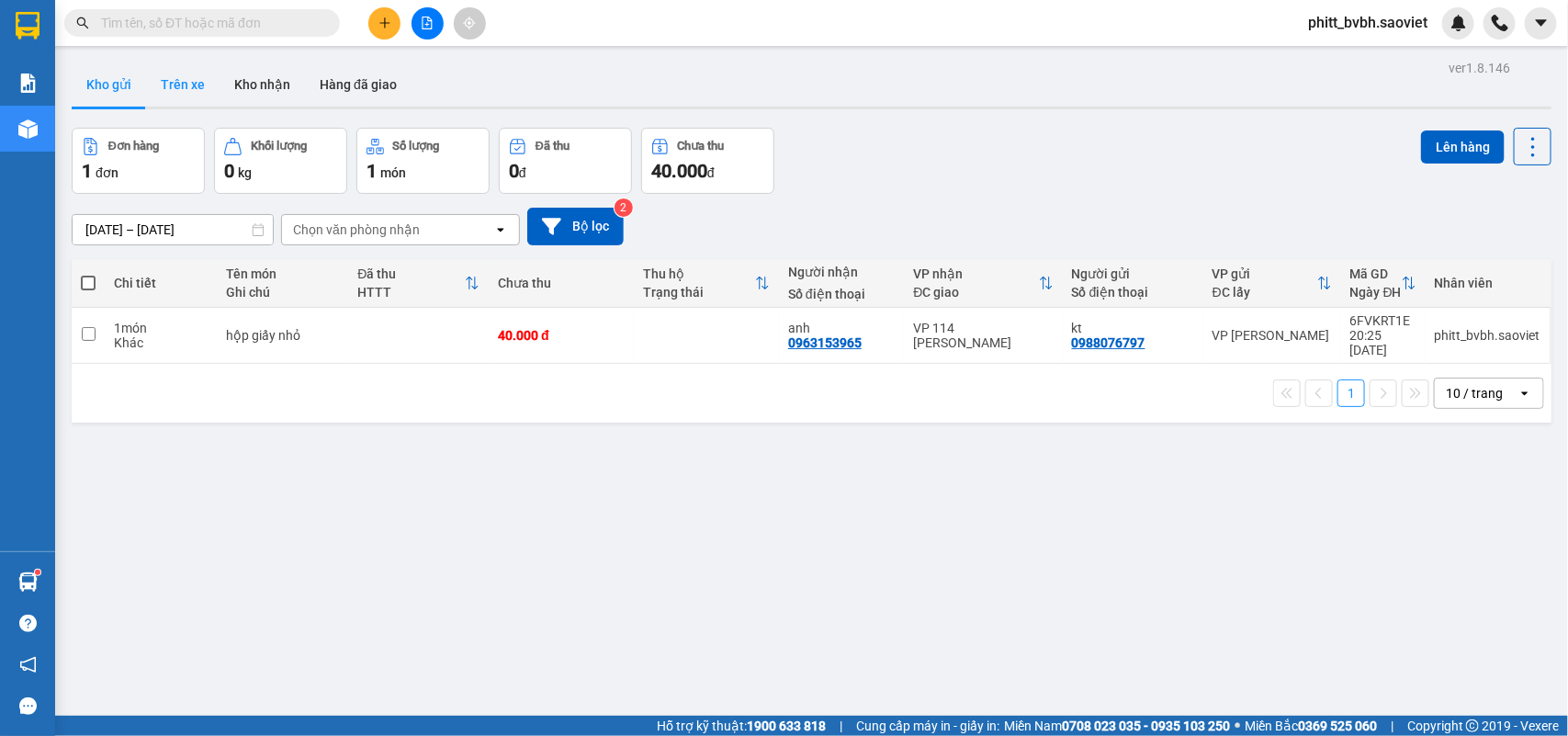
click at [200, 75] on button "Trên xe" at bounding box center [182, 84] width 74 height 44
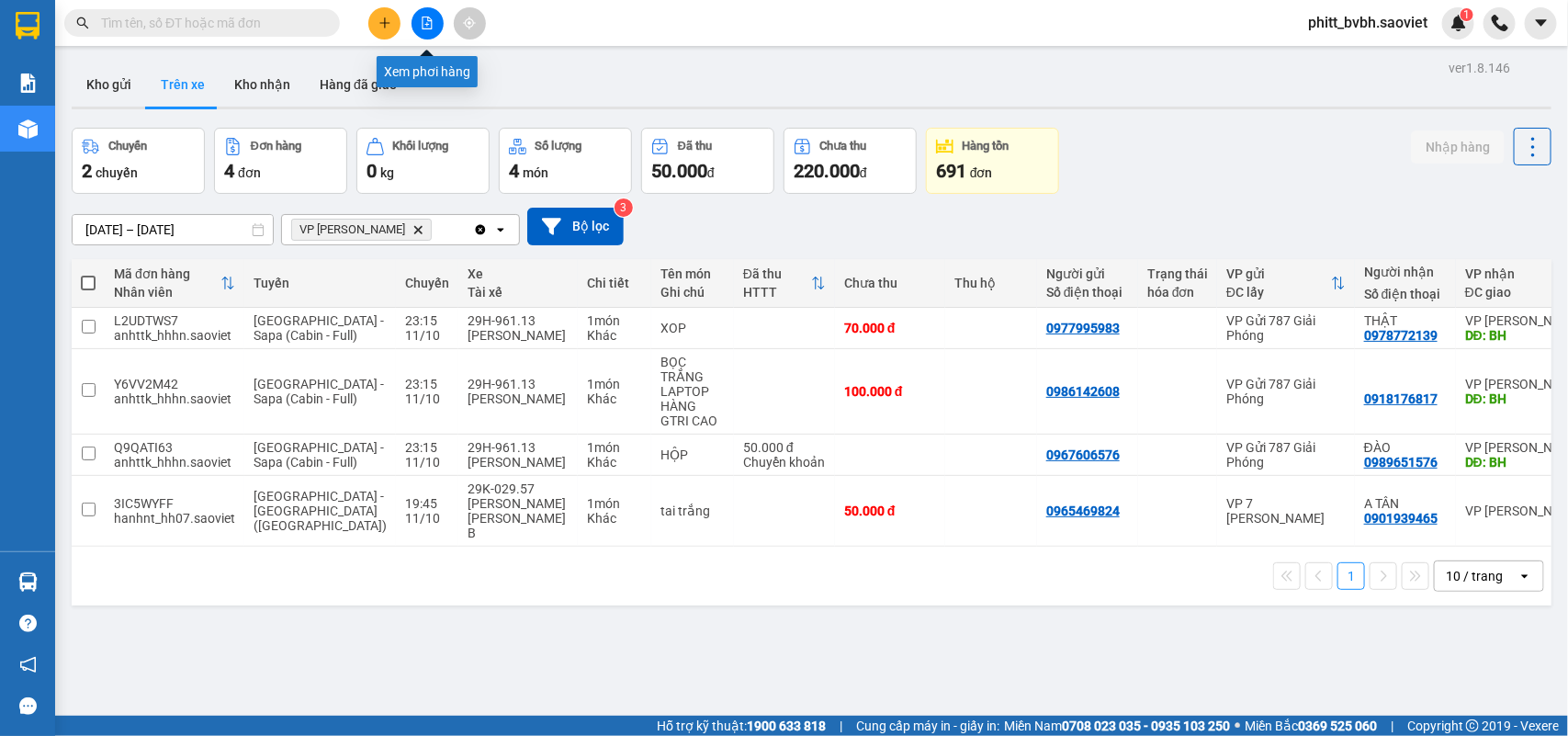
click at [425, 10] on button at bounding box center [428, 24] width 33 height 33
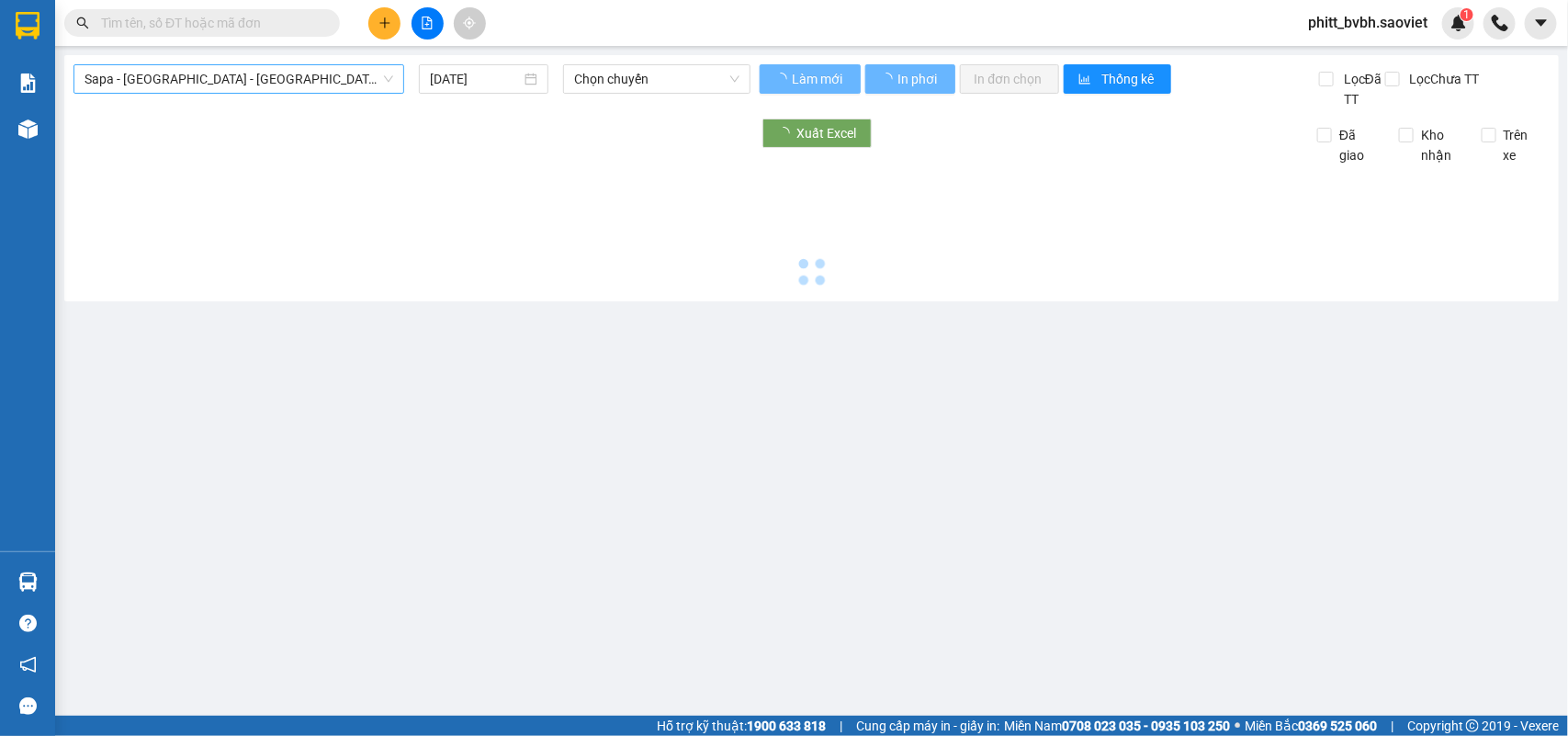
type input "[DATE]"
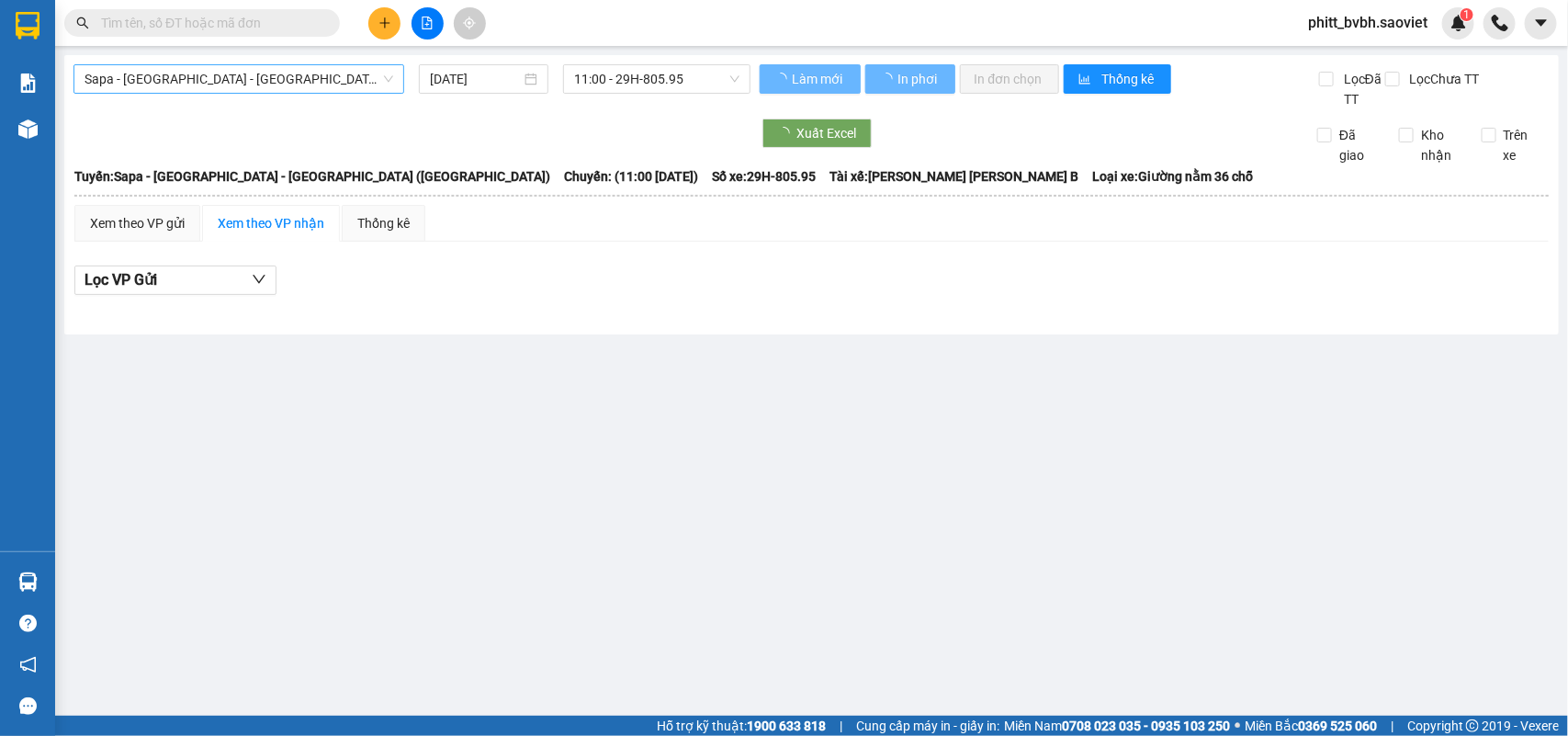
click at [305, 88] on span "Sapa - [GEOGRAPHIC_DATA] - [GEOGRAPHIC_DATA] ([GEOGRAPHIC_DATA])" at bounding box center [239, 79] width 309 height 28
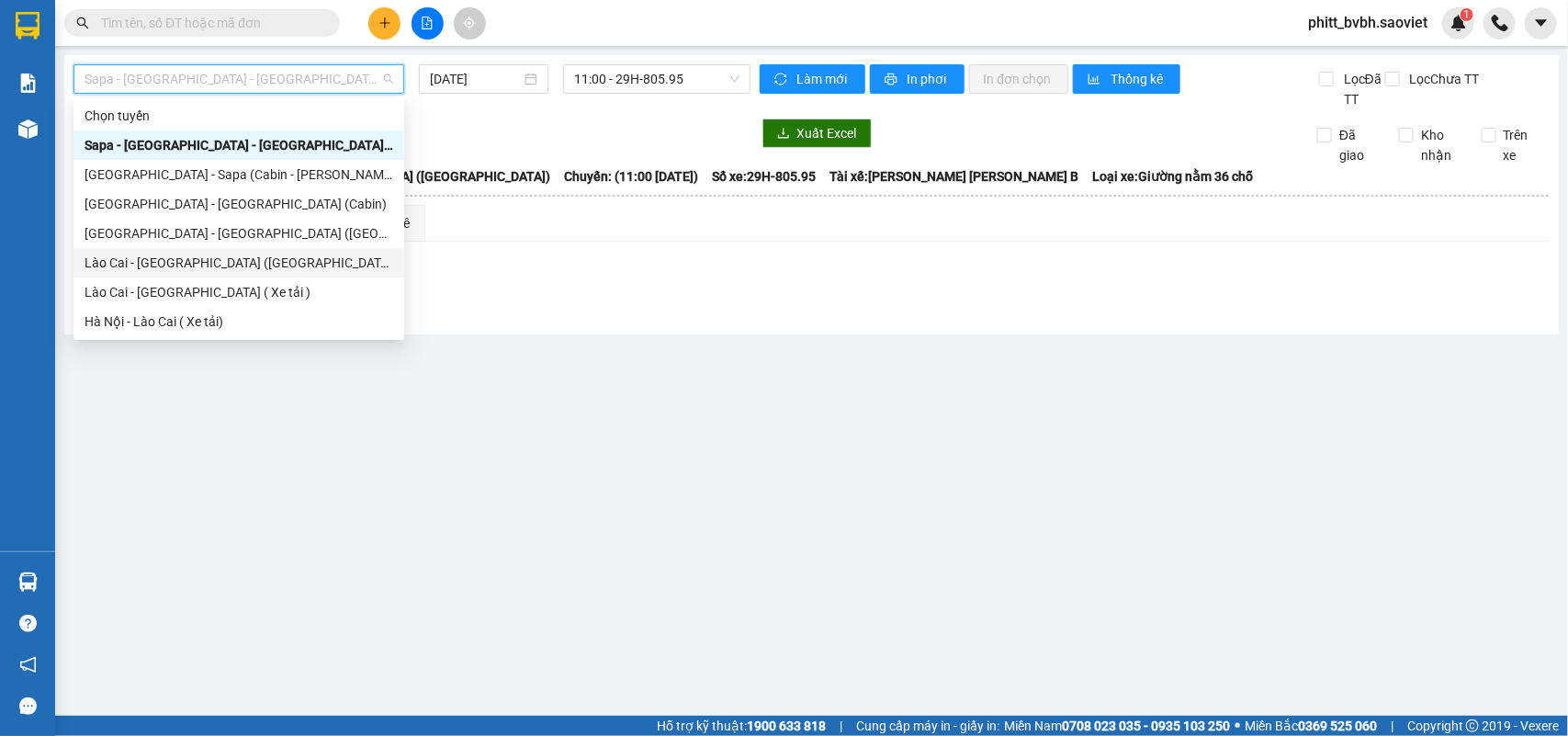
click at [154, 269] on div "Lào Cai - [GEOGRAPHIC_DATA] ([GEOGRAPHIC_DATA])" at bounding box center [239, 262] width 309 height 20
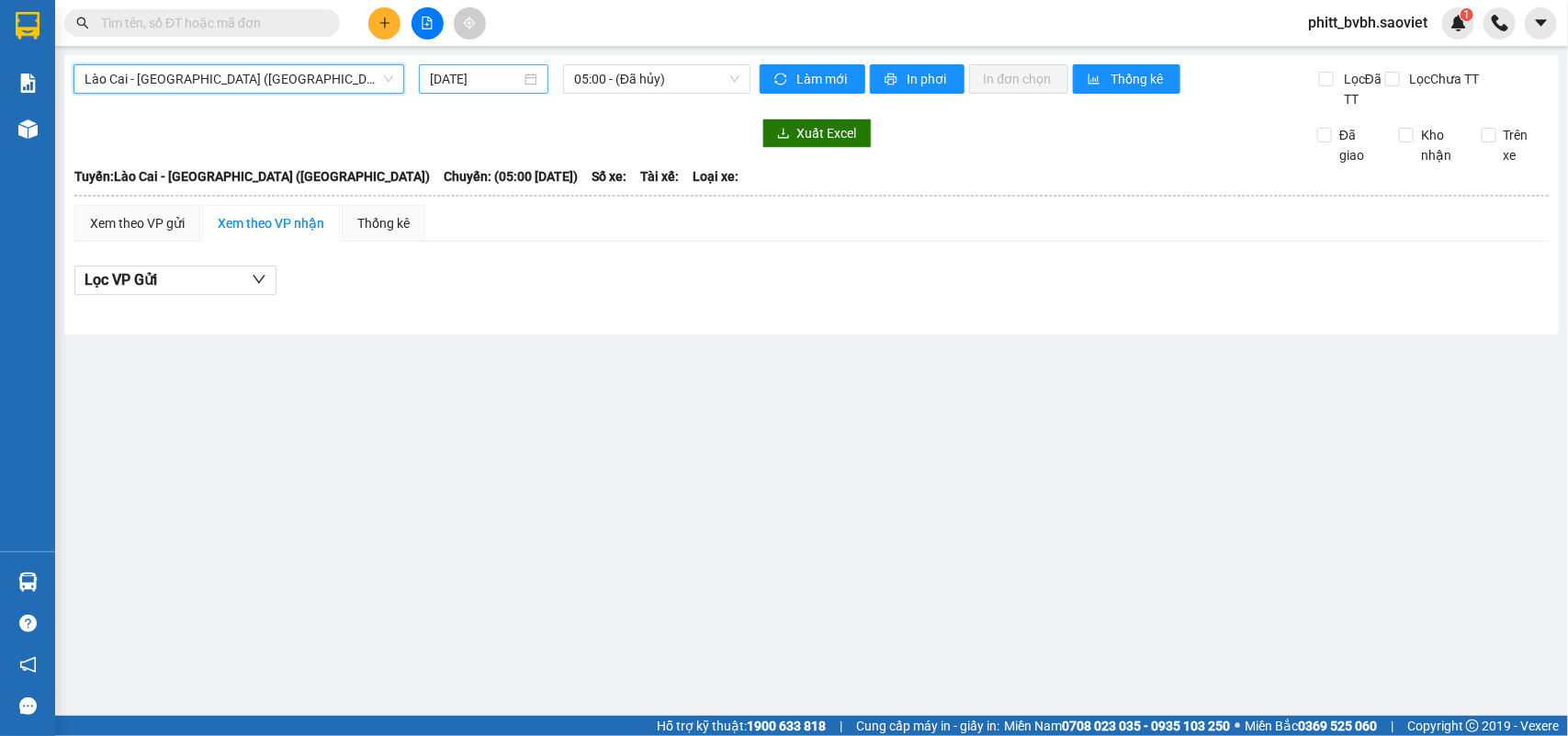
click at [515, 80] on input "12/10/2025" at bounding box center [475, 79] width 91 height 20
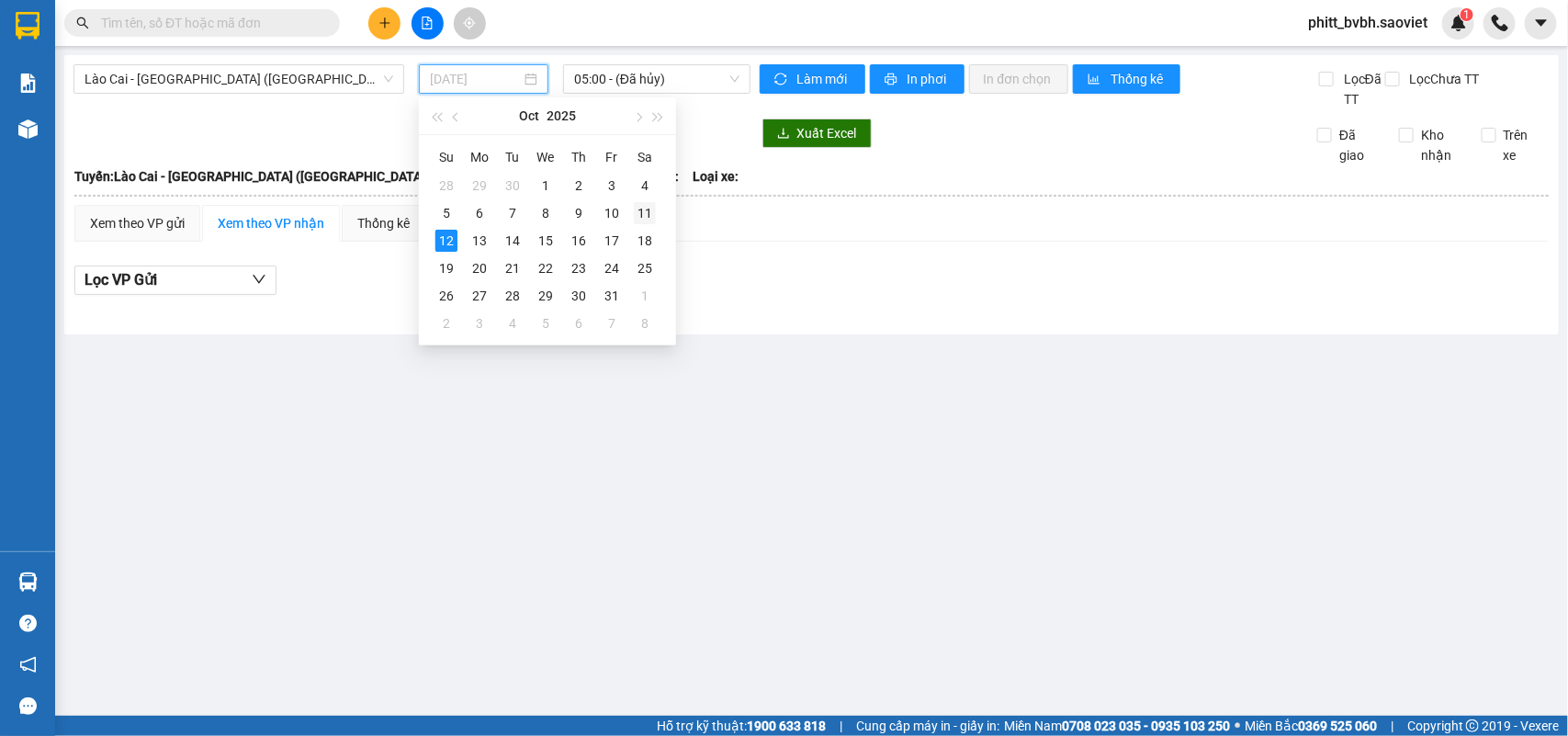
click at [639, 212] on div "11" at bounding box center [644, 213] width 22 height 22
type input "[DATE]"
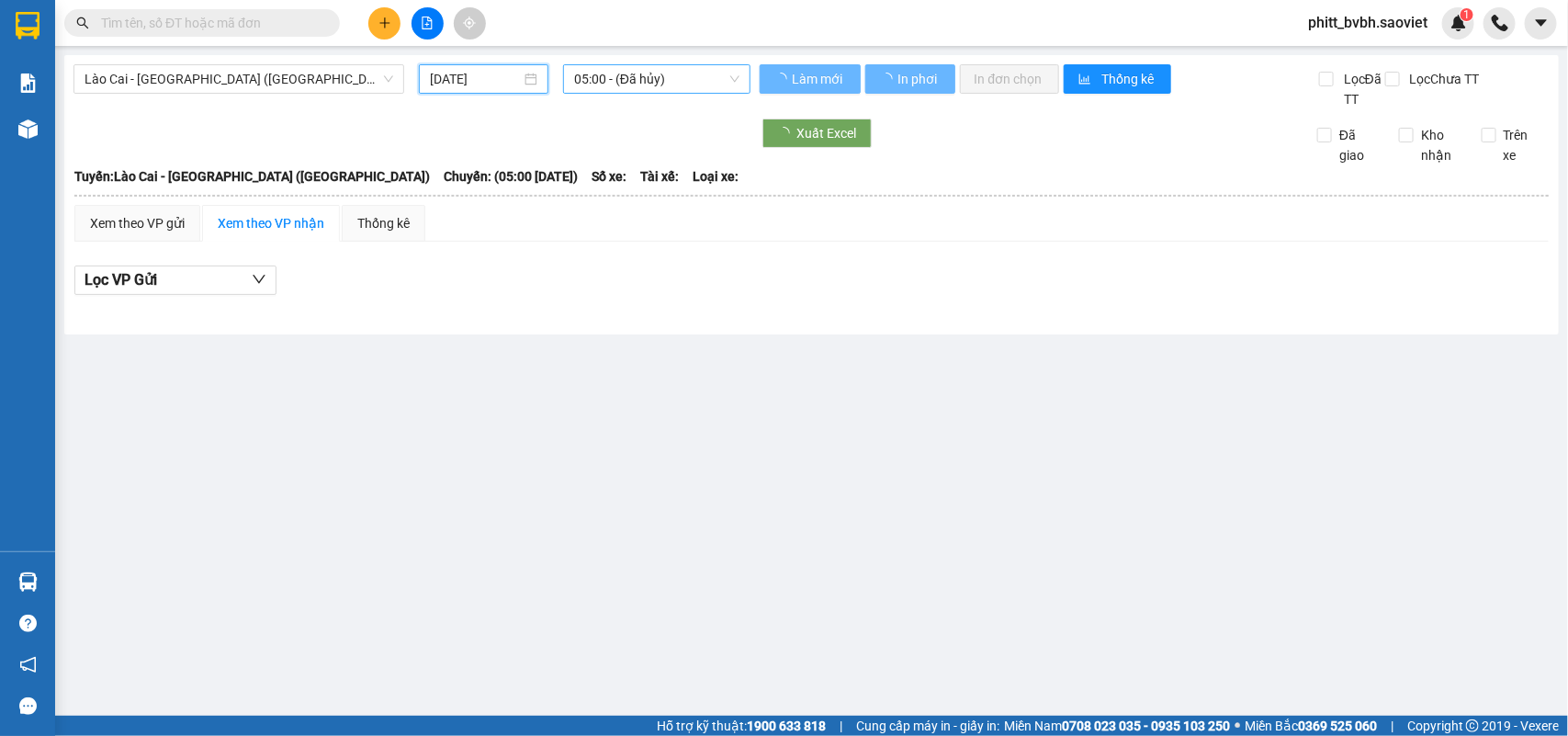
click at [664, 79] on span "05:00 - (Đã hủy)" at bounding box center [655, 79] width 164 height 28
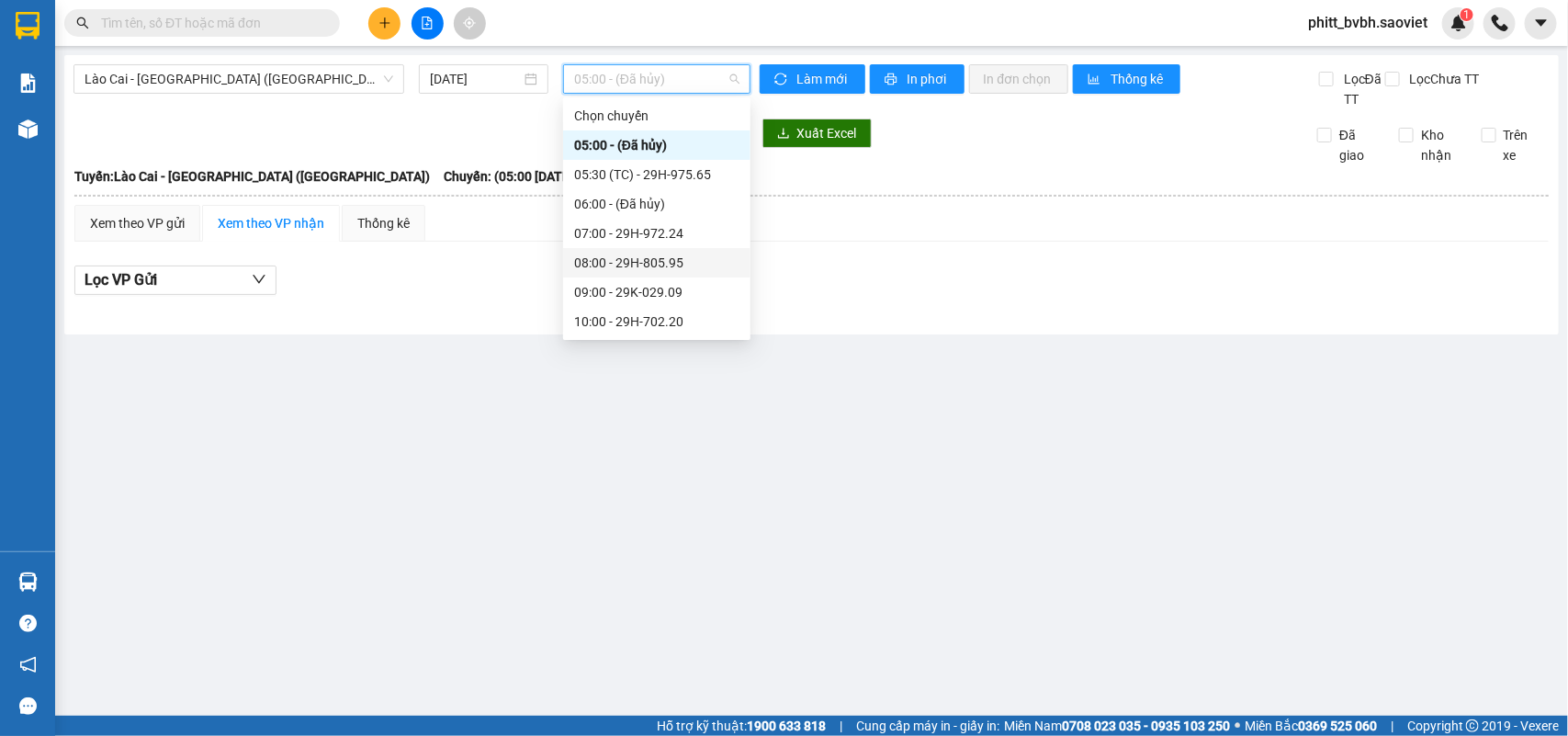
scroll to position [234, 0]
click at [676, 318] on div "20:00 - 29H-702.60" at bounding box center [656, 321] width 165 height 20
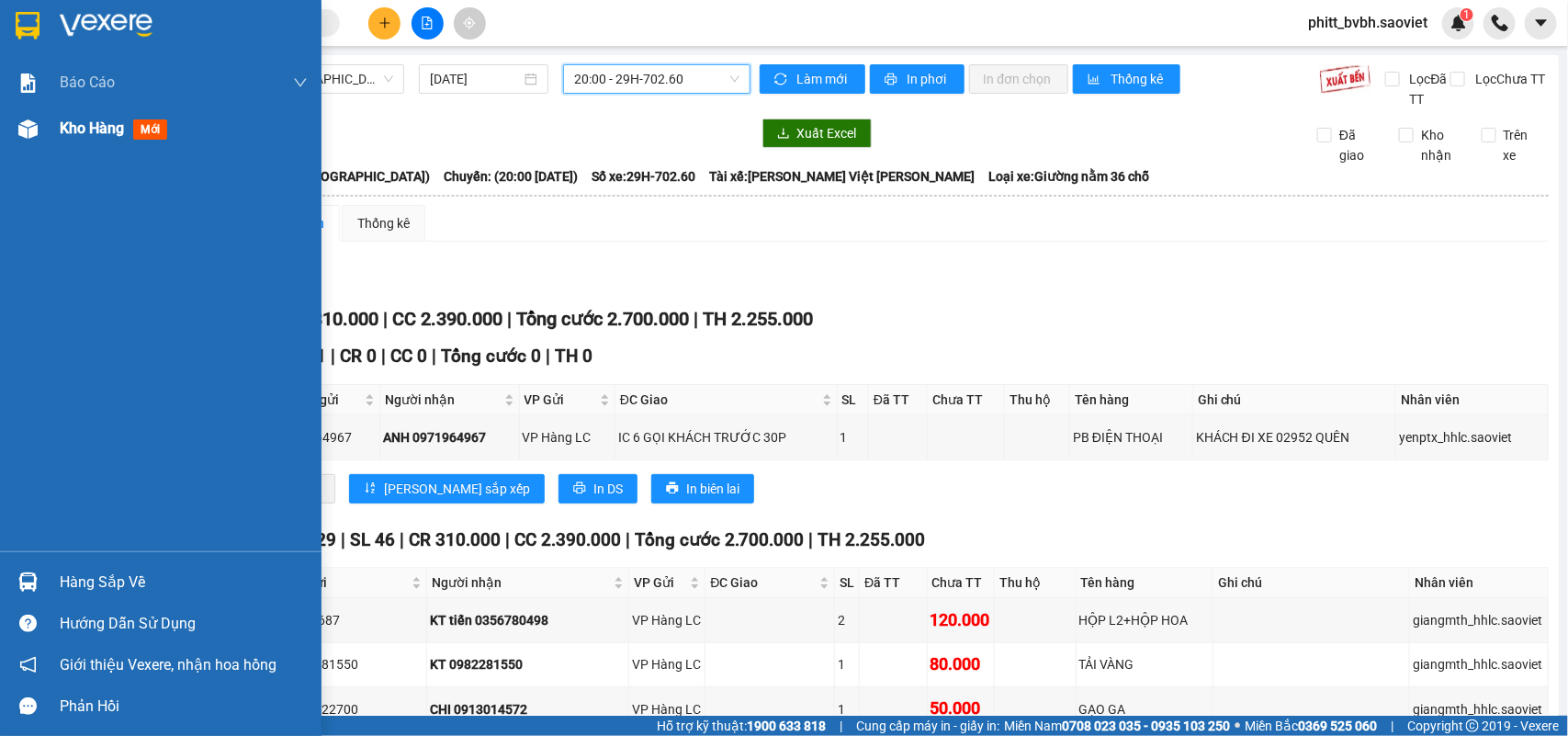
click at [97, 131] on span "Kho hàng" at bounding box center [91, 128] width 64 height 17
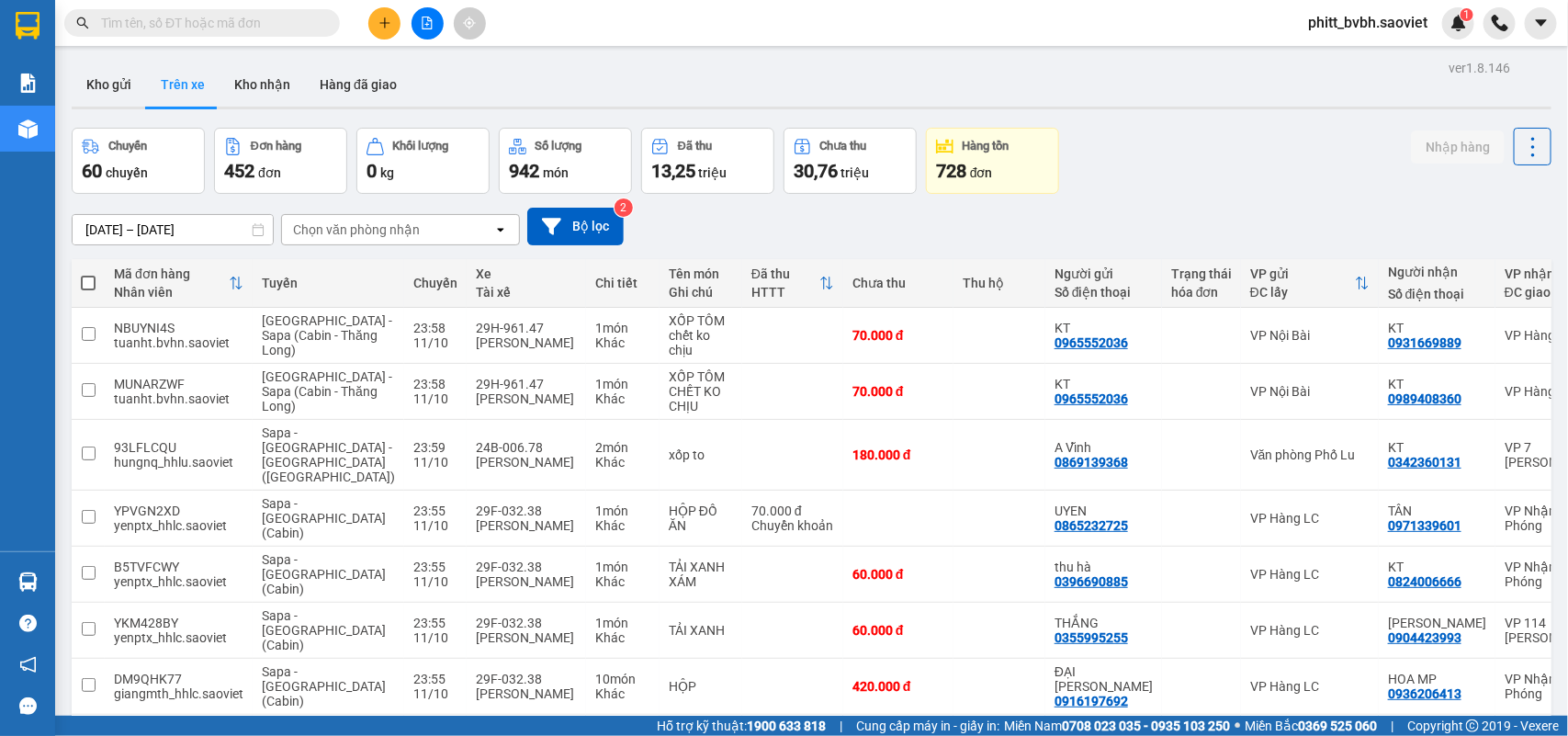
click at [361, 235] on div "Chọn văn phòng nhận" at bounding box center [356, 229] width 127 height 18
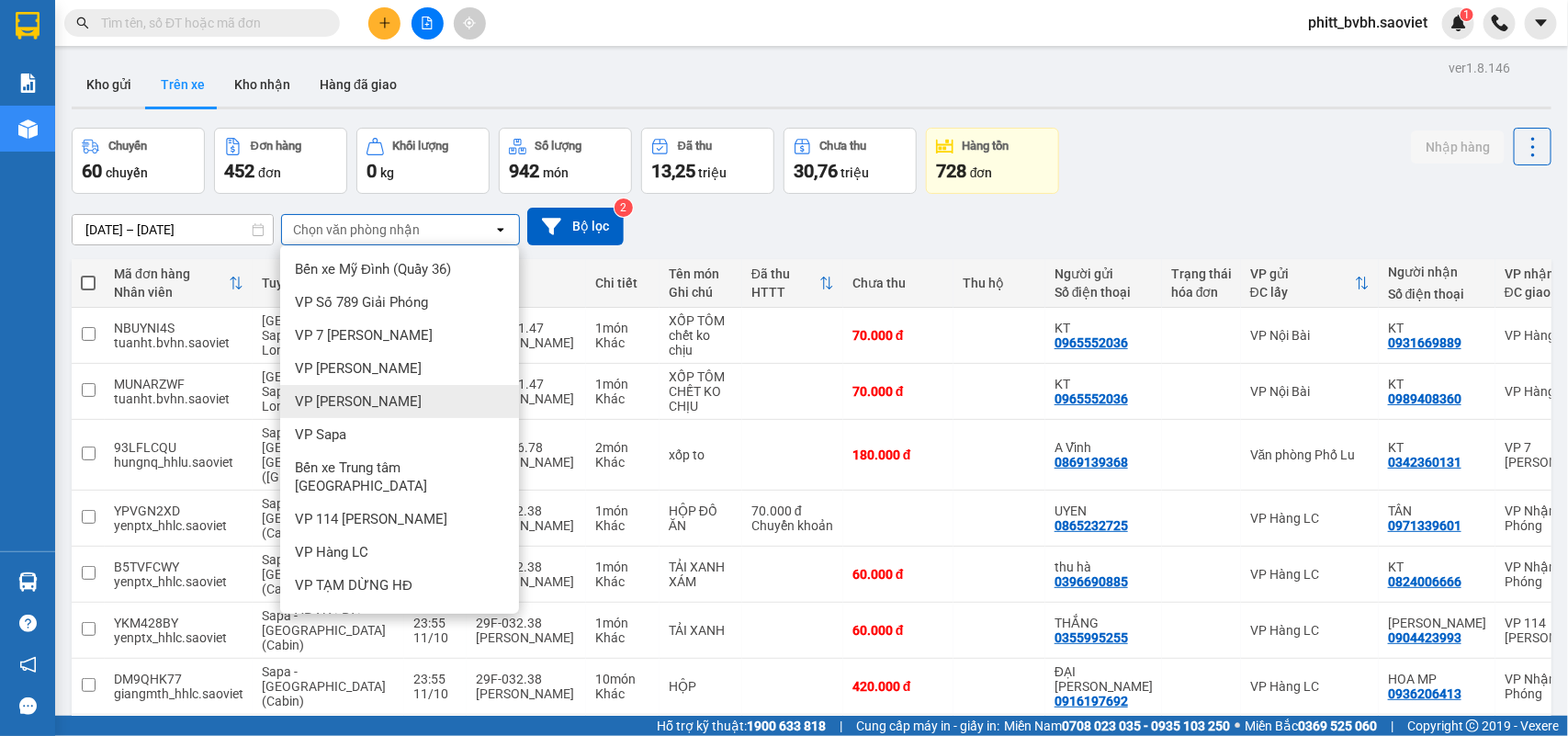
click at [374, 397] on div "VP [PERSON_NAME]" at bounding box center [399, 401] width 239 height 33
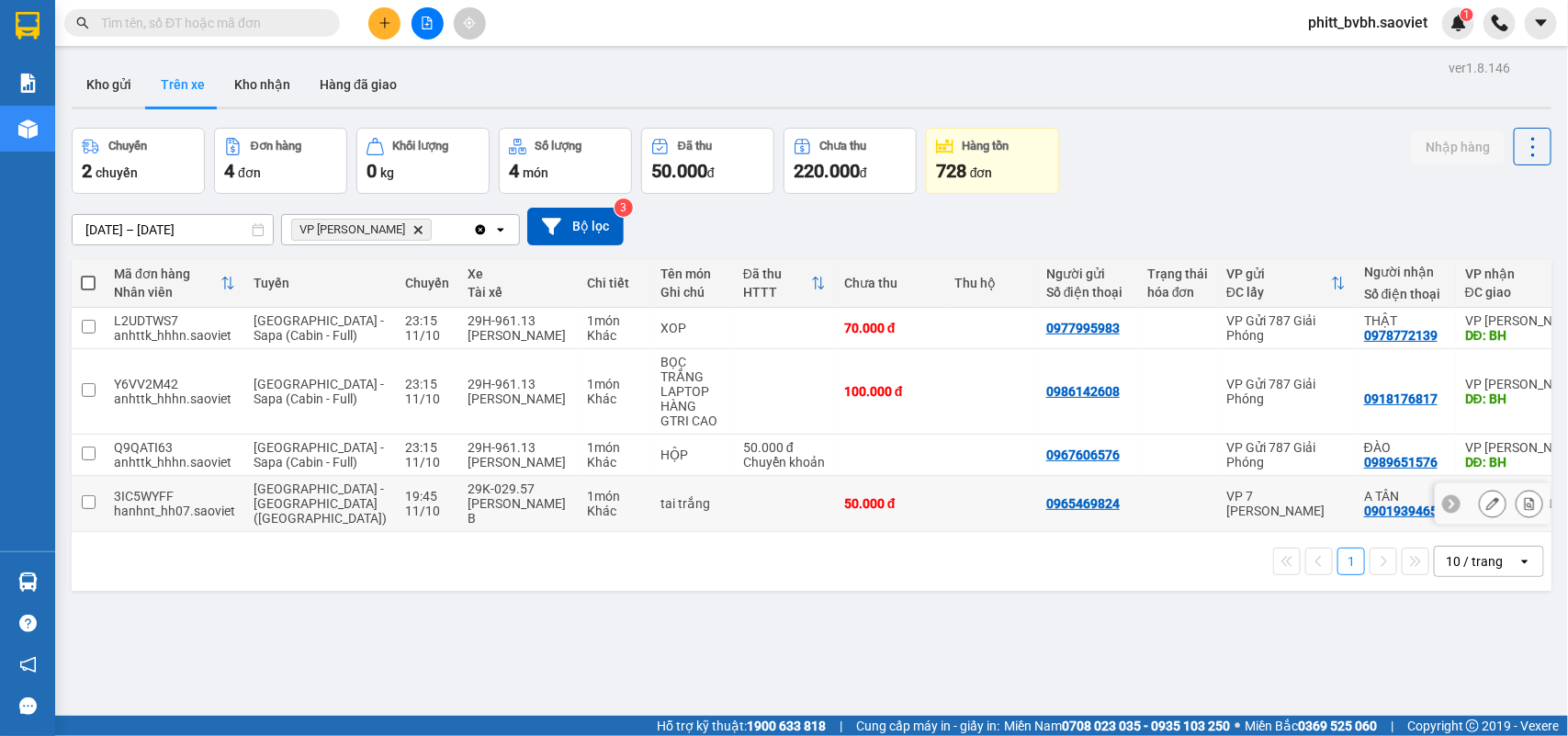
click at [734, 525] on td at bounding box center [784, 504] width 101 height 56
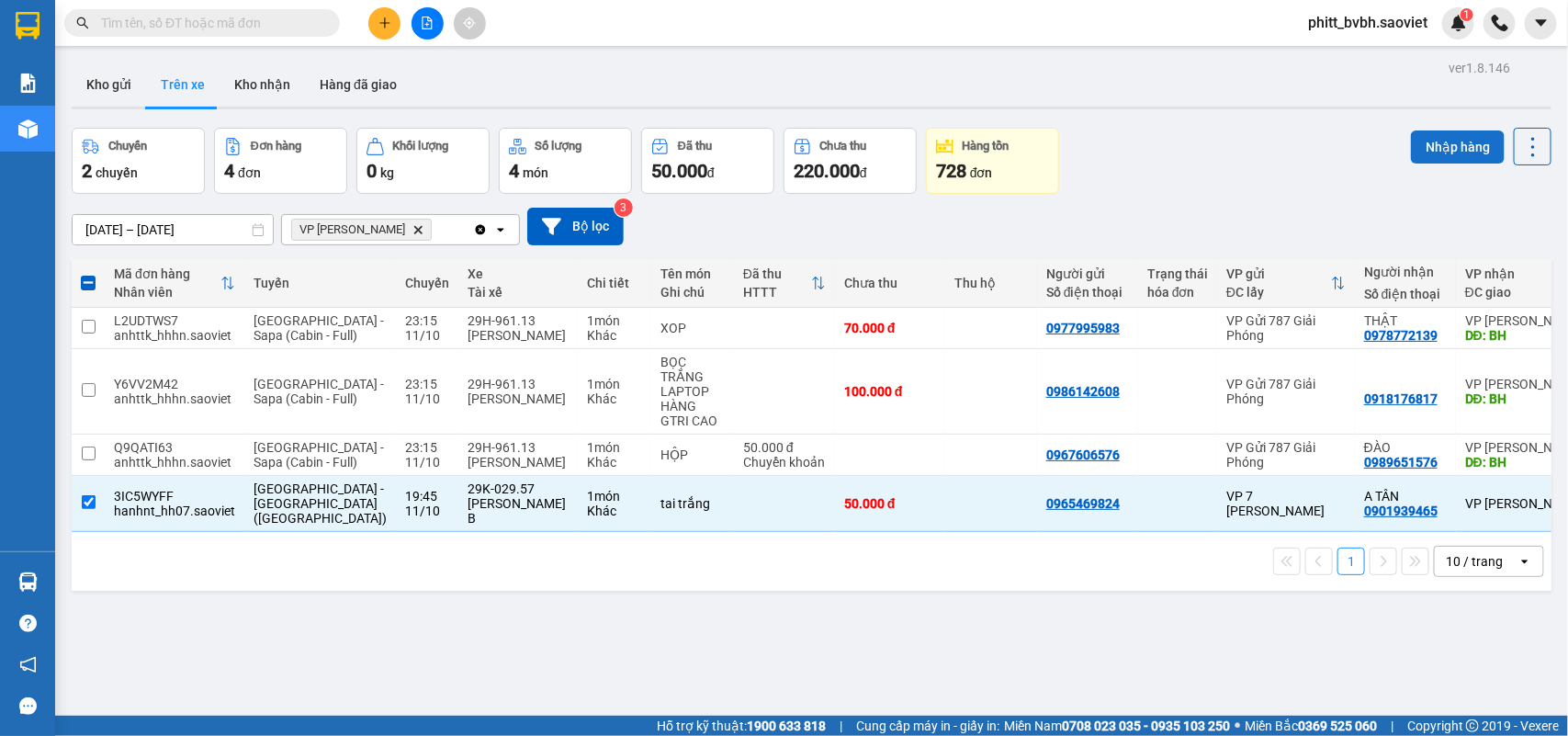
click at [1427, 147] on button "Nhập hàng" at bounding box center [1458, 147] width 94 height 33
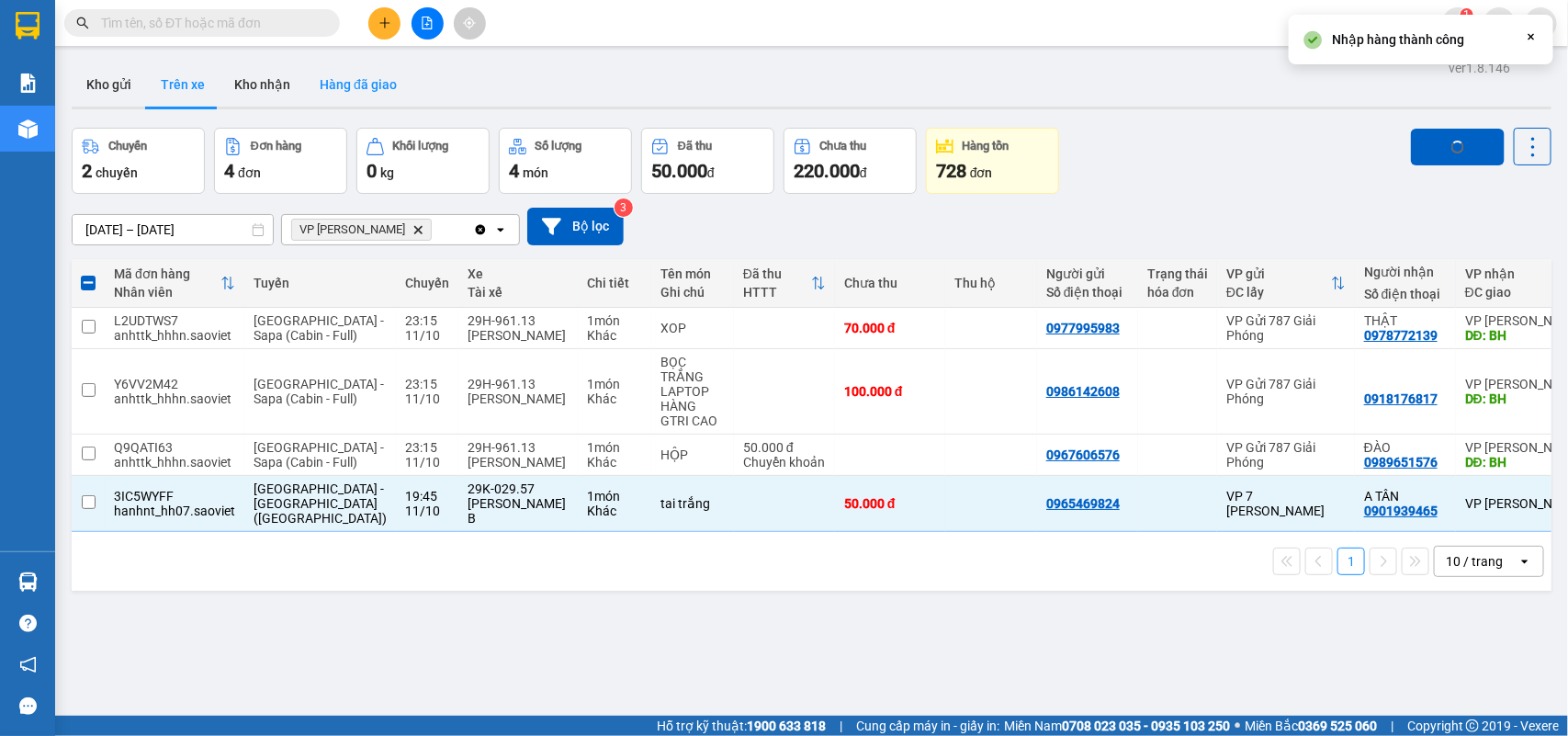
checkbox input "false"
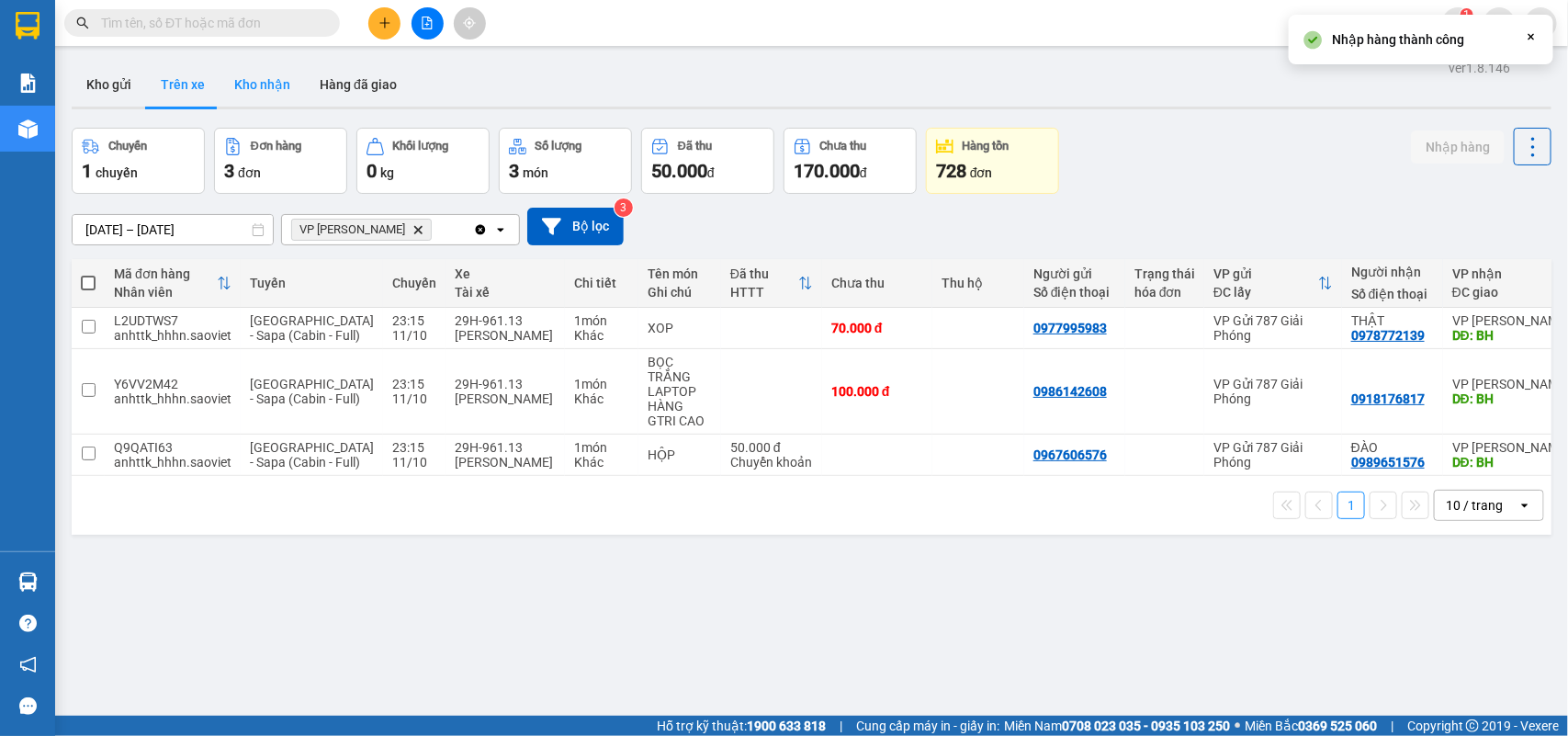
click at [262, 93] on button "Kho nhận" at bounding box center [262, 84] width 85 height 44
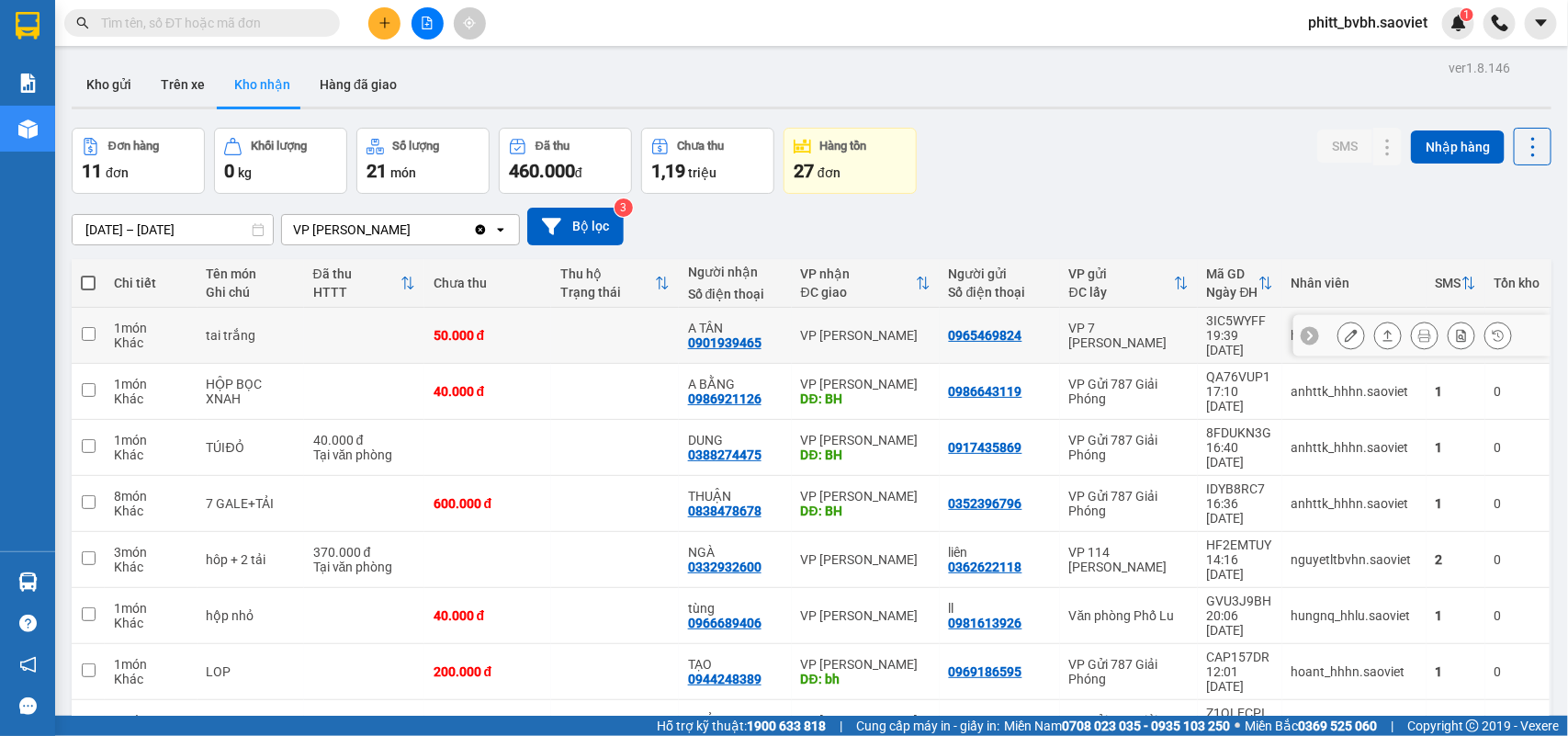
click at [338, 321] on td at bounding box center [364, 336] width 120 height 56
checkbox input "true"
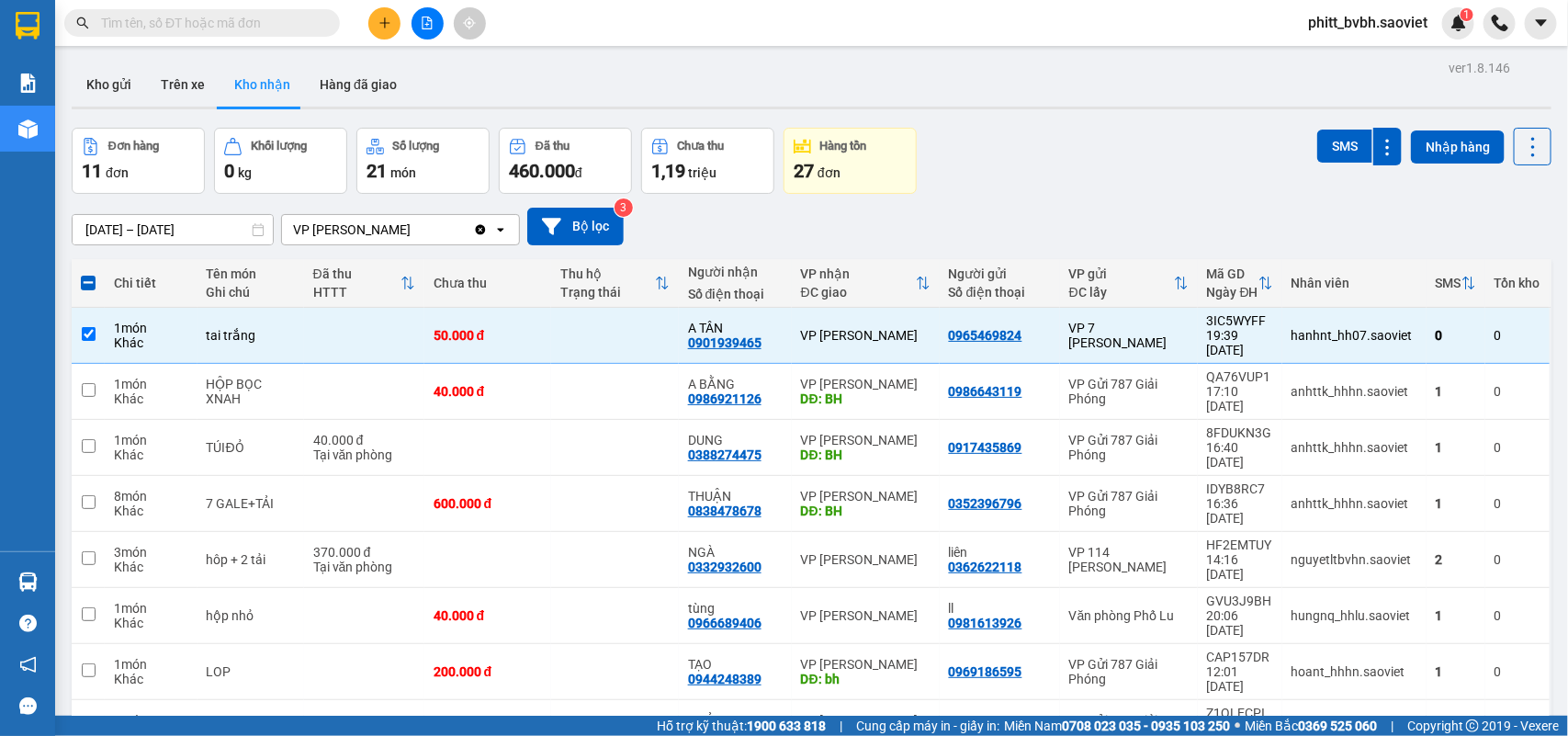
click at [1353, 129] on div "SMS" at bounding box center [1360, 146] width 84 height 37
click at [1333, 147] on button "SMS" at bounding box center [1344, 146] width 55 height 33
click at [171, 75] on button "Trên xe" at bounding box center [182, 84] width 74 height 44
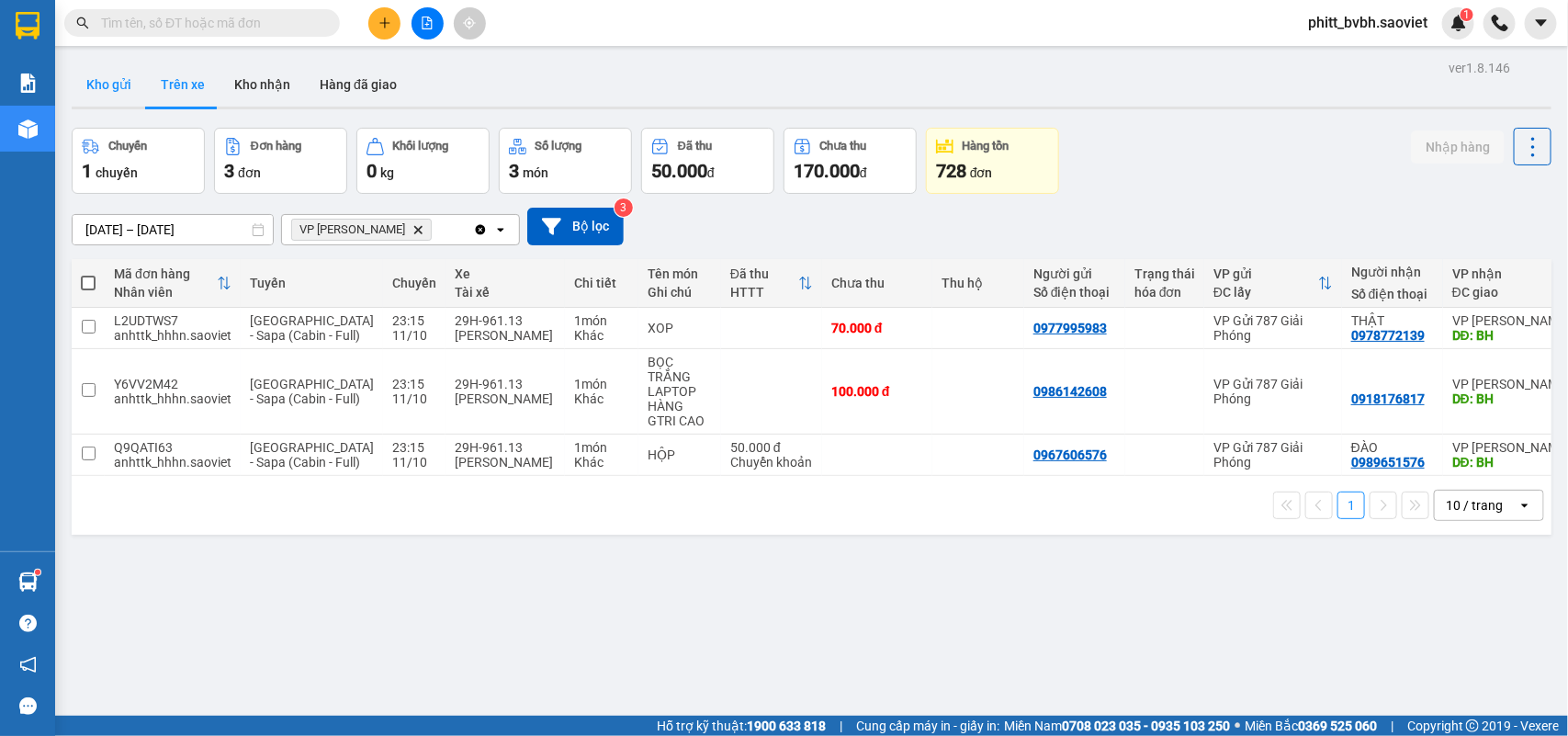
click at [113, 78] on button "Kho gửi" at bounding box center [109, 84] width 75 height 44
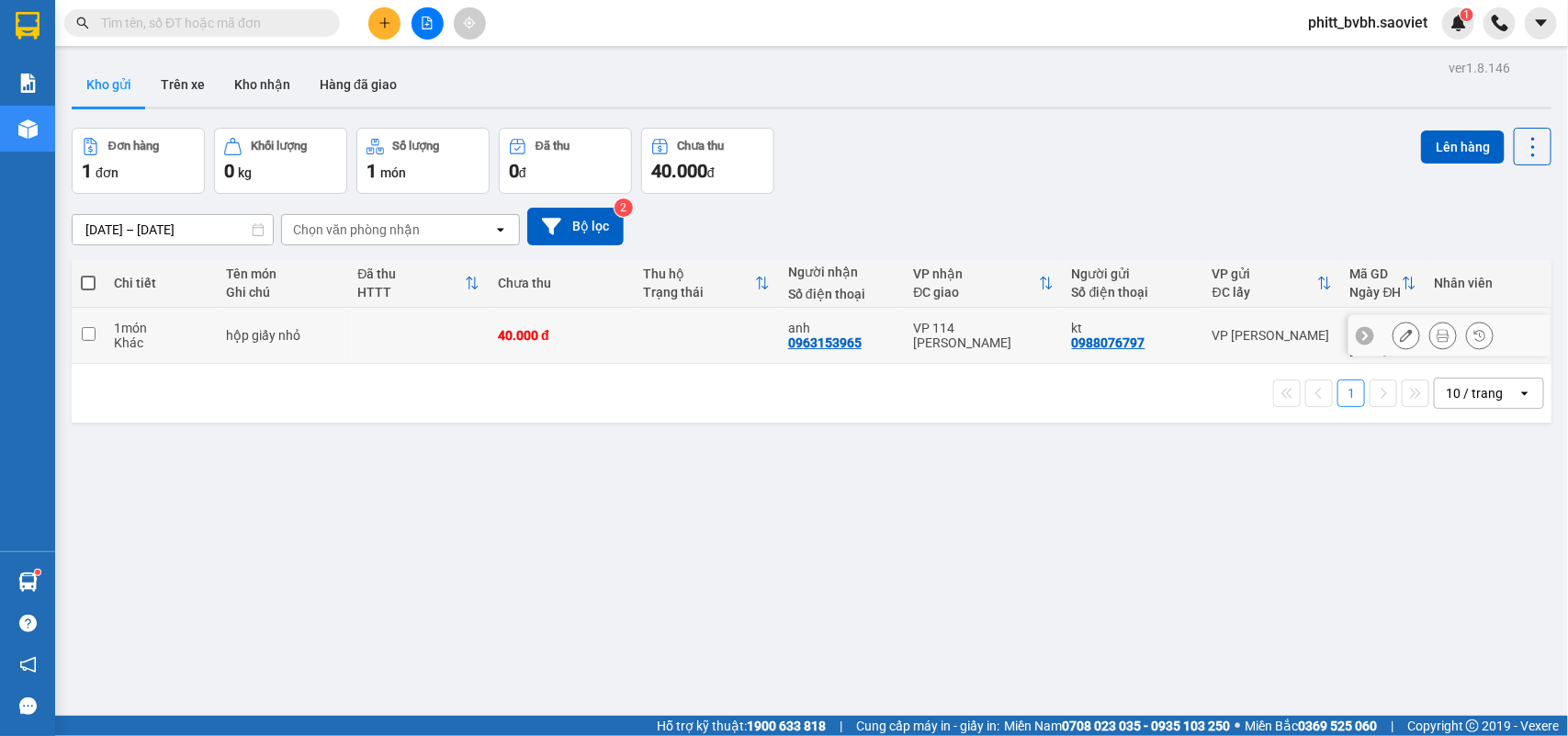
click at [277, 337] on td "hộp giấy nhỏ" at bounding box center [282, 336] width 131 height 56
checkbox input "true"
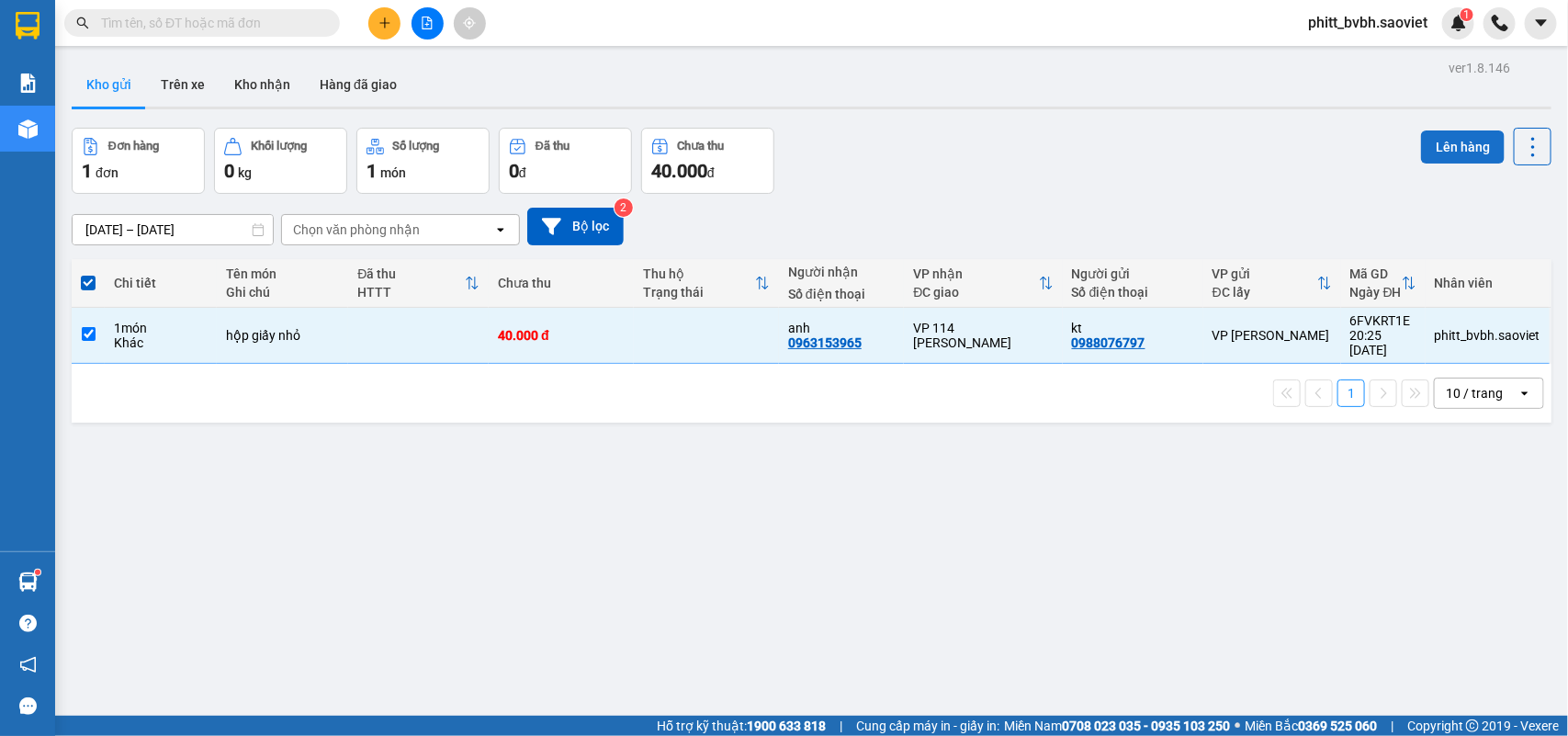
click at [1461, 149] on button "Lên hàng" at bounding box center [1462, 147] width 83 height 33
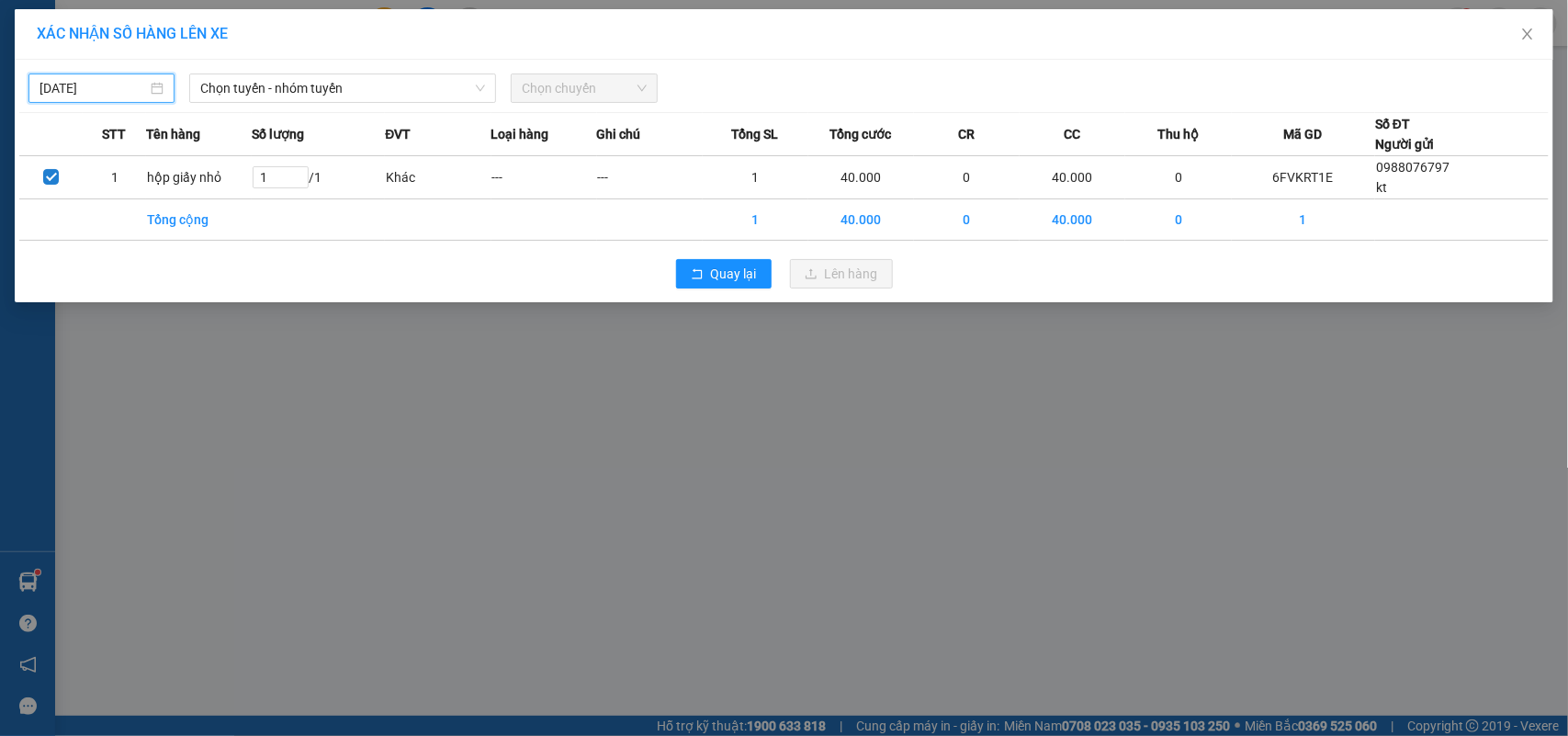
click at [107, 83] on input "[DATE]" at bounding box center [93, 87] width 107 height 20
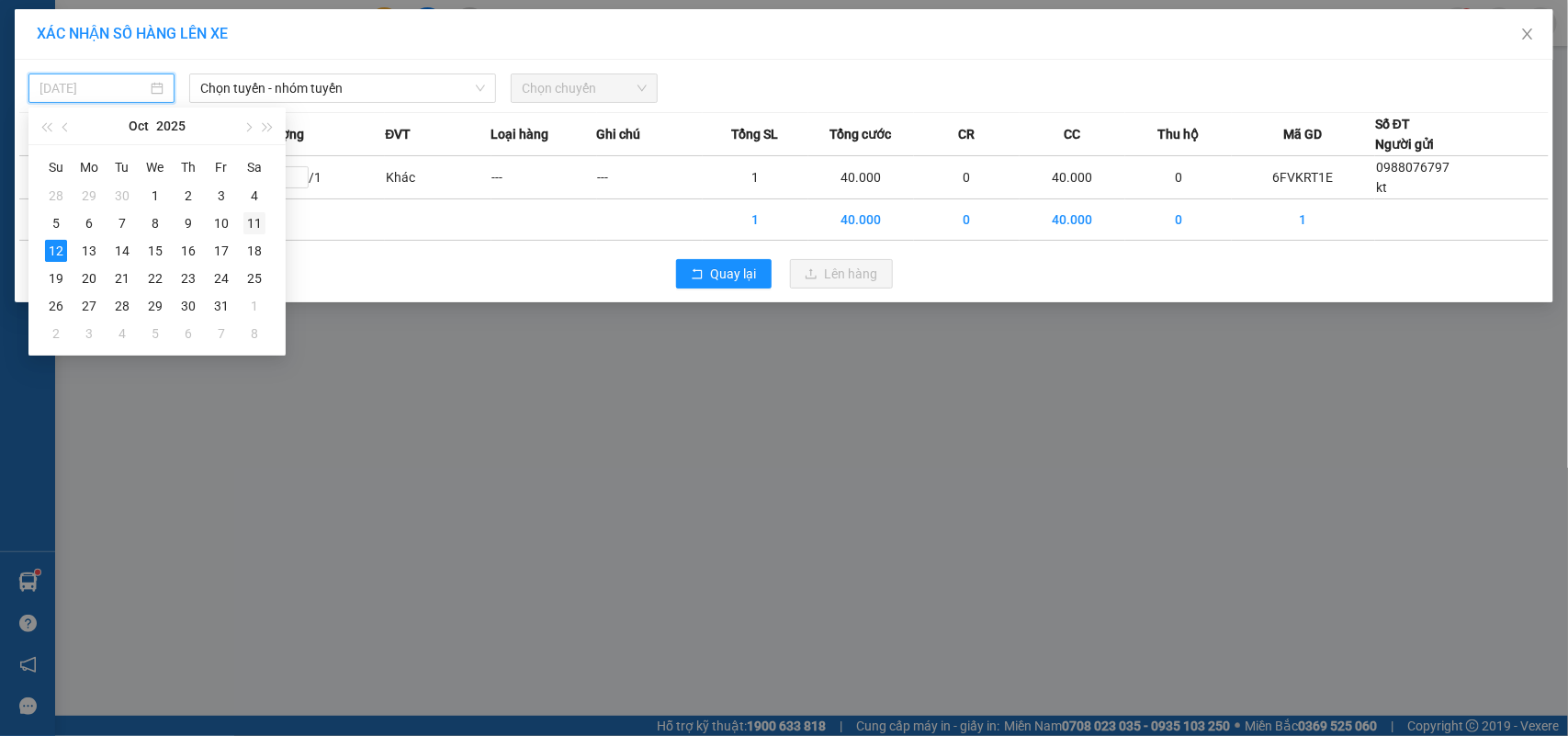
click at [244, 222] on div "11" at bounding box center [254, 223] width 22 height 22
type input "[DATE]"
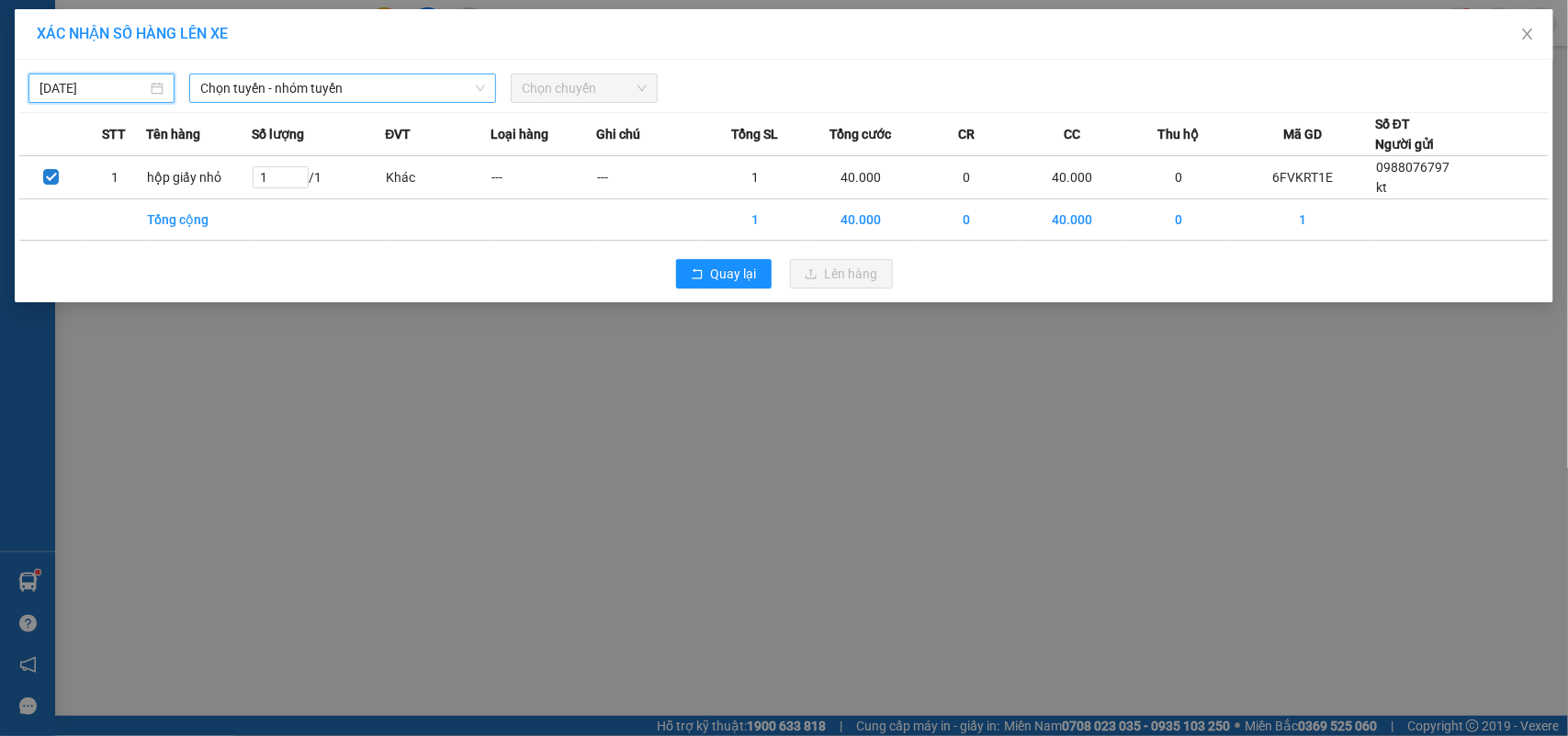
click at [338, 85] on span "Chọn tuyến - nhóm tuyến" at bounding box center [343, 88] width 285 height 28
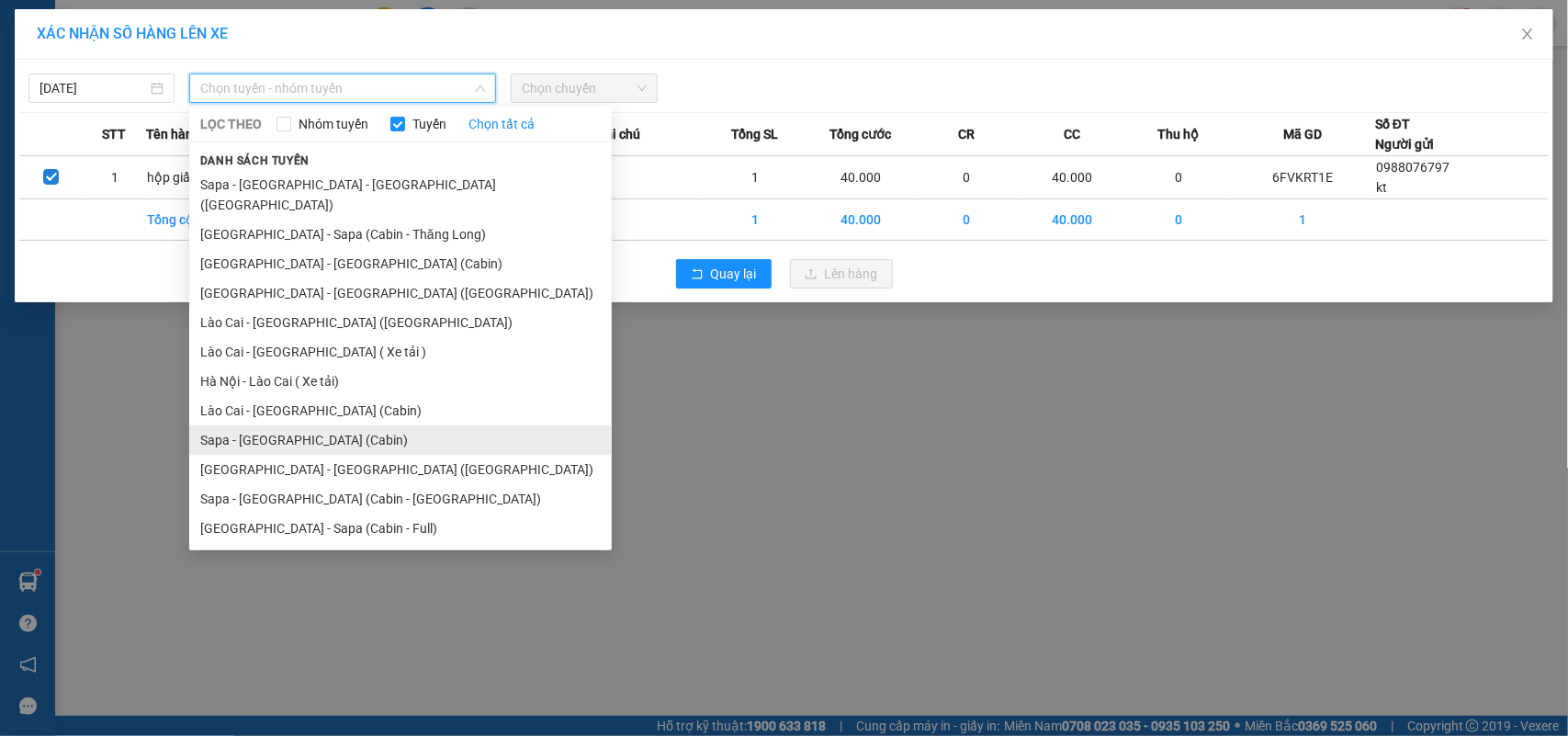
click at [319, 425] on li "Sapa - [GEOGRAPHIC_DATA] (Cabin)" at bounding box center [400, 439] width 422 height 30
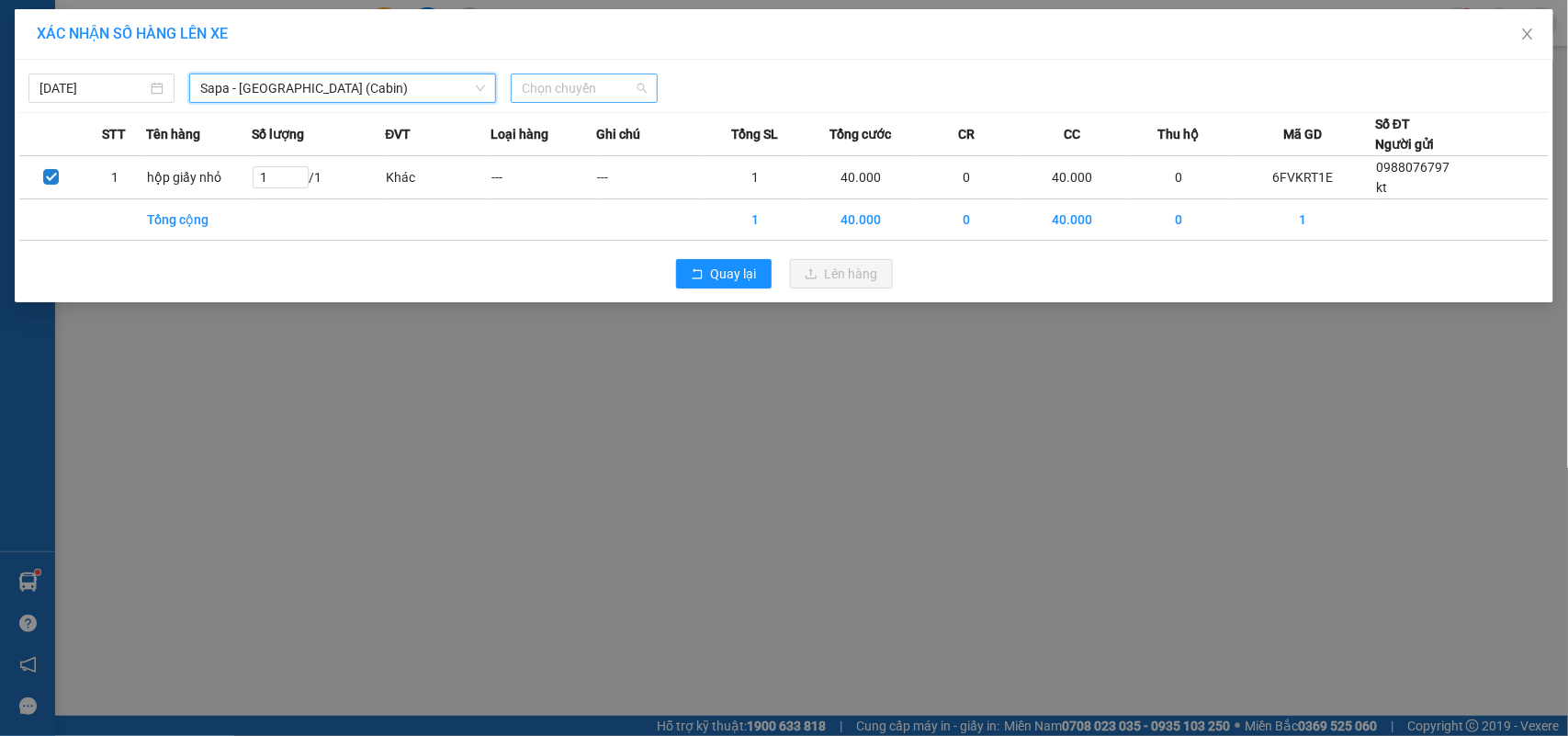
click at [580, 85] on span "Chọn chuyến" at bounding box center [583, 88] width 124 height 28
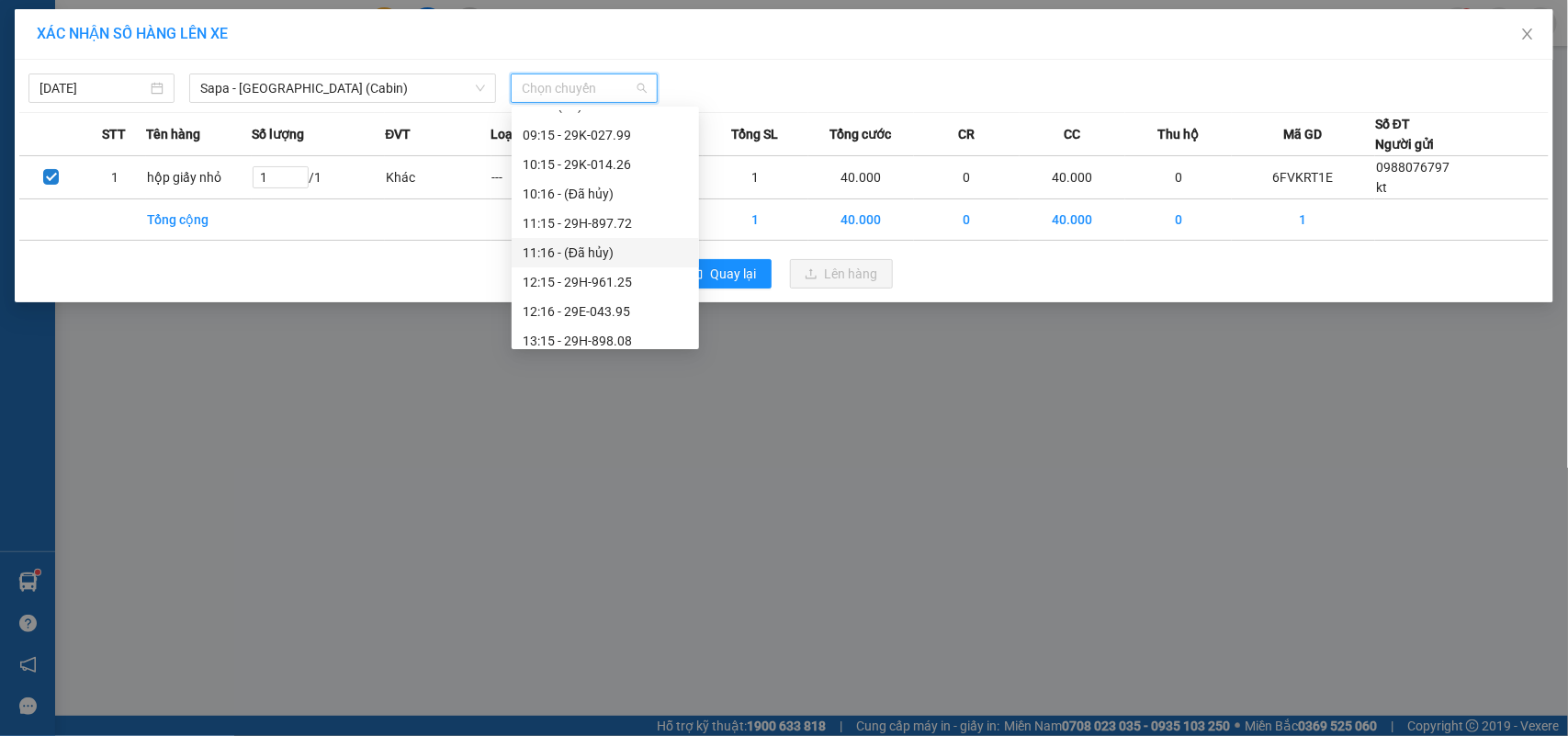
scroll to position [676, 0]
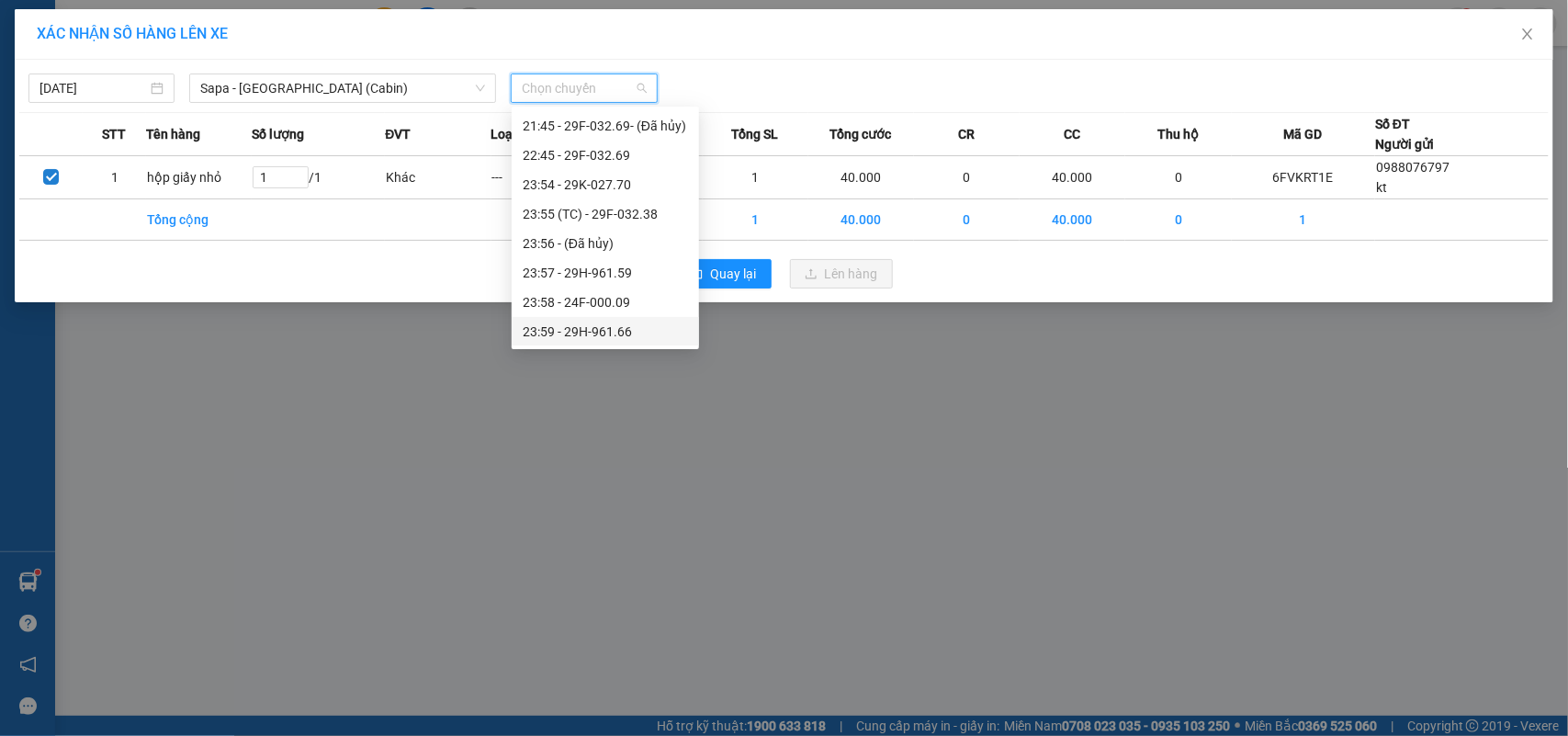
click at [616, 329] on div "23:59 - 29H-961.66" at bounding box center [606, 331] width 165 height 20
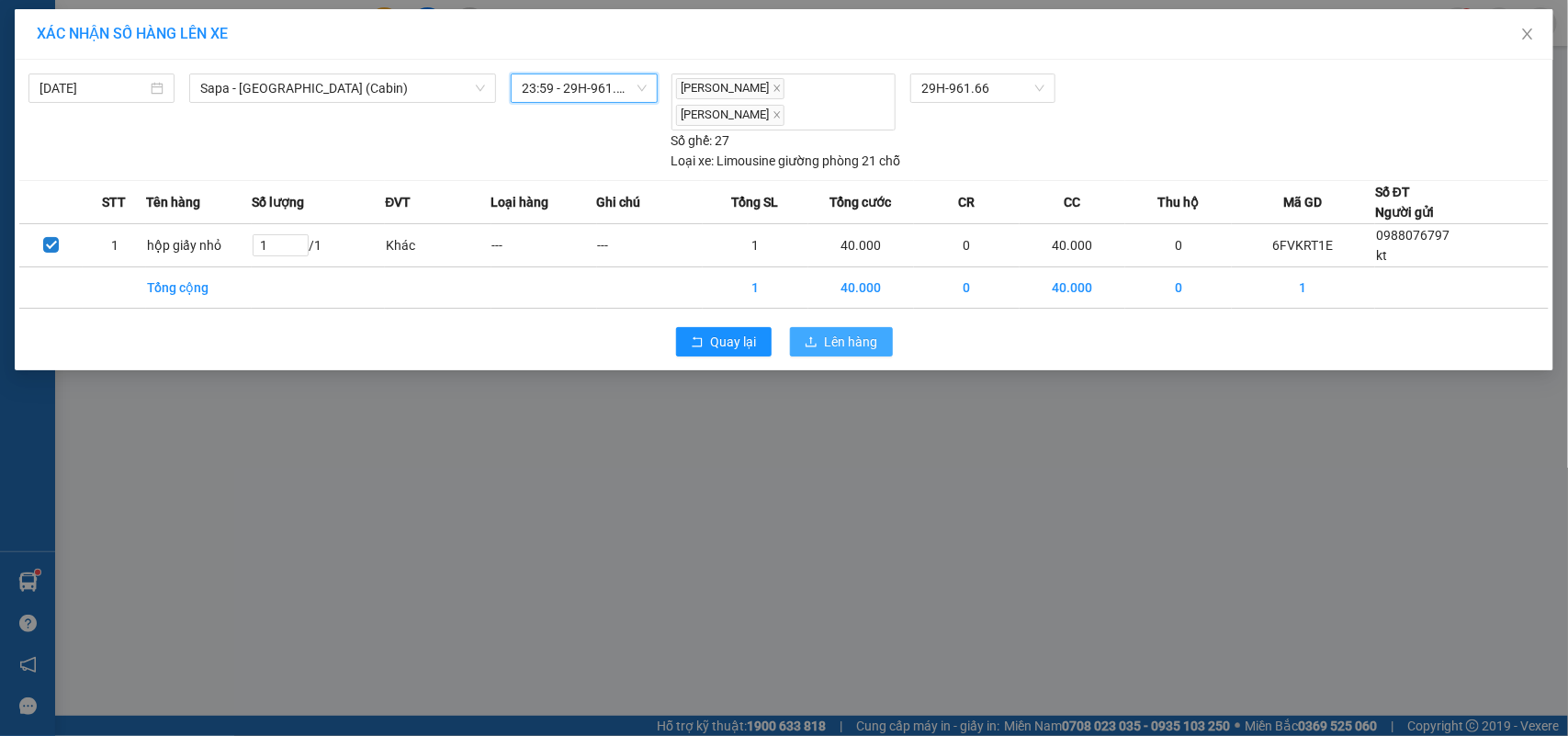
click at [862, 332] on span "Lên hàng" at bounding box center [852, 342] width 54 height 20
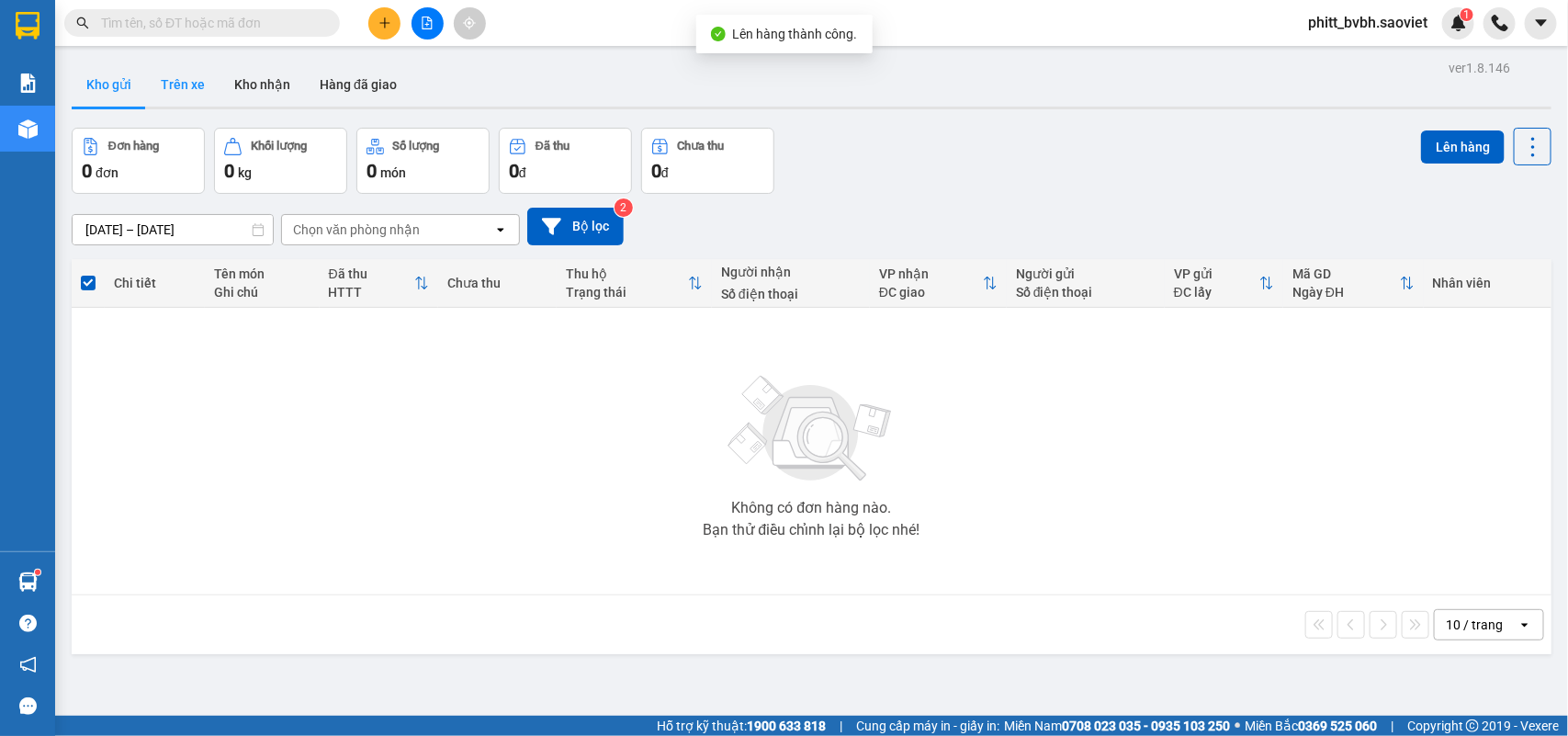
click at [189, 75] on button "Trên xe" at bounding box center [182, 84] width 74 height 44
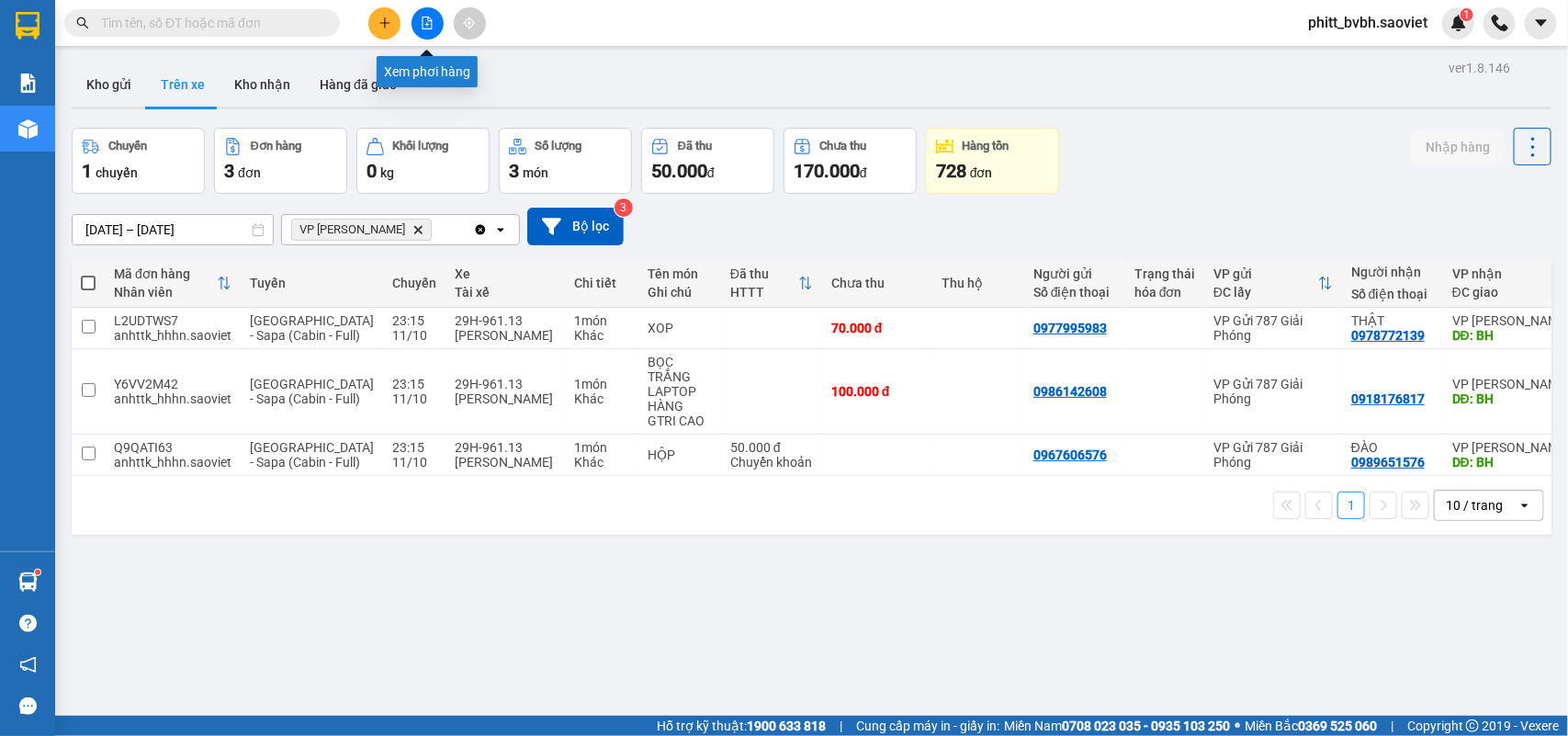
click at [432, 29] on icon "file-add" at bounding box center [427, 22] width 11 height 12
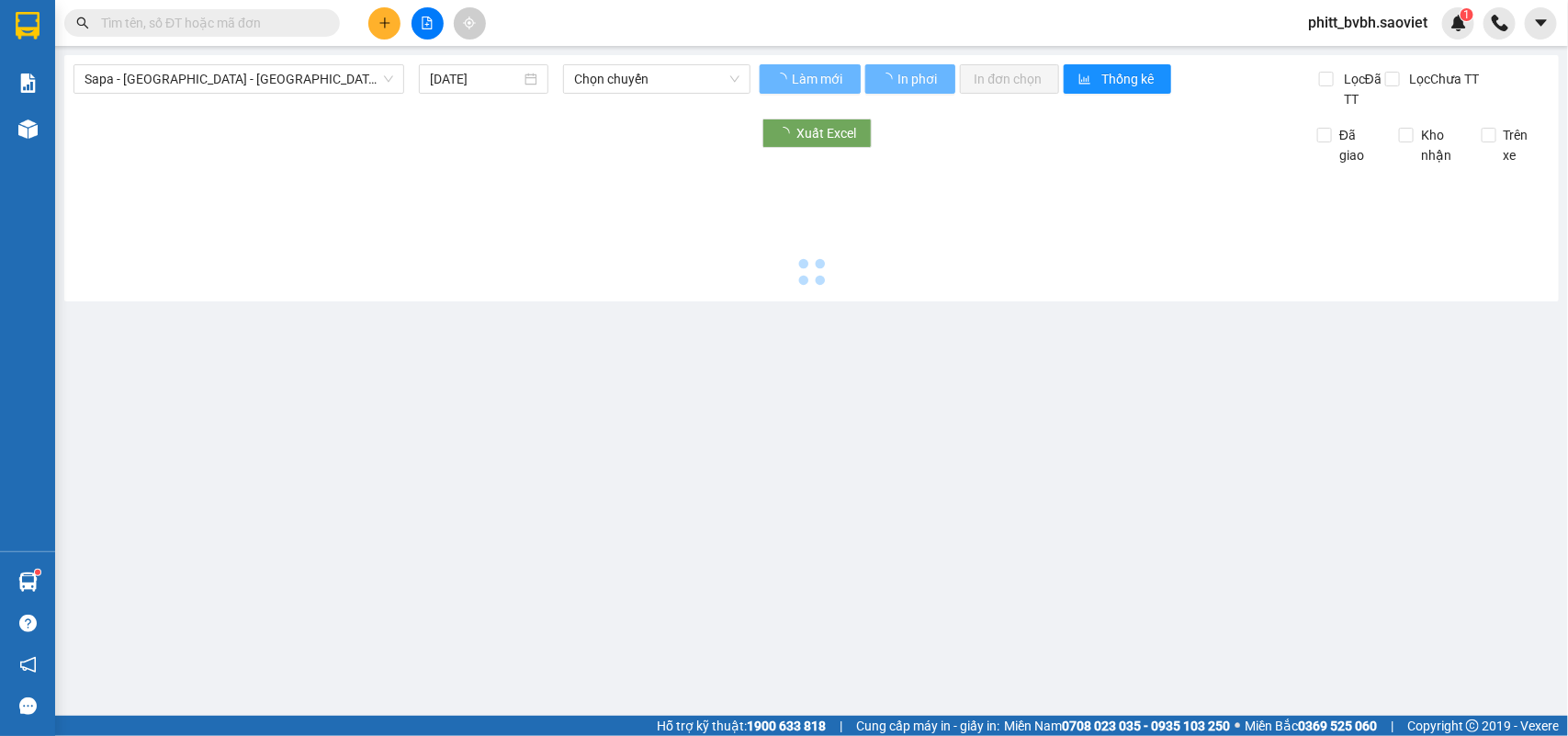
type input "[DATE]"
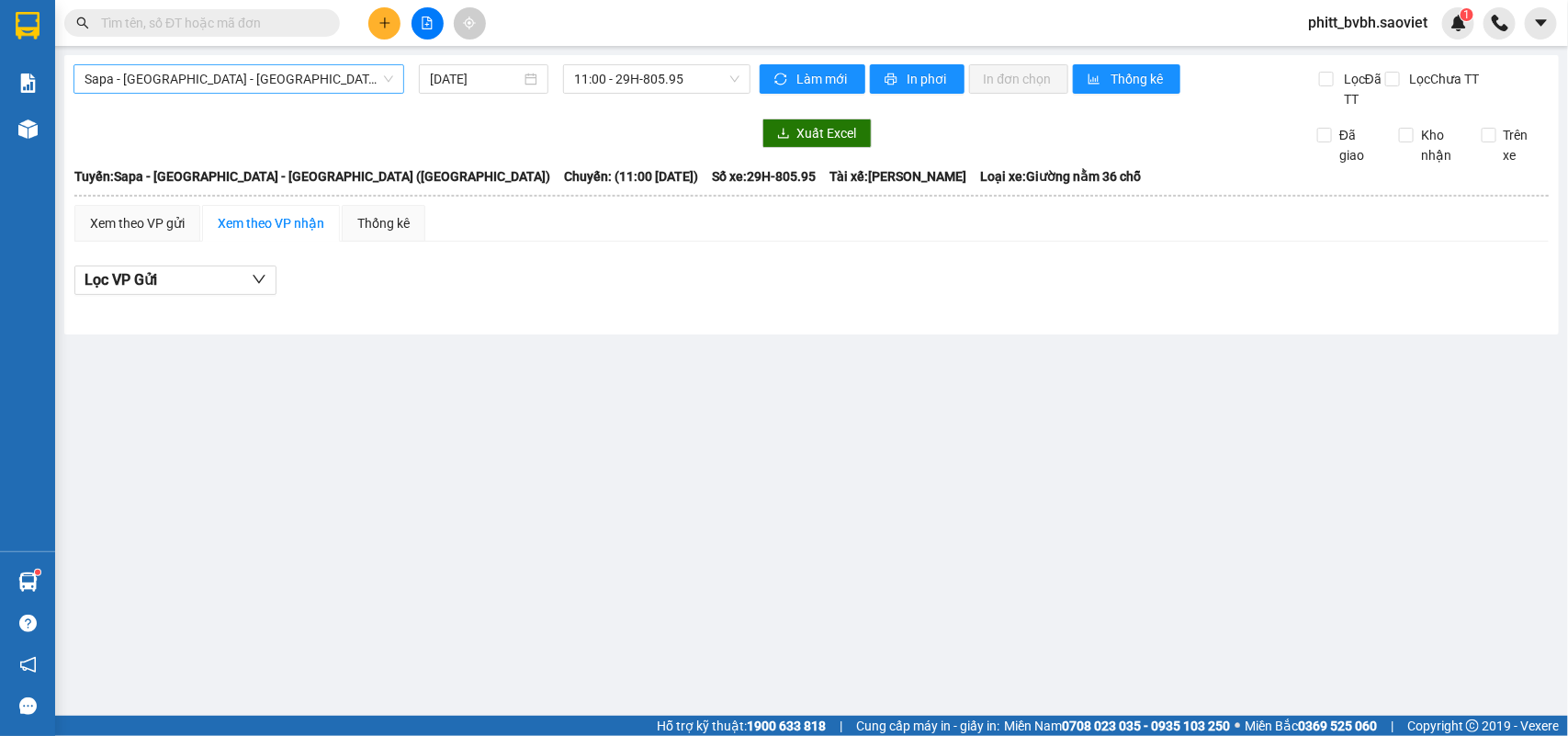
click at [227, 80] on span "Sapa - [GEOGRAPHIC_DATA] - [GEOGRAPHIC_DATA] ([GEOGRAPHIC_DATA])" at bounding box center [239, 79] width 309 height 28
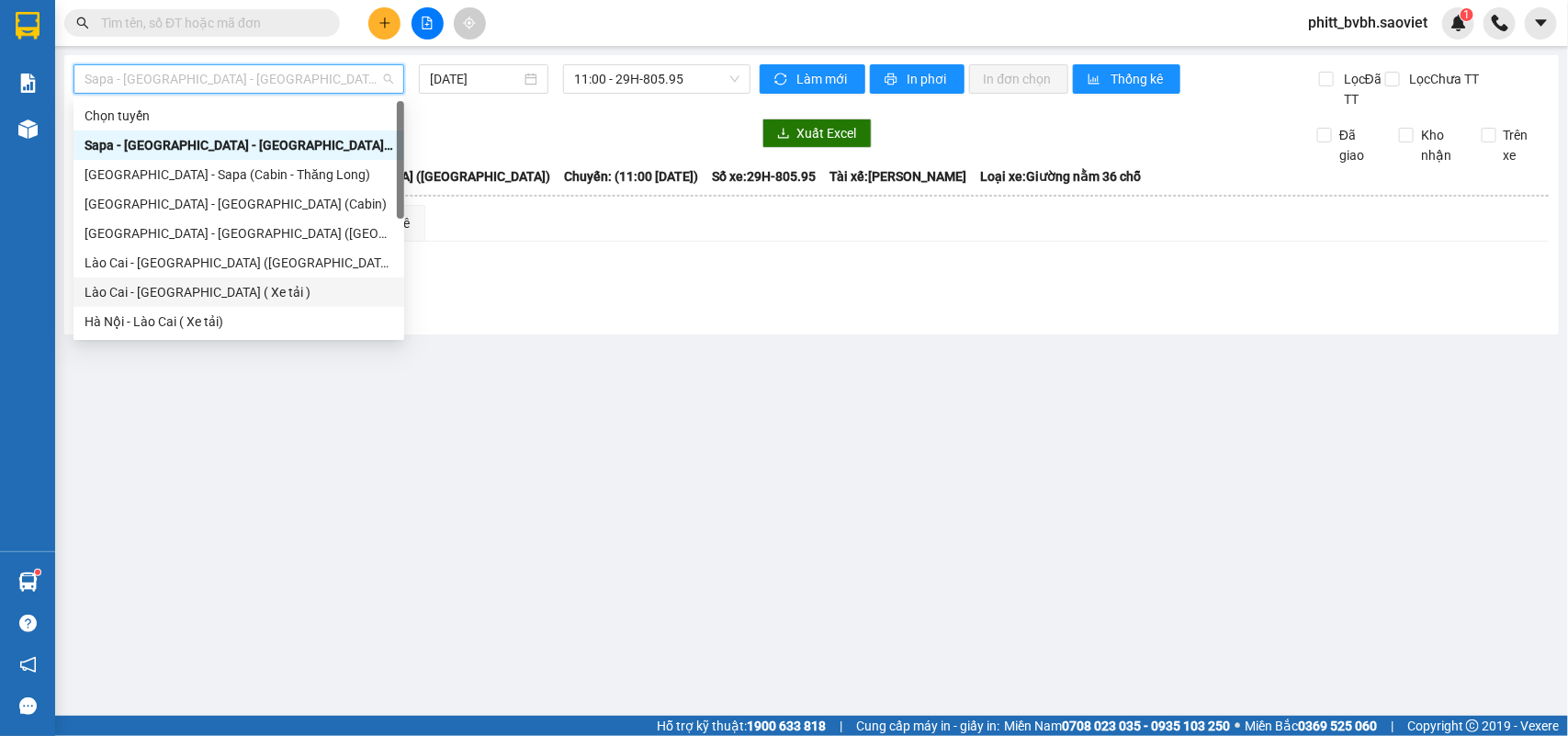
scroll to position [147, 0]
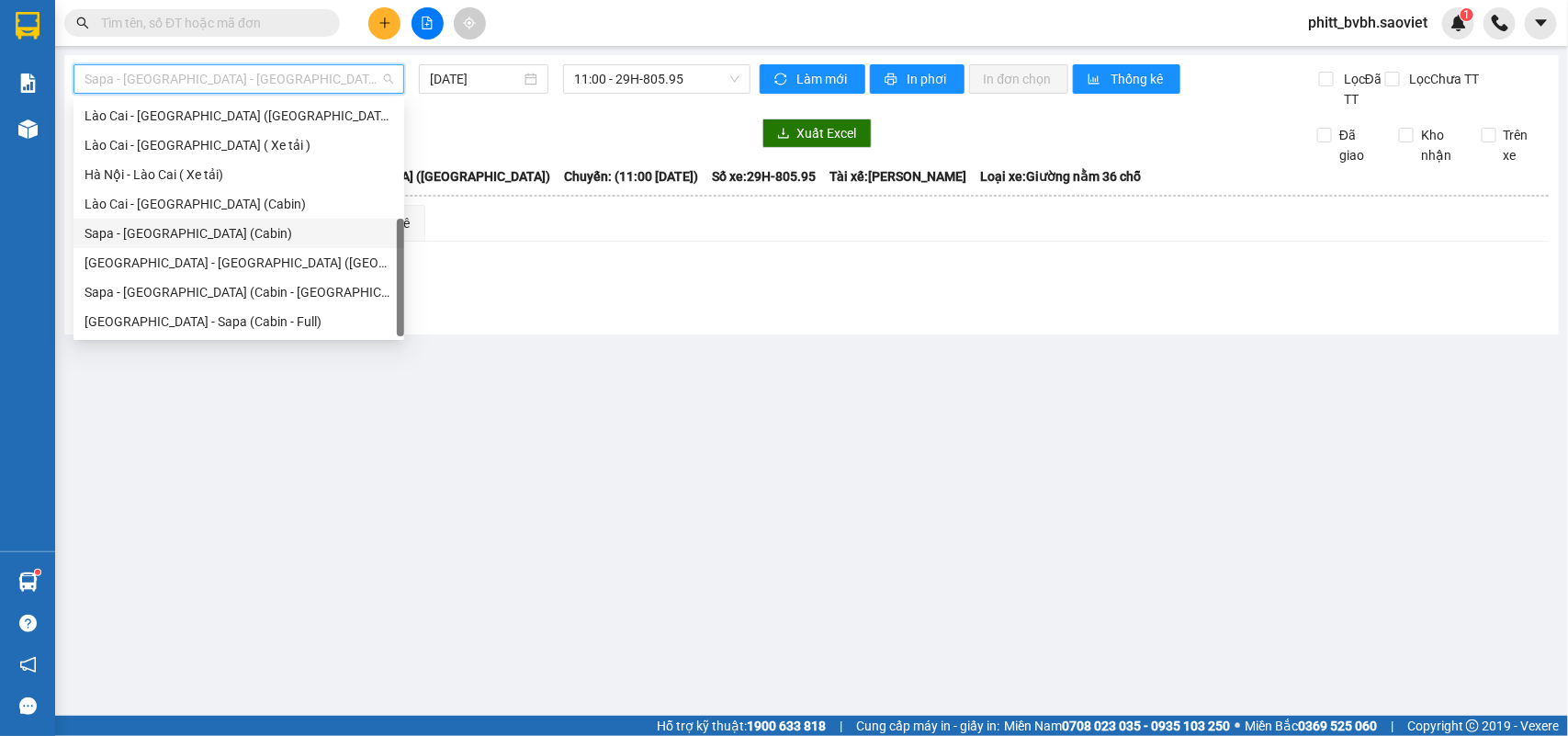
click at [170, 236] on div "Sapa - [GEOGRAPHIC_DATA] (Cabin)" at bounding box center [239, 233] width 309 height 20
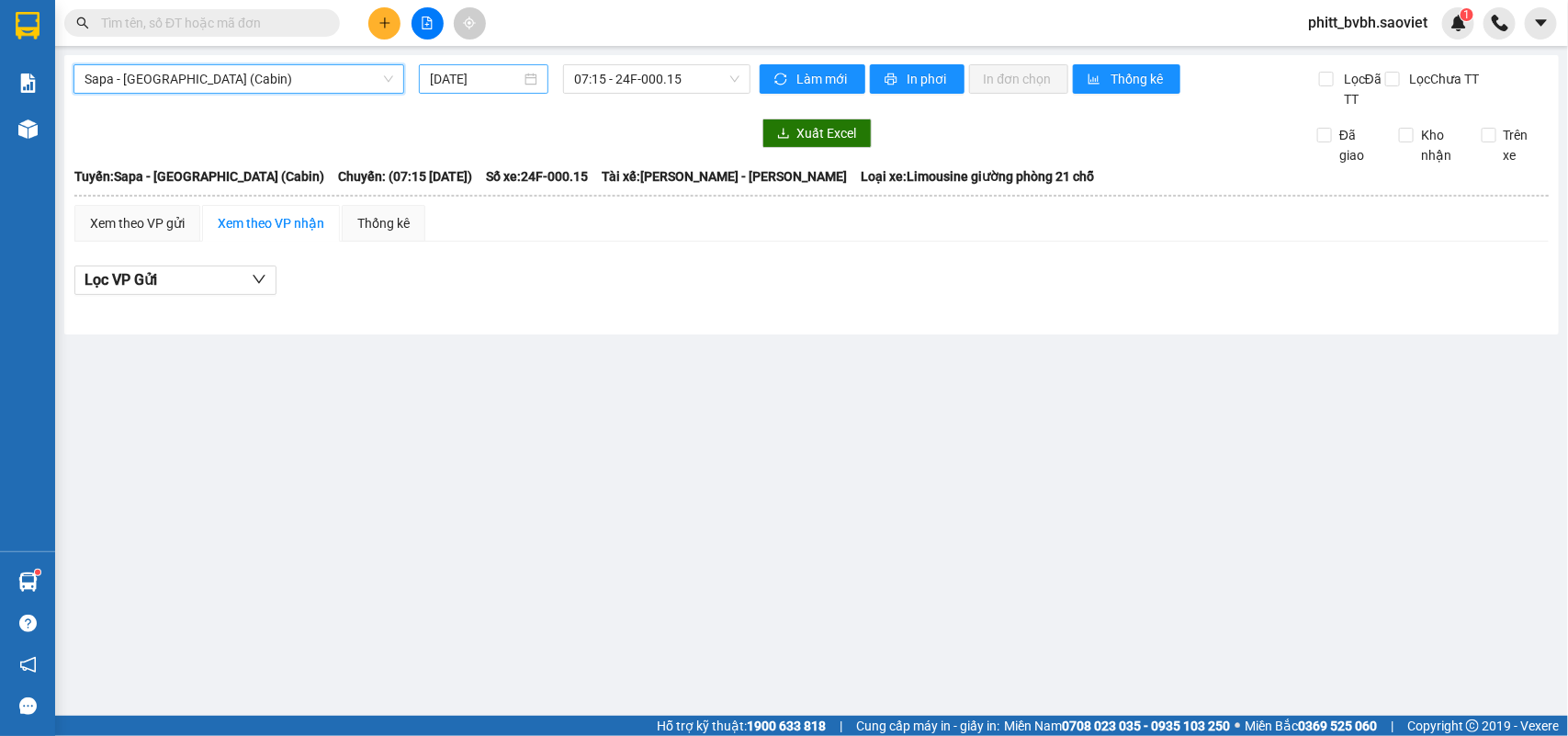
click at [478, 85] on input "[DATE]" at bounding box center [475, 79] width 91 height 20
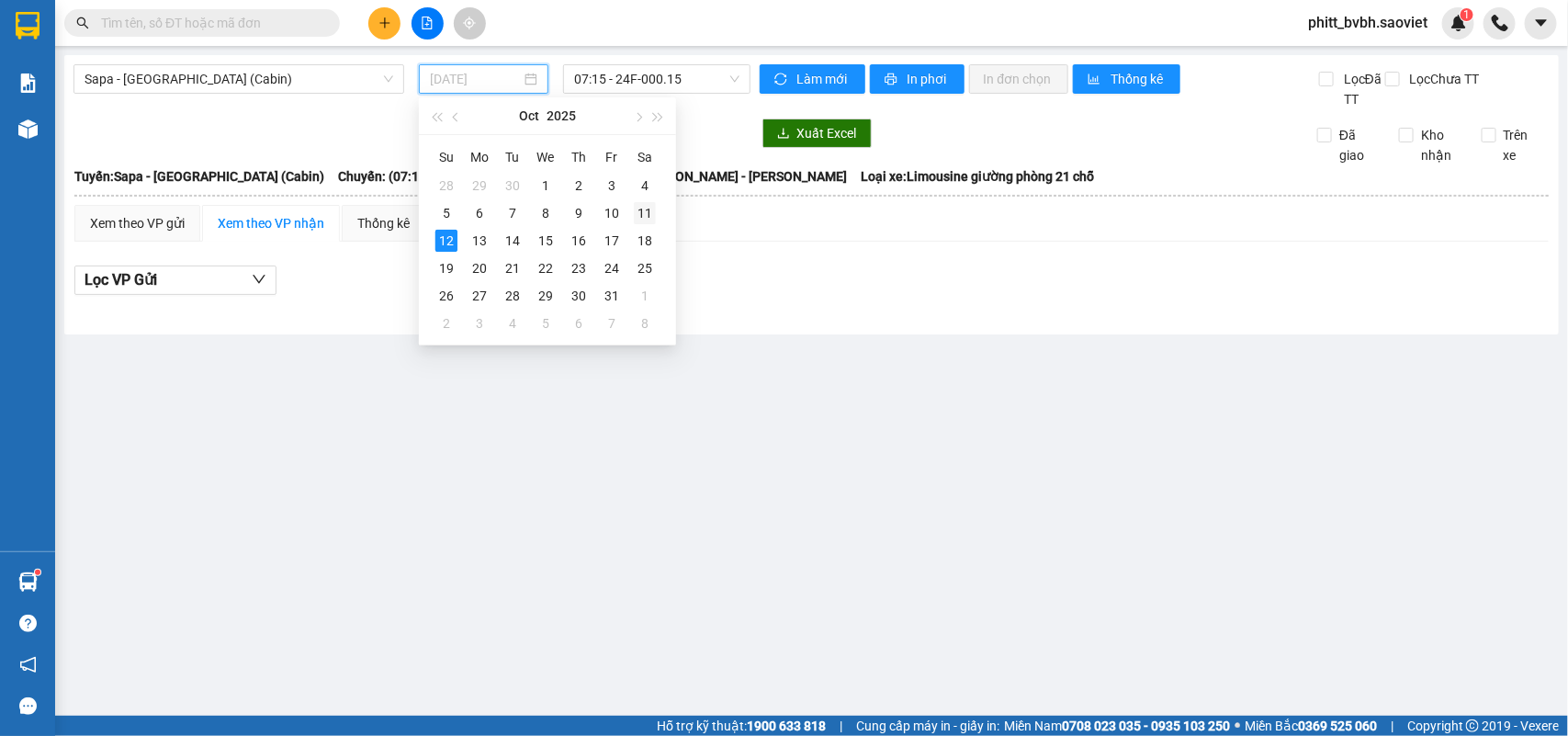
click at [640, 203] on div "11" at bounding box center [644, 213] width 22 height 22
type input "[DATE]"
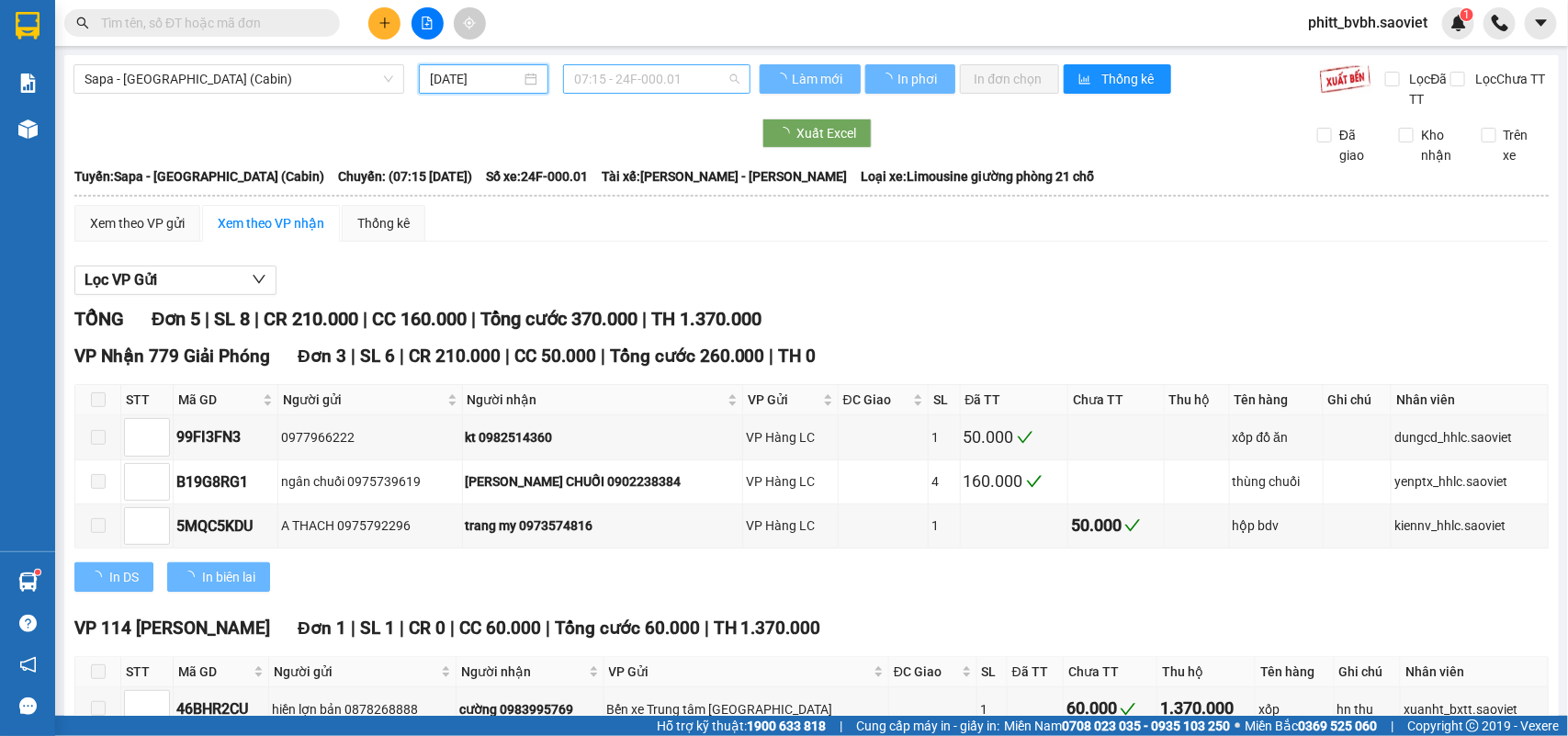
click at [667, 75] on span "07:15 - 24F-000.01" at bounding box center [655, 79] width 164 height 28
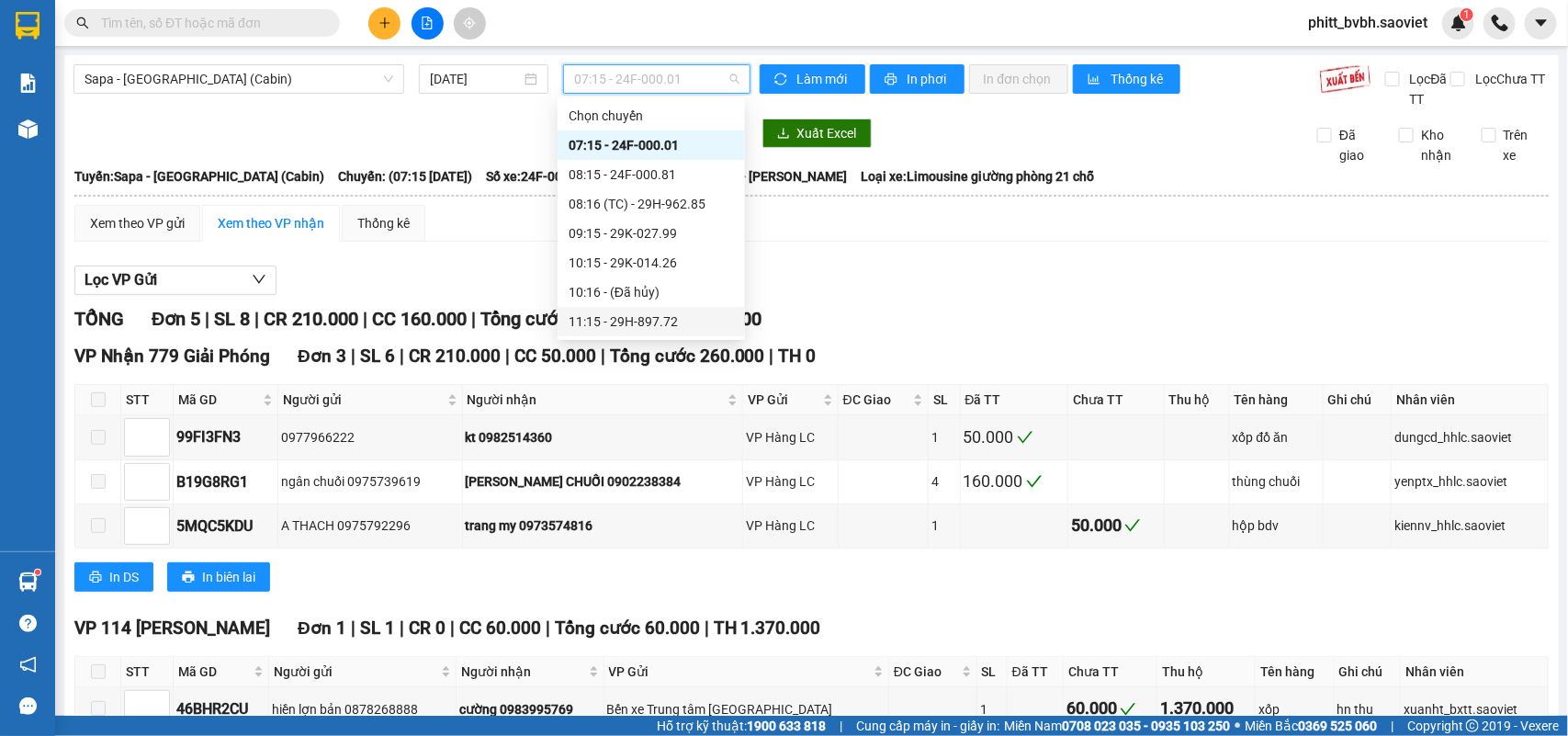
scroll to position [676, 0]
click at [662, 315] on div "23:59 - 29H-961.66" at bounding box center [652, 321] width 165 height 20
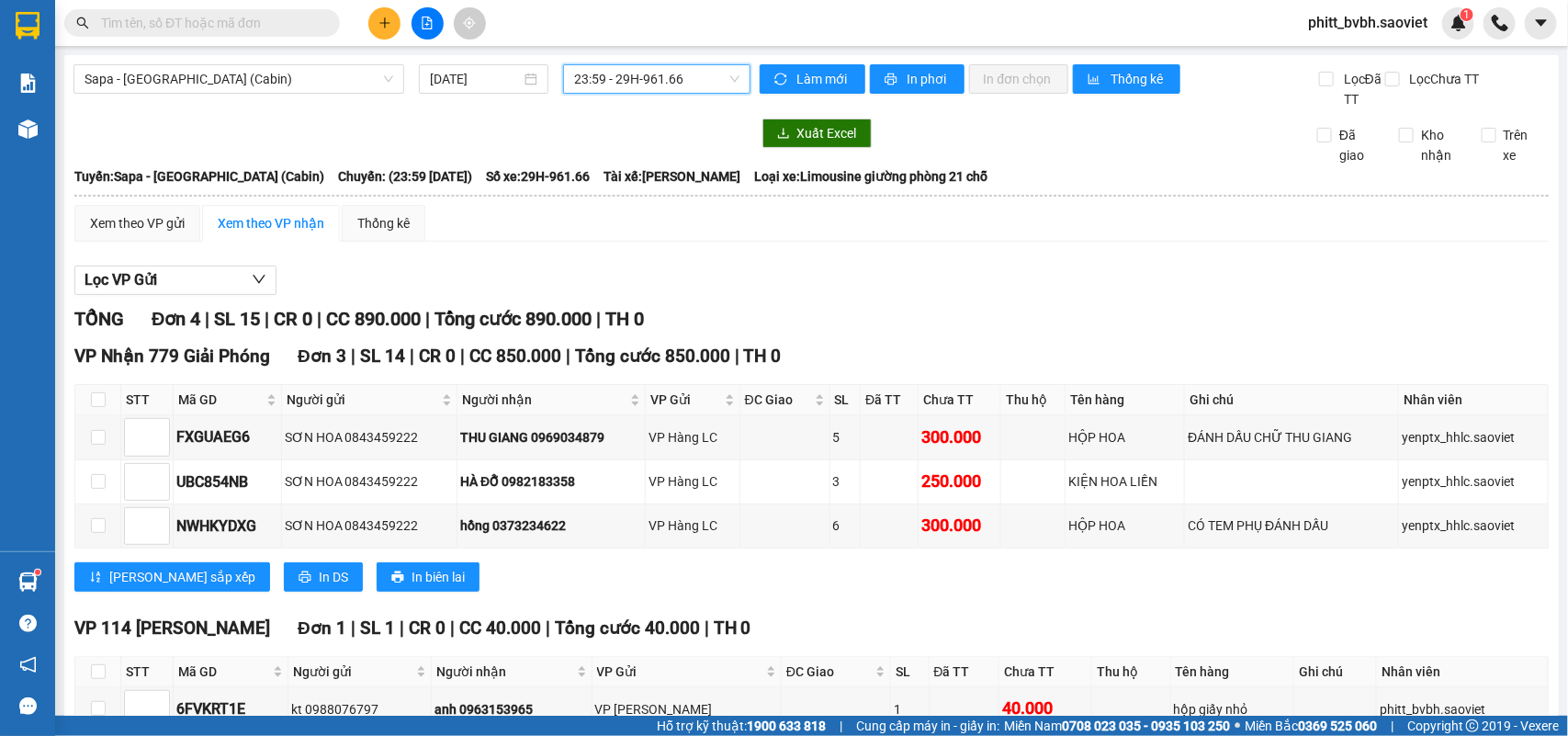
click at [696, 75] on span "23:59 - 29H-961.66" at bounding box center [655, 79] width 164 height 28
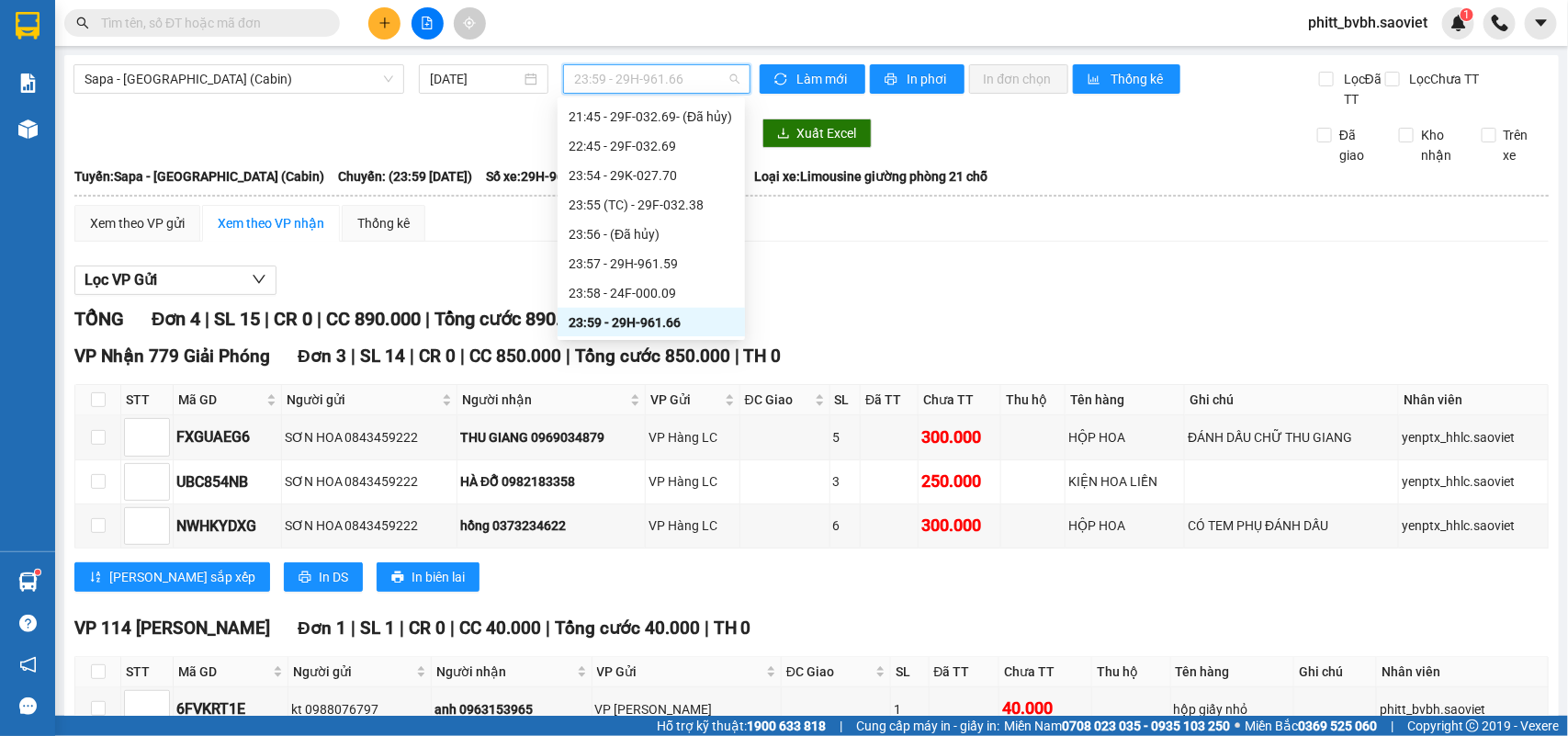
click at [677, 315] on div "23:59 - 29H-961.66" at bounding box center [652, 321] width 165 height 20
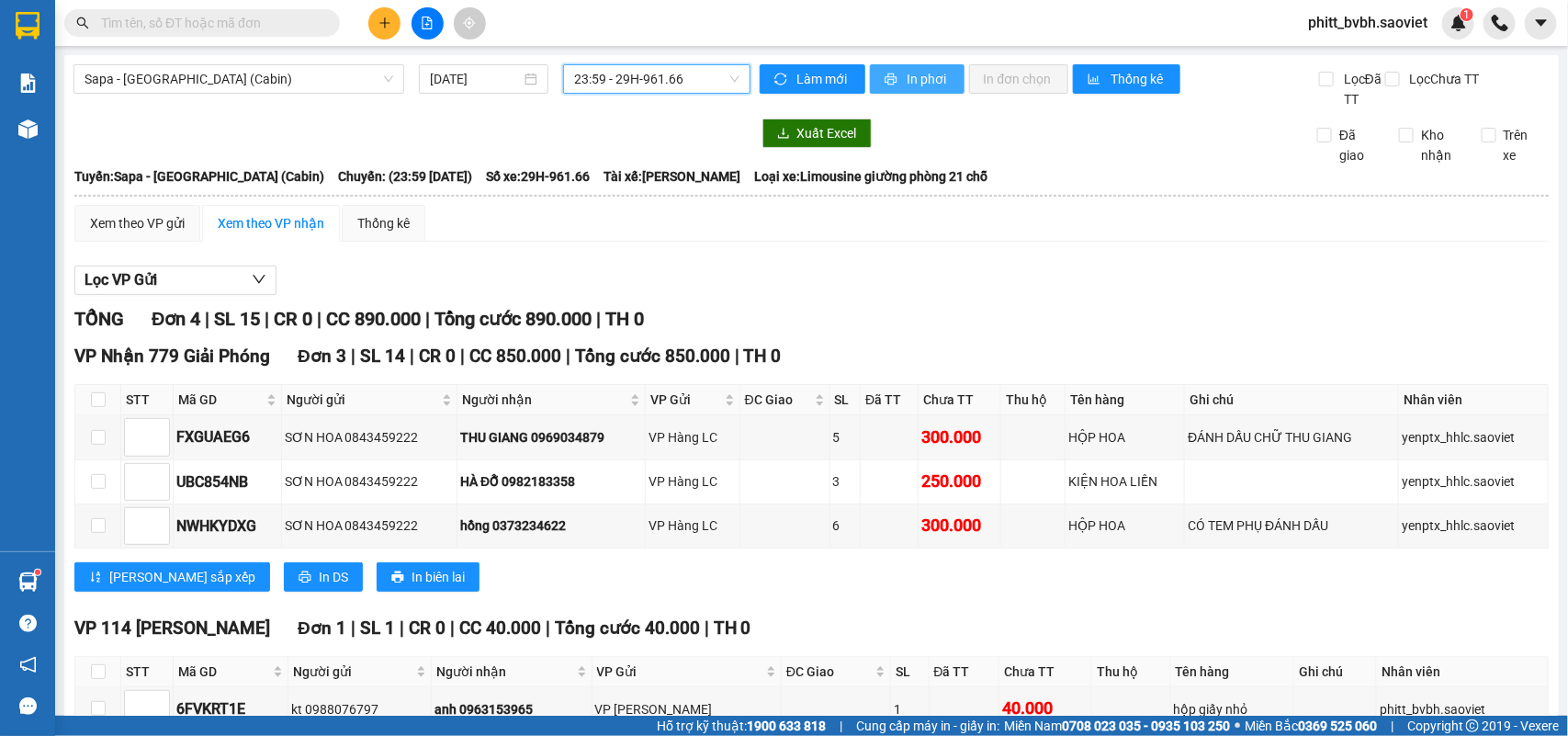
click at [924, 83] on span "In phơi" at bounding box center [929, 79] width 42 height 20
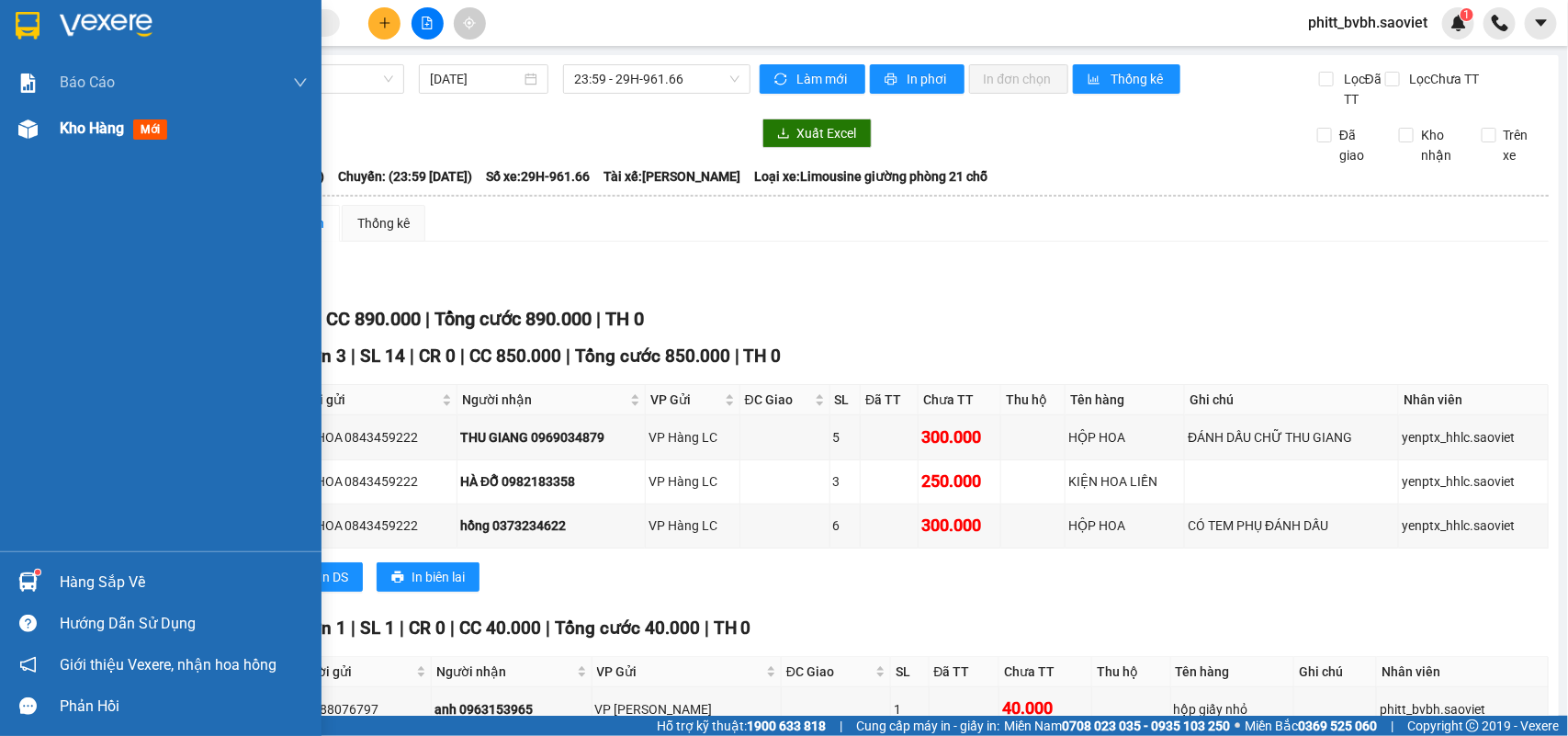
click at [76, 127] on span "Kho hàng" at bounding box center [91, 128] width 64 height 17
